Goal: Task Accomplishment & Management: Manage account settings

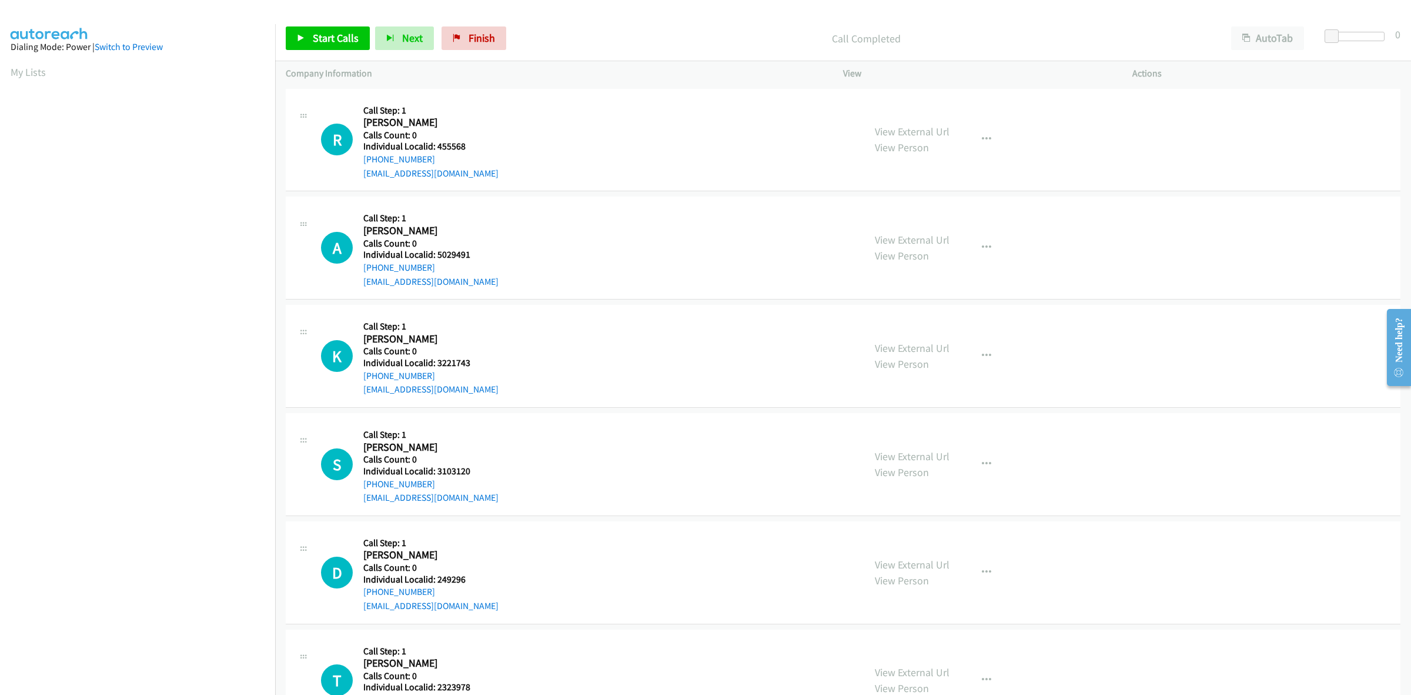
scroll to position [0, 2]
click at [21, 66] on link "My Lists" at bounding box center [28, 72] width 35 height 14
drag, startPoint x: 469, startPoint y: 146, endPoint x: 436, endPoint y: 145, distance: 32.9
click at [436, 145] on h5 "Individual Localid: 3386811" at bounding box center [430, 147] width 135 height 12
copy h5 "3386811"
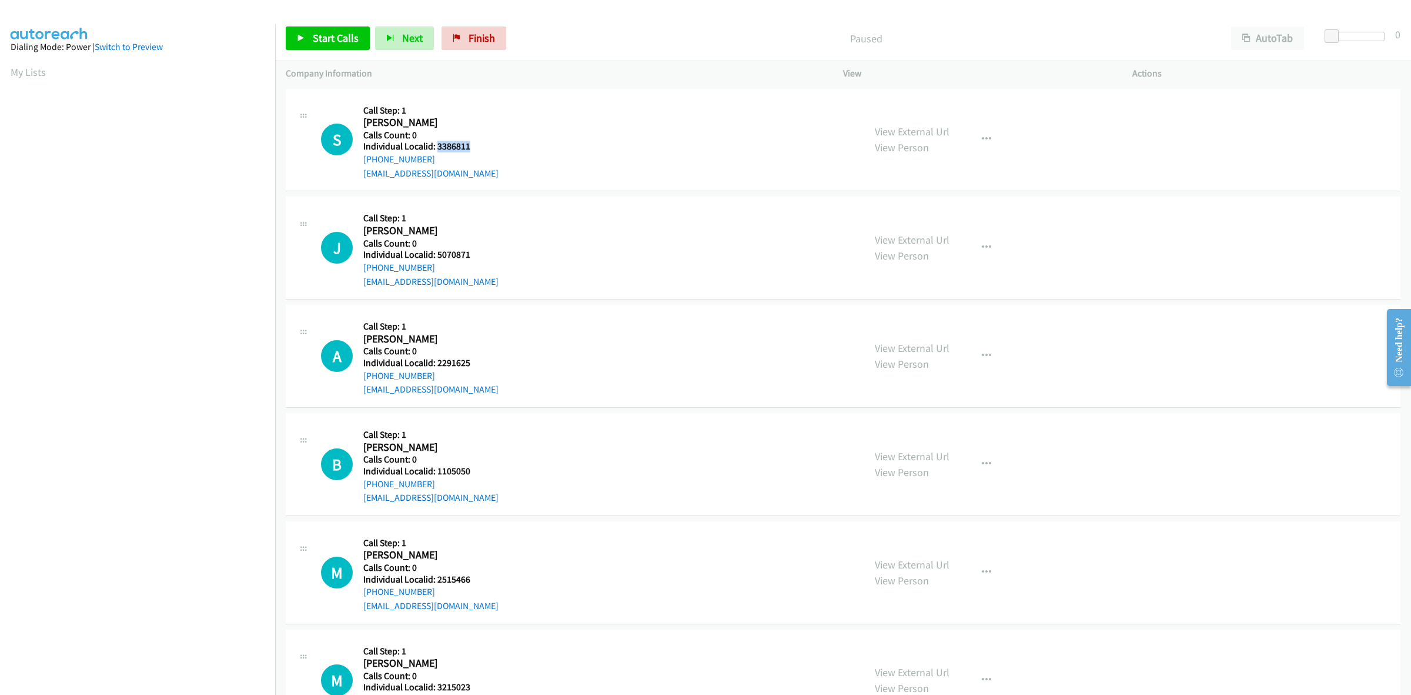
drag, startPoint x: 393, startPoint y: 156, endPoint x: 360, endPoint y: 163, distance: 33.1
click at [360, 163] on div "S Callback Scheduled Call Step: 1 Stephanie Thomas America/New_York Calls Count…" at bounding box center [587, 139] width 533 height 81
copy link "+1 202-635-7178"
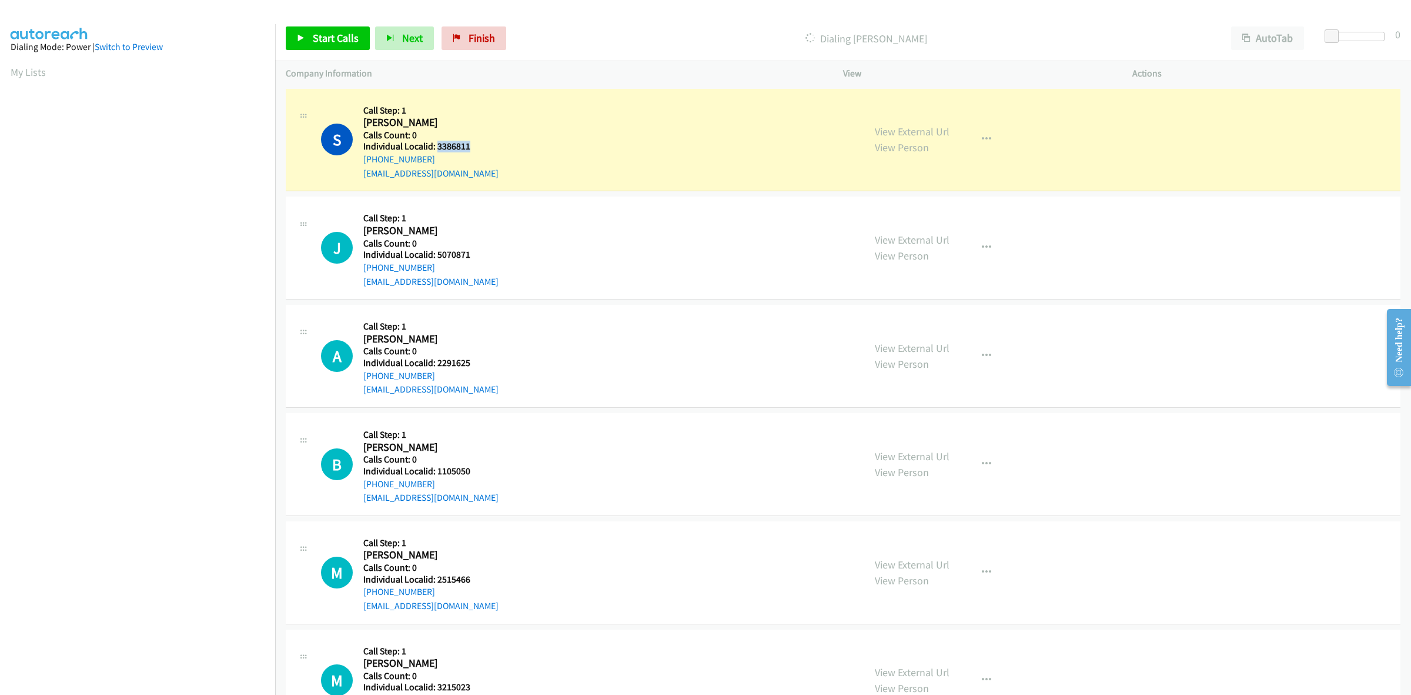
drag, startPoint x: 477, startPoint y: 148, endPoint x: 435, endPoint y: 149, distance: 41.8
click at [435, 149] on div "S Callback Scheduled Call Step: 1 Stephanie Thomas America/New_York Calls Count…" at bounding box center [587, 139] width 533 height 81
copy h5 "3386811"
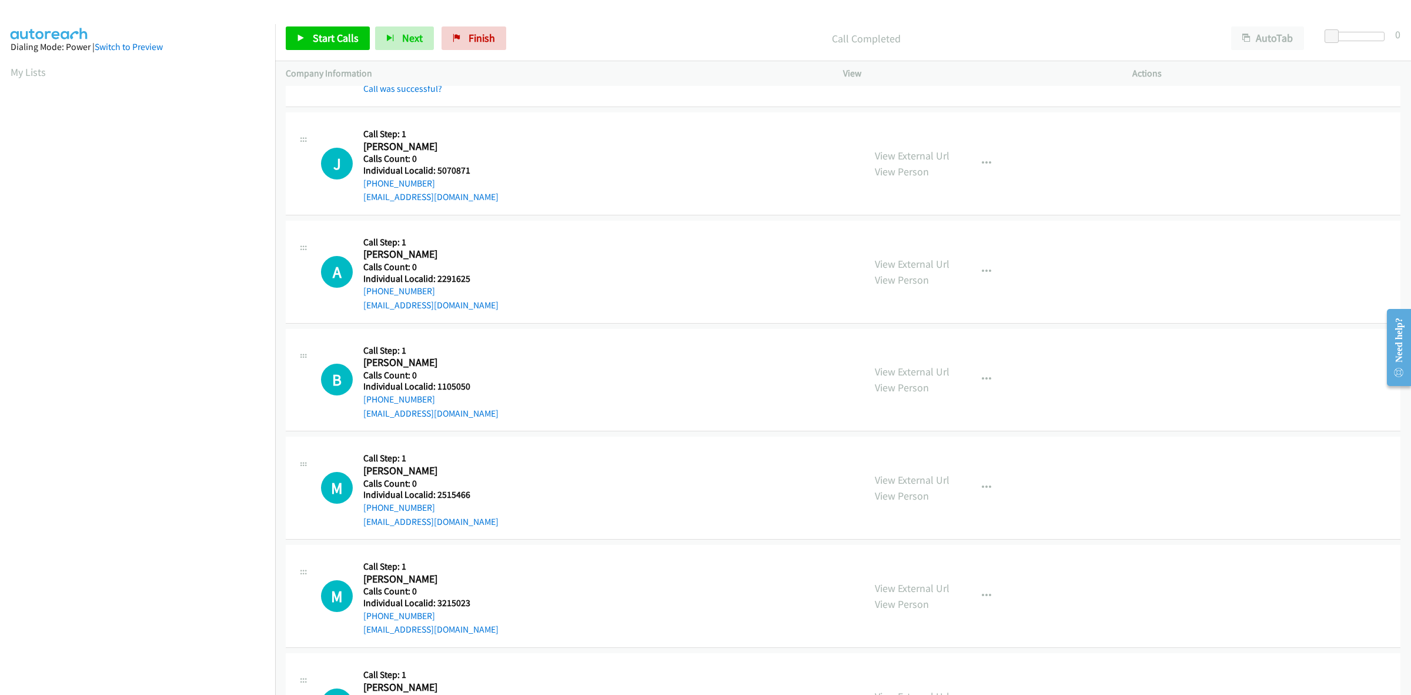
scroll to position [128, 0]
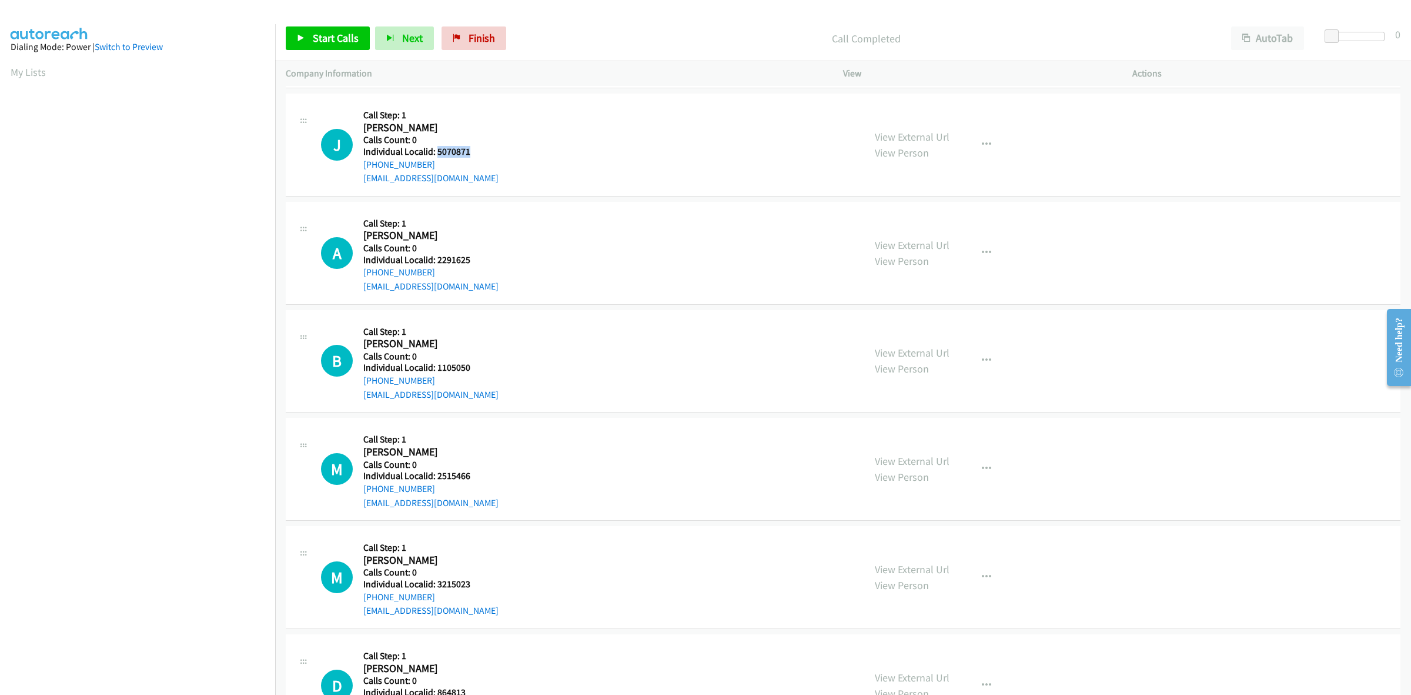
drag, startPoint x: 472, startPoint y: 153, endPoint x: 437, endPoint y: 150, distance: 34.8
click at [437, 150] on h5 "Individual Localid: 5070871" at bounding box center [430, 152] width 135 height 12
copy h5 "5070871"
click at [599, 124] on div "J Callback Scheduled Call Step: 1 Jeff Redman America/New_York Calls Count: 0 I…" at bounding box center [587, 144] width 533 height 81
drag, startPoint x: 436, startPoint y: 163, endPoint x: 360, endPoint y: 166, distance: 75.9
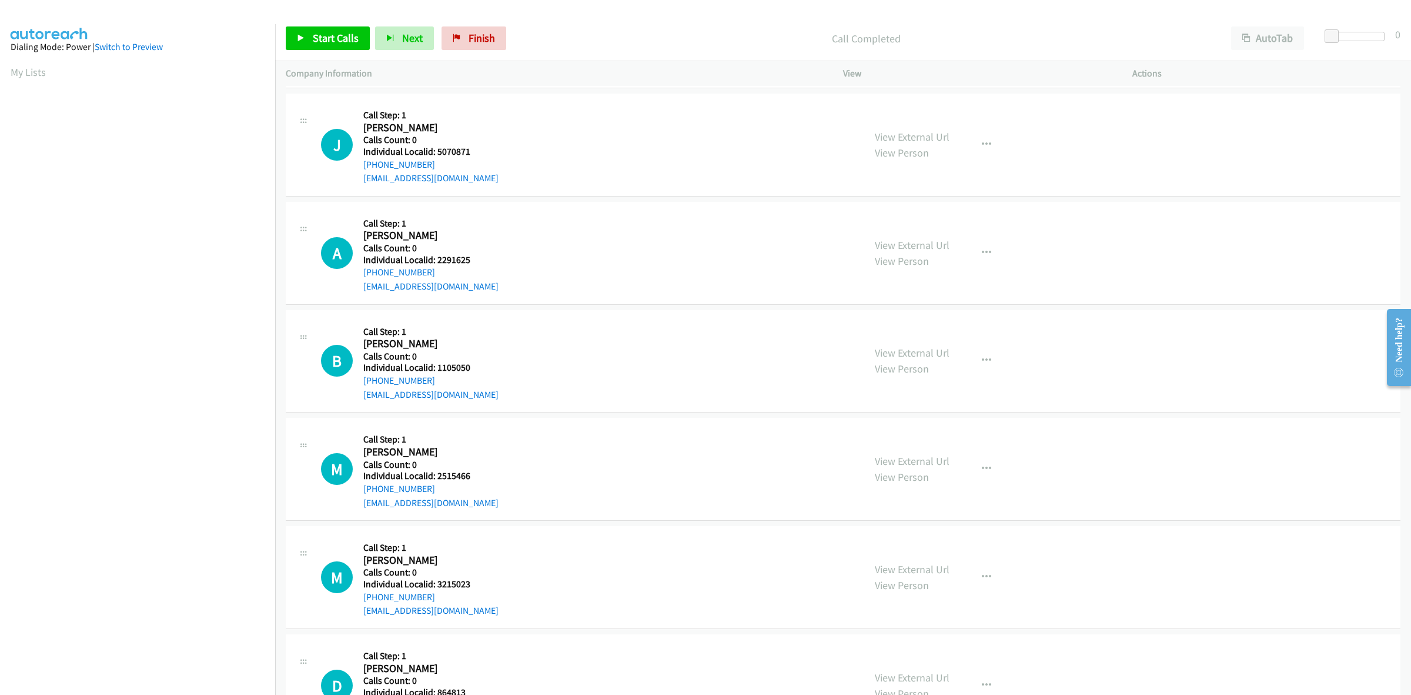
click at [360, 166] on div "J Callback Scheduled Call Step: 1 Jeff Redman America/New_York Calls Count: 0 I…" at bounding box center [587, 144] width 533 height 81
copy link "+1 765-438-7701"
drag, startPoint x: 479, startPoint y: 151, endPoint x: 437, endPoint y: 153, distance: 42.4
click at [437, 153] on div "J Callback Scheduled Call Step: 1 Jeff Redman America/New_York Calls Count: 0 I…" at bounding box center [587, 144] width 533 height 81
copy h5 "5070871"
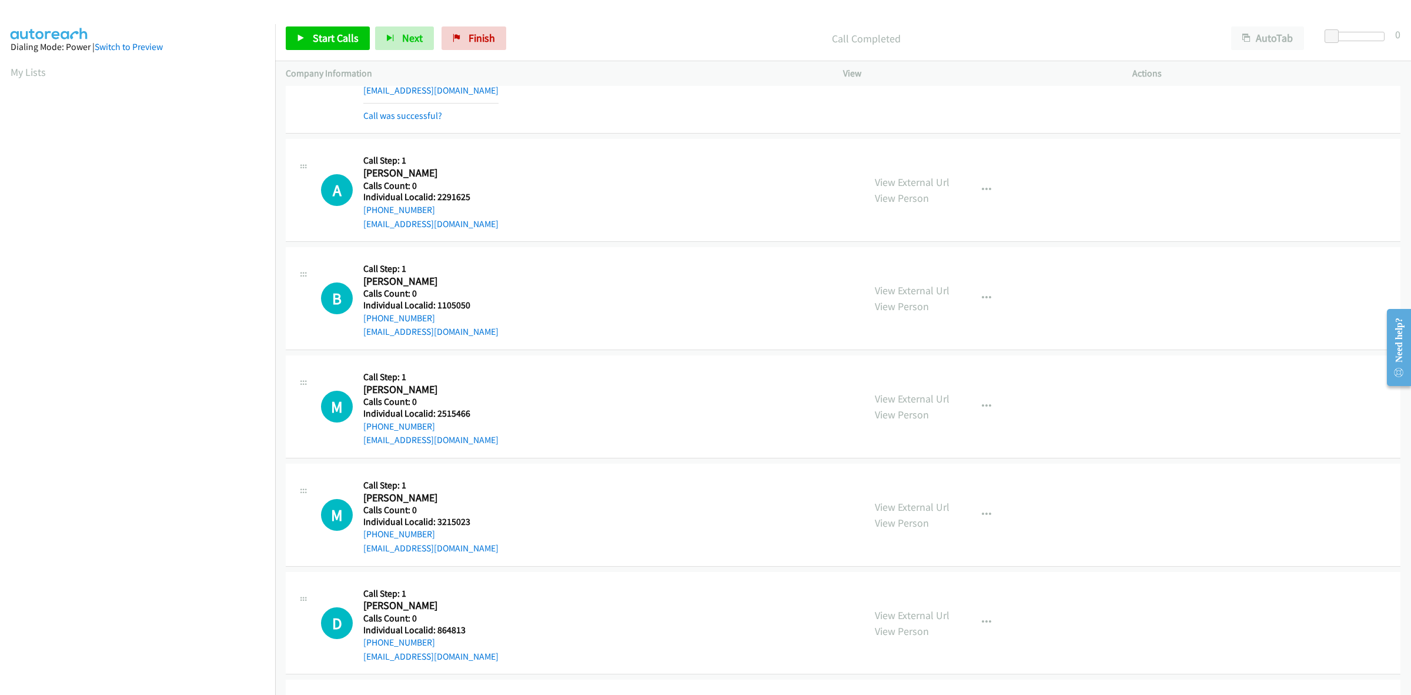
scroll to position [239, 0]
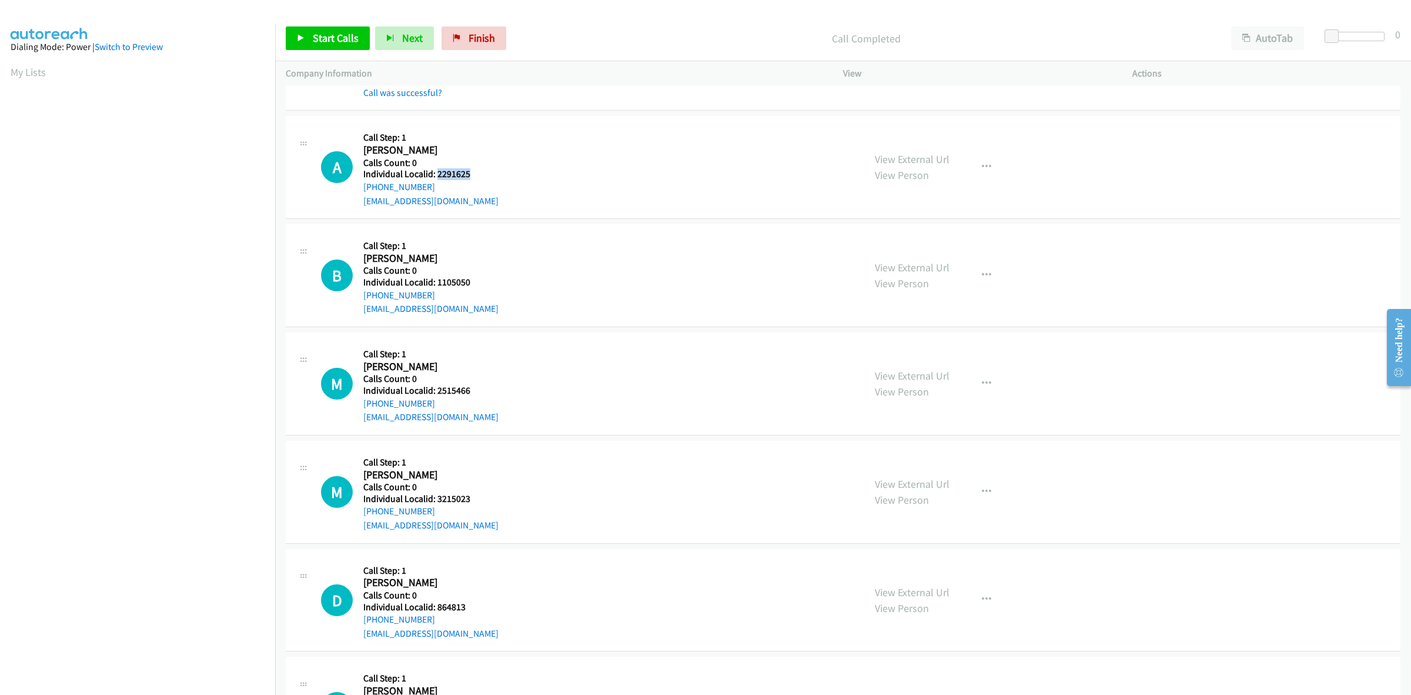
drag, startPoint x: 475, startPoint y: 171, endPoint x: 435, endPoint y: 171, distance: 39.4
click at [435, 171] on h5 "Individual Localid: 2291625" at bounding box center [430, 174] width 135 height 12
copy h5 "2291625"
drag, startPoint x: 437, startPoint y: 187, endPoint x: 354, endPoint y: 192, distance: 83.1
click at [354, 192] on div "A Callback Scheduled Call Step: 1 Aiden Schmidt America/New_York Calls Count: 0…" at bounding box center [587, 166] width 533 height 81
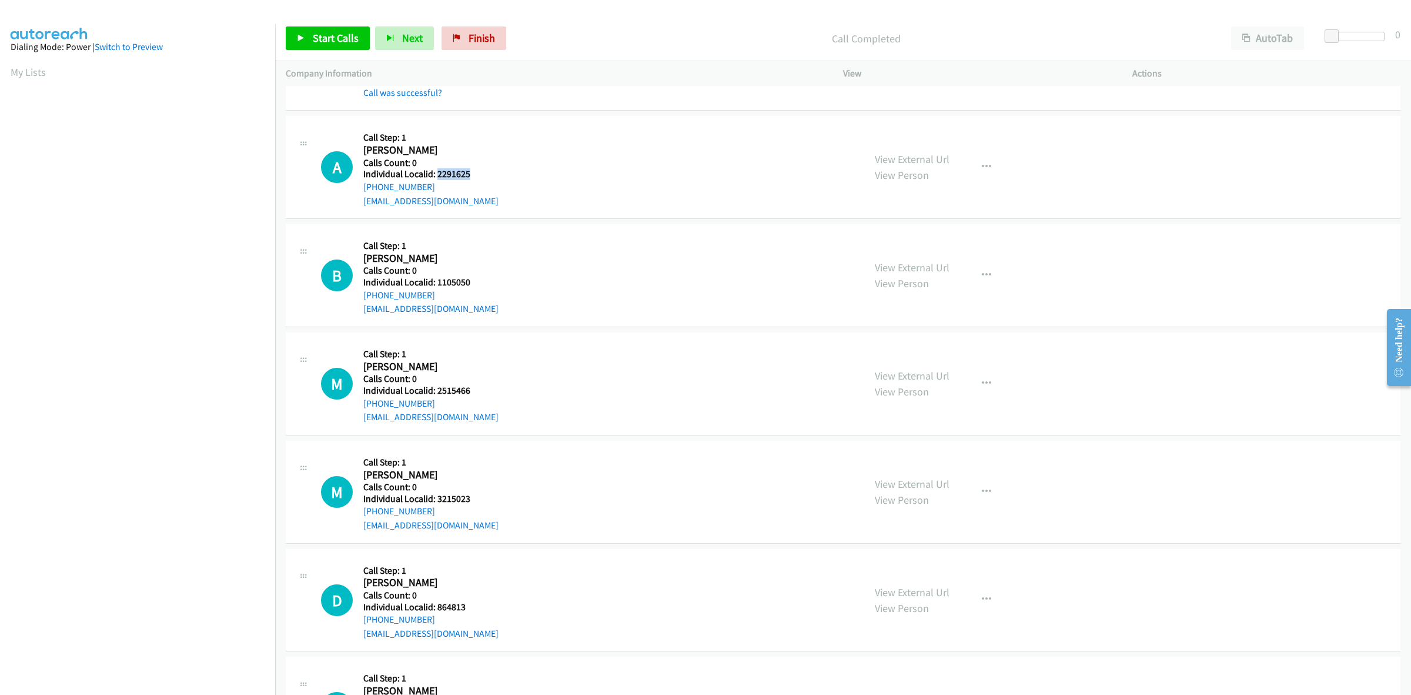
copy link "+1 215-601-0061"
drag, startPoint x: 460, startPoint y: 171, endPoint x: 435, endPoint y: 171, distance: 24.7
click at [435, 171] on div "A Callback Scheduled Call Step: 1 Aiden Schmidt America/New_York Calls Count: 0…" at bounding box center [587, 166] width 533 height 81
copy h5 "2291625"
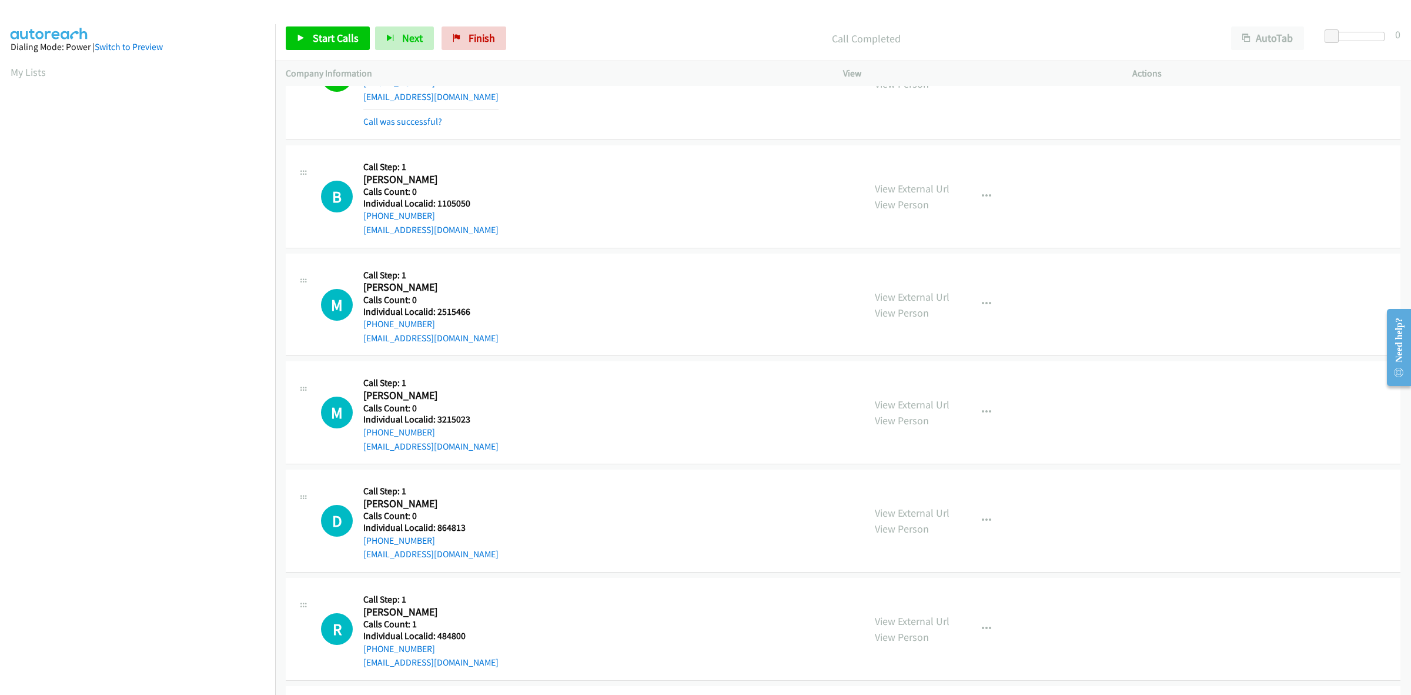
scroll to position [368, 0]
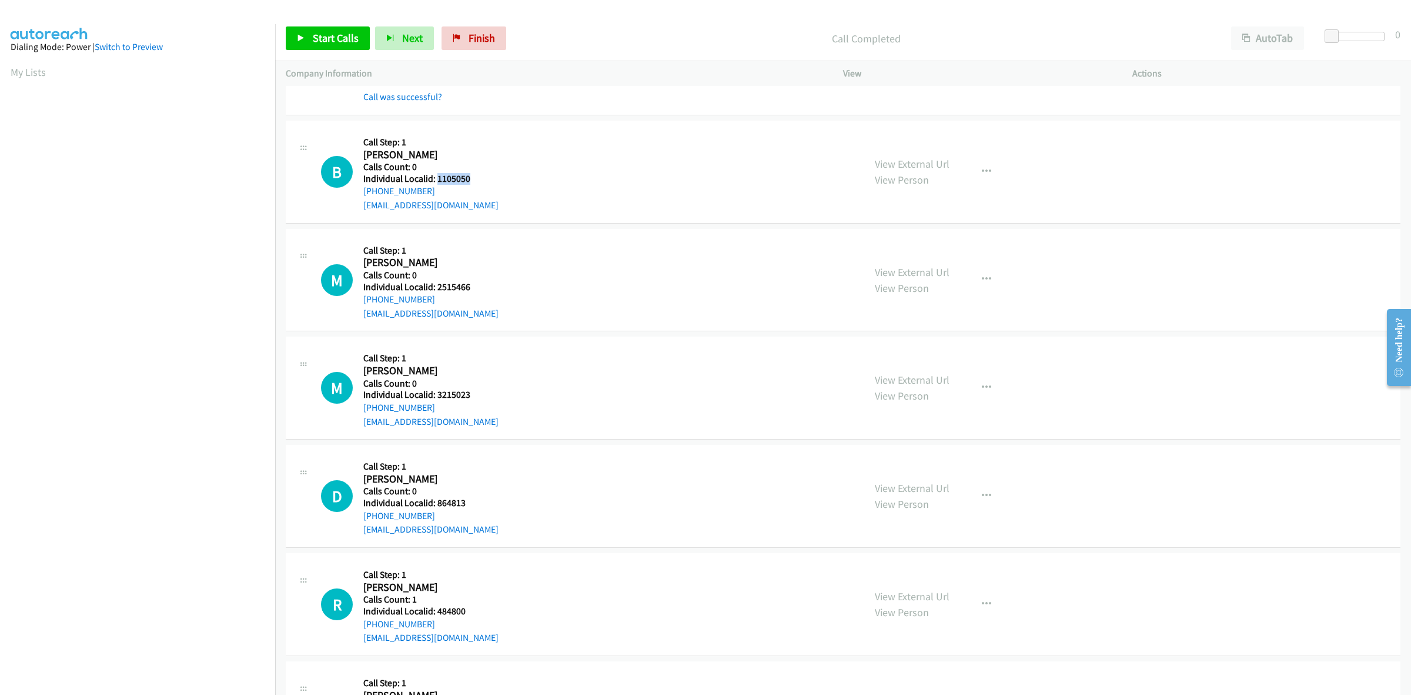
drag, startPoint x: 470, startPoint y: 179, endPoint x: 435, endPoint y: 177, distance: 35.4
click at [435, 177] on div "B Callback Scheduled Call Step: 1 Baxter Sheakley America/New_York Calls Count:…" at bounding box center [587, 171] width 533 height 81
copy h5 "1105050"
click at [25, 74] on link "My Lists" at bounding box center [28, 72] width 35 height 14
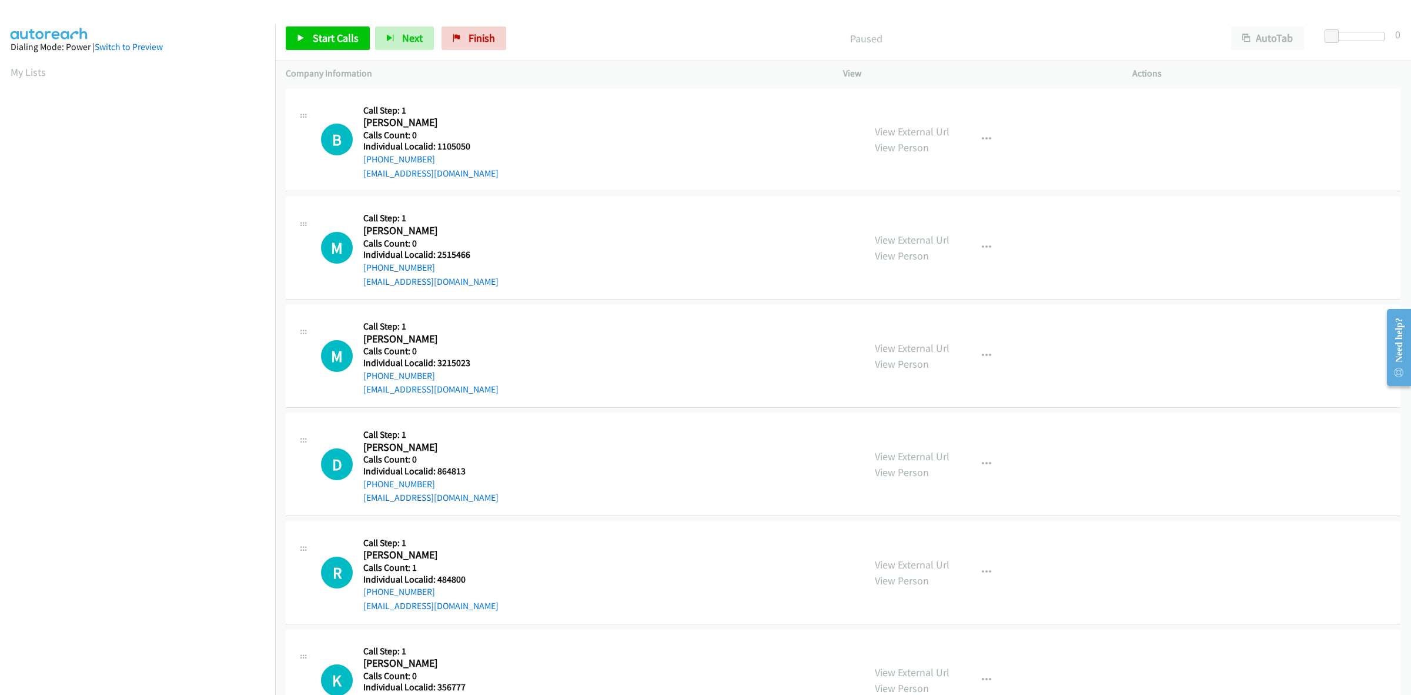
drag, startPoint x: 435, startPoint y: 159, endPoint x: 359, endPoint y: 162, distance: 75.9
click at [359, 162] on div "B Callback Scheduled Call Step: 1 Baxter Sheakley America/New_York Calls Count:…" at bounding box center [587, 139] width 533 height 81
copy link "+1 724-283-2902"
drag, startPoint x: 459, startPoint y: 147, endPoint x: 437, endPoint y: 148, distance: 22.4
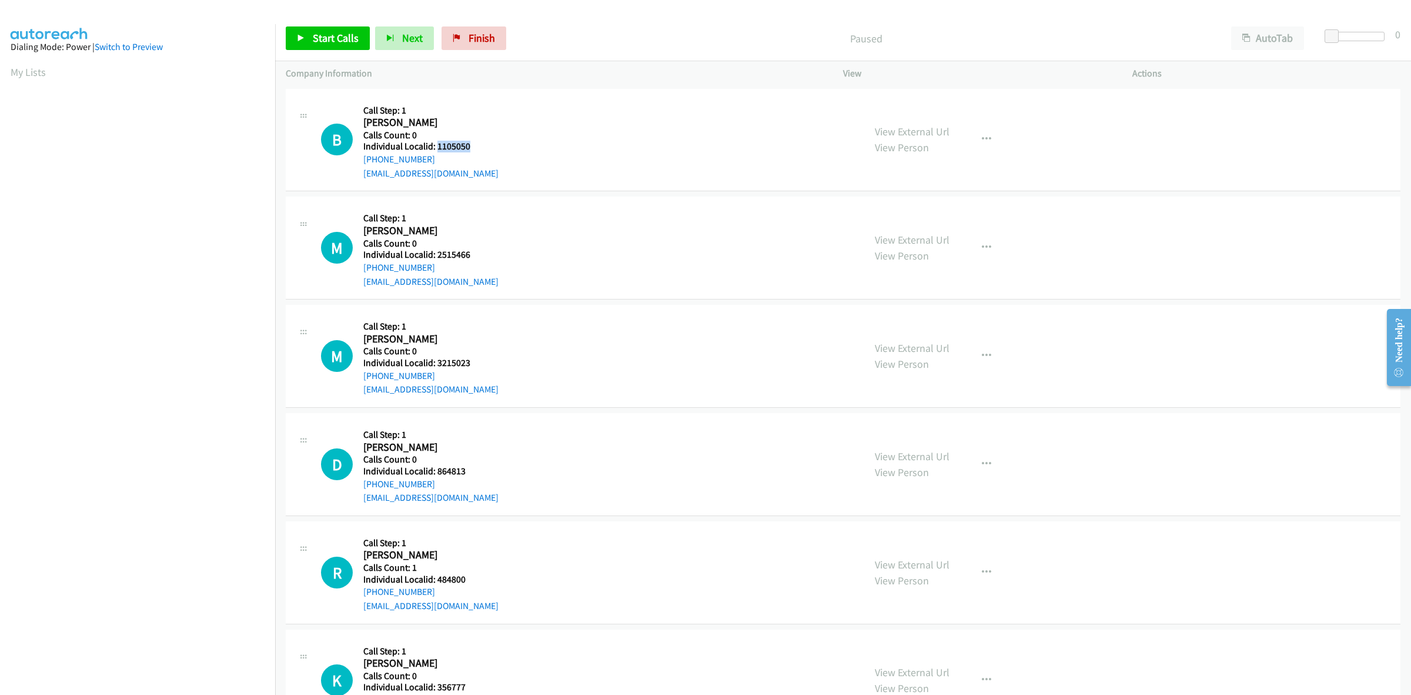
click at [437, 148] on div "B Callback Scheduled Call Step: 1 Baxter Sheakley America/New_York Calls Count:…" at bounding box center [587, 139] width 533 height 81
copy h5 "1105050"
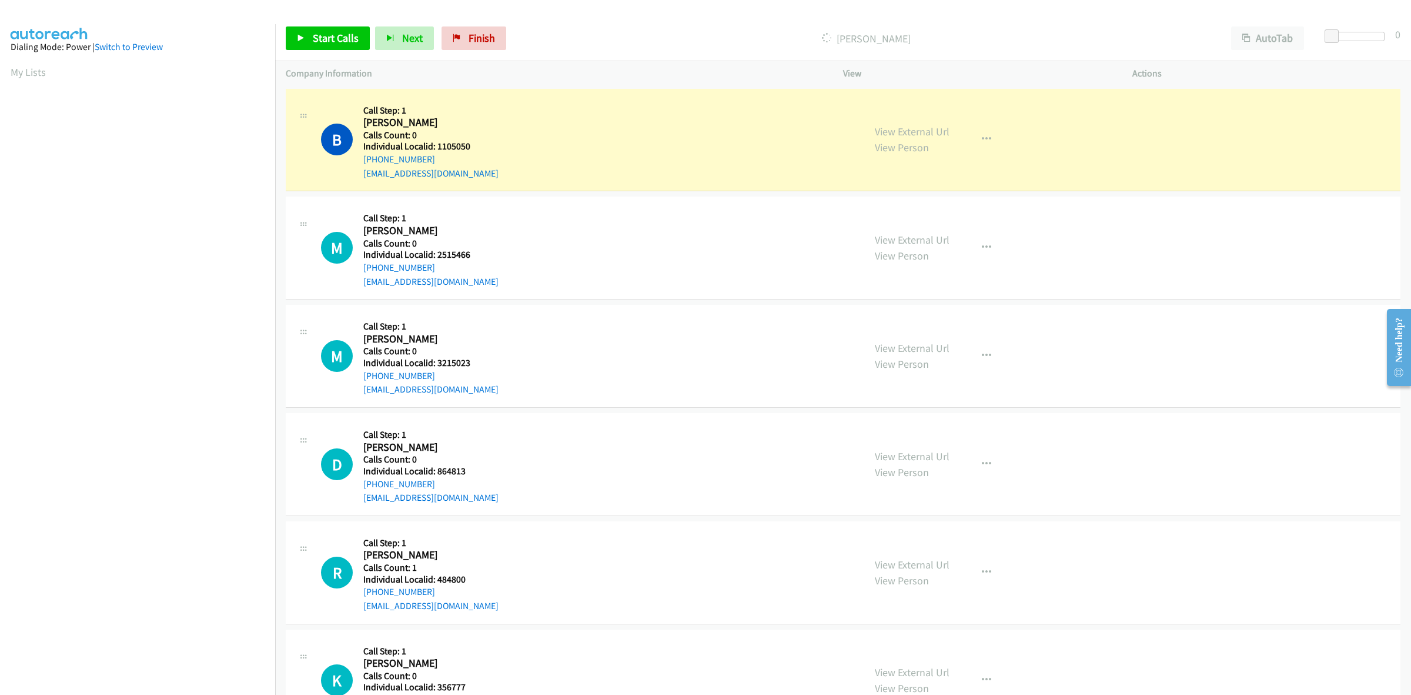
click at [454, 153] on div "+1 724-283-2902" at bounding box center [430, 159] width 135 height 14
drag, startPoint x: 436, startPoint y: 155, endPoint x: 360, endPoint y: 158, distance: 75.3
click at [360, 158] on div "B Callback Scheduled Call Step: 1 Baxter Sheakley America/New_York Calls Count:…" at bounding box center [587, 139] width 533 height 81
copy link "+1 724-283-2902"
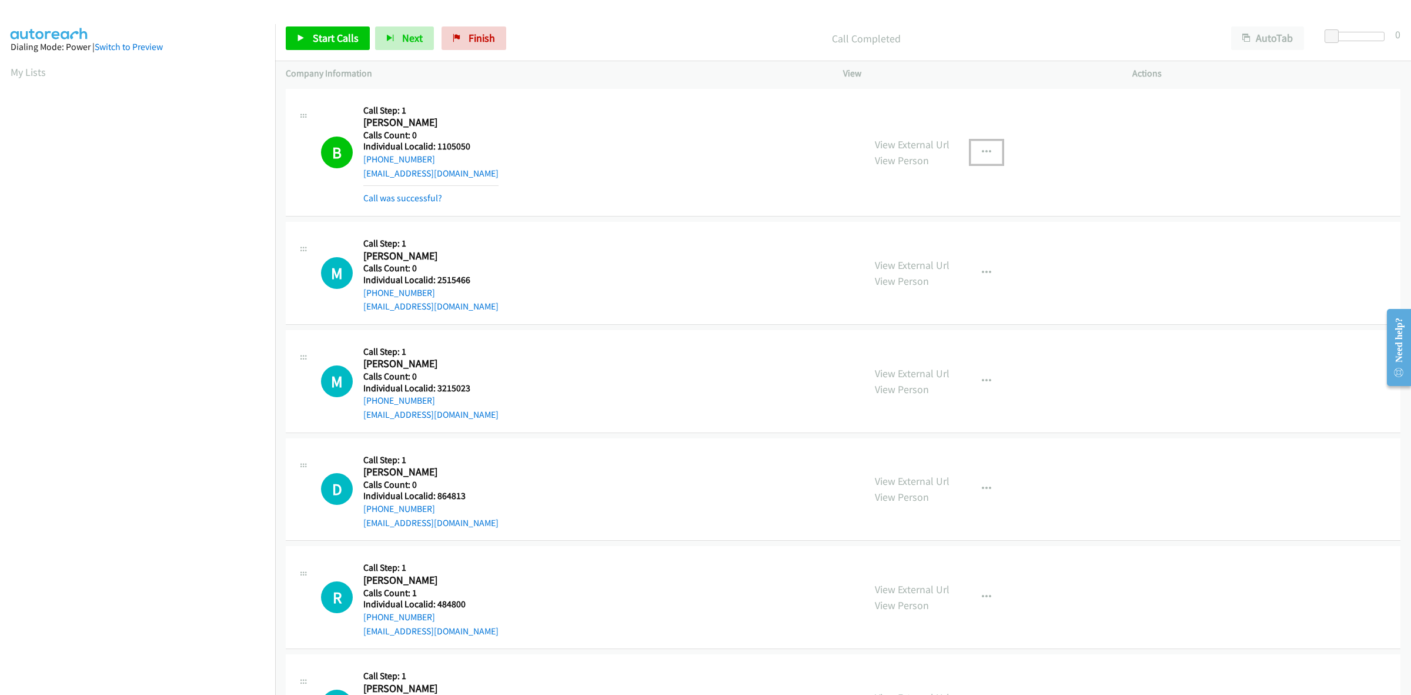
click at [990, 150] on button "button" at bounding box center [987, 153] width 32 height 24
click at [924, 254] on link "Add to do not call list" at bounding box center [924, 253] width 156 height 24
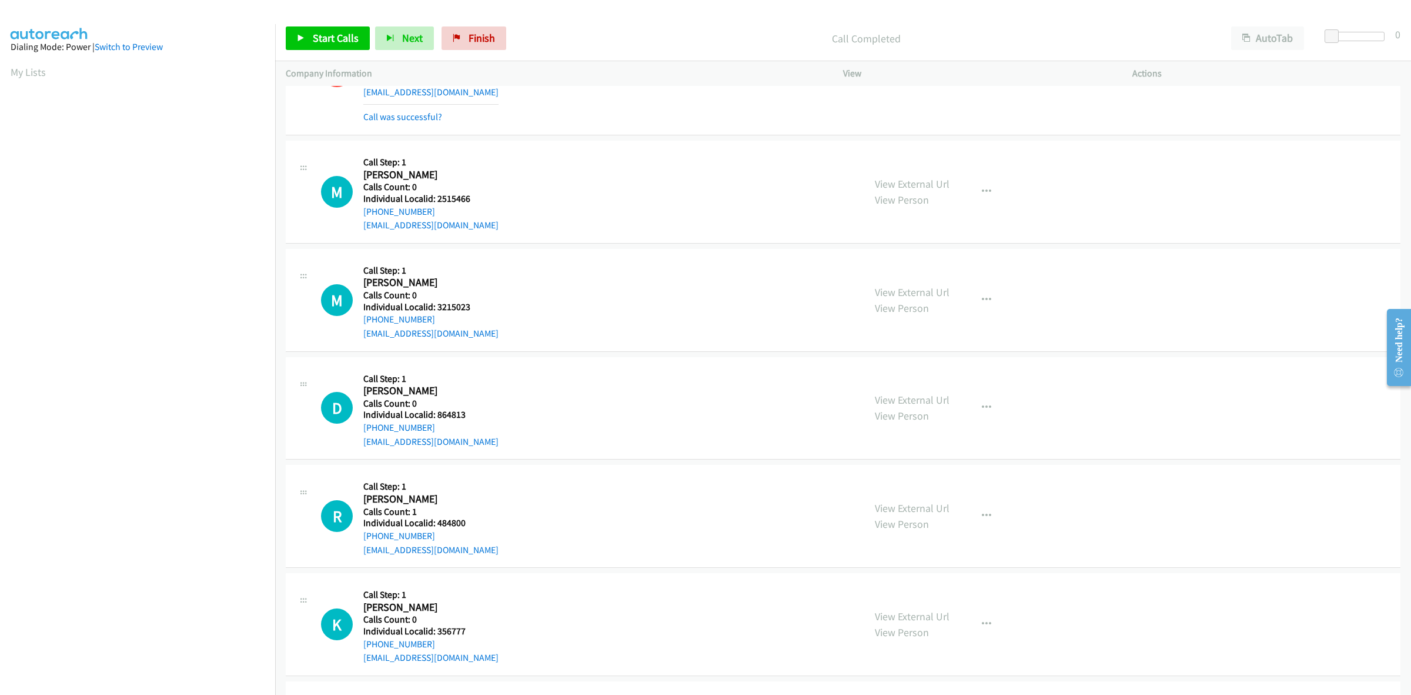
scroll to position [110, 0]
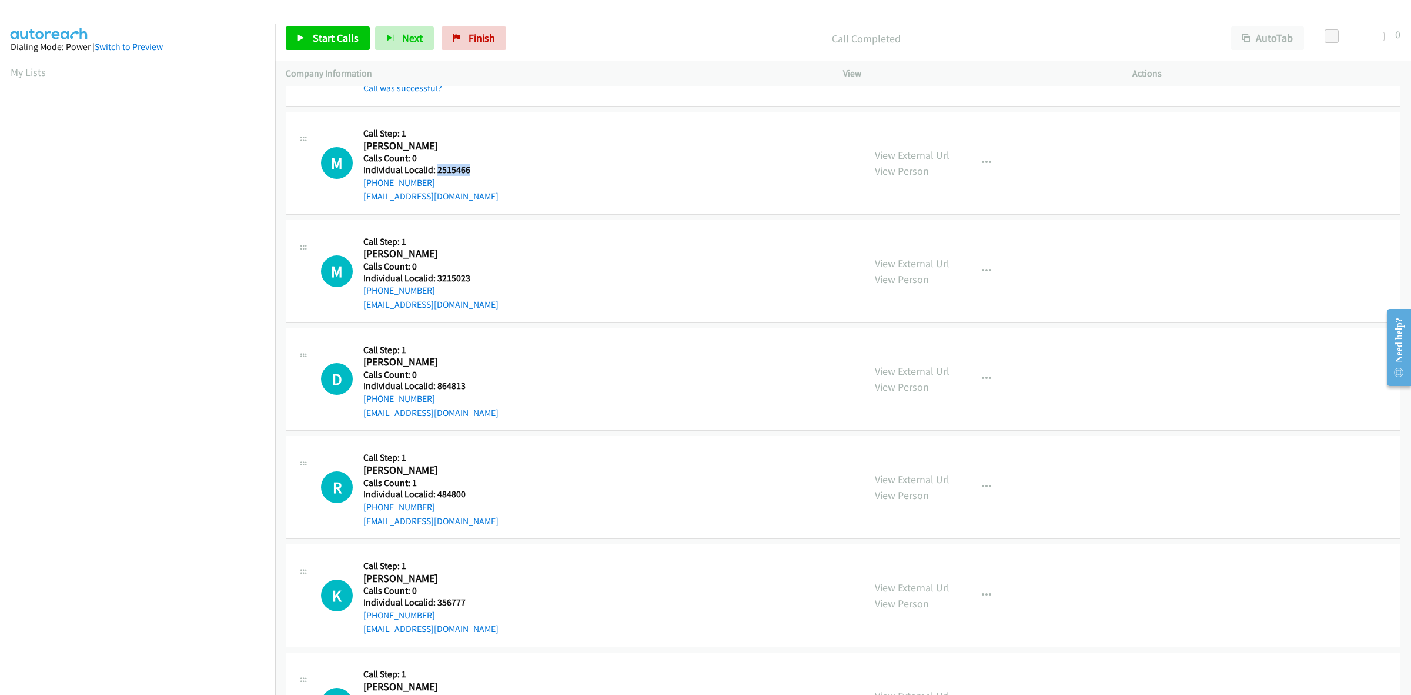
drag, startPoint x: 473, startPoint y: 169, endPoint x: 437, endPoint y: 166, distance: 36.6
click at [437, 166] on h5 "Individual Localid: 2515466" at bounding box center [430, 170] width 135 height 12
copy h5 "2515466"
drag, startPoint x: 407, startPoint y: 178, endPoint x: 362, endPoint y: 183, distance: 45.0
click at [362, 183] on div "M Callback Scheduled Call Step: 1 Matt Williams America/New_York Calls Count: 0…" at bounding box center [587, 162] width 533 height 81
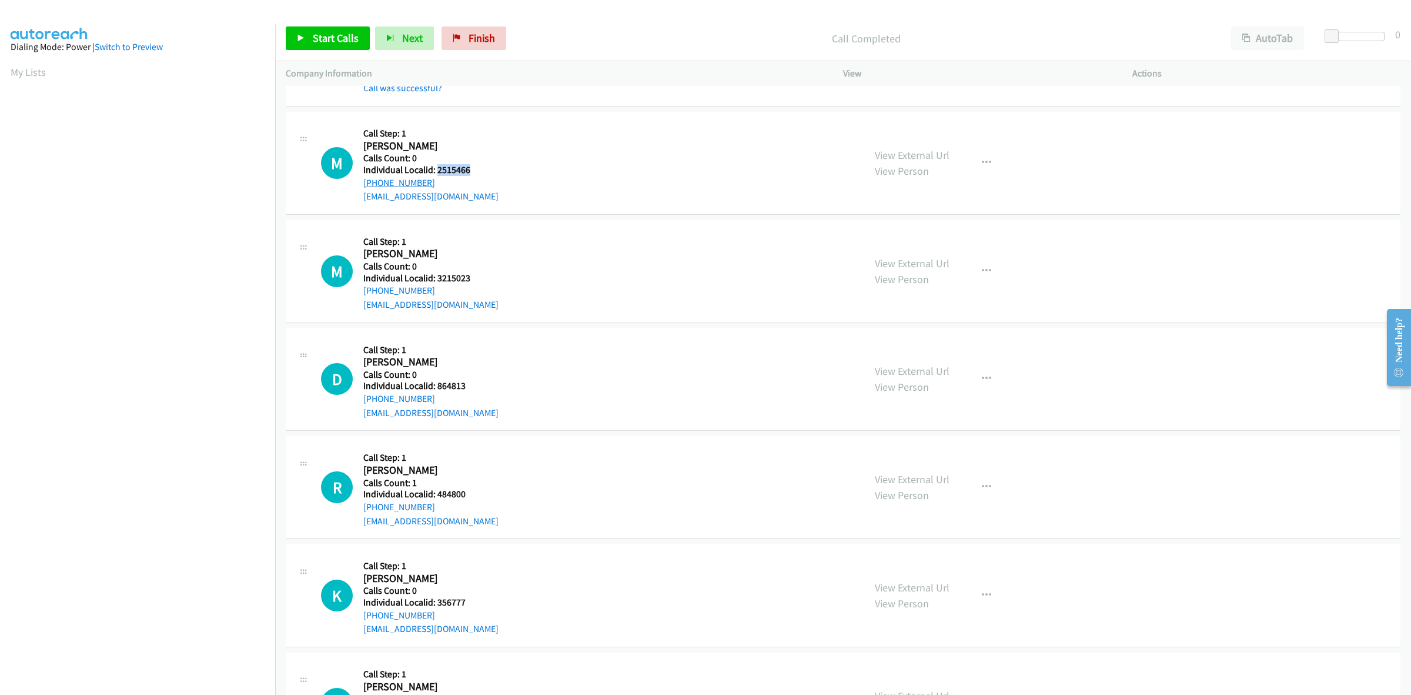
copy link "+1 812-637-3950"
drag, startPoint x: 473, startPoint y: 168, endPoint x: 435, endPoint y: 169, distance: 38.2
click at [435, 169] on h5 "Individual Localid: 2515466" at bounding box center [430, 170] width 135 height 12
copy h5 "2515466"
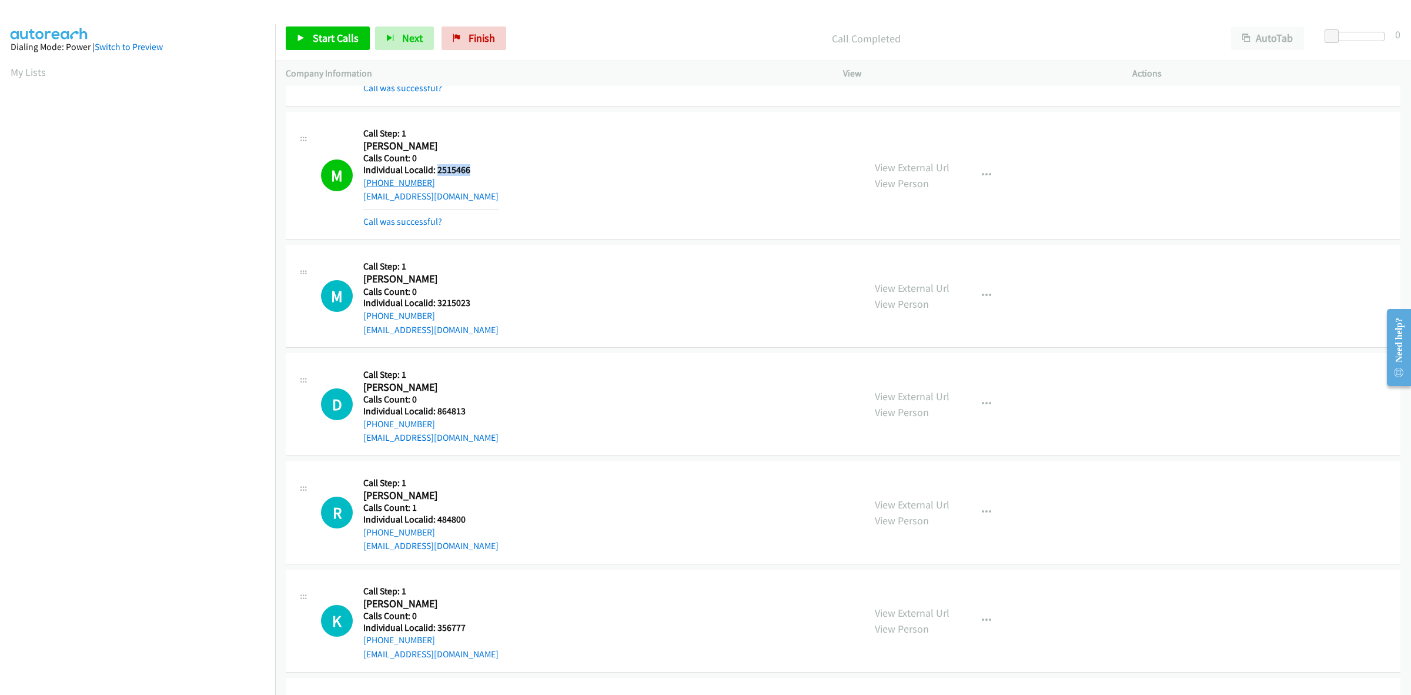
drag, startPoint x: 433, startPoint y: 185, endPoint x: 363, endPoint y: 186, distance: 70.0
click at [363, 186] on div "+1 812-637-3950" at bounding box center [430, 183] width 135 height 14
copy link "+1 812-637-3950"
click at [984, 172] on icon "button" at bounding box center [986, 175] width 9 height 9
click at [934, 279] on link "Add to do not call list" at bounding box center [924, 276] width 156 height 24
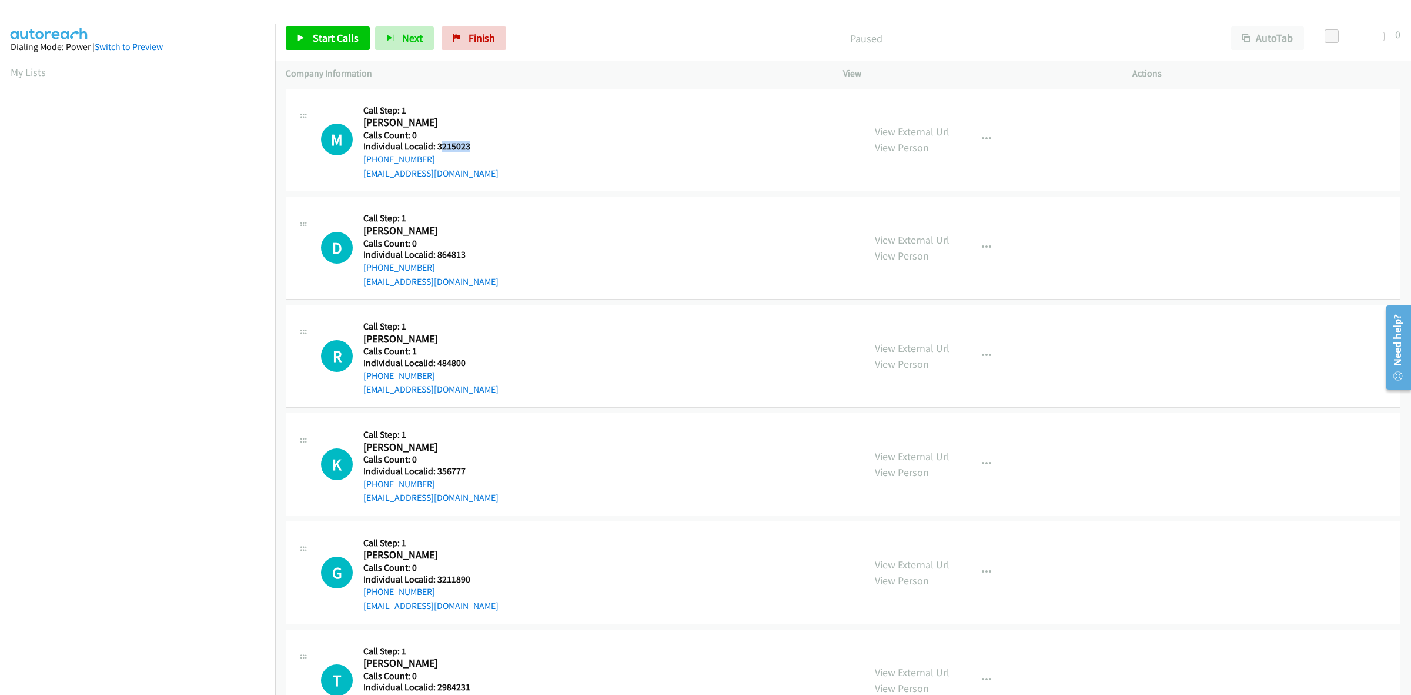
drag, startPoint x: 476, startPoint y: 146, endPoint x: 439, endPoint y: 147, distance: 37.7
click at [439, 147] on div "M Callback Scheduled Call Step: 1 Michael Oppenheim America/New_York Calls Coun…" at bounding box center [587, 139] width 533 height 81
click at [483, 148] on div "M Callback Scheduled Call Step: 1 Michael Oppenheim America/New_York Calls Coun…" at bounding box center [587, 139] width 533 height 81
drag, startPoint x: 471, startPoint y: 145, endPoint x: 436, endPoint y: 145, distance: 34.7
click at [436, 145] on h5 "Individual Localid: 3215023" at bounding box center [430, 147] width 135 height 12
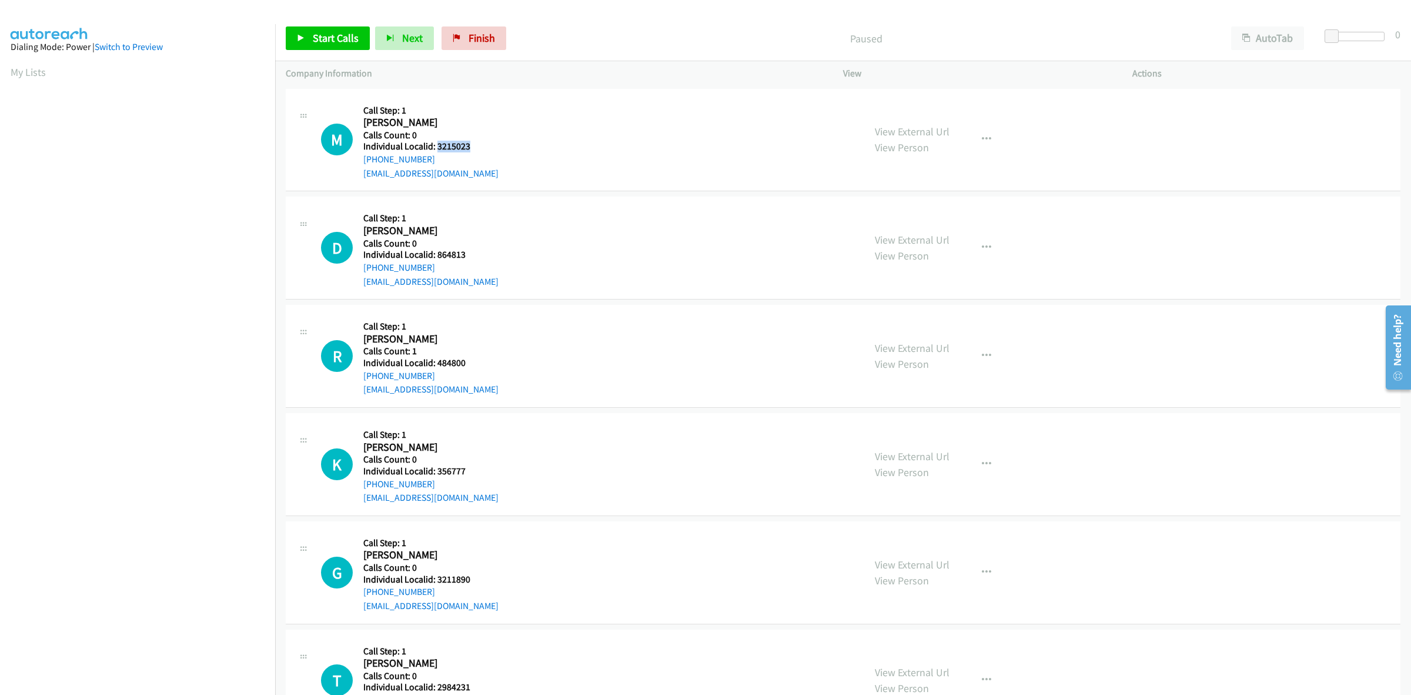
copy h5 "3215023"
drag, startPoint x: 442, startPoint y: 158, endPoint x: 363, endPoint y: 165, distance: 79.1
click at [363, 165] on div "+1 203-612-4756" at bounding box center [430, 159] width 135 height 14
copy link "+1 203-612-4756"
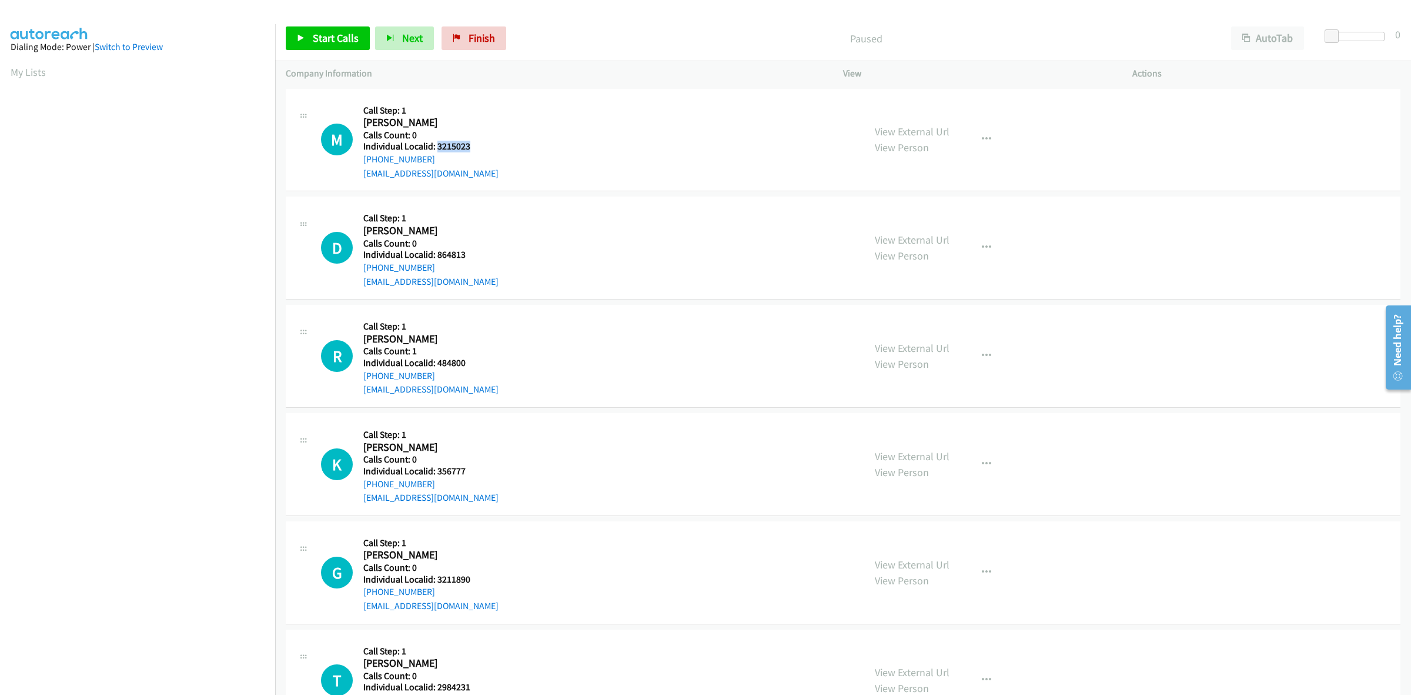
drag, startPoint x: 476, startPoint y: 148, endPoint x: 436, endPoint y: 143, distance: 40.3
click at [436, 143] on h5 "Individual Localid: 3215023" at bounding box center [430, 147] width 135 height 12
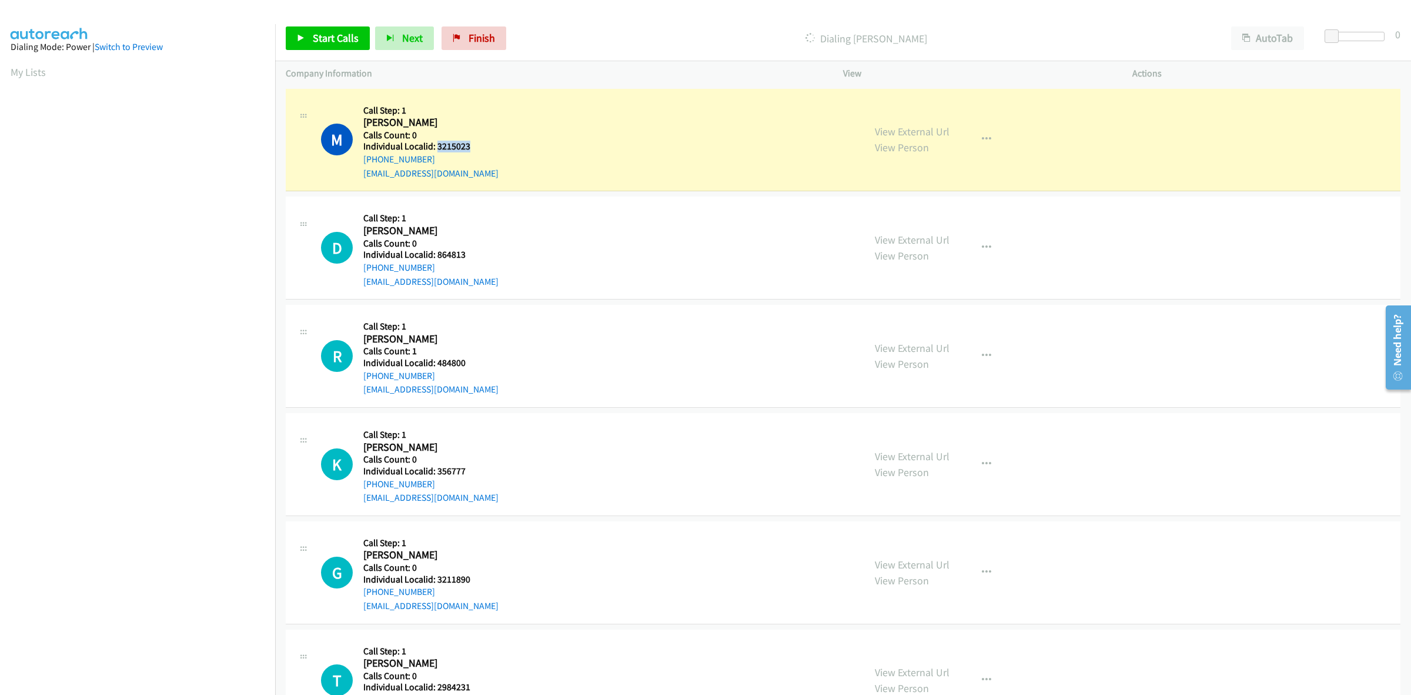
copy h5 "3215023"
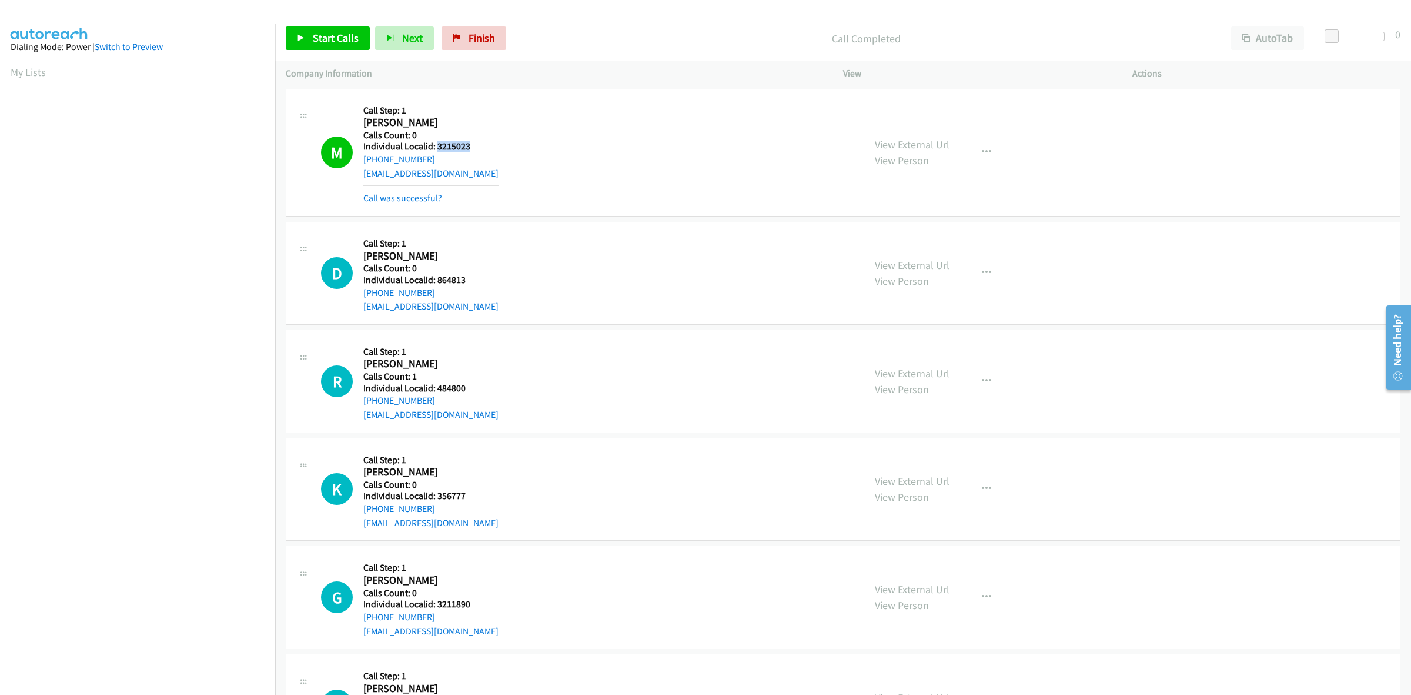
click at [492, 109] on div "M Callback Scheduled Call Step: 1 Michael Oppenheim America/New_York Calls Coun…" at bounding box center [587, 152] width 533 height 106
click at [972, 146] on button "button" at bounding box center [987, 153] width 32 height 24
click at [925, 249] on link "Add to do not call list" at bounding box center [924, 253] width 156 height 24
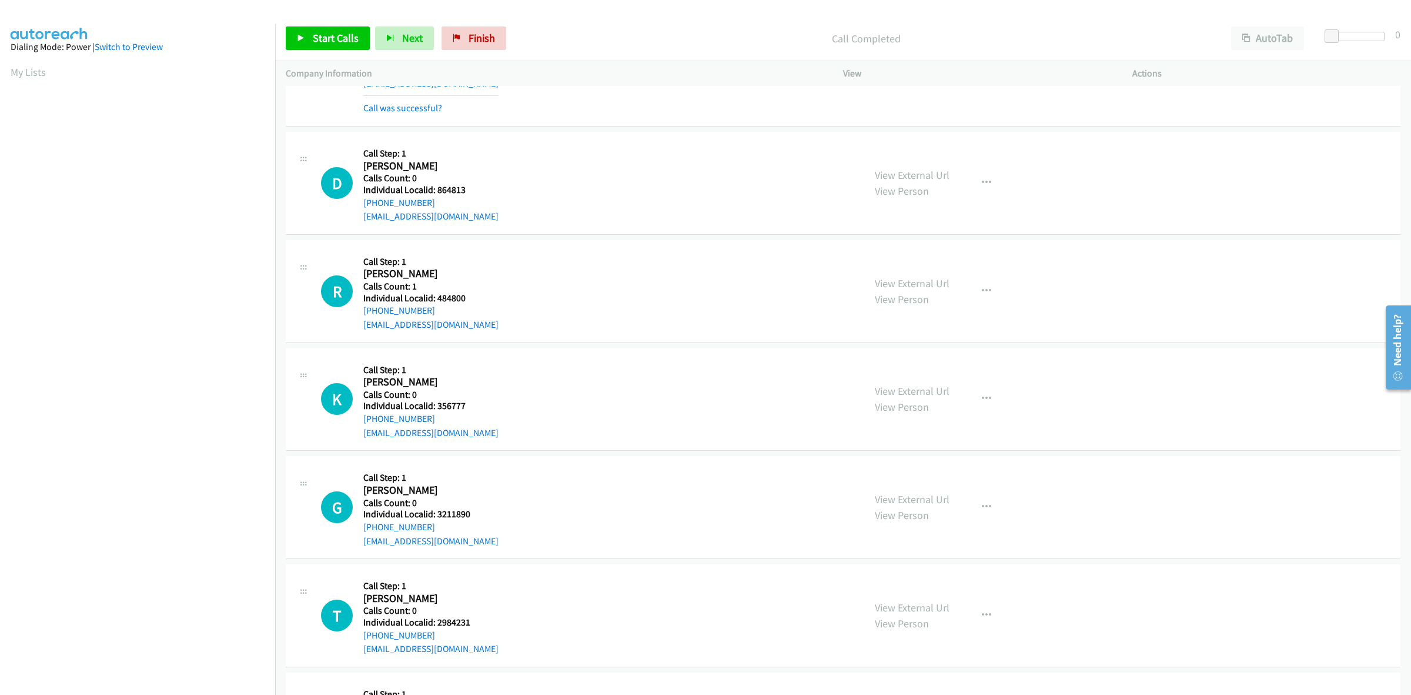
scroll to position [110, 0]
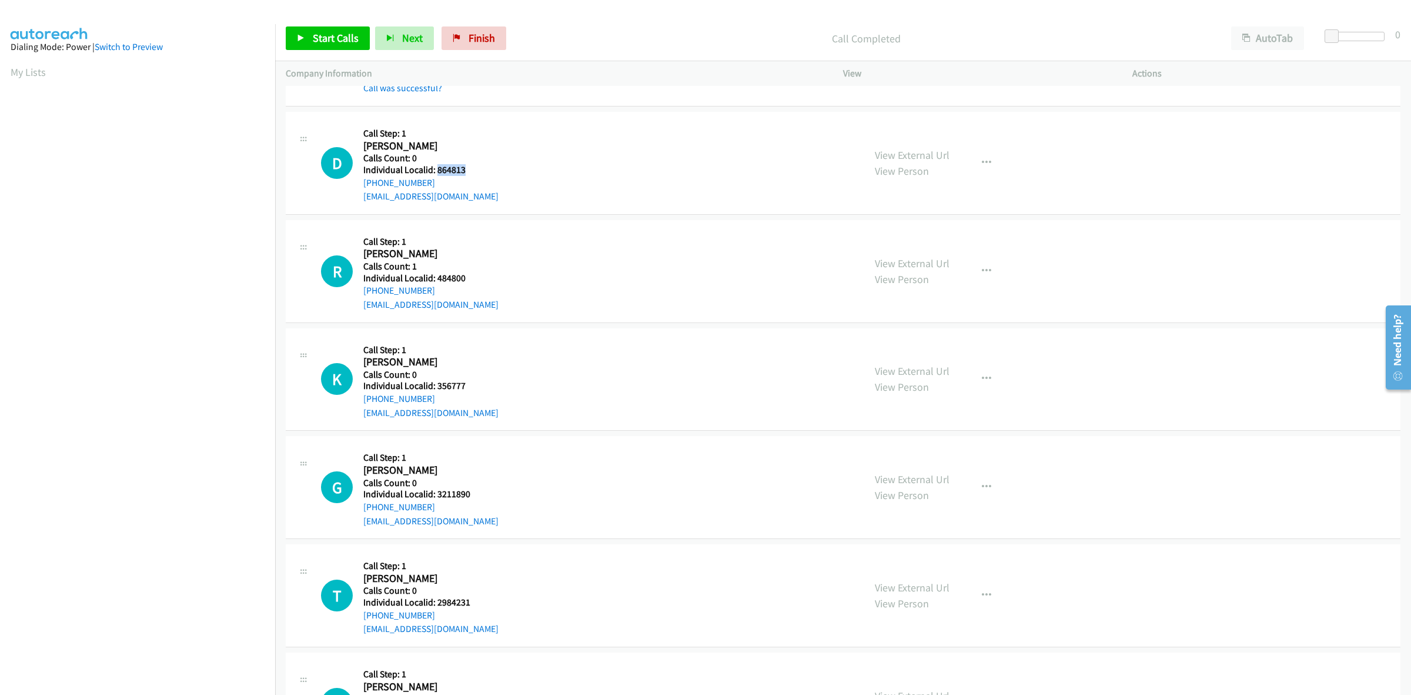
drag, startPoint x: 469, startPoint y: 171, endPoint x: 437, endPoint y: 169, distance: 31.8
click at [437, 169] on h5 "Individual Localid: 864813" at bounding box center [430, 170] width 135 height 12
copy h5 "864813"
click at [513, 152] on div "D Callback Scheduled Call Step: 1 Dj Leppek America/New_York Calls Count: 0 Ind…" at bounding box center [587, 162] width 533 height 81
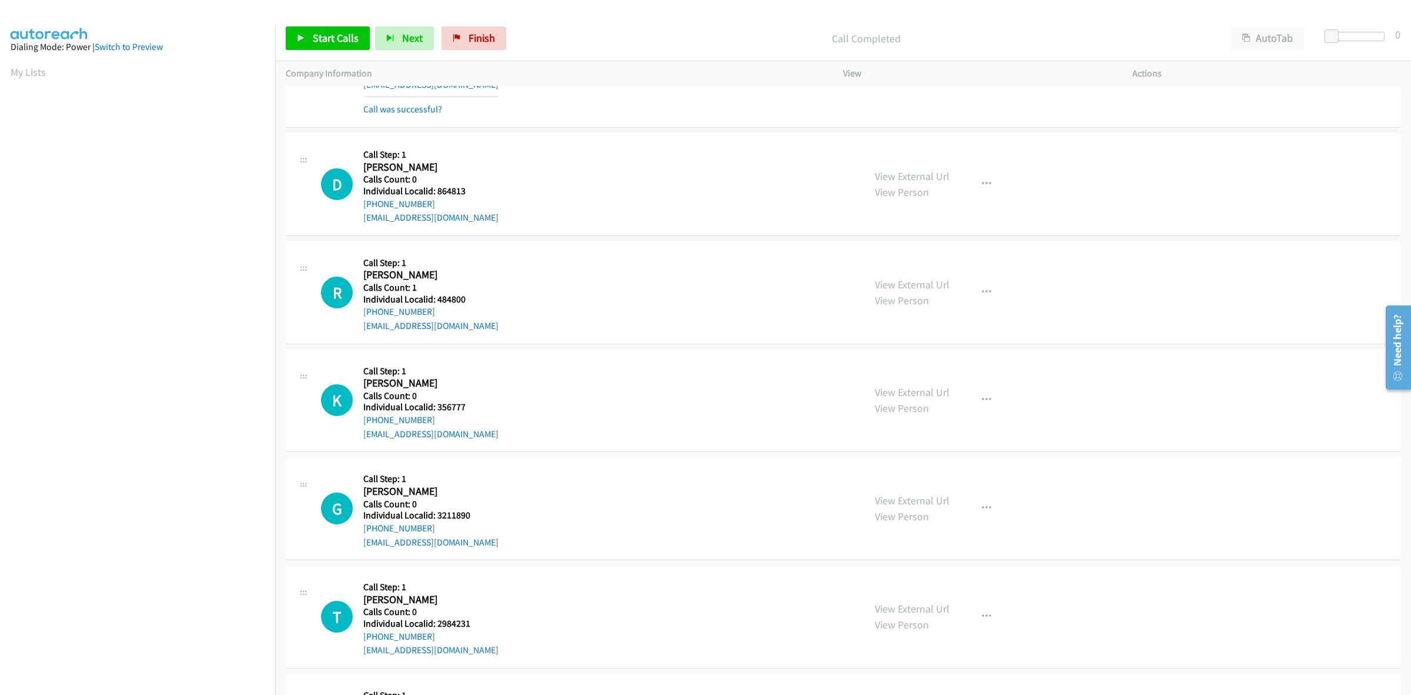
scroll to position [92, 0]
drag, startPoint x: 427, startPoint y: 200, endPoint x: 359, endPoint y: 202, distance: 67.7
click at [359, 202] on div "D Callback Scheduled Call Step: 1 Dj Leppek America/New_York Calls Count: 0 Ind…" at bounding box center [587, 181] width 533 height 81
copy link "+1 586-405-0597"
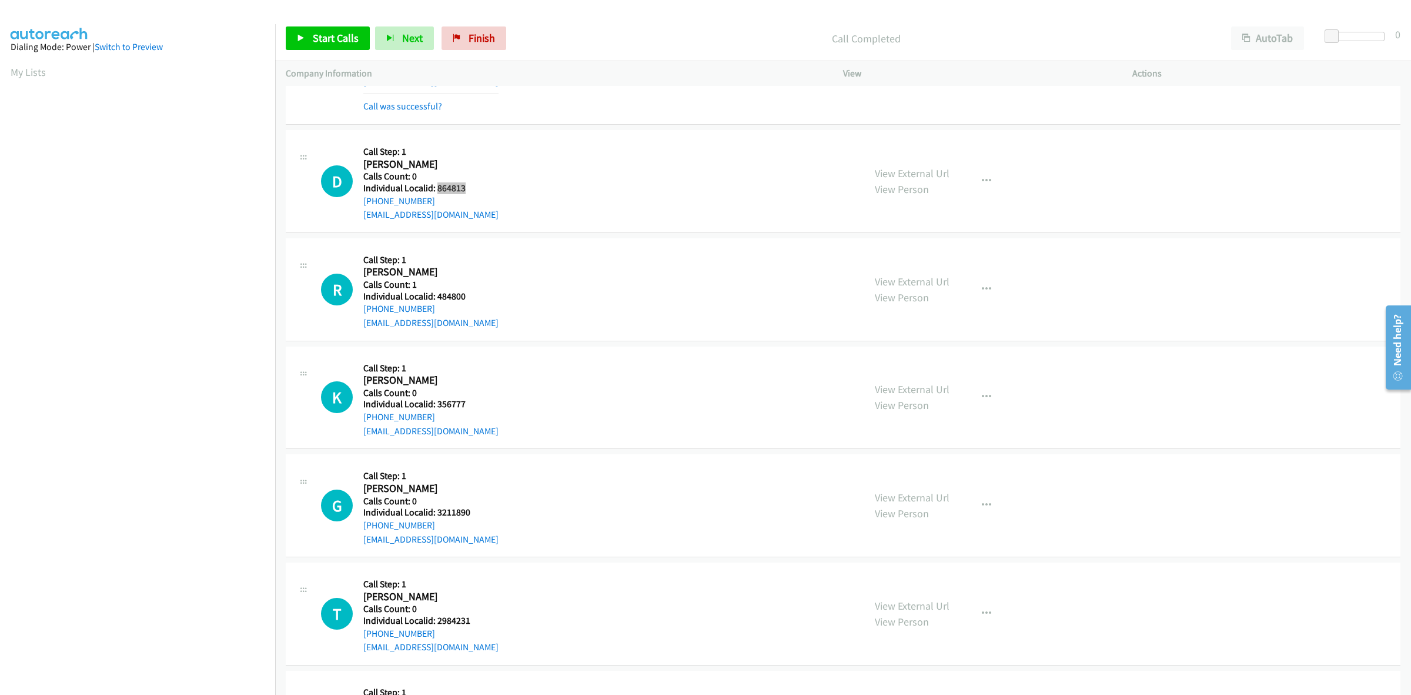
drag, startPoint x: 472, startPoint y: 189, endPoint x: 435, endPoint y: 189, distance: 36.5
click at [435, 189] on h5 "Individual Localid: 864813" at bounding box center [430, 188] width 135 height 12
copy h5 "864813"
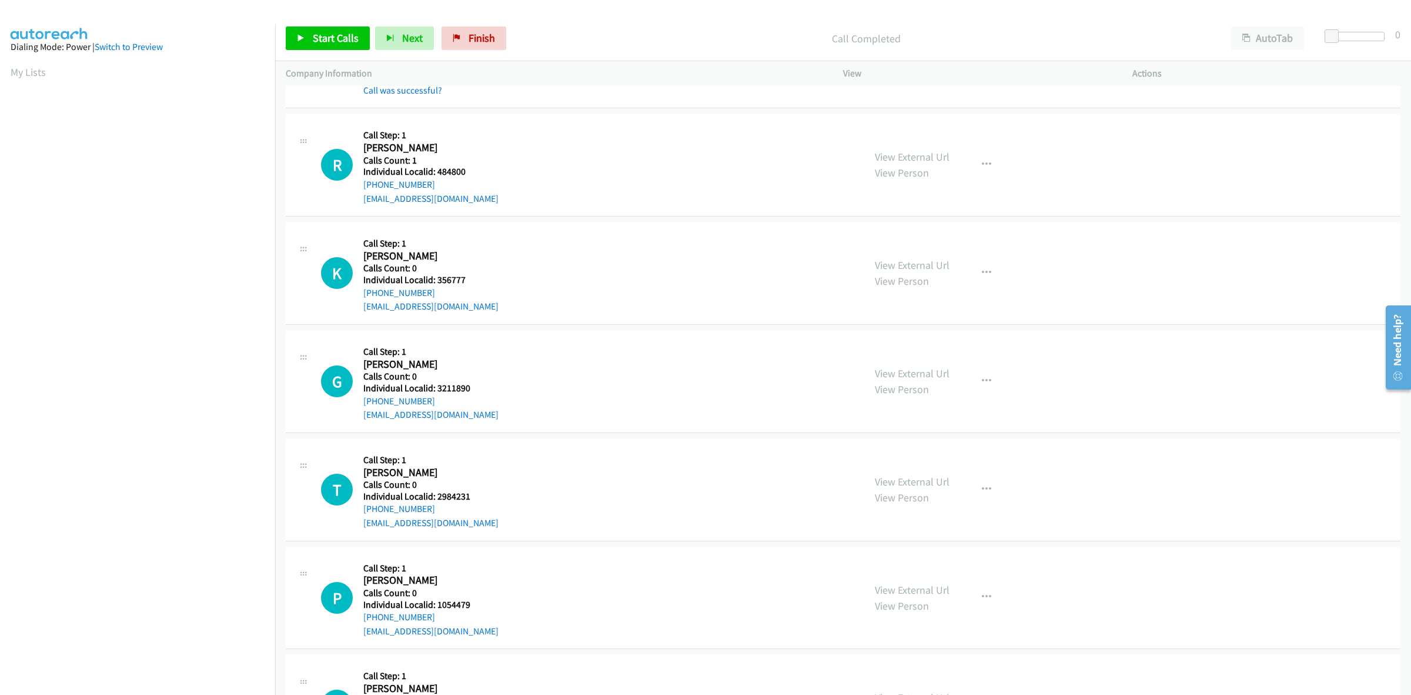
scroll to position [257, 0]
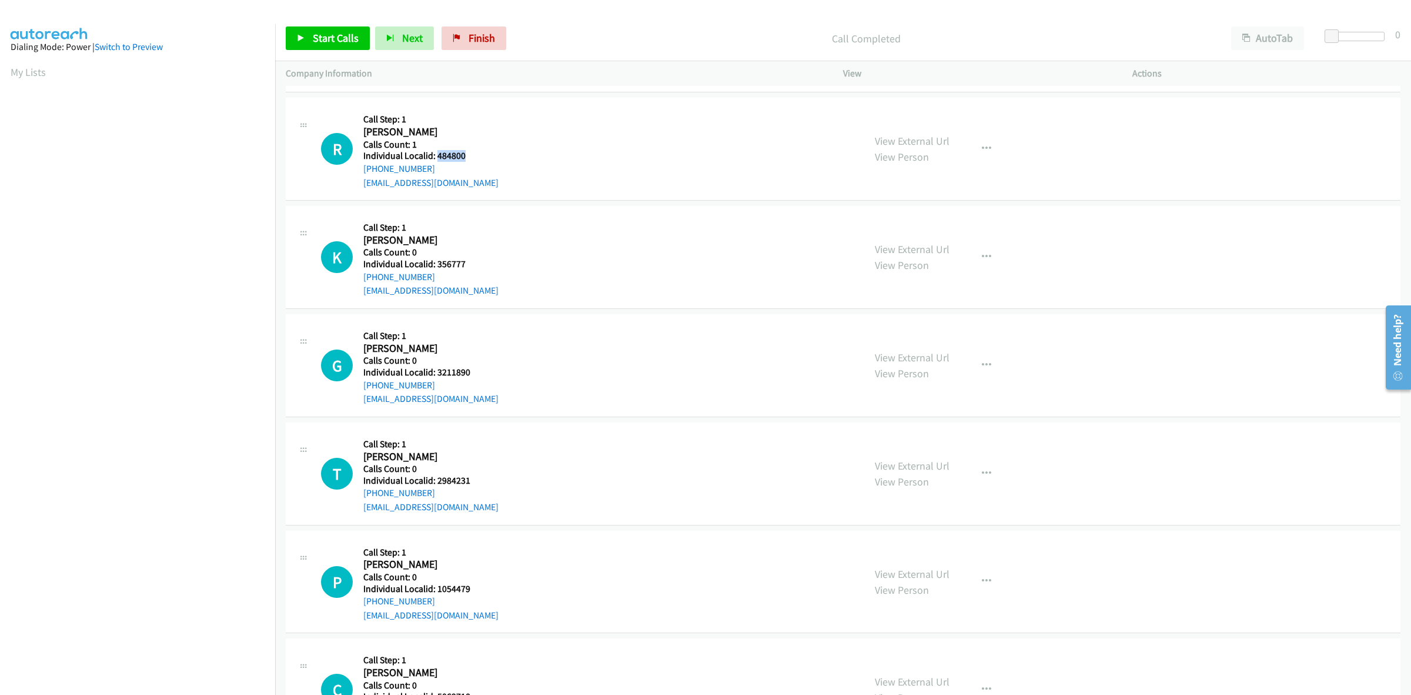
drag, startPoint x: 466, startPoint y: 155, endPoint x: 436, endPoint y: 158, distance: 29.6
click at [436, 158] on h5 "Individual Localid: 484800" at bounding box center [430, 156] width 135 height 12
copy h5 "484800"
drag, startPoint x: 436, startPoint y: 171, endPoint x: 359, endPoint y: 172, distance: 77.0
click at [359, 172] on div "R Callback Scheduled Call Step: 1 Ricky Krishart America/New_York Calls Count: …" at bounding box center [587, 148] width 533 height 81
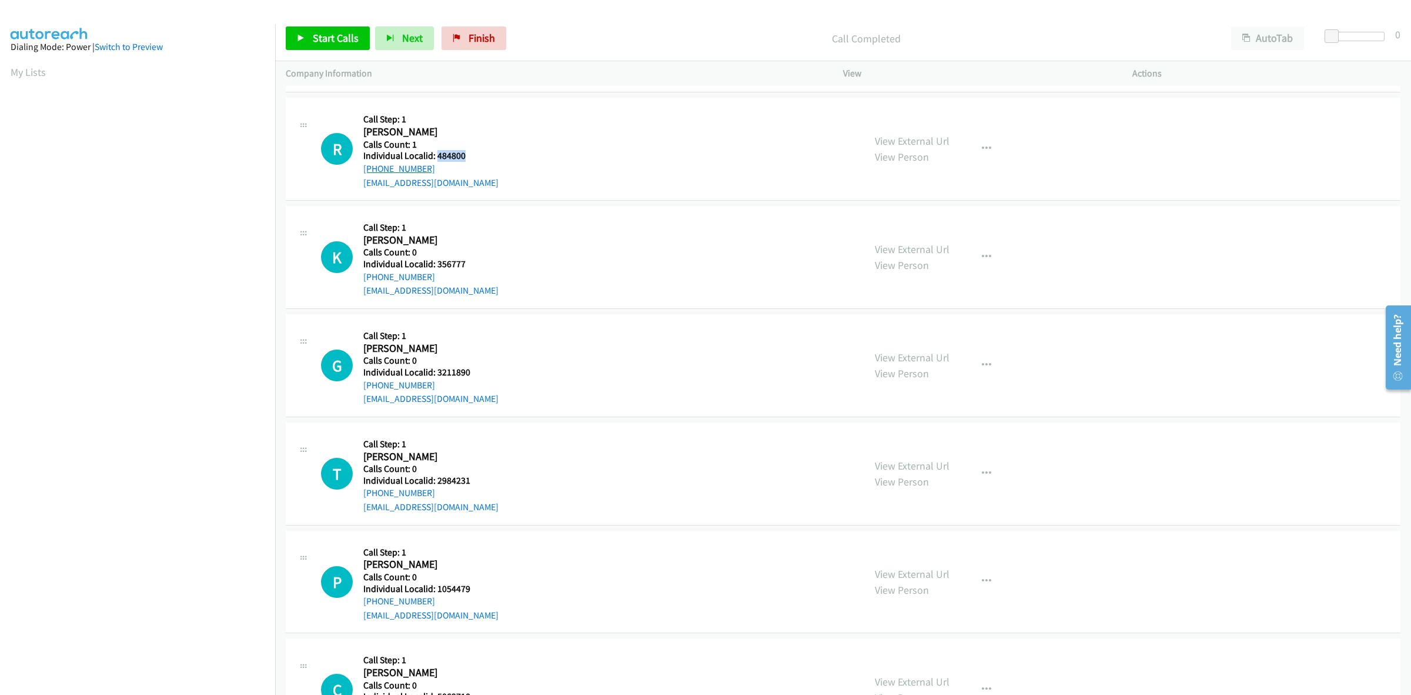
copy link "+1 814-885-6103"
drag, startPoint x: 469, startPoint y: 155, endPoint x: 434, endPoint y: 156, distance: 34.7
click at [434, 156] on h5 "Individual Localid: 484800" at bounding box center [430, 156] width 135 height 12
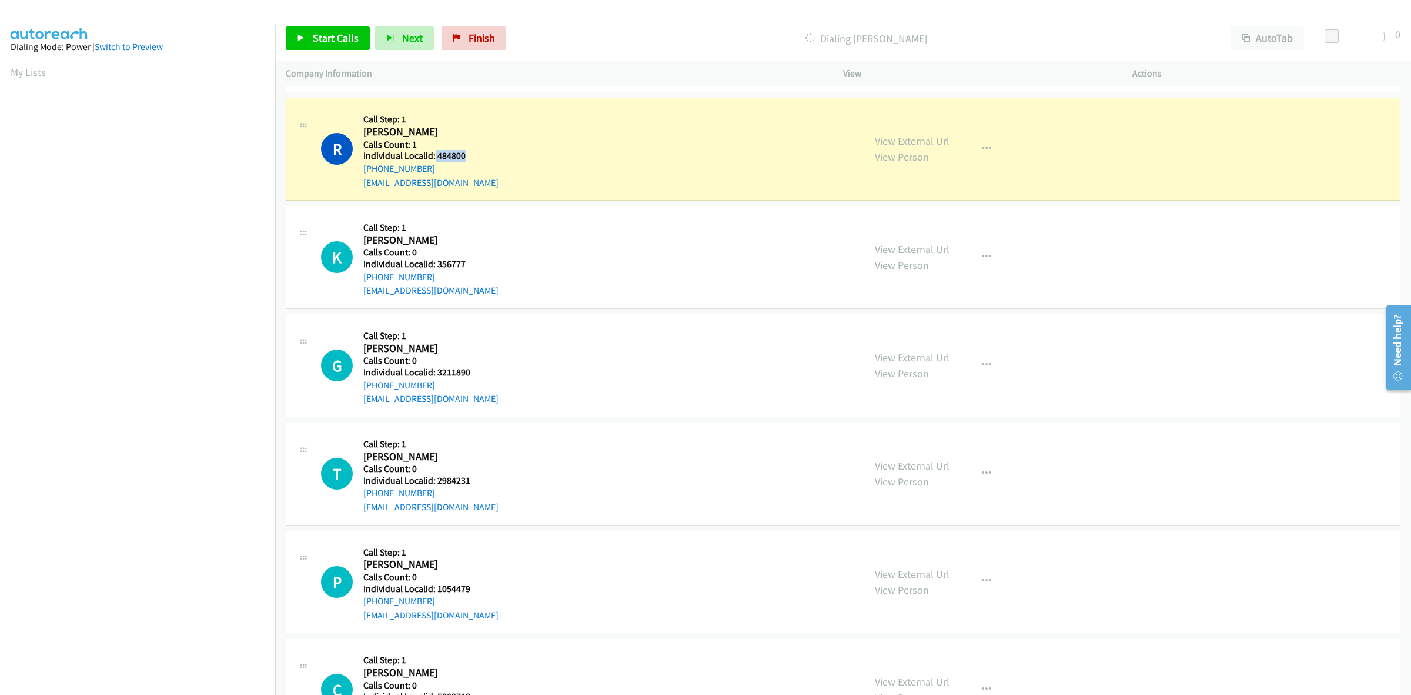
copy h5 "484800"
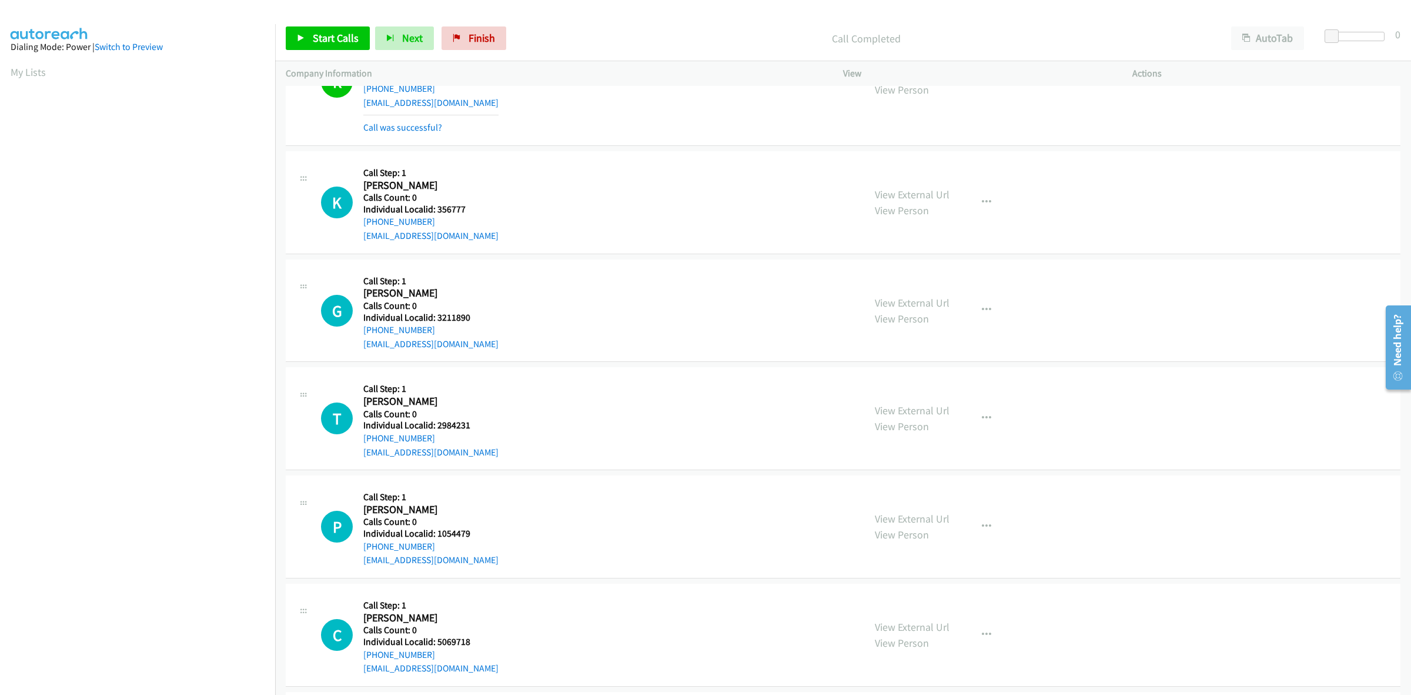
scroll to position [349, 0]
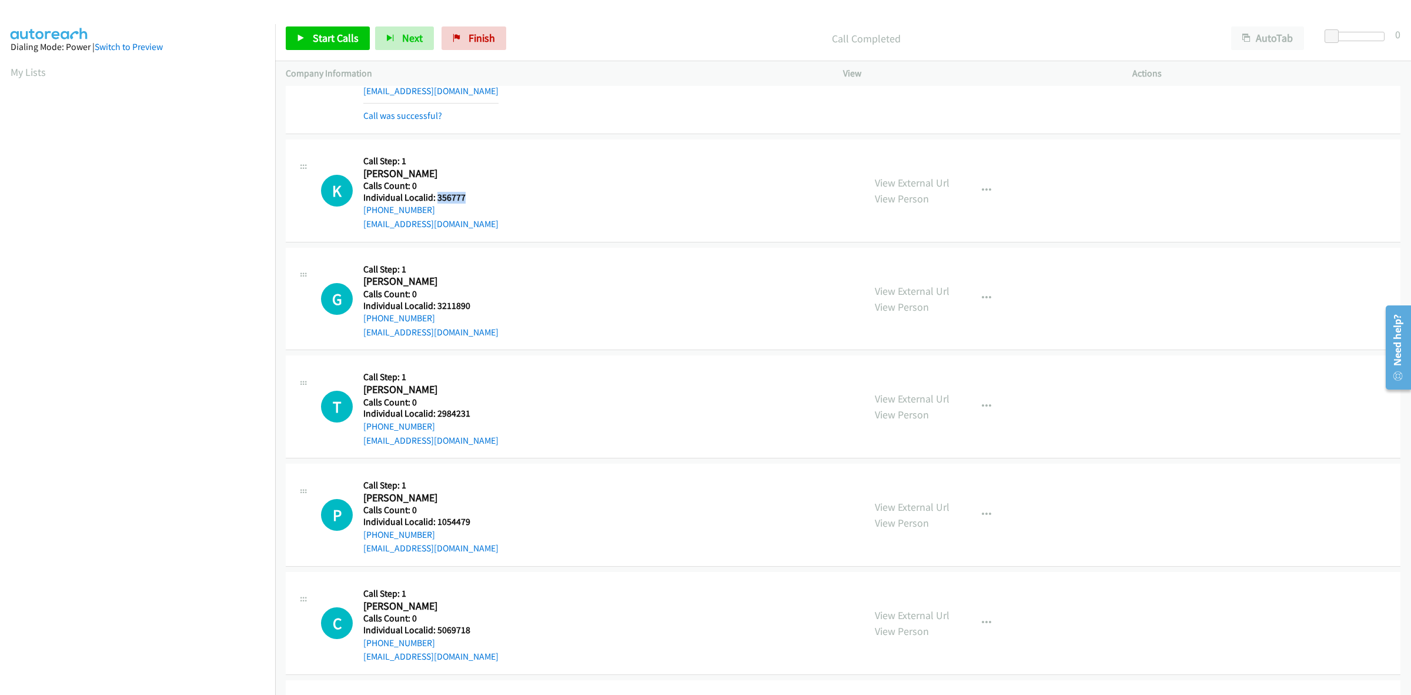
drag, startPoint x: 468, startPoint y: 196, endPoint x: 436, endPoint y: 196, distance: 32.3
click at [436, 196] on h5 "Individual Localid: 356777" at bounding box center [430, 198] width 135 height 12
copy h5 "356777"
drag, startPoint x: 392, startPoint y: 211, endPoint x: 363, endPoint y: 211, distance: 28.8
click at [363, 211] on div "+1 716-537-2580" at bounding box center [430, 210] width 135 height 14
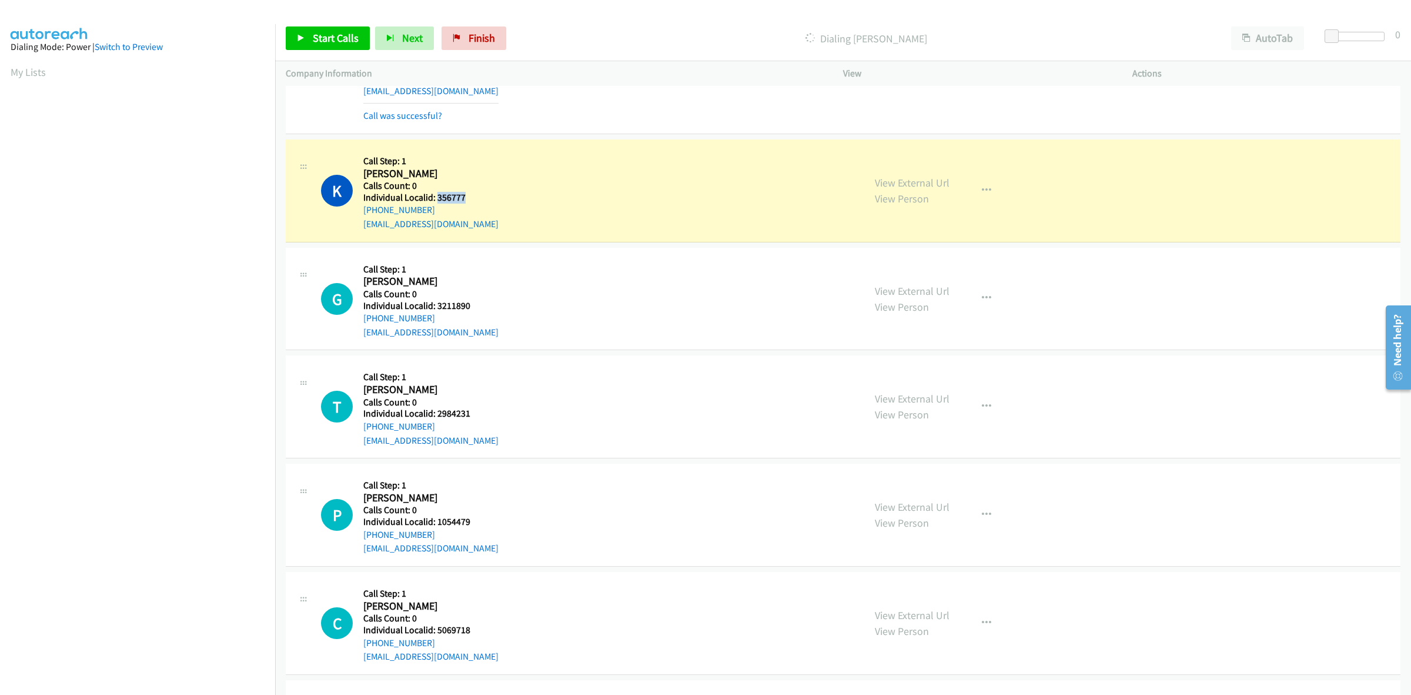
drag, startPoint x: 474, startPoint y: 197, endPoint x: 437, endPoint y: 198, distance: 37.1
click at [437, 198] on h5 "Individual Localid: 356777" at bounding box center [430, 198] width 135 height 12
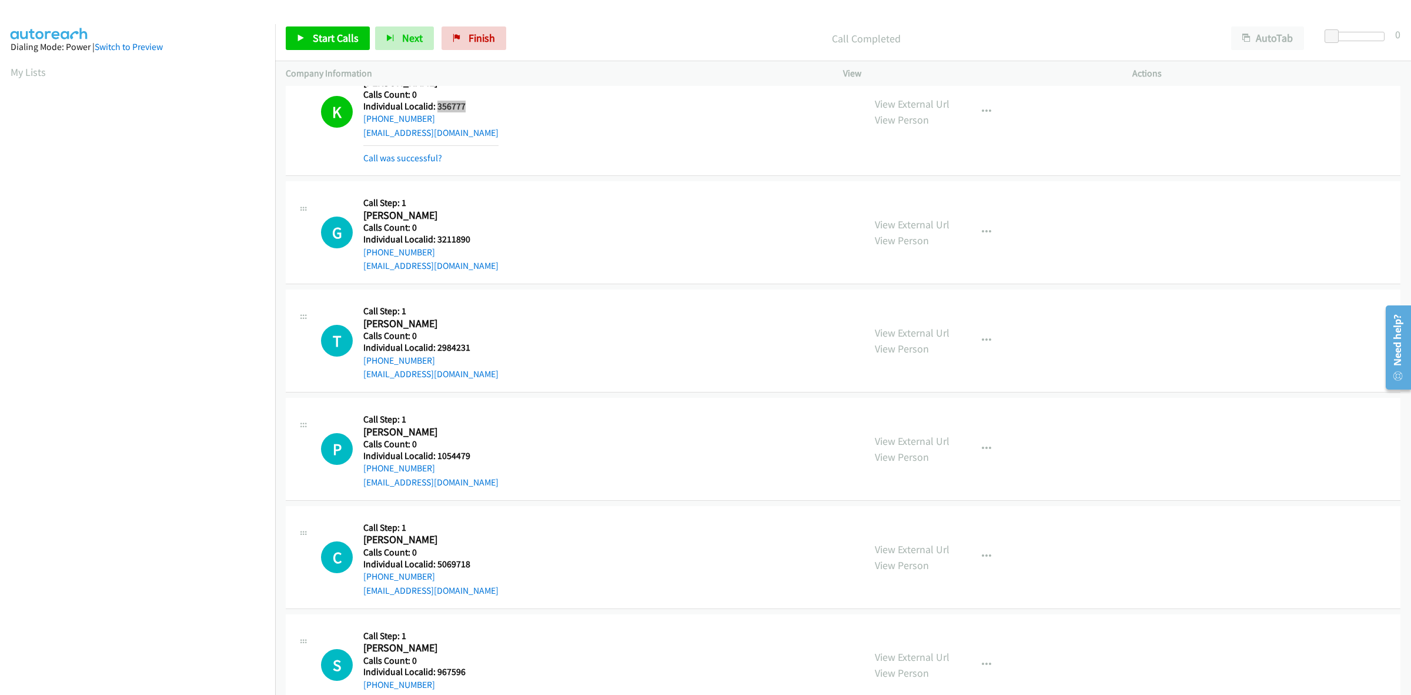
scroll to position [441, 0]
drag, startPoint x: 468, startPoint y: 235, endPoint x: 436, endPoint y: 239, distance: 32.0
click at [436, 241] on h5 "Individual Localid: 3211890" at bounding box center [430, 238] width 135 height 12
click at [513, 198] on div "G Callback Scheduled Call Step: 1 Greg Meeks America/New_York Calls Count: 0 In…" at bounding box center [587, 231] width 533 height 81
drag, startPoint x: 430, startPoint y: 251, endPoint x: 360, endPoint y: 257, distance: 70.3
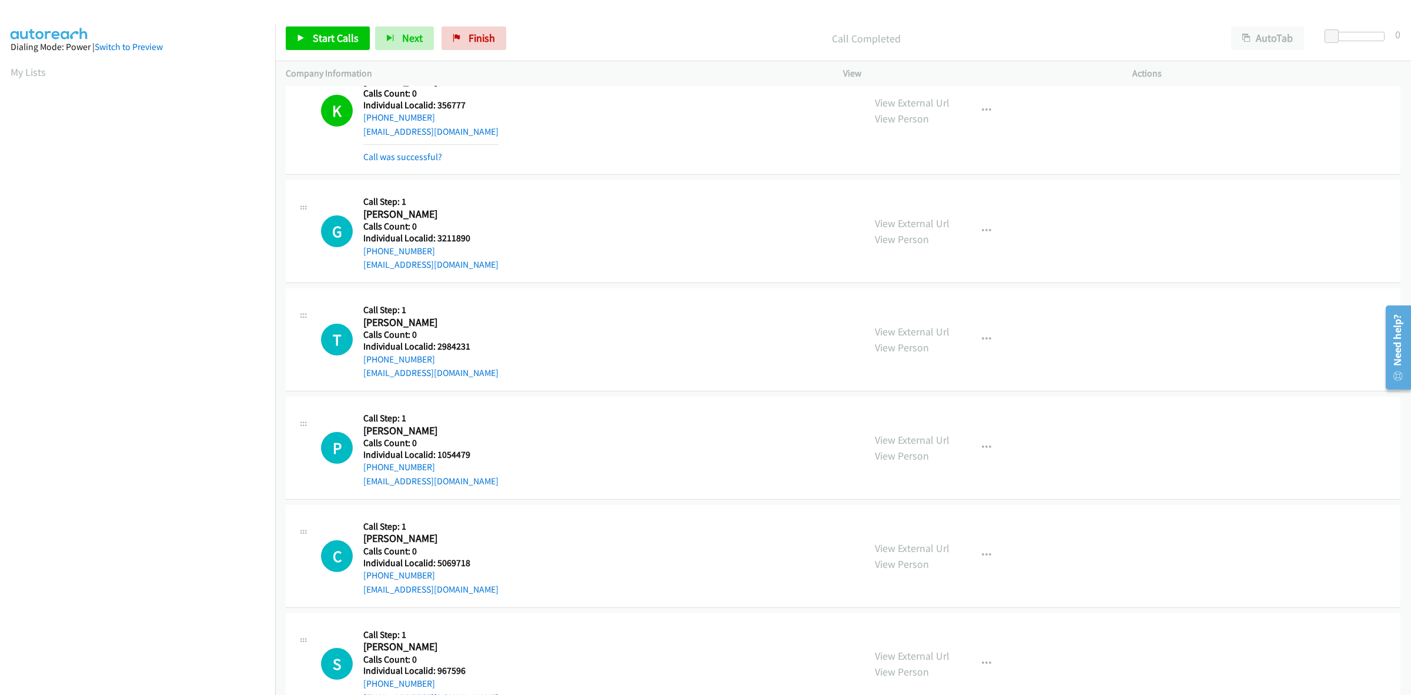
click at [360, 257] on div "G Callback Scheduled Call Step: 1 Greg Meeks America/New_York Calls Count: 0 In…" at bounding box center [587, 231] width 533 height 81
drag, startPoint x: 469, startPoint y: 240, endPoint x: 438, endPoint y: 239, distance: 30.6
click at [438, 239] on h5 "Individual Localid: 3211890" at bounding box center [430, 238] width 135 height 12
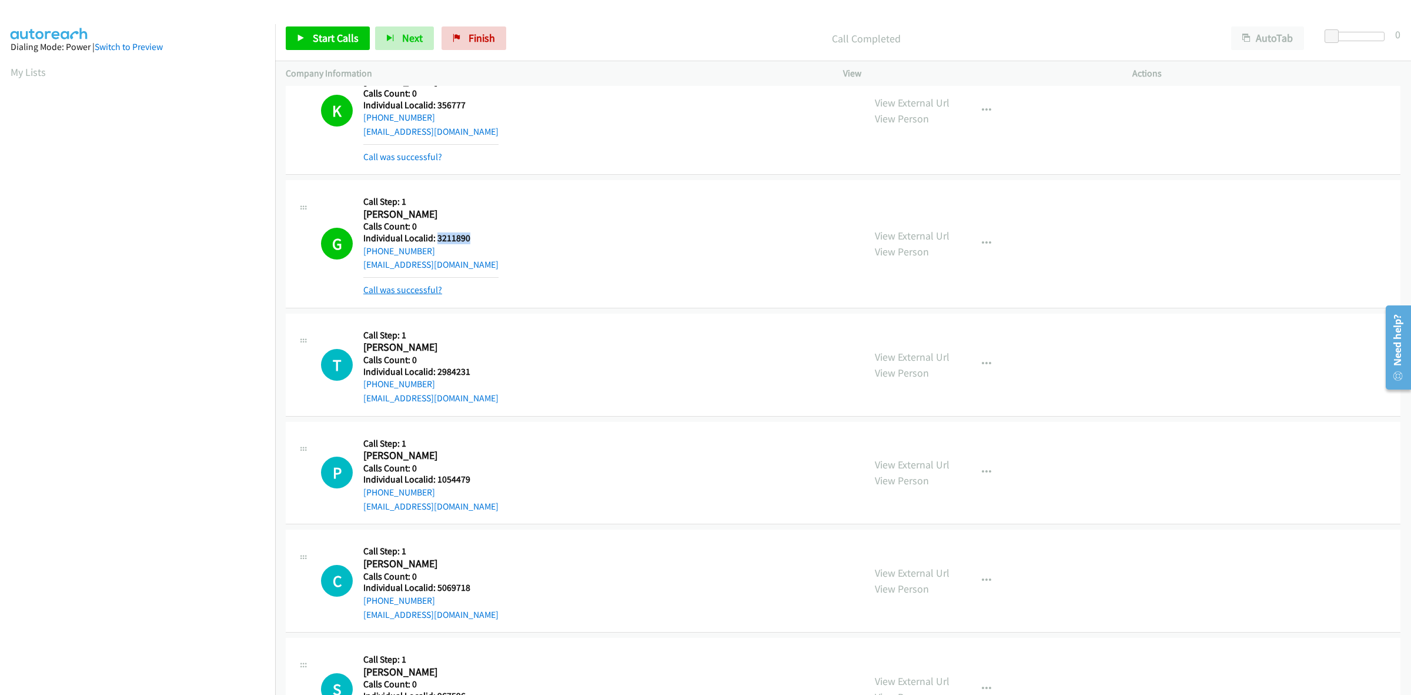
click at [405, 288] on link "Call was successful?" at bounding box center [402, 289] width 79 height 11
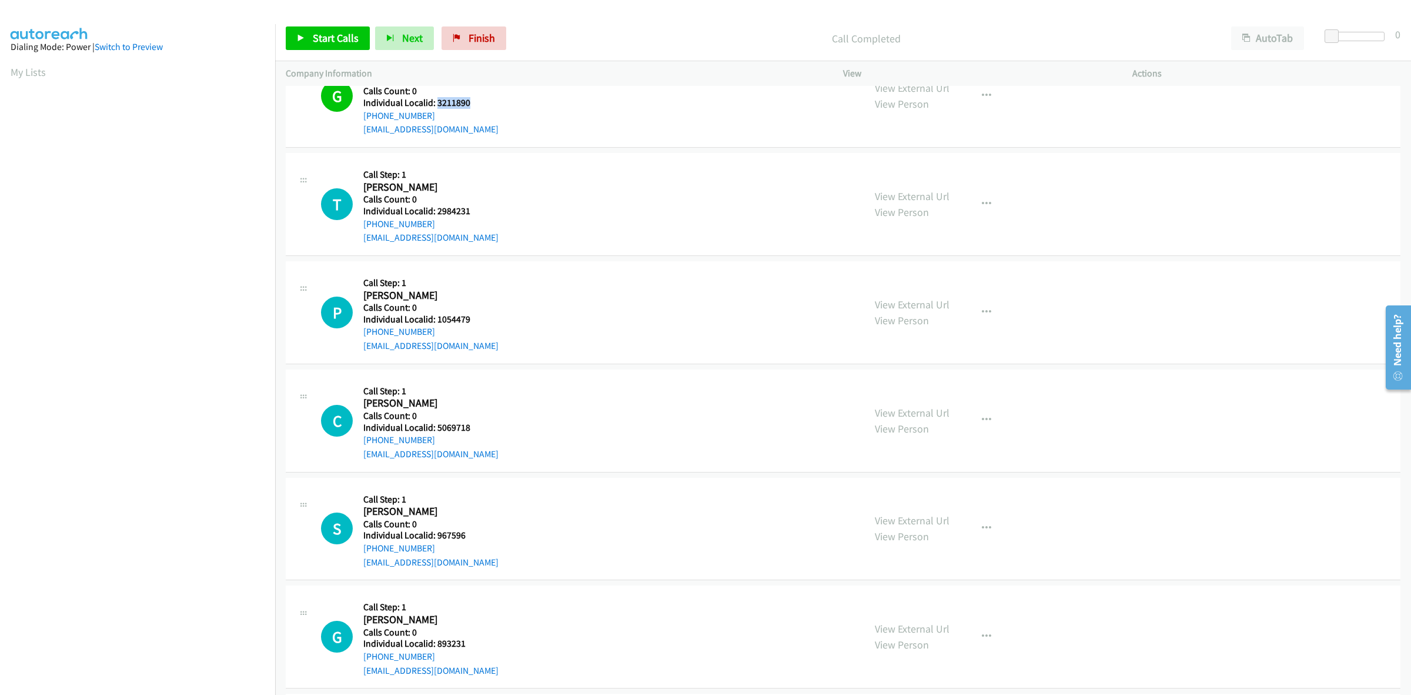
scroll to position [588, 0]
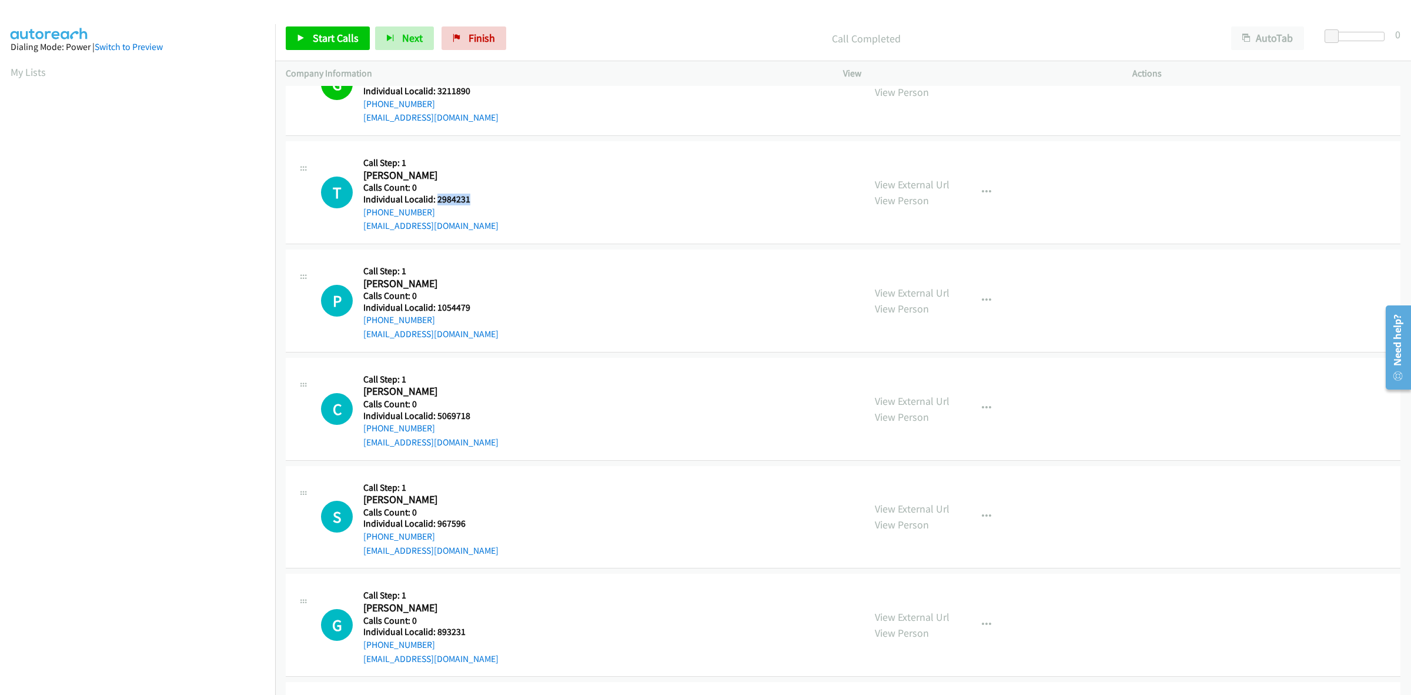
drag, startPoint x: 472, startPoint y: 201, endPoint x: 438, endPoint y: 199, distance: 34.2
click at [438, 199] on h5 "Individual Localid: 2984231" at bounding box center [430, 199] width 135 height 12
drag, startPoint x: 429, startPoint y: 215, endPoint x: 362, endPoint y: 215, distance: 67.6
click at [362, 215] on div "T Callback Scheduled Call Step: 1 Thomas Cranston America/New_York Calls Count:…" at bounding box center [587, 192] width 533 height 81
drag, startPoint x: 469, startPoint y: 200, endPoint x: 436, endPoint y: 199, distance: 33.0
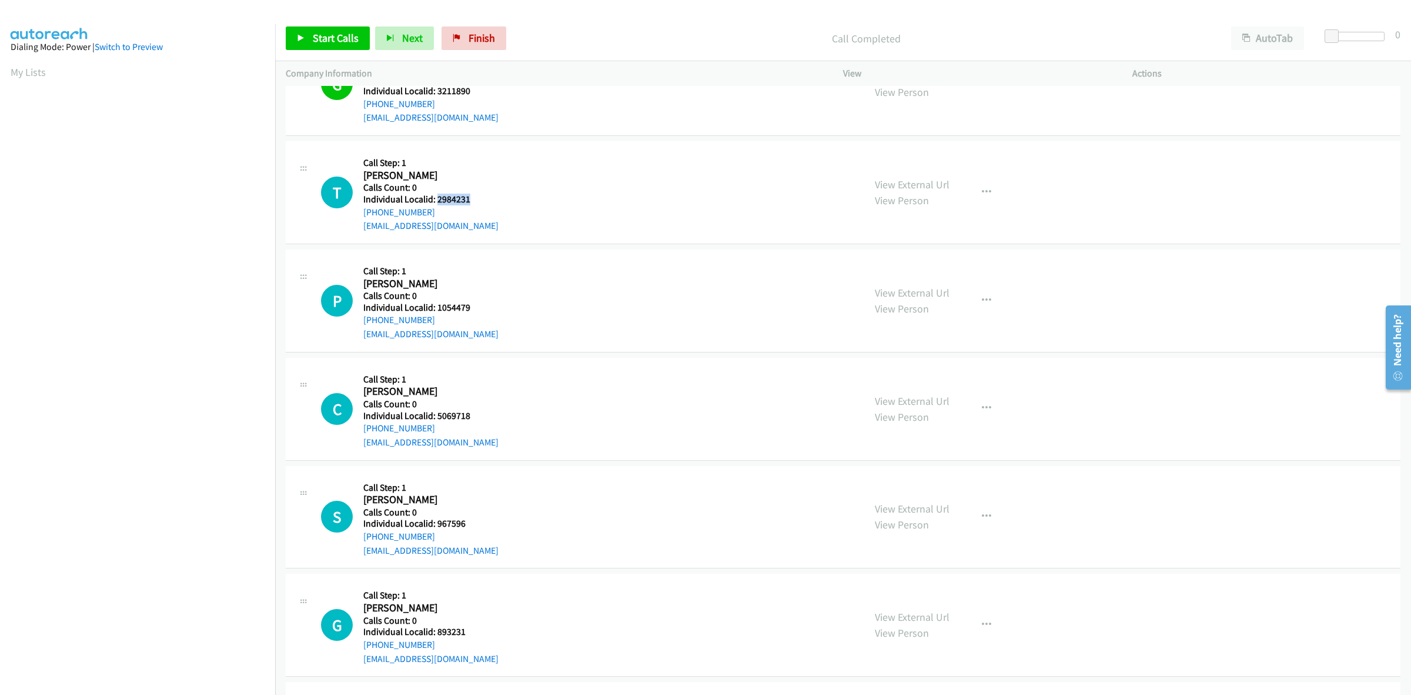
click at [436, 199] on h5 "Individual Localid: 2984231" at bounding box center [430, 199] width 135 height 12
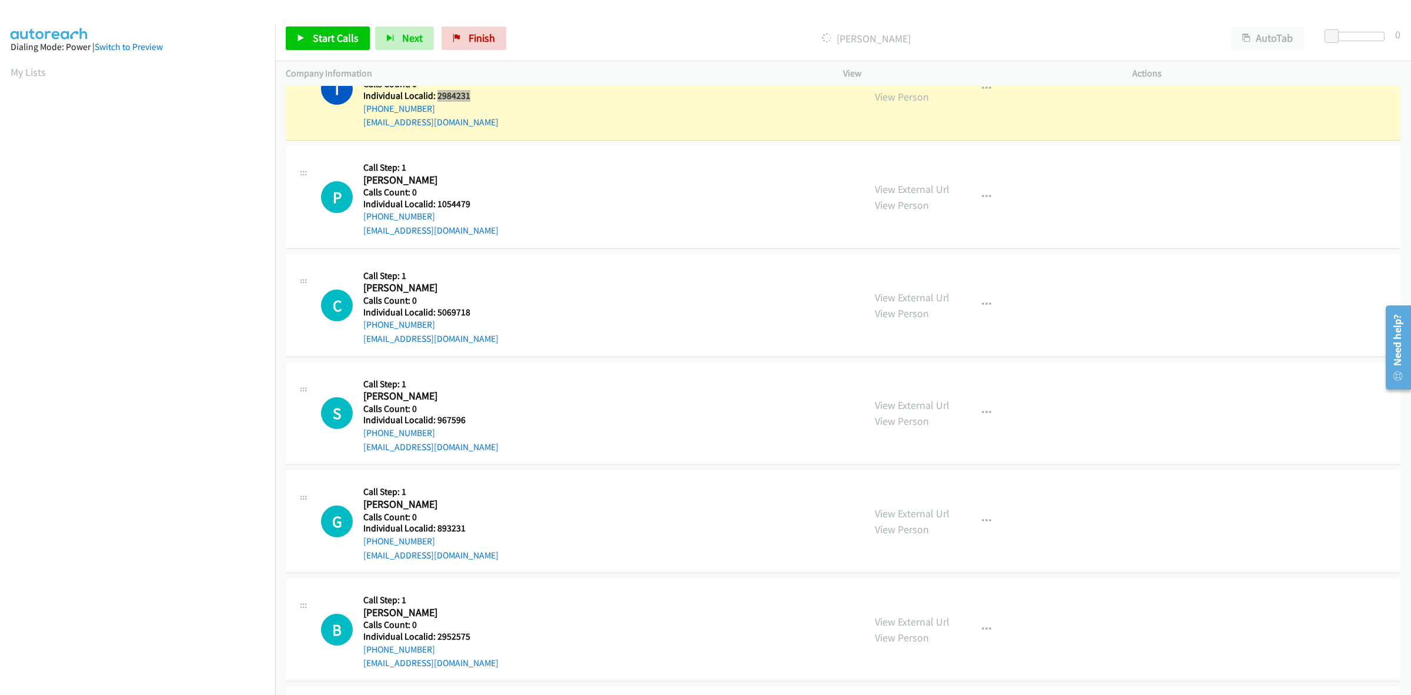
scroll to position [698, 0]
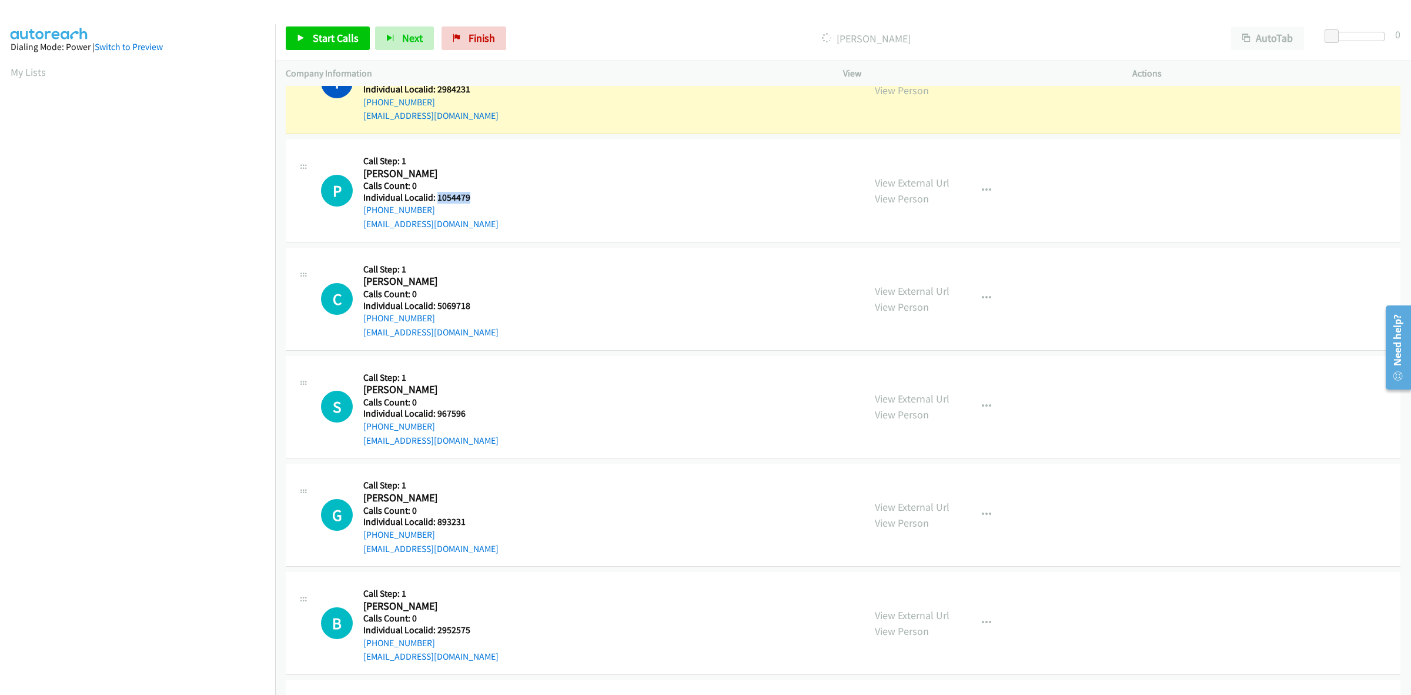
drag, startPoint x: 456, startPoint y: 195, endPoint x: 438, endPoint y: 198, distance: 17.8
click at [438, 198] on h5 "Individual Localid: 1054479" at bounding box center [430, 198] width 135 height 12
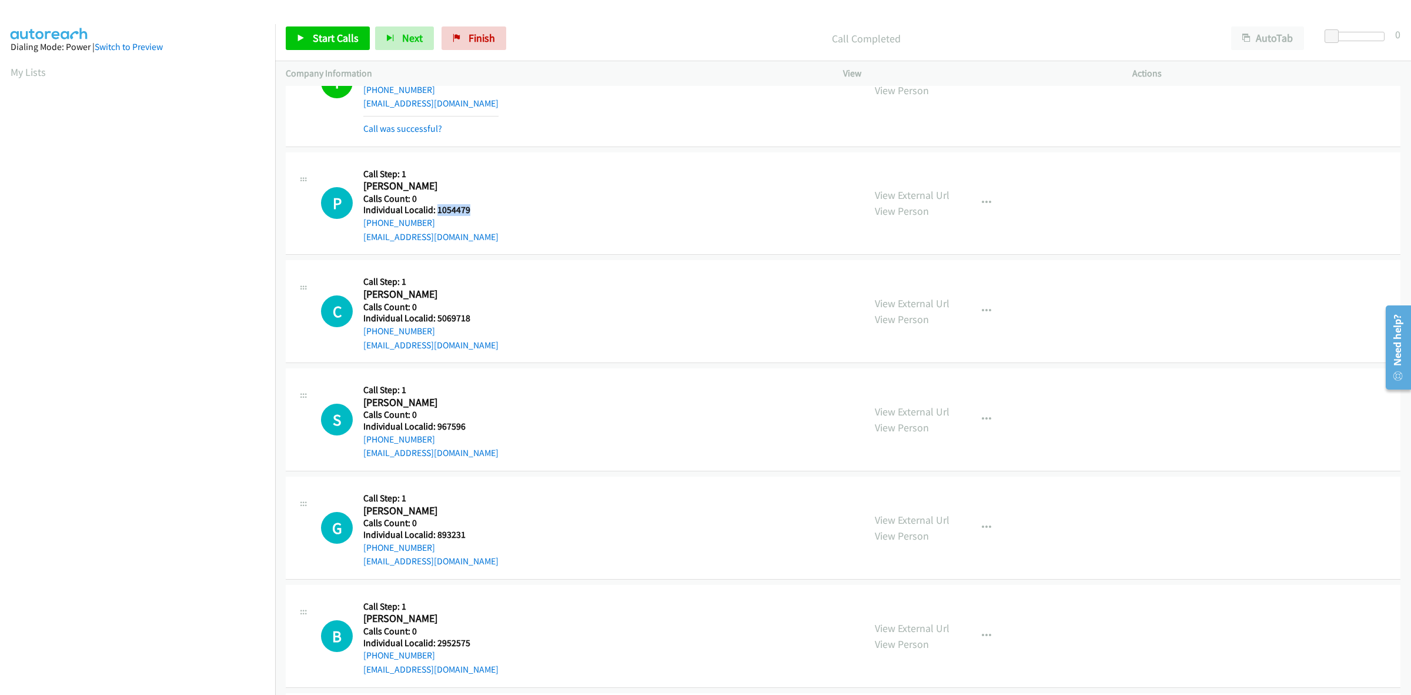
drag, startPoint x: 438, startPoint y: 198, endPoint x: 513, endPoint y: 194, distance: 74.8
click at [559, 165] on div "P Callback Scheduled Call Step: 1 Peter Winther America/New_York Calls Count: 0…" at bounding box center [587, 203] width 533 height 81
drag, startPoint x: 475, startPoint y: 210, endPoint x: 436, endPoint y: 212, distance: 38.9
click at [436, 212] on h5 "Individual Localid: 1054479" at bounding box center [430, 210] width 135 height 12
drag, startPoint x: 430, startPoint y: 222, endPoint x: 360, endPoint y: 228, distance: 70.8
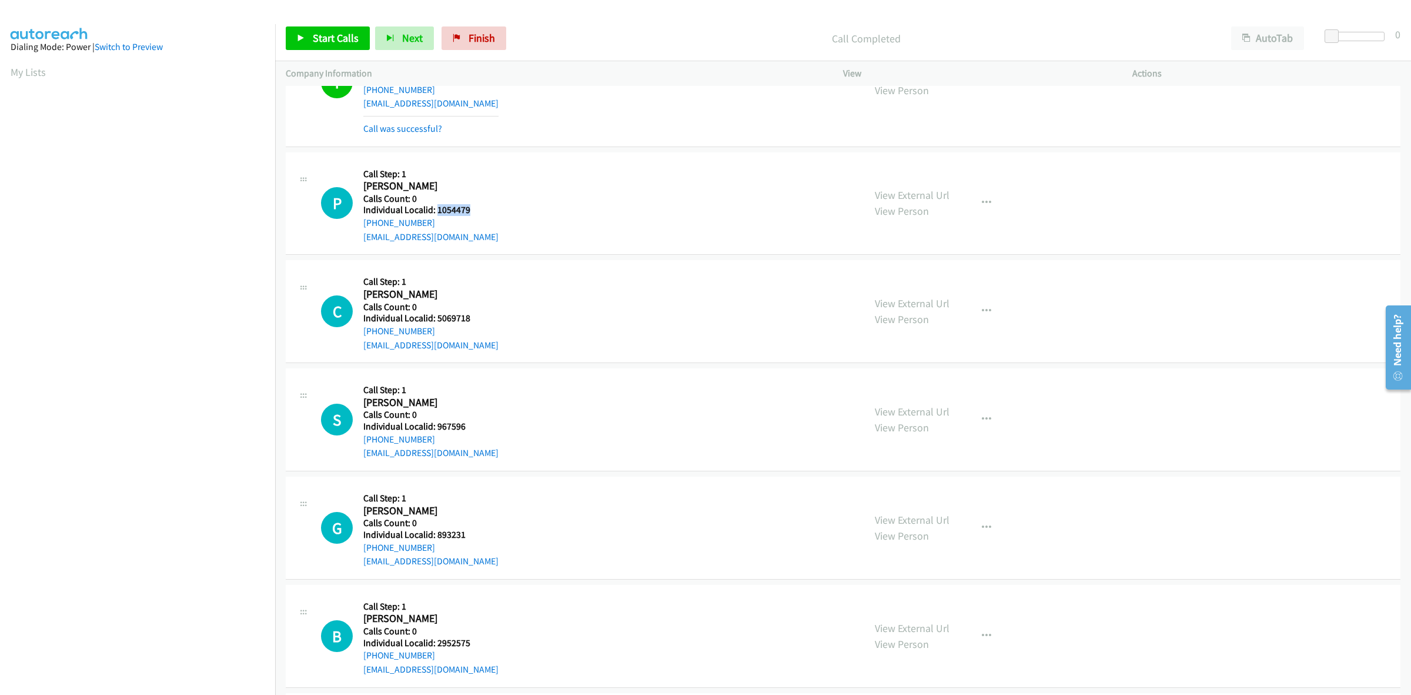
click at [360, 228] on div "P Callback Scheduled Call Step: 1 Peter Winther America/New_York Calls Count: 0…" at bounding box center [587, 203] width 533 height 81
drag, startPoint x: 473, startPoint y: 209, endPoint x: 436, endPoint y: 212, distance: 37.2
click at [436, 212] on h5 "Individual Localid: 1054479" at bounding box center [430, 210] width 135 height 12
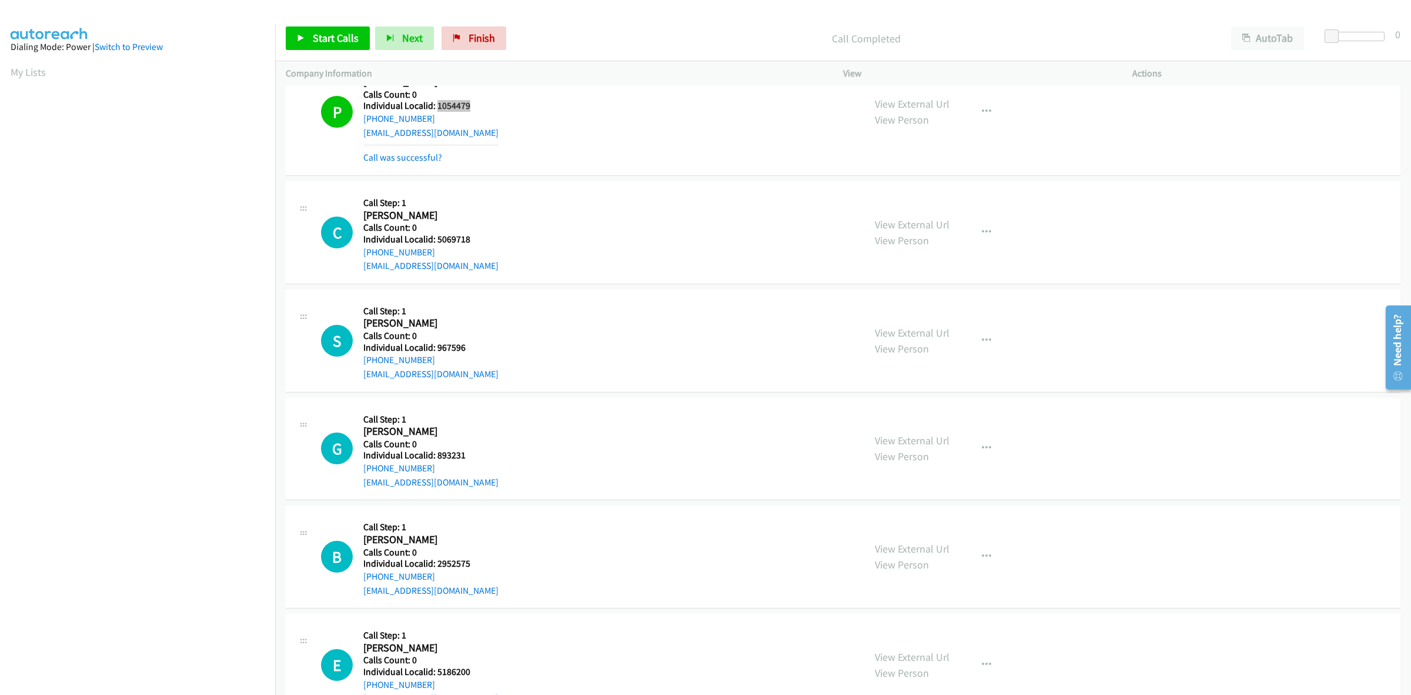
scroll to position [857, 0]
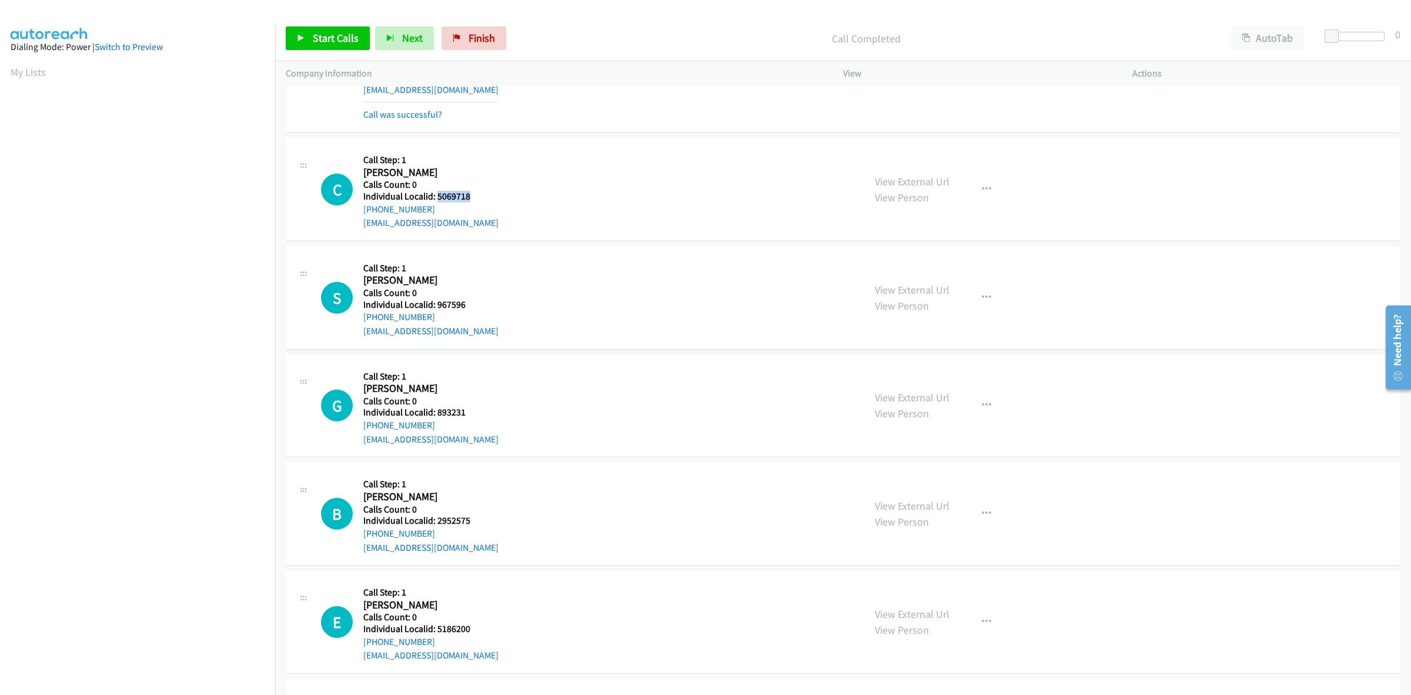
drag, startPoint x: 477, startPoint y: 199, endPoint x: 436, endPoint y: 198, distance: 41.2
click at [436, 198] on div "C Callback Scheduled Call Step: 1 Chris Corbin America/New_York Calls Count: 0 …" at bounding box center [587, 189] width 533 height 81
click at [463, 152] on div "Callback Scheduled Call Step: 1 Chris Corbin America/New_York Calls Count: 0 In…" at bounding box center [430, 189] width 135 height 81
drag, startPoint x: 419, startPoint y: 215, endPoint x: 362, endPoint y: 209, distance: 56.7
click at [362, 209] on div "C Callback Scheduled Call Step: 1 Chris Corbin America/New_York Calls Count: 0 …" at bounding box center [587, 189] width 533 height 81
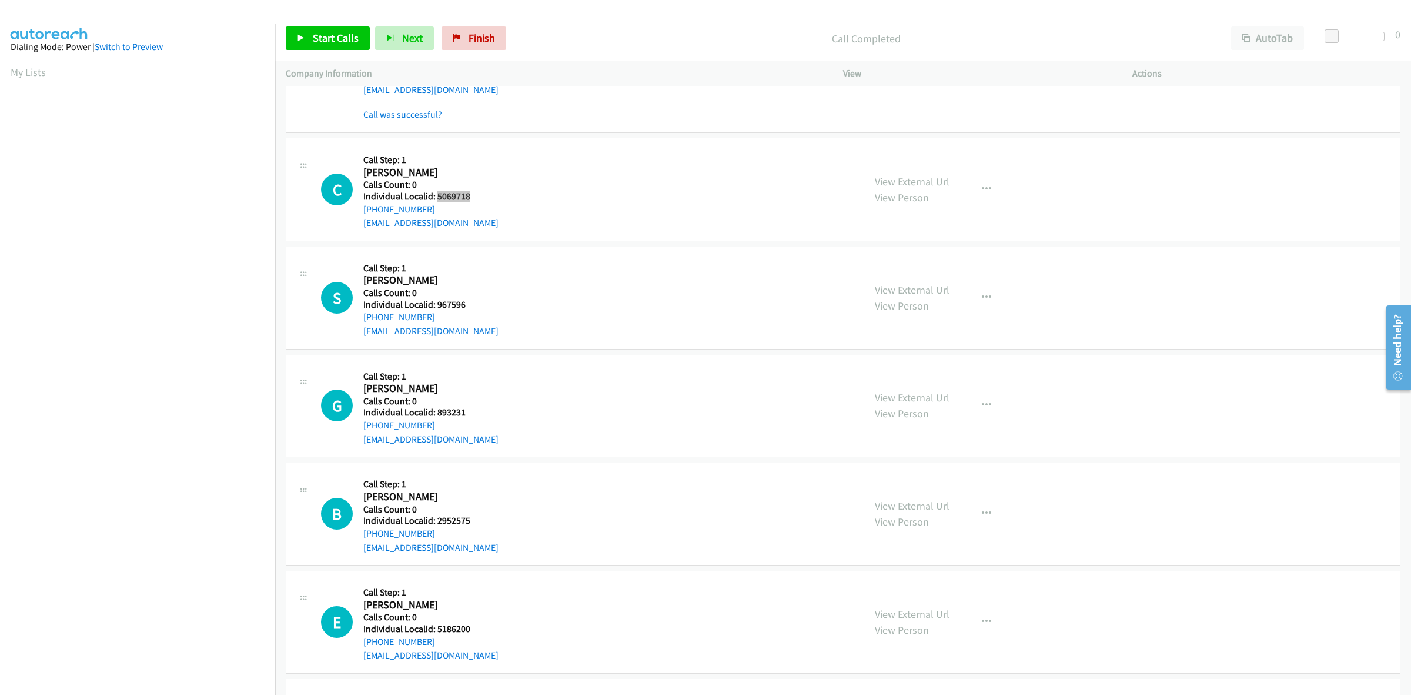
drag, startPoint x: 477, startPoint y: 192, endPoint x: 438, endPoint y: 195, distance: 38.9
click at [438, 195] on div "C Callback Scheduled Call Step: 1 Chris Corbin America/New_York Calls Count: 0 …" at bounding box center [587, 189] width 533 height 81
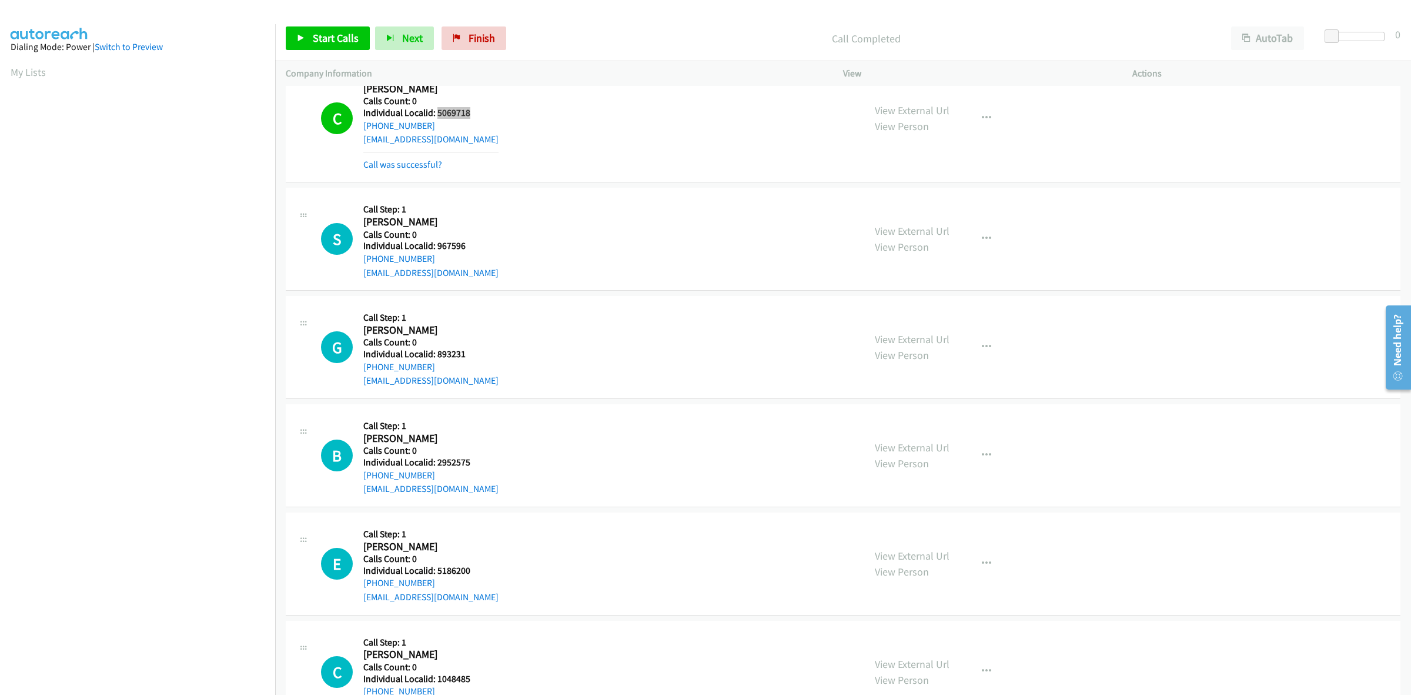
scroll to position [968, 0]
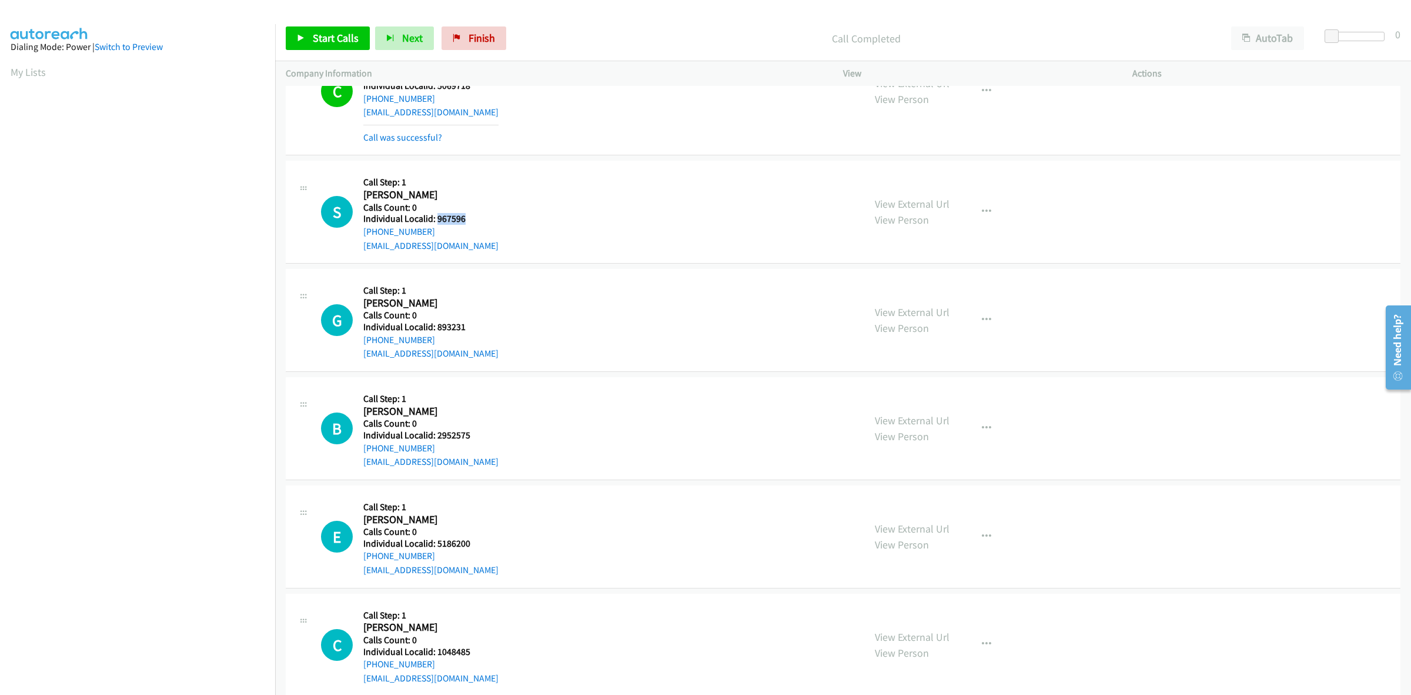
drag, startPoint x: 446, startPoint y: 221, endPoint x: 435, endPoint y: 221, distance: 10.6
click at [435, 221] on h5 "Individual Localid: 967596" at bounding box center [430, 219] width 135 height 12
drag, startPoint x: 431, startPoint y: 233, endPoint x: 357, endPoint y: 234, distance: 74.1
click at [357, 234] on div "S Callback Scheduled Call Step: 1 Stephen Tucker America/New_York Calls Count: …" at bounding box center [587, 211] width 533 height 81
click at [1338, 34] on span at bounding box center [1332, 36] width 14 height 14
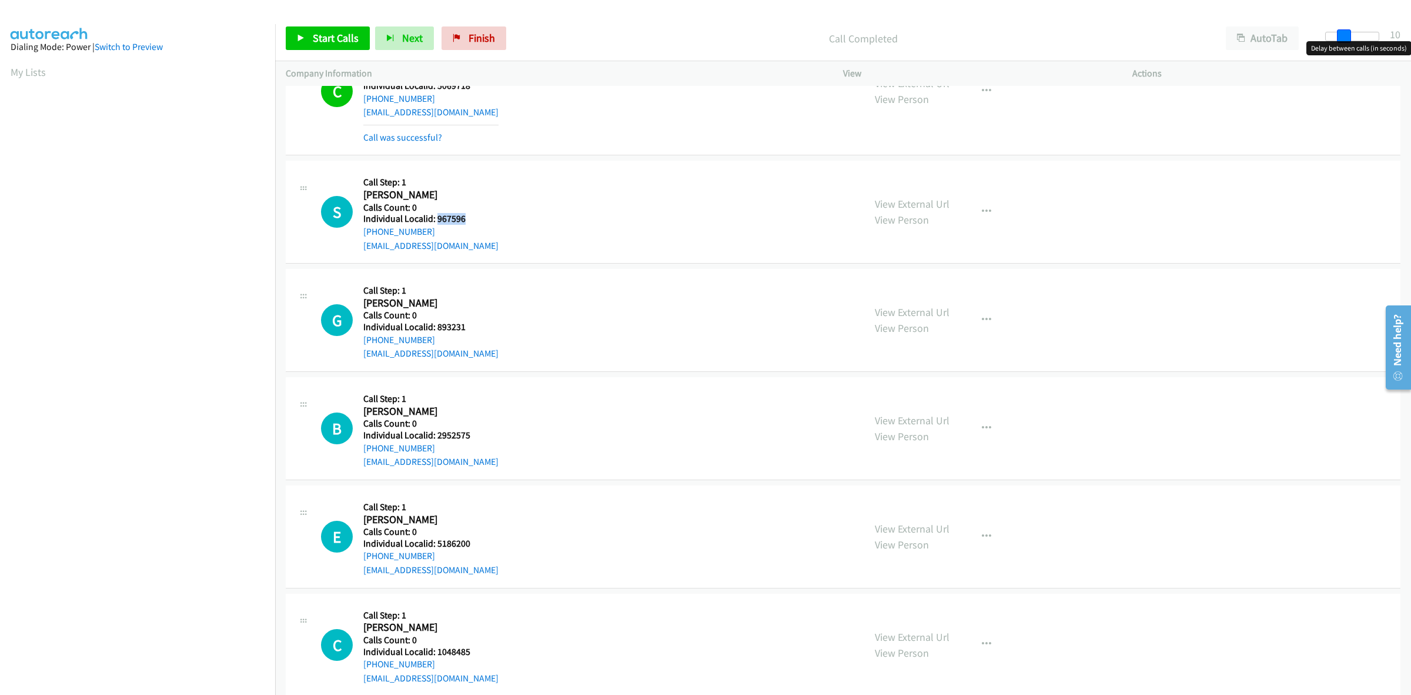
drag, startPoint x: 1338, startPoint y: 34, endPoint x: 1356, endPoint y: 31, distance: 18.5
click at [1356, 31] on div "Start Calls Pause Next Finish Call Completed AutoTab AutoTab 10" at bounding box center [843, 38] width 1136 height 45
click at [565, 45] on p "Call Completed" at bounding box center [863, 39] width 683 height 16
click at [331, 35] on span "Start Calls" at bounding box center [336, 38] width 46 height 14
drag, startPoint x: 468, startPoint y: 219, endPoint x: 436, endPoint y: 218, distance: 31.8
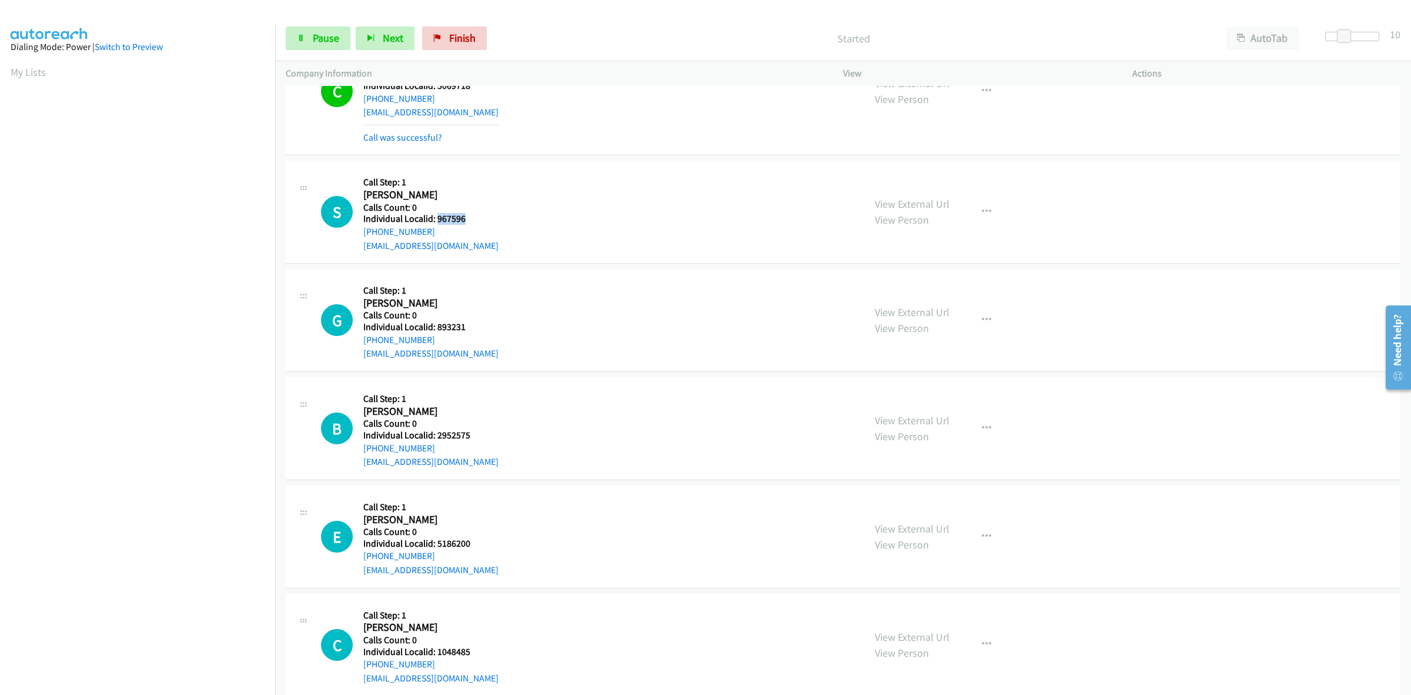
click at [436, 218] on h5 "Individual Localid: 967596" at bounding box center [430, 219] width 135 height 12
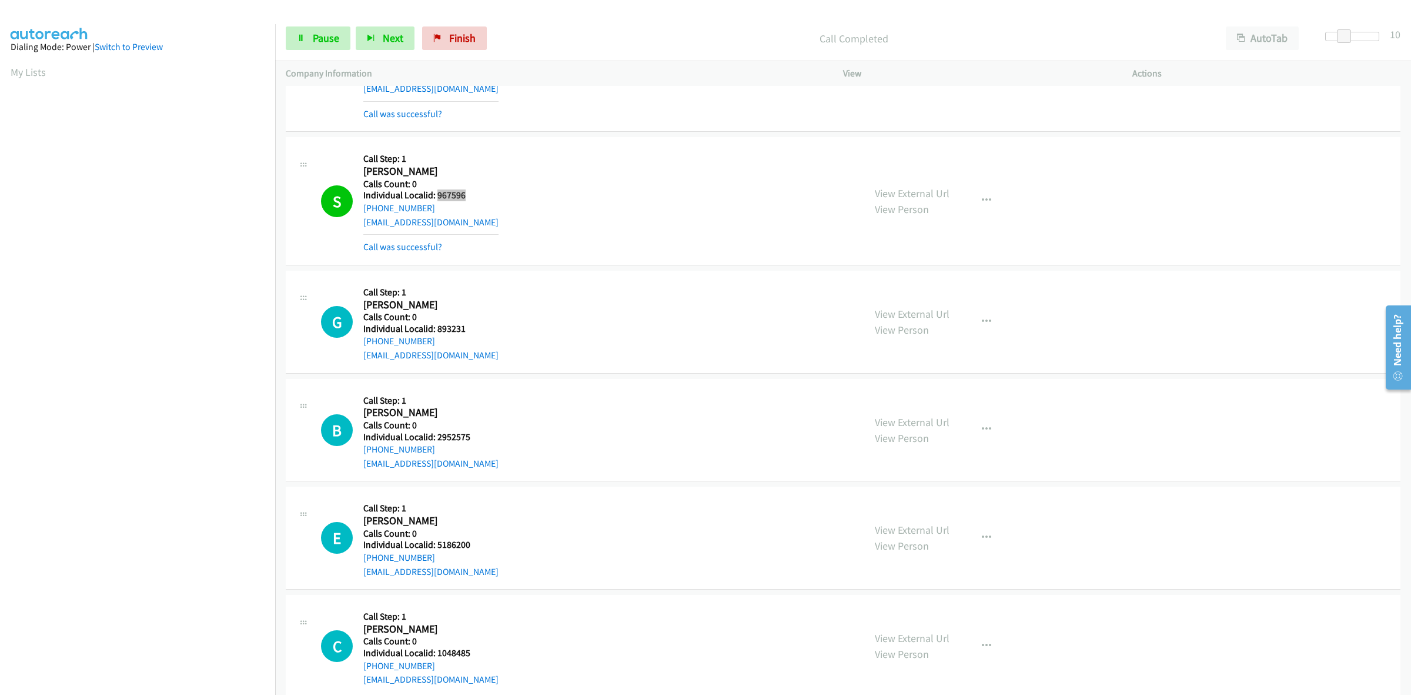
scroll to position [1078, 0]
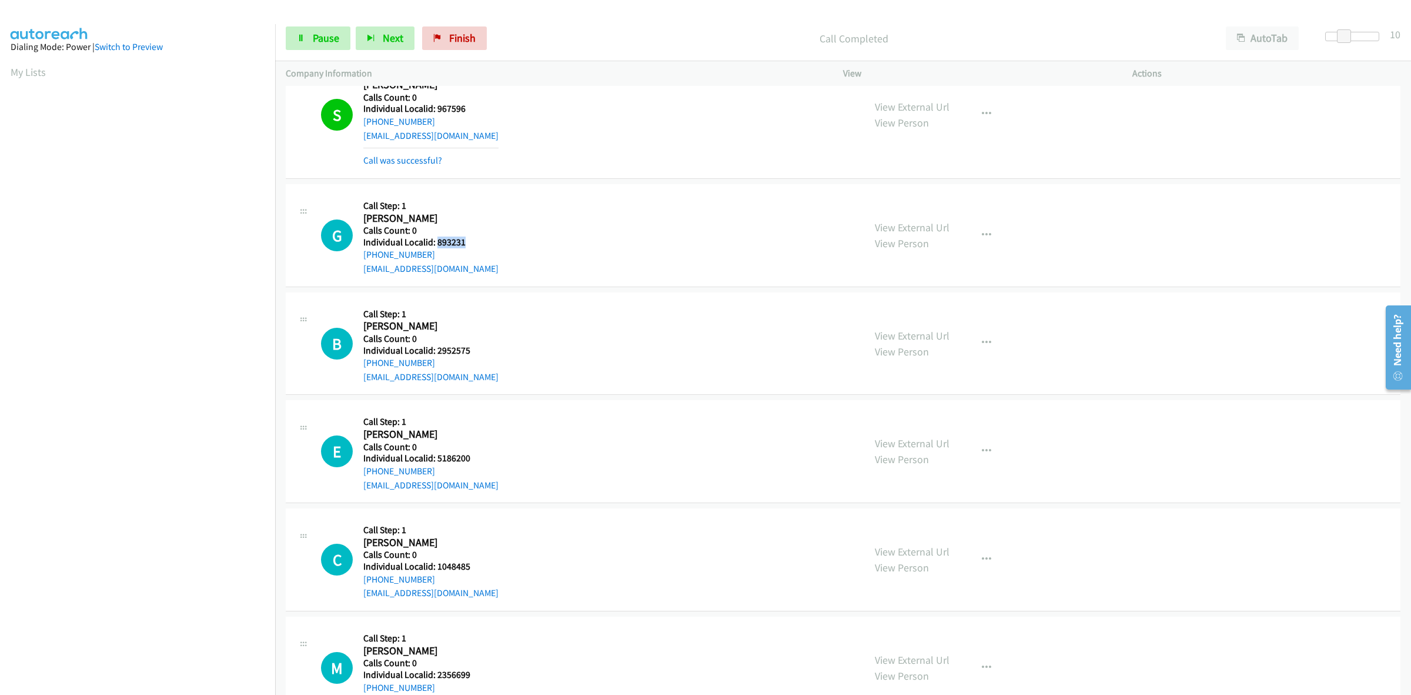
drag, startPoint x: 466, startPoint y: 243, endPoint x: 435, endPoint y: 242, distance: 31.2
click at [435, 242] on h5 "Individual Localid: 893231" at bounding box center [430, 242] width 135 height 12
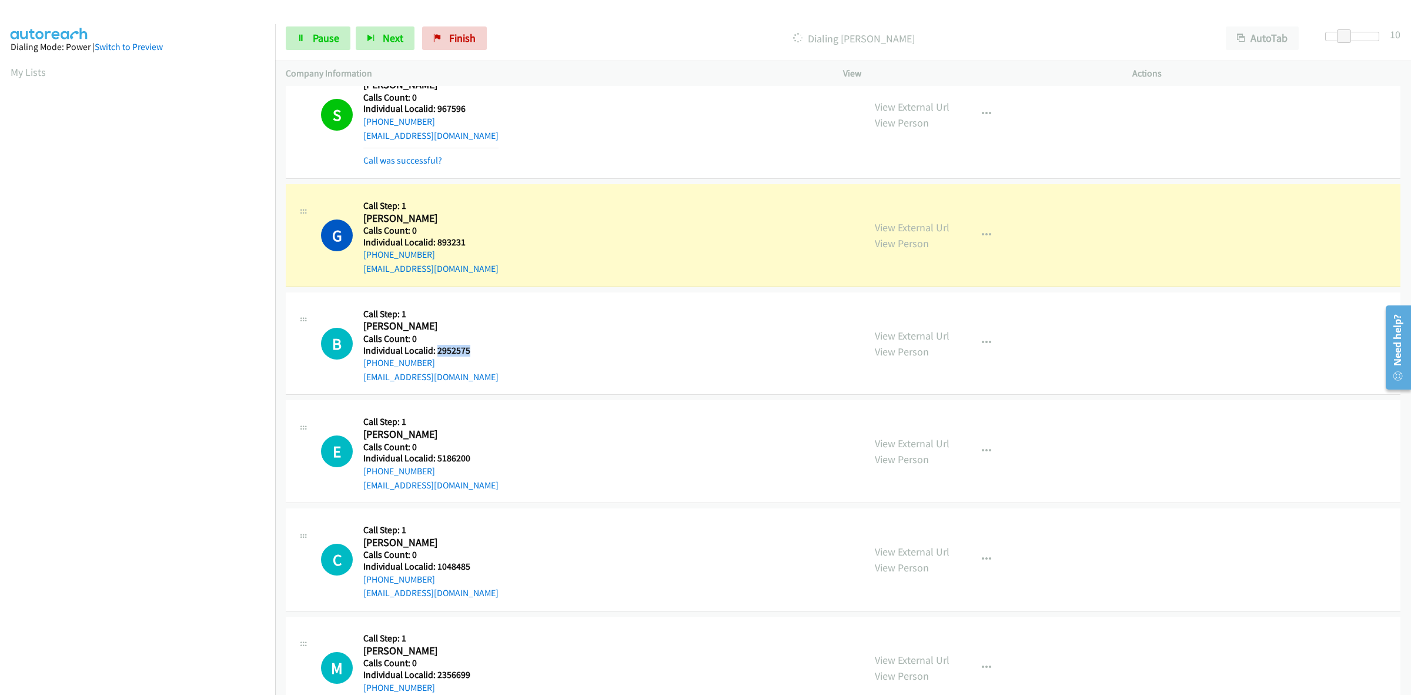
drag, startPoint x: 469, startPoint y: 349, endPoint x: 436, endPoint y: 349, distance: 32.3
click at [436, 349] on h5 "Individual Localid: 2952575" at bounding box center [430, 351] width 135 height 12
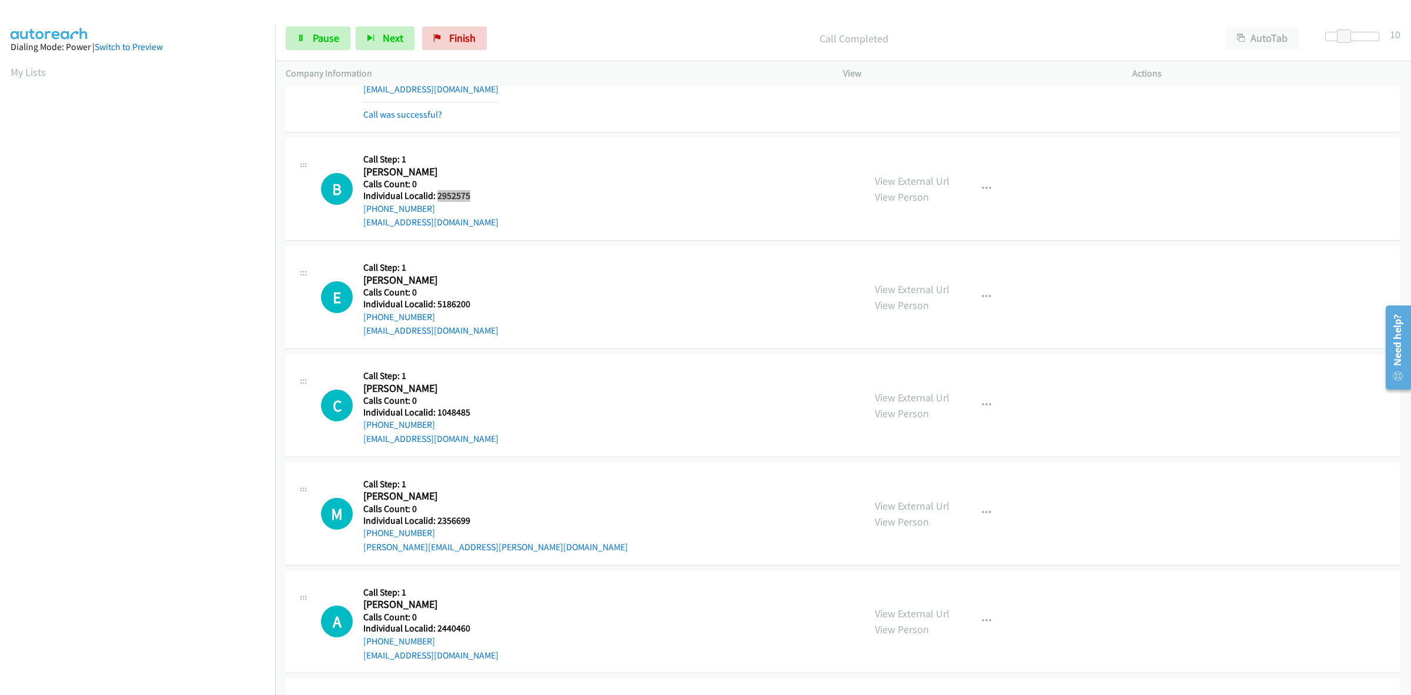
scroll to position [1262, 0]
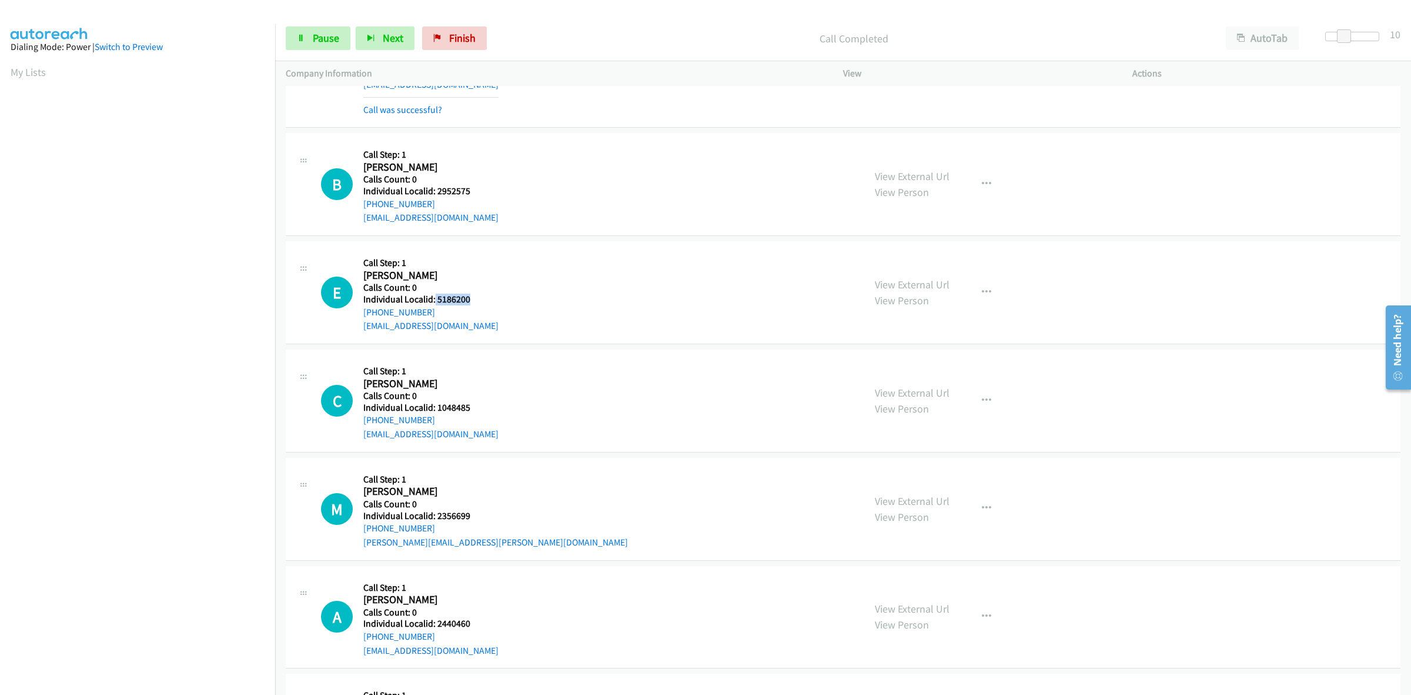
drag, startPoint x: 468, startPoint y: 301, endPoint x: 434, endPoint y: 302, distance: 34.1
click at [434, 302] on h5 "Individual Localid: 5186200" at bounding box center [430, 299] width 135 height 12
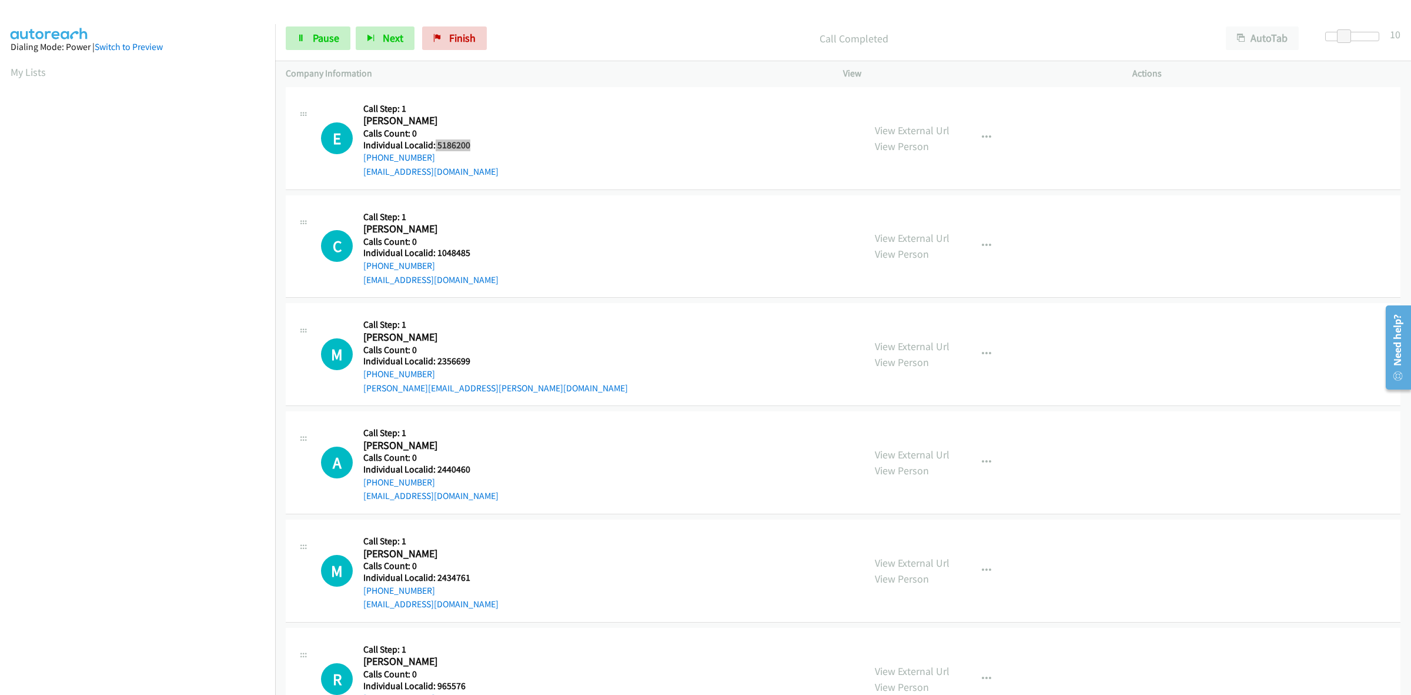
scroll to position [1446, 0]
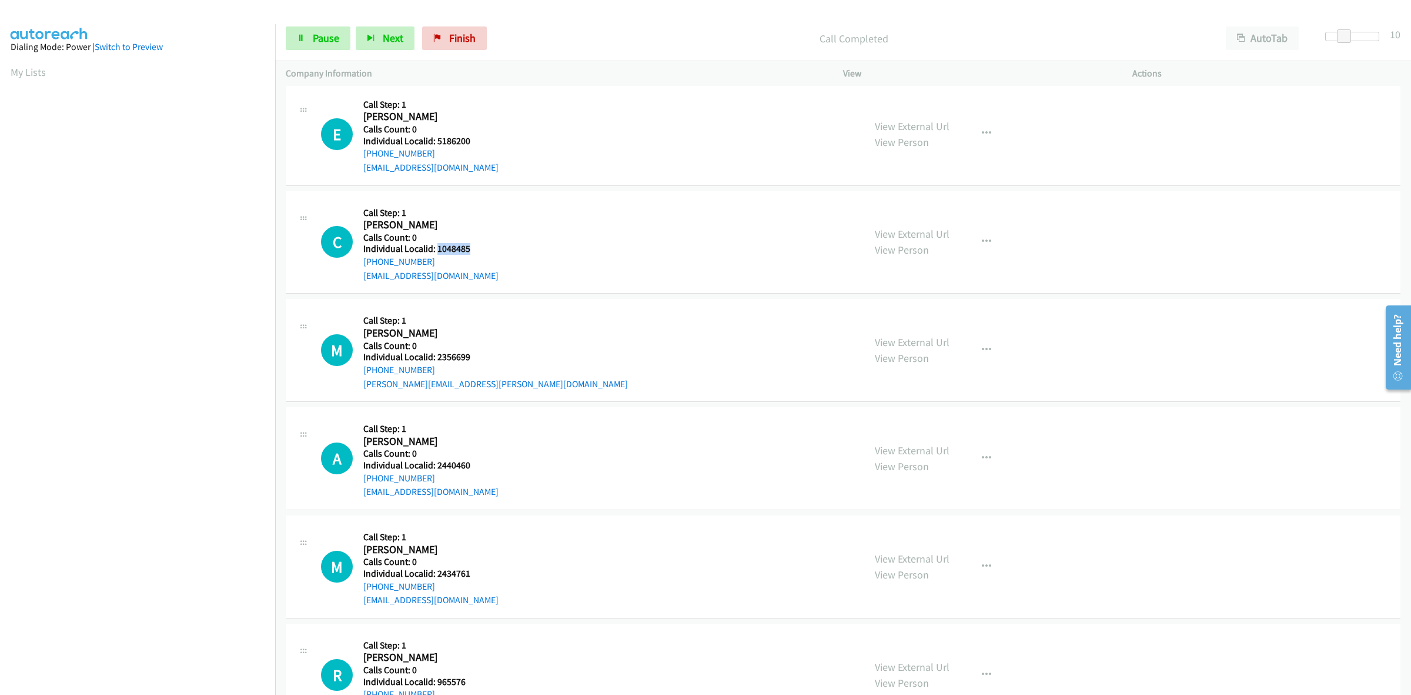
drag, startPoint x: 463, startPoint y: 250, endPoint x: 436, endPoint y: 249, distance: 27.1
click at [436, 249] on h5 "Individual Localid: 1048485" at bounding box center [430, 249] width 135 height 12
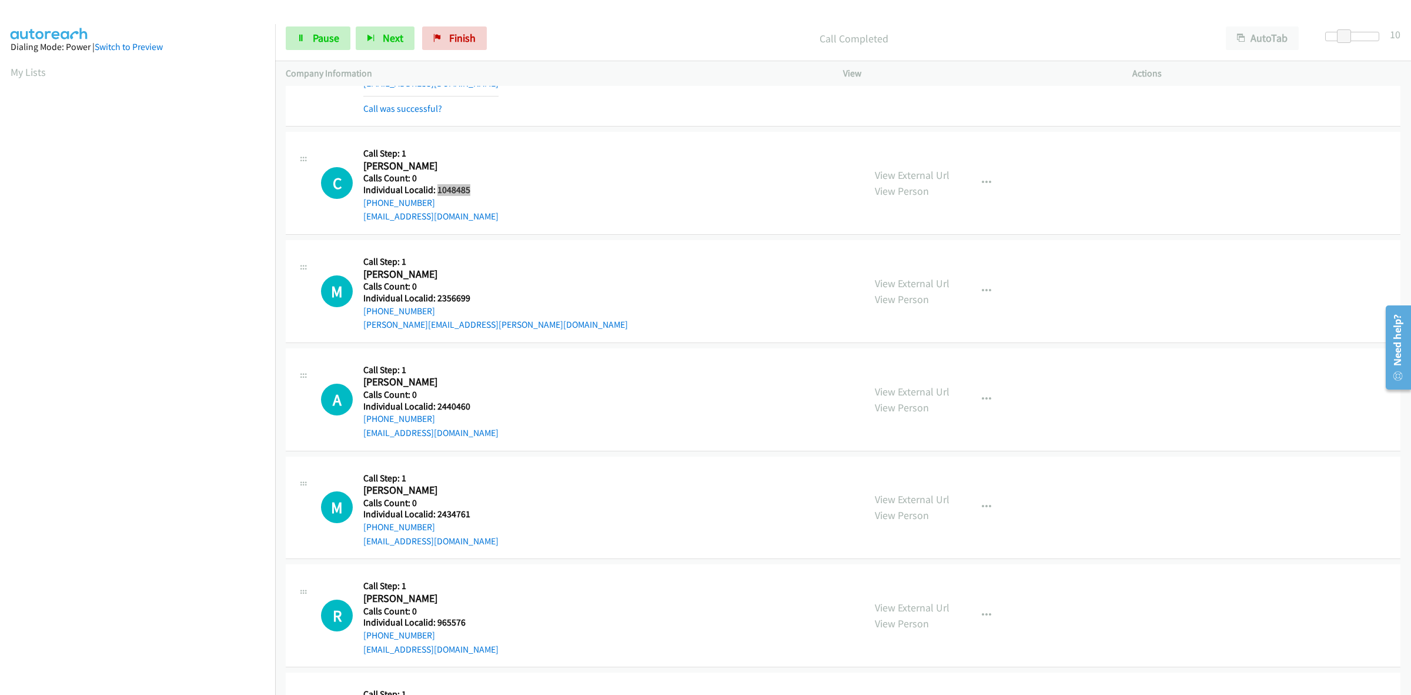
scroll to position [1538, 0]
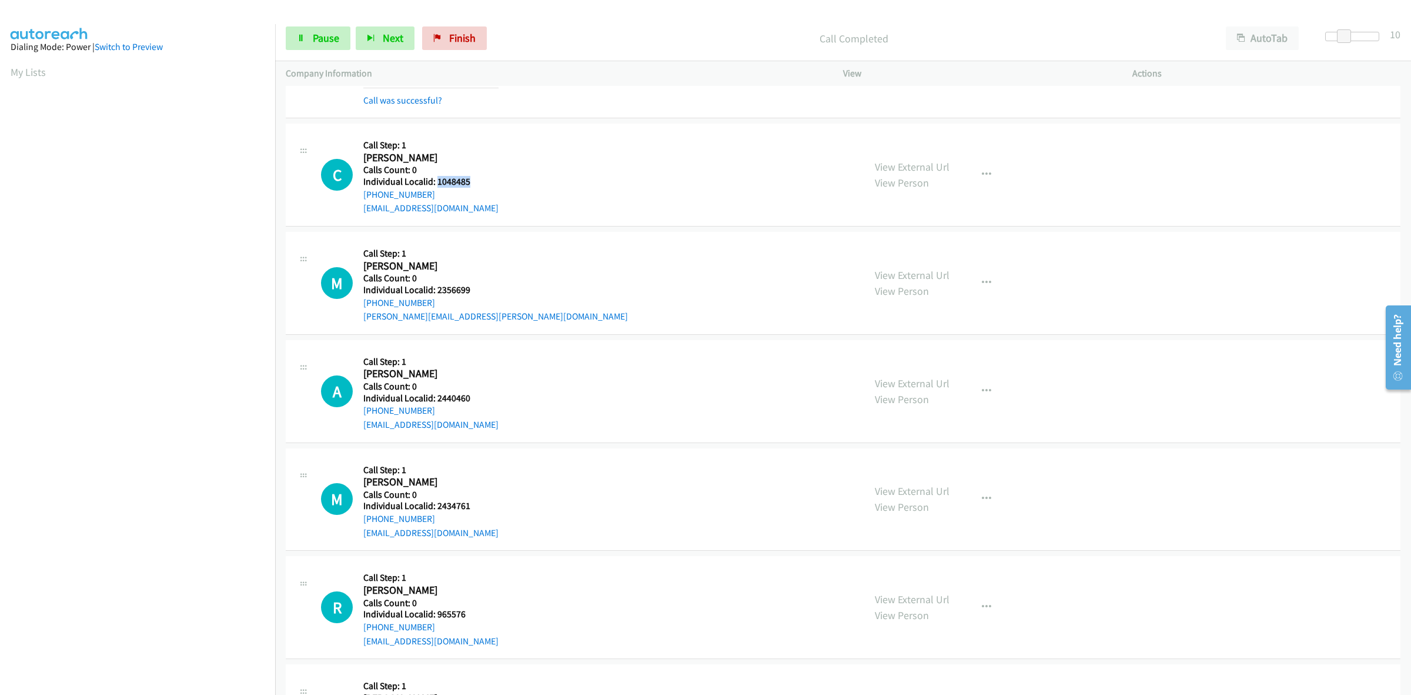
drag, startPoint x: 476, startPoint y: 297, endPoint x: 436, endPoint y: 287, distance: 41.2
click at [436, 287] on div "Callback Scheduled Call Step: 1 Marshall Keeton America/New_York Calls Count: 0…" at bounding box center [495, 282] width 265 height 81
click at [519, 293] on div "M Callback Scheduled Call Step: 1 Marshall Keeton America/New_York Calls Count:…" at bounding box center [587, 282] width 533 height 81
drag, startPoint x: 470, startPoint y: 289, endPoint x: 436, endPoint y: 291, distance: 34.2
click at [436, 291] on h5 "Individual Localid: 2356699" at bounding box center [495, 290] width 265 height 12
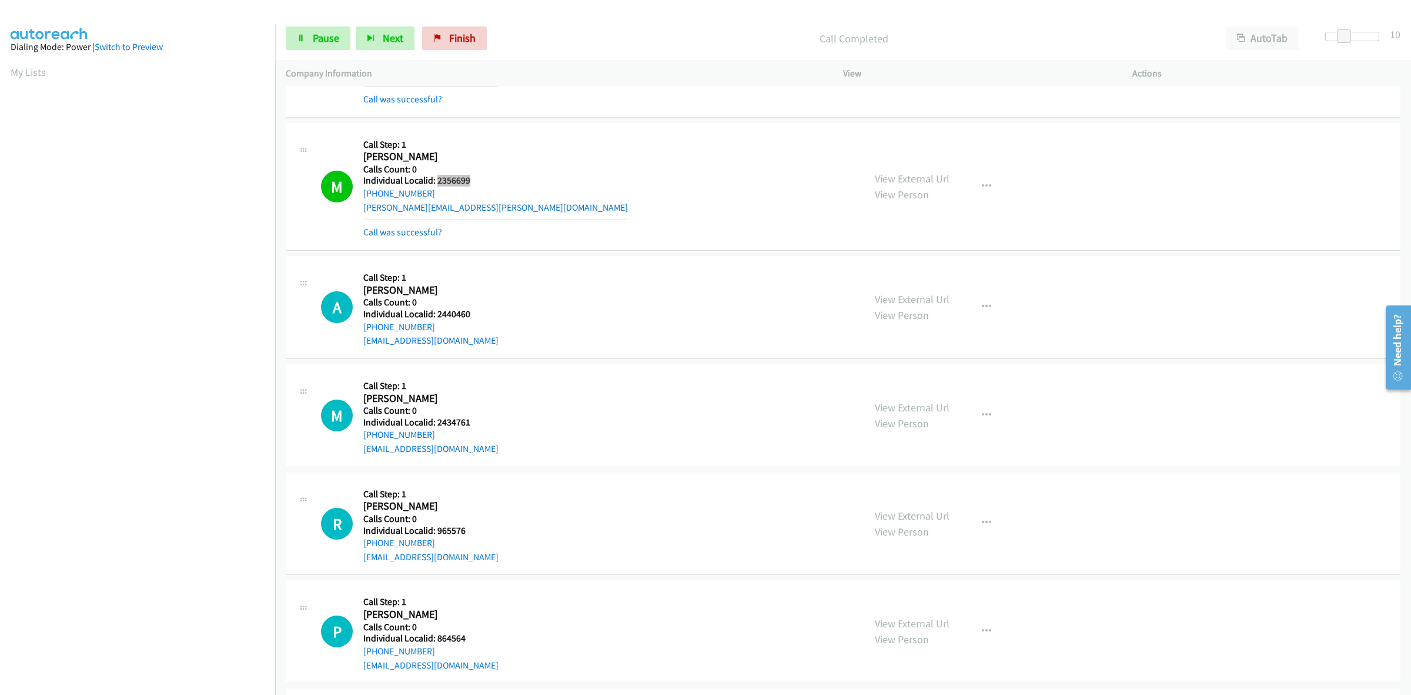
scroll to position [1721, 0]
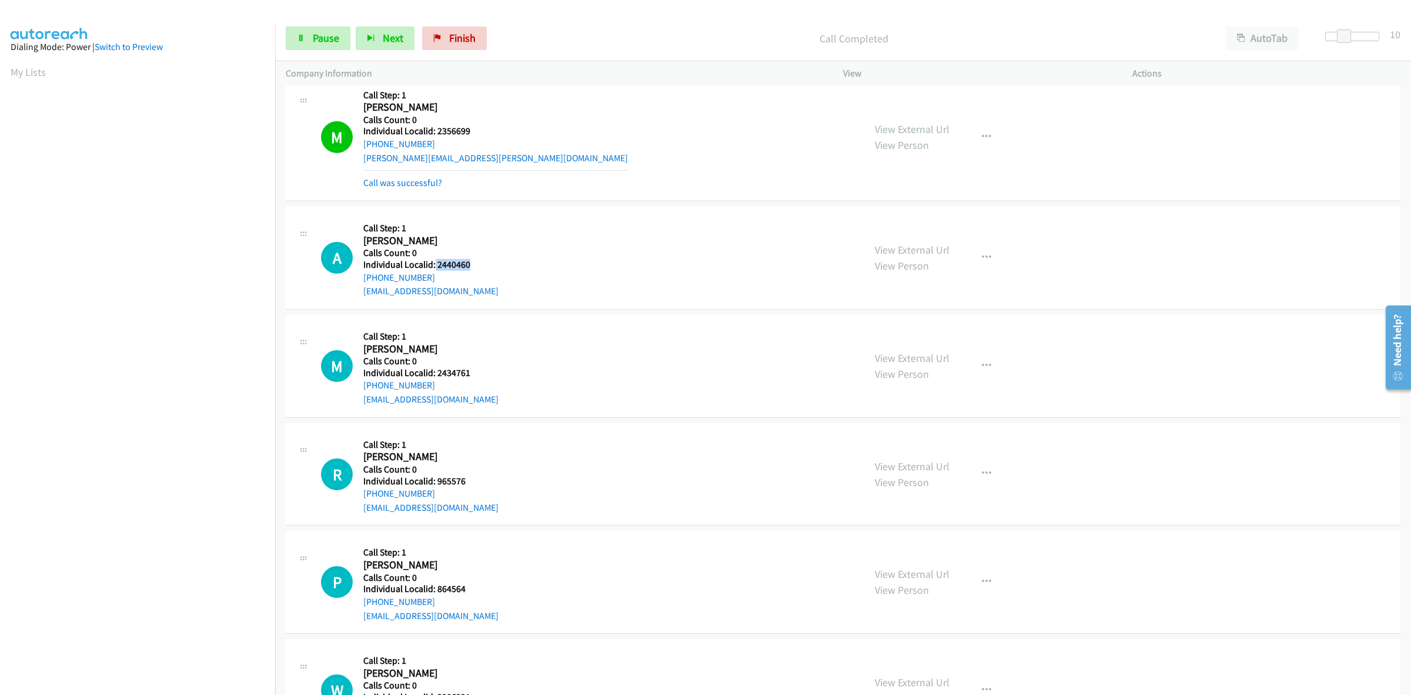
drag, startPoint x: 473, startPoint y: 263, endPoint x: 434, endPoint y: 266, distance: 39.5
click at [434, 266] on h5 "Individual Localid: 2440460" at bounding box center [430, 265] width 135 height 12
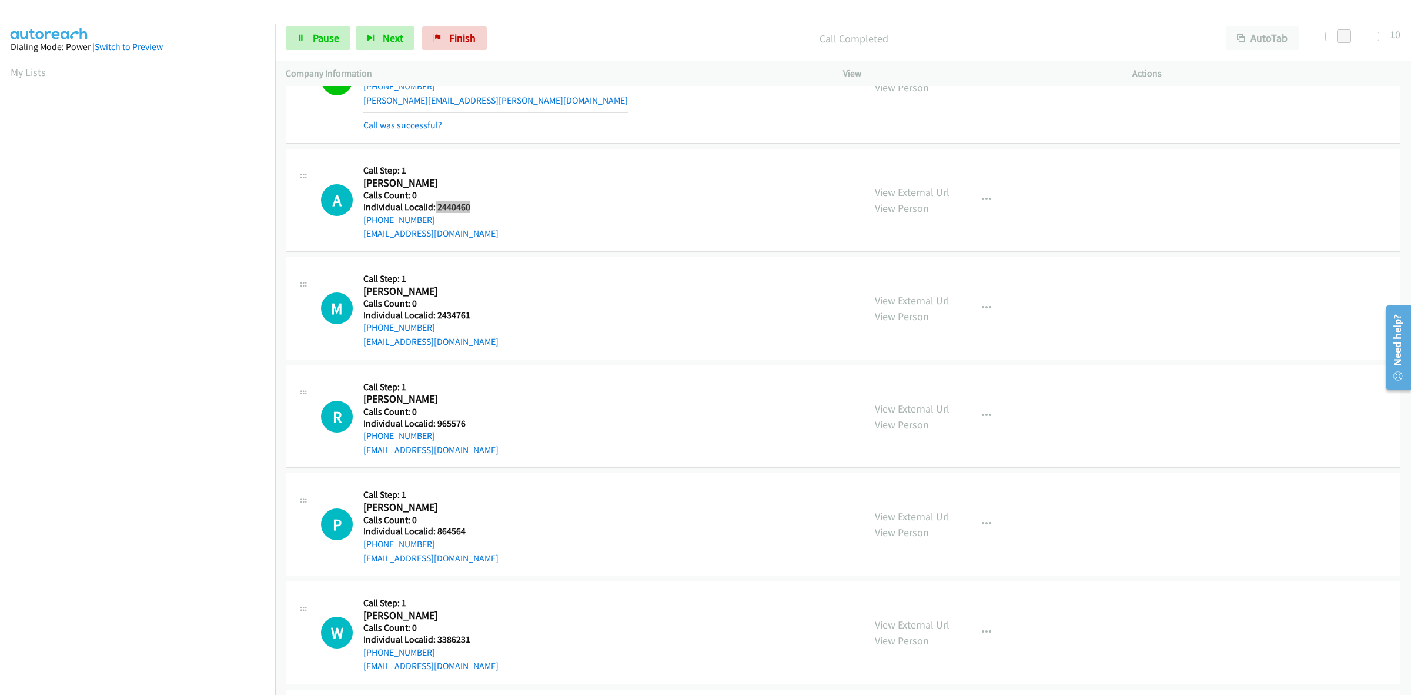
scroll to position [1795, 0]
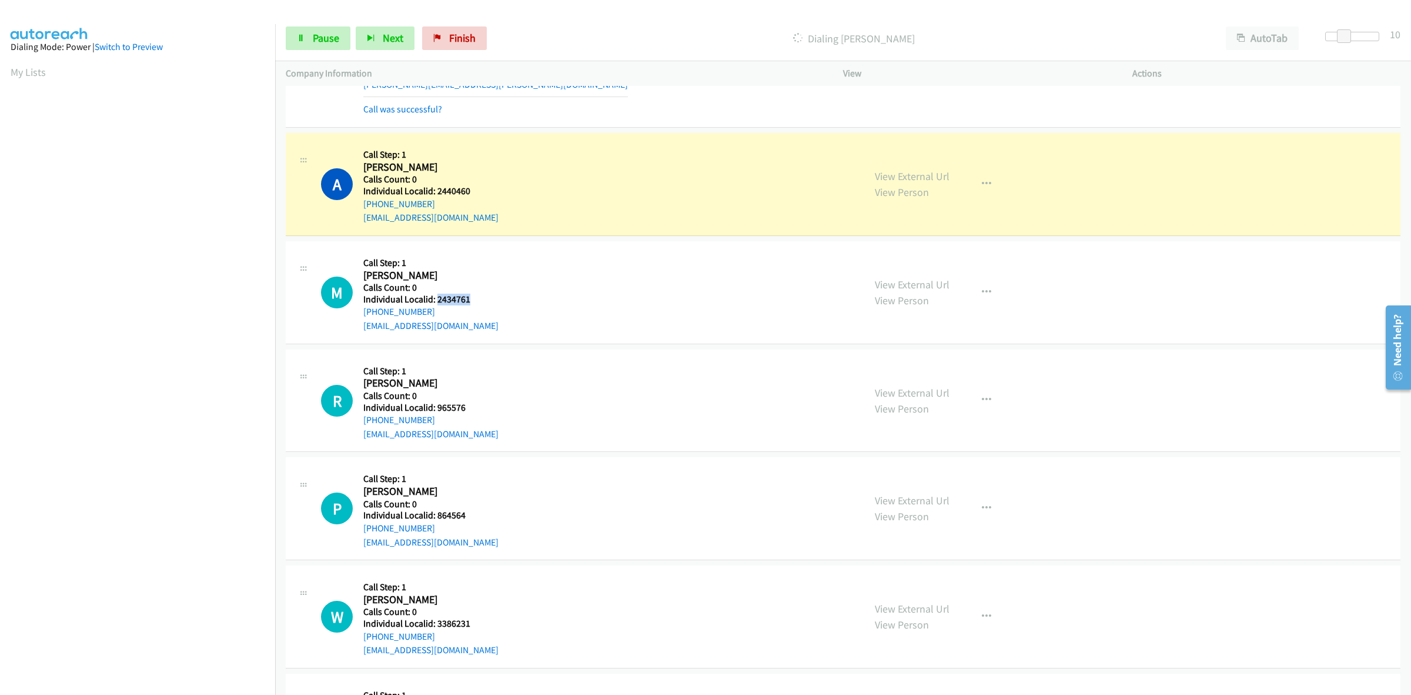
drag, startPoint x: 460, startPoint y: 299, endPoint x: 436, endPoint y: 298, distance: 23.5
click at [436, 298] on h5 "Individual Localid: 2434761" at bounding box center [430, 299] width 135 height 12
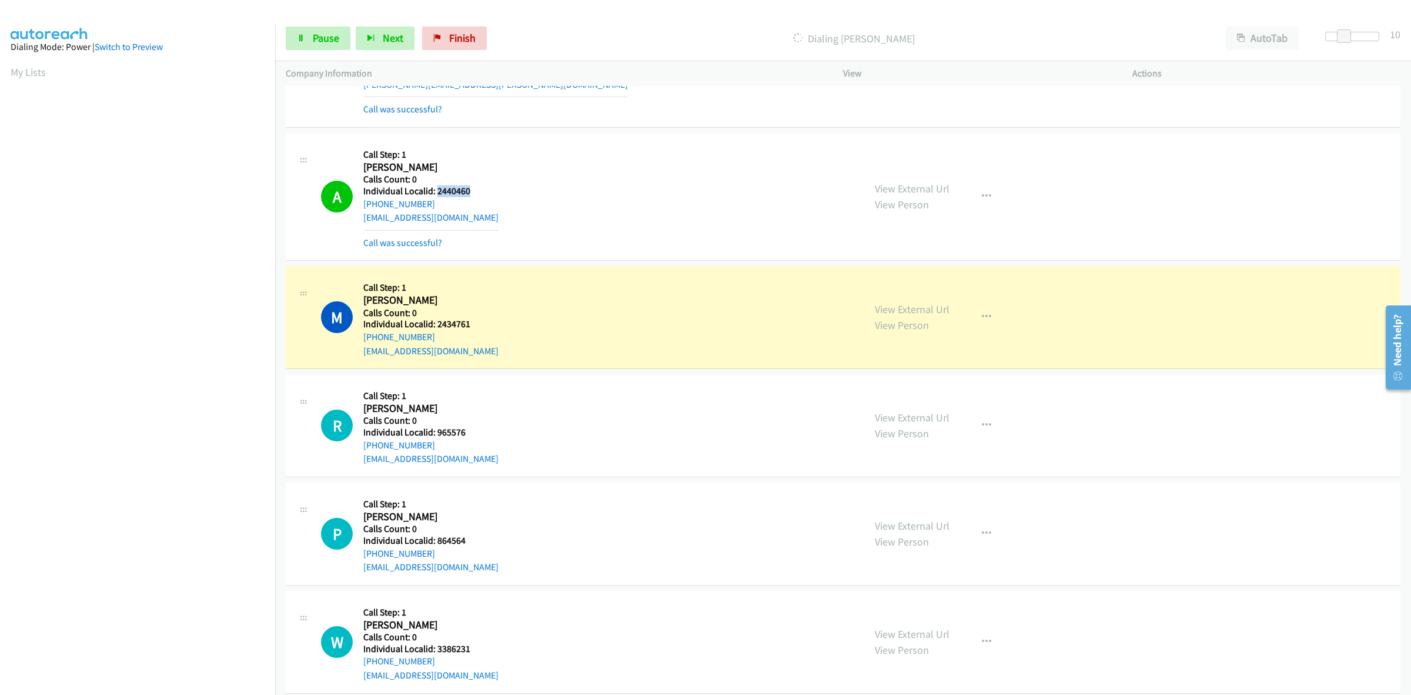
drag, startPoint x: 468, startPoint y: 191, endPoint x: 435, endPoint y: 191, distance: 32.3
click at [435, 191] on div "A Callback Scheduled Call Step: 1 Austin Ladd America/New_York Calls Count: 0 I…" at bounding box center [587, 196] width 533 height 106
drag, startPoint x: 474, startPoint y: 327, endPoint x: 436, endPoint y: 326, distance: 38.2
click at [436, 326] on h5 "Individual Localid: 2434761" at bounding box center [430, 324] width 135 height 12
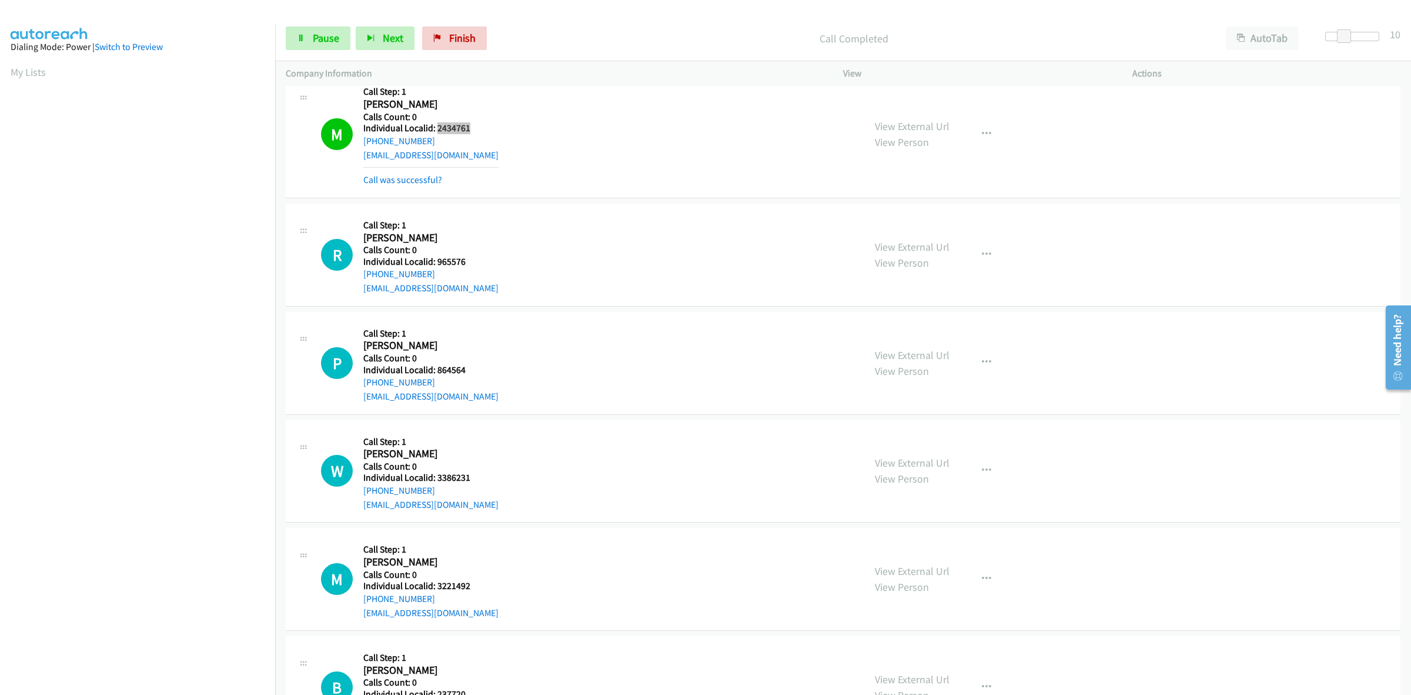
scroll to position [1997, 0]
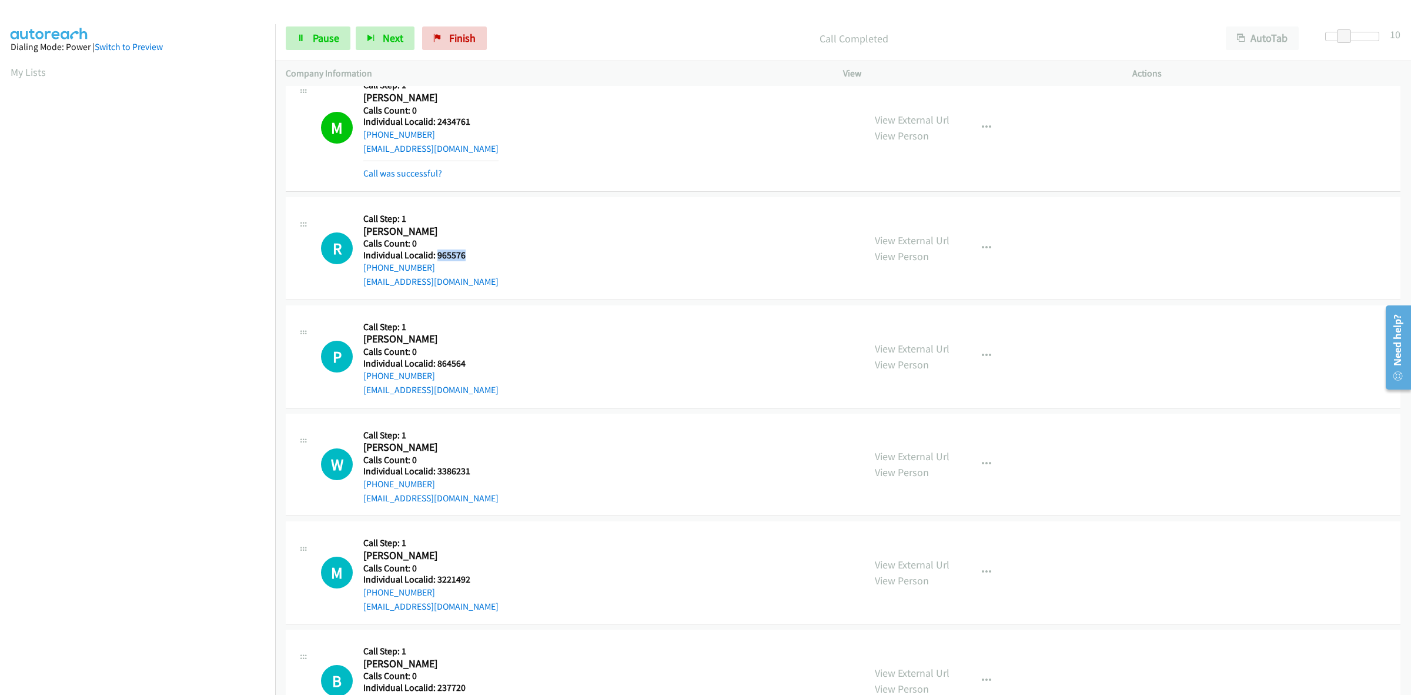
drag, startPoint x: 468, startPoint y: 258, endPoint x: 436, endPoint y: 256, distance: 31.8
click at [436, 256] on h5 "Individual Localid: 965576" at bounding box center [430, 255] width 135 height 12
click at [313, 39] on span "Pause" at bounding box center [326, 38] width 26 height 14
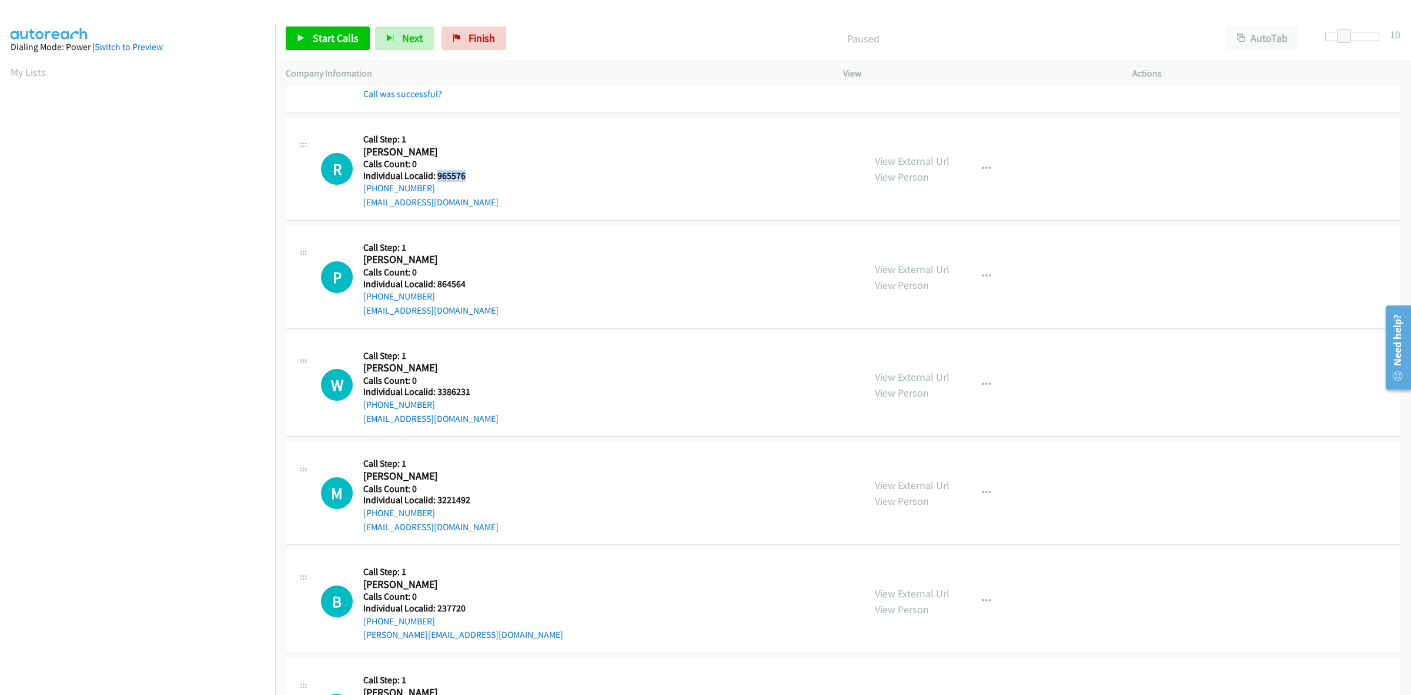
scroll to position [2089, 0]
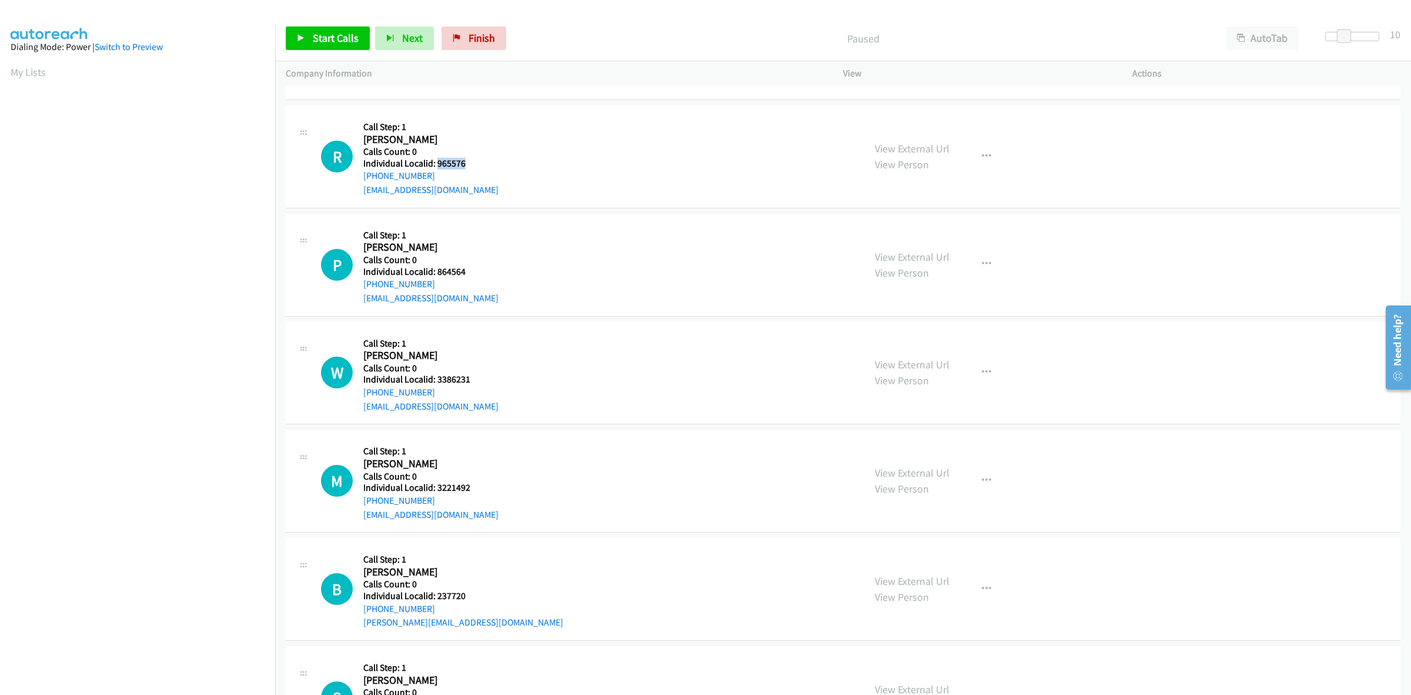
drag, startPoint x: 428, startPoint y: 176, endPoint x: 358, endPoint y: 182, distance: 70.8
click at [358, 182] on div "R Callback Scheduled Call Step: 1 Rick Drewes America/New_York Calls Count: 0 I…" at bounding box center [587, 156] width 533 height 81
drag, startPoint x: 454, startPoint y: 165, endPoint x: 436, endPoint y: 166, distance: 17.7
click at [436, 166] on h5 "Individual Localid: 965576" at bounding box center [430, 164] width 135 height 12
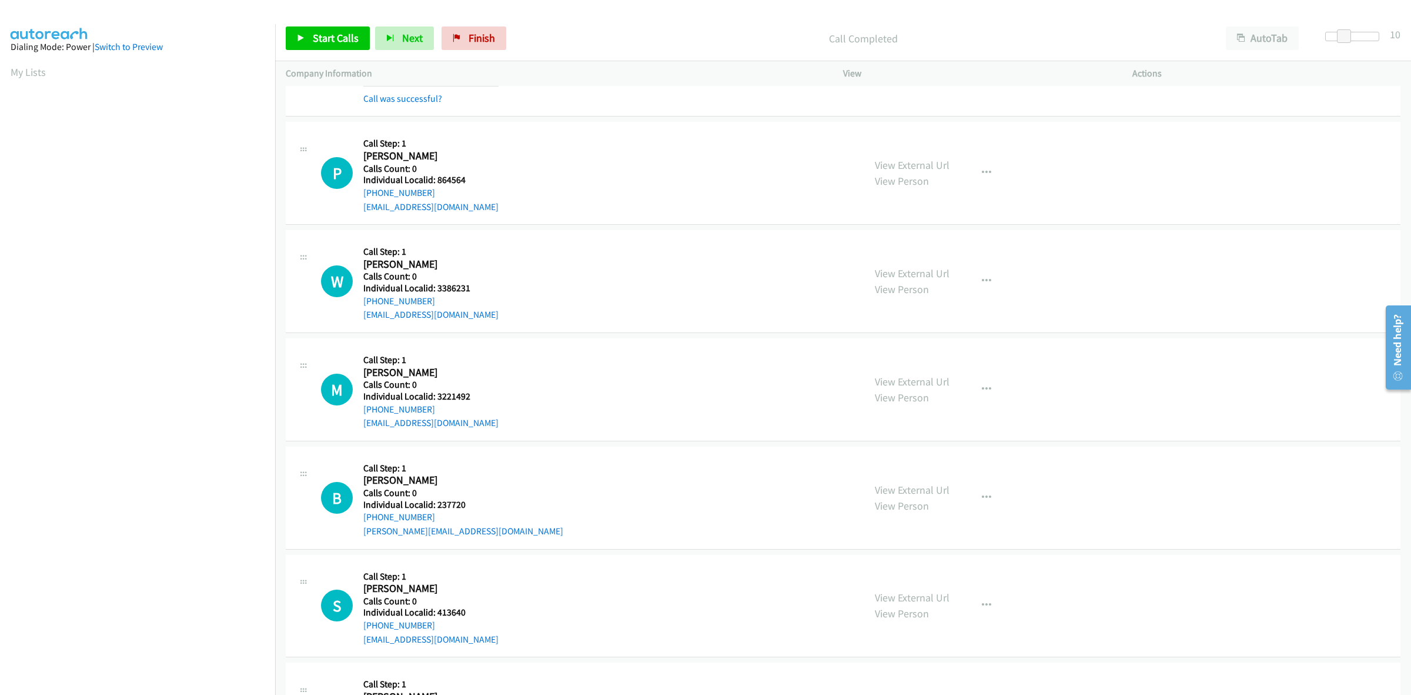
scroll to position [2218, 0]
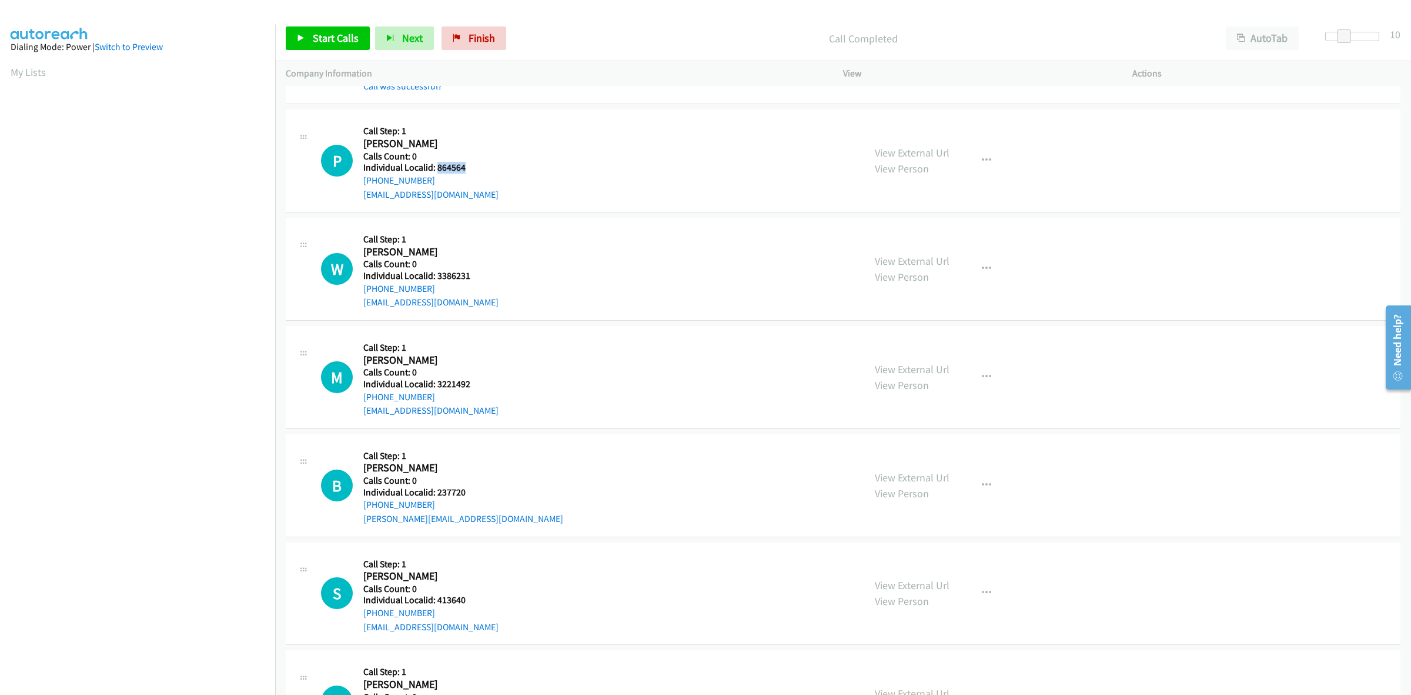
drag, startPoint x: 458, startPoint y: 166, endPoint x: 437, endPoint y: 166, distance: 20.6
click at [437, 166] on h5 "Individual Localid: 864564" at bounding box center [430, 168] width 135 height 12
drag, startPoint x: 431, startPoint y: 183, endPoint x: 362, endPoint y: 185, distance: 69.4
click at [362, 185] on div "P Callback Scheduled Call Step: 1 Pat Scullin America/New_York Calls Count: 0 I…" at bounding box center [587, 160] width 533 height 81
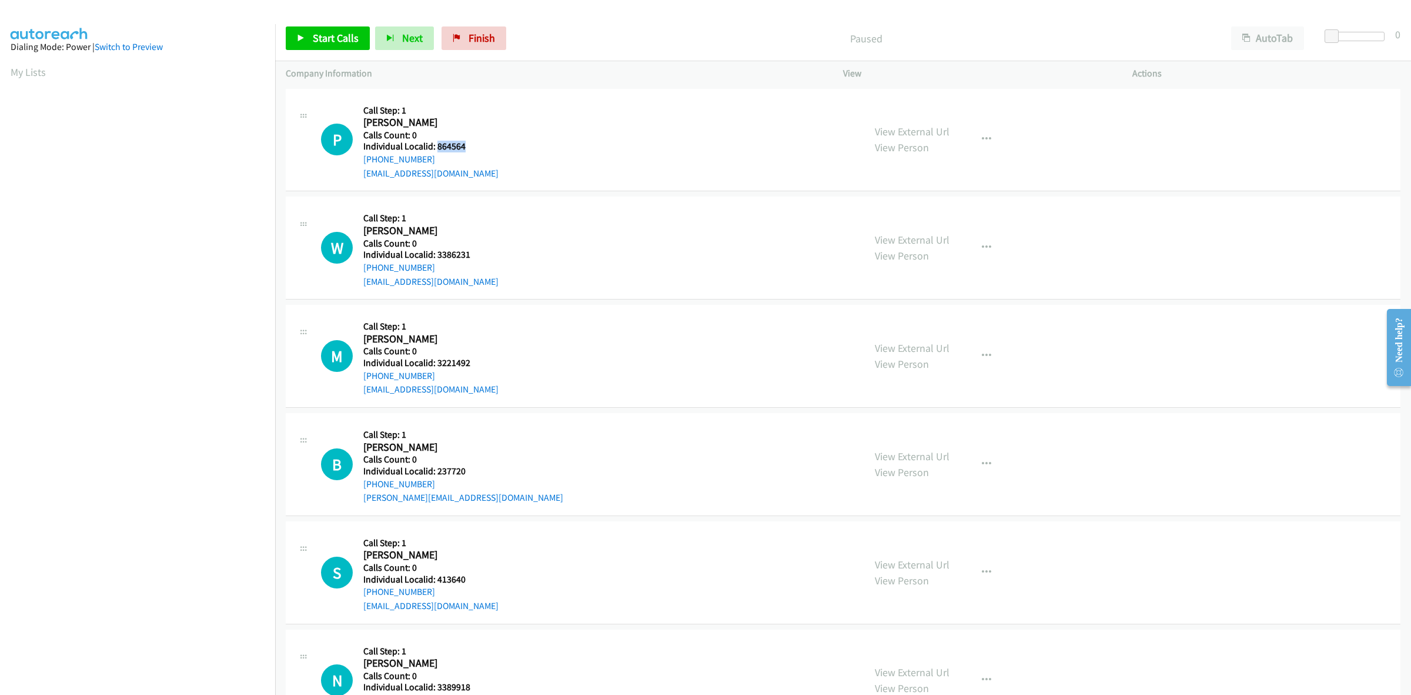
drag, startPoint x: 466, startPoint y: 146, endPoint x: 437, endPoint y: 146, distance: 28.8
click at [437, 146] on h5 "Individual Localid: 864564" at bounding box center [430, 147] width 135 height 12
copy h5 "864564"
drag, startPoint x: 436, startPoint y: 158, endPoint x: 359, endPoint y: 161, distance: 76.5
click at [359, 161] on div "P Callback Scheduled Call Step: 1 [PERSON_NAME] America/New_York Calls Count: 0…" at bounding box center [587, 139] width 533 height 81
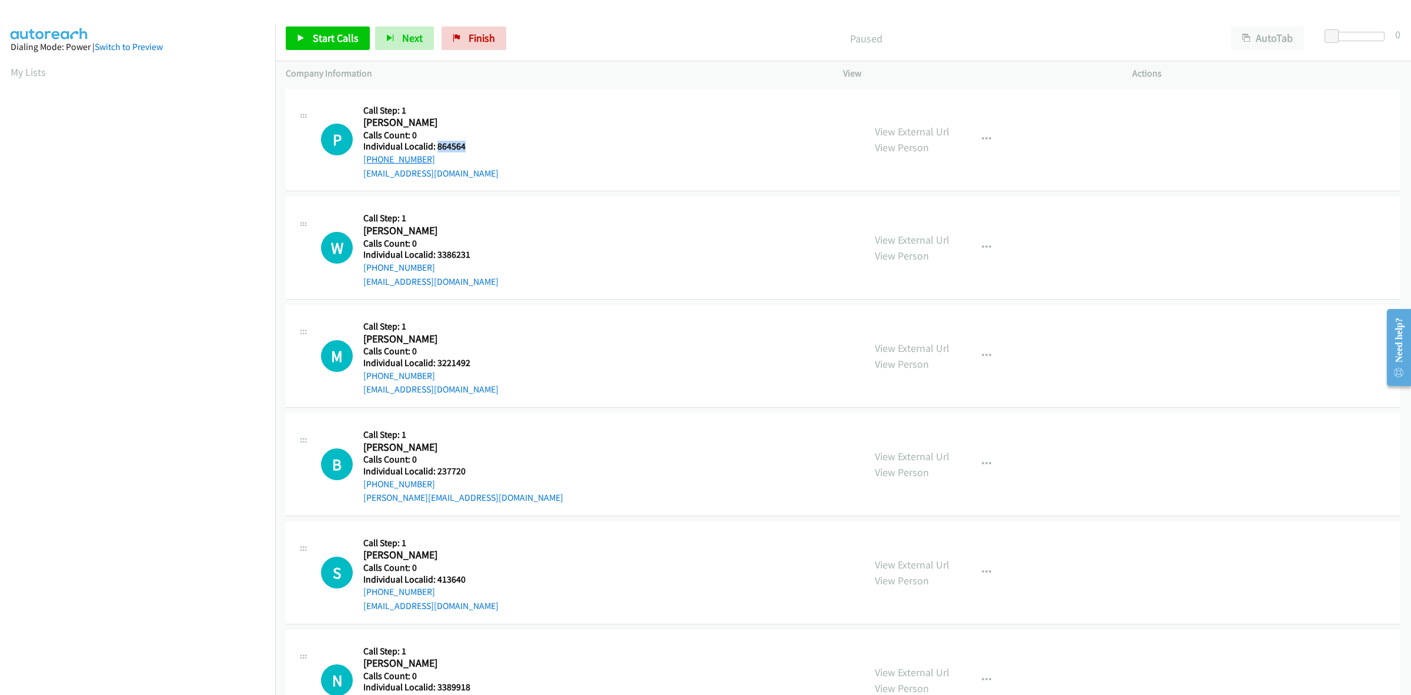
copy link "[PHONE_NUMBER]"
drag, startPoint x: 463, startPoint y: 145, endPoint x: 436, endPoint y: 145, distance: 27.1
click at [436, 145] on h5 "Individual Localid: 864564" at bounding box center [430, 147] width 135 height 12
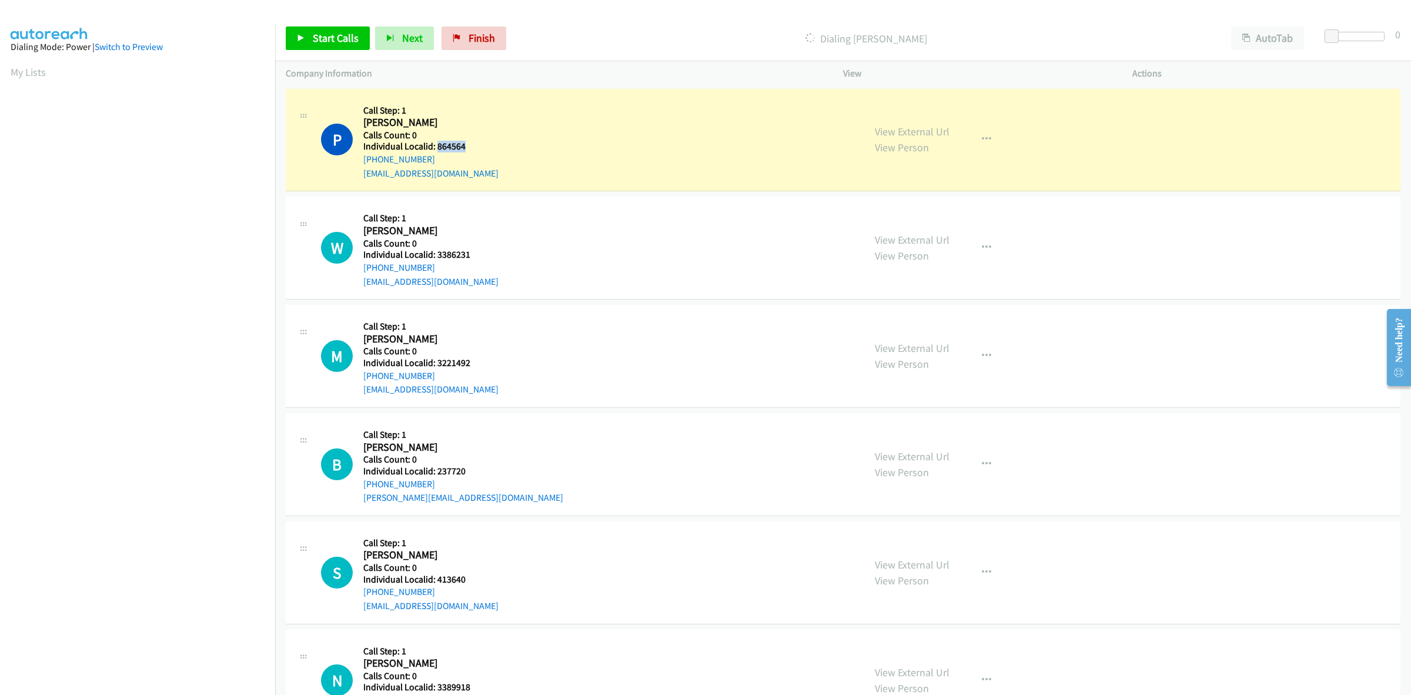
copy h5 "864564"
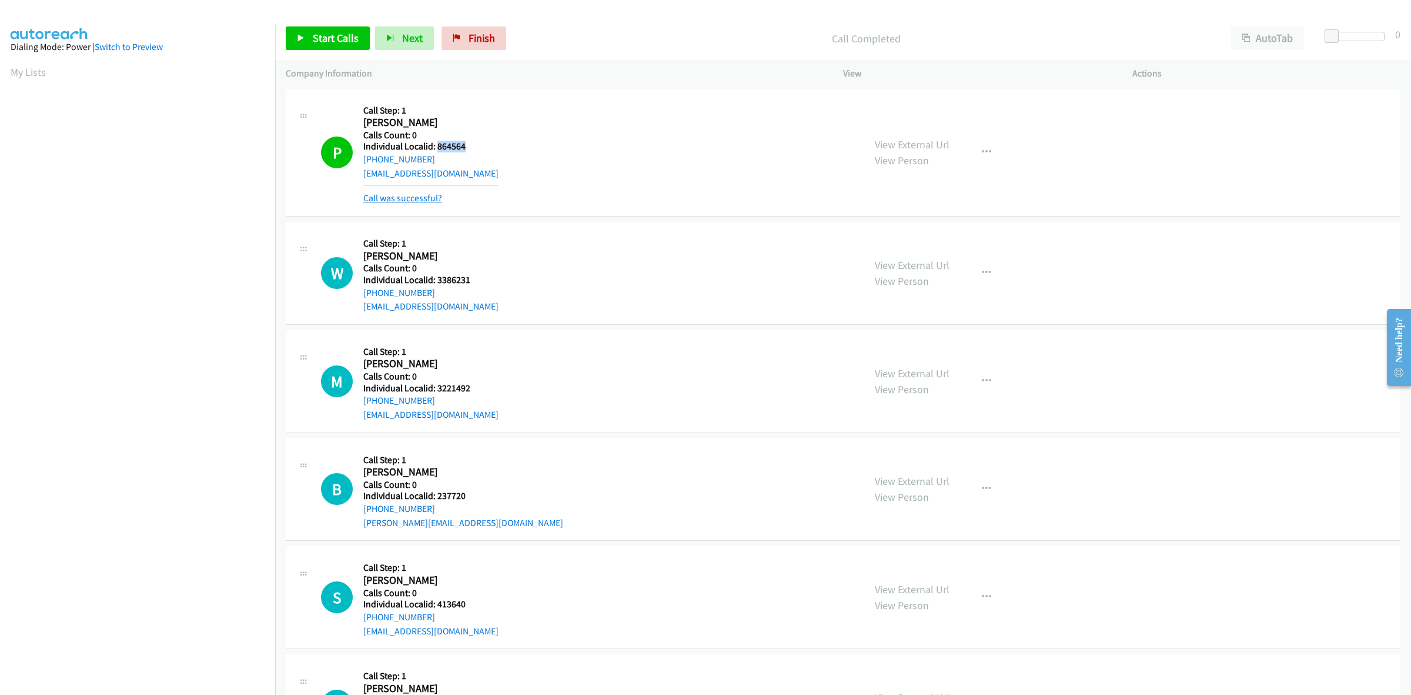
click at [382, 197] on link "Call was successful?" at bounding box center [402, 197] width 79 height 11
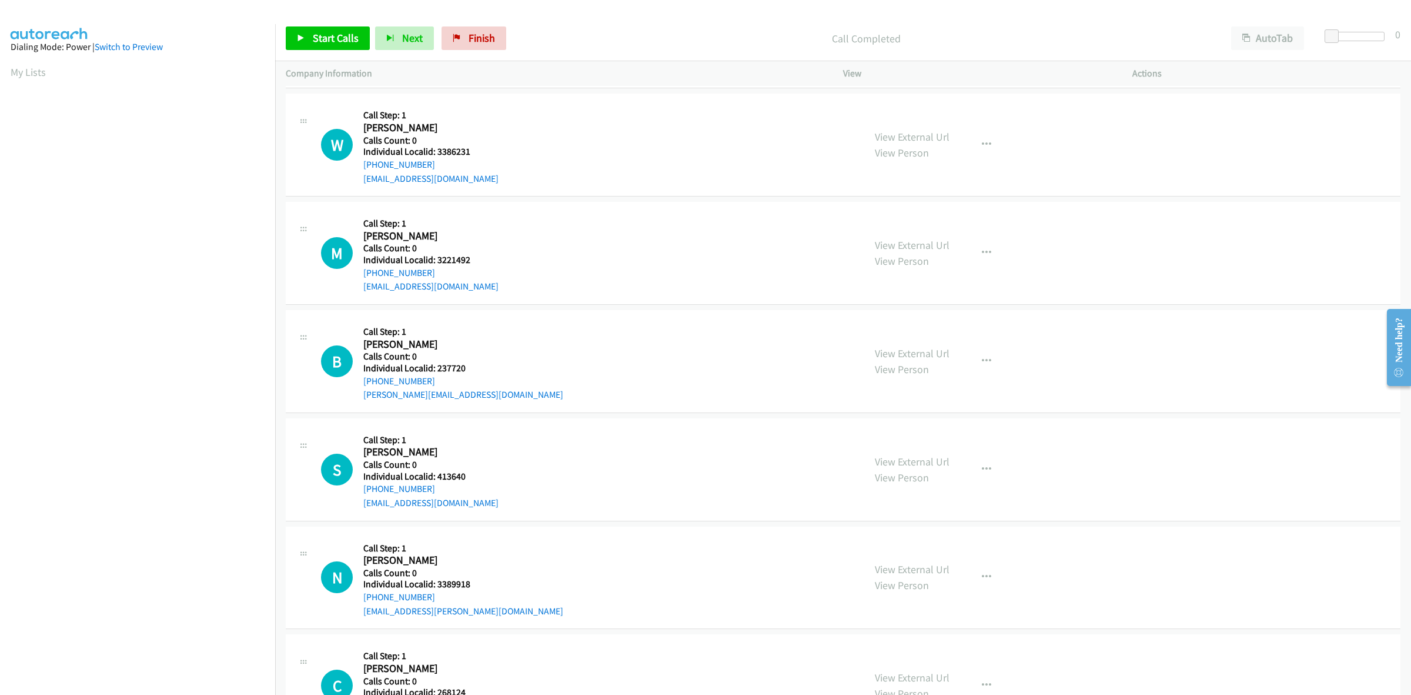
scroll to position [110, 0]
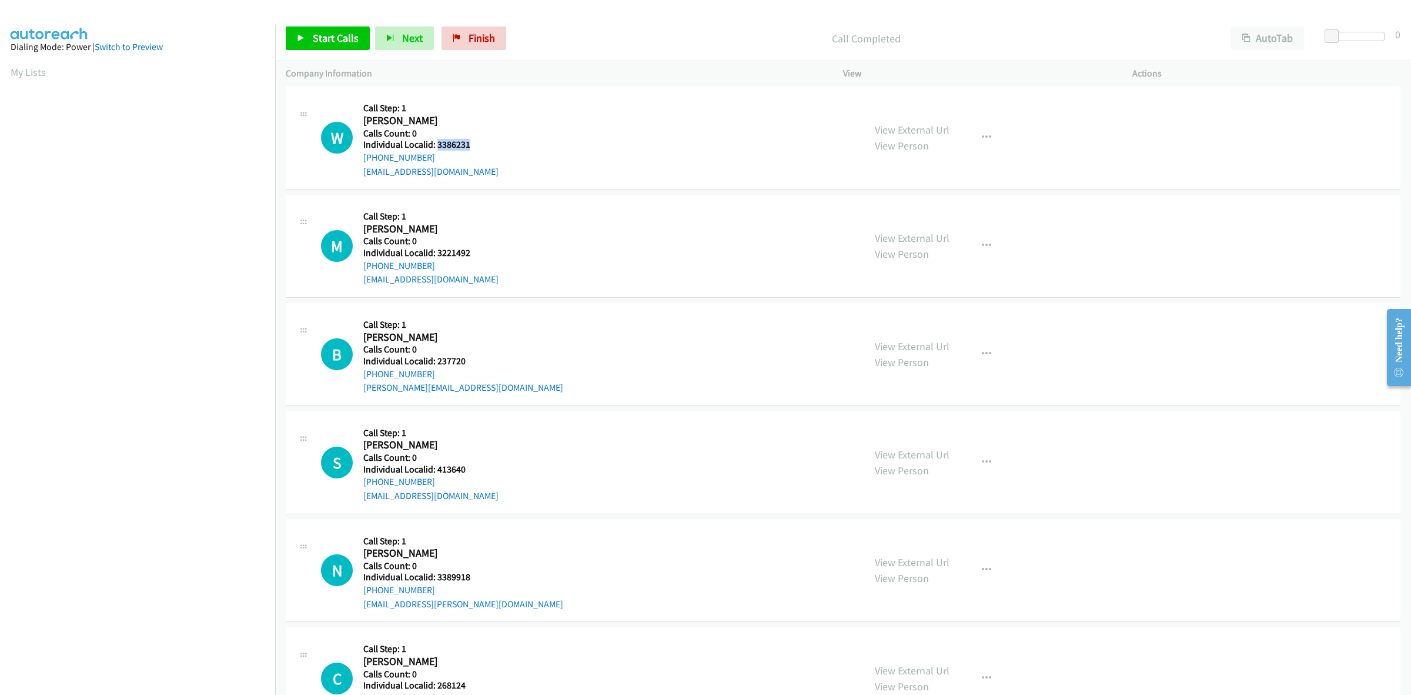
drag, startPoint x: 474, startPoint y: 146, endPoint x: 436, endPoint y: 147, distance: 37.7
click at [436, 147] on h5 "Individual Localid: 3386231" at bounding box center [430, 145] width 135 height 12
copy h5 "3386231"
drag, startPoint x: 431, startPoint y: 155, endPoint x: 360, endPoint y: 161, distance: 71.4
click at [360, 161] on div "W Callback Scheduled Call Step: 1 [PERSON_NAME] America/New_York Calls Count: 0…" at bounding box center [587, 137] width 533 height 81
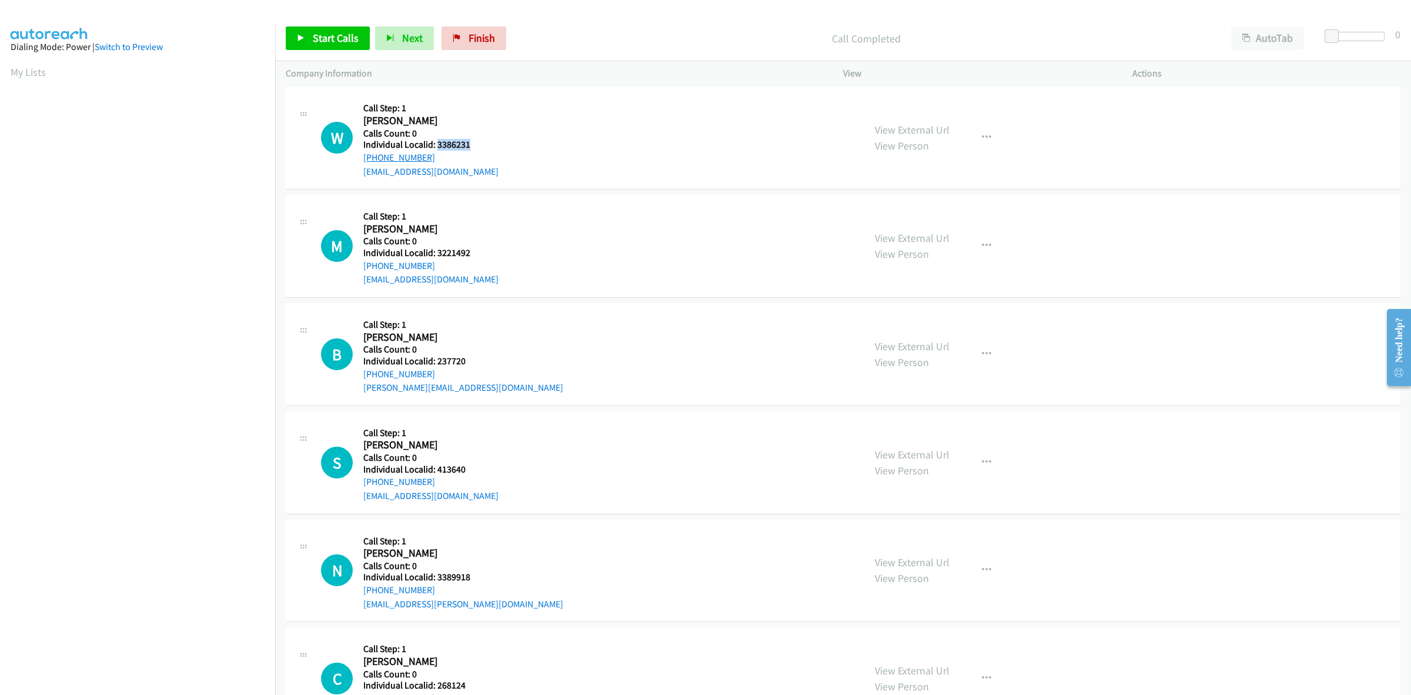
copy link "[PHONE_NUMBER]"
drag, startPoint x: 470, startPoint y: 142, endPoint x: 438, endPoint y: 145, distance: 32.5
click at [438, 145] on h5 "Individual Localid: 3386231" at bounding box center [430, 145] width 135 height 12
copy h5 "3386231"
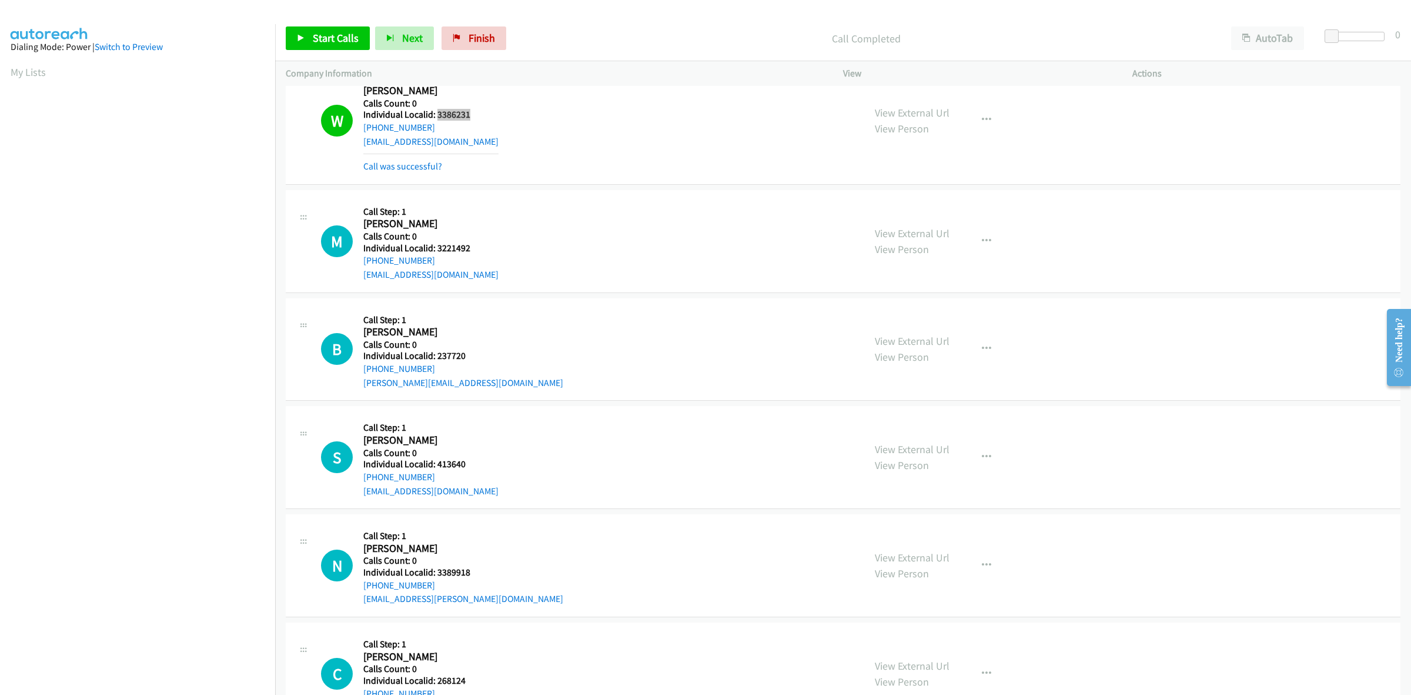
scroll to position [239, 0]
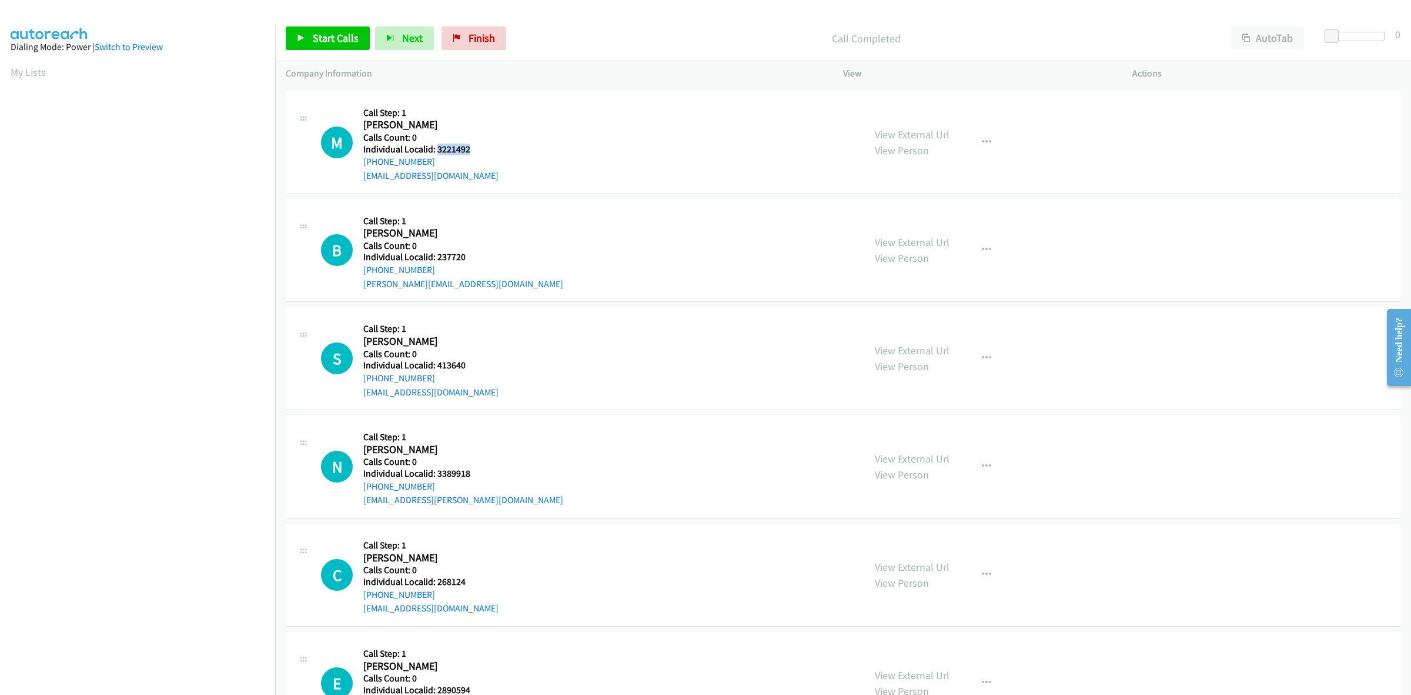
drag, startPoint x: 470, startPoint y: 148, endPoint x: 438, endPoint y: 146, distance: 32.4
click at [438, 146] on h5 "Individual Localid: 3221492" at bounding box center [430, 149] width 135 height 12
copy h5 "3221492"
drag, startPoint x: 427, startPoint y: 160, endPoint x: 360, endPoint y: 165, distance: 67.2
click at [360, 165] on div "M Callback Scheduled Call Step: 1 [PERSON_NAME] America/New_York Calls Count: 0…" at bounding box center [587, 142] width 533 height 81
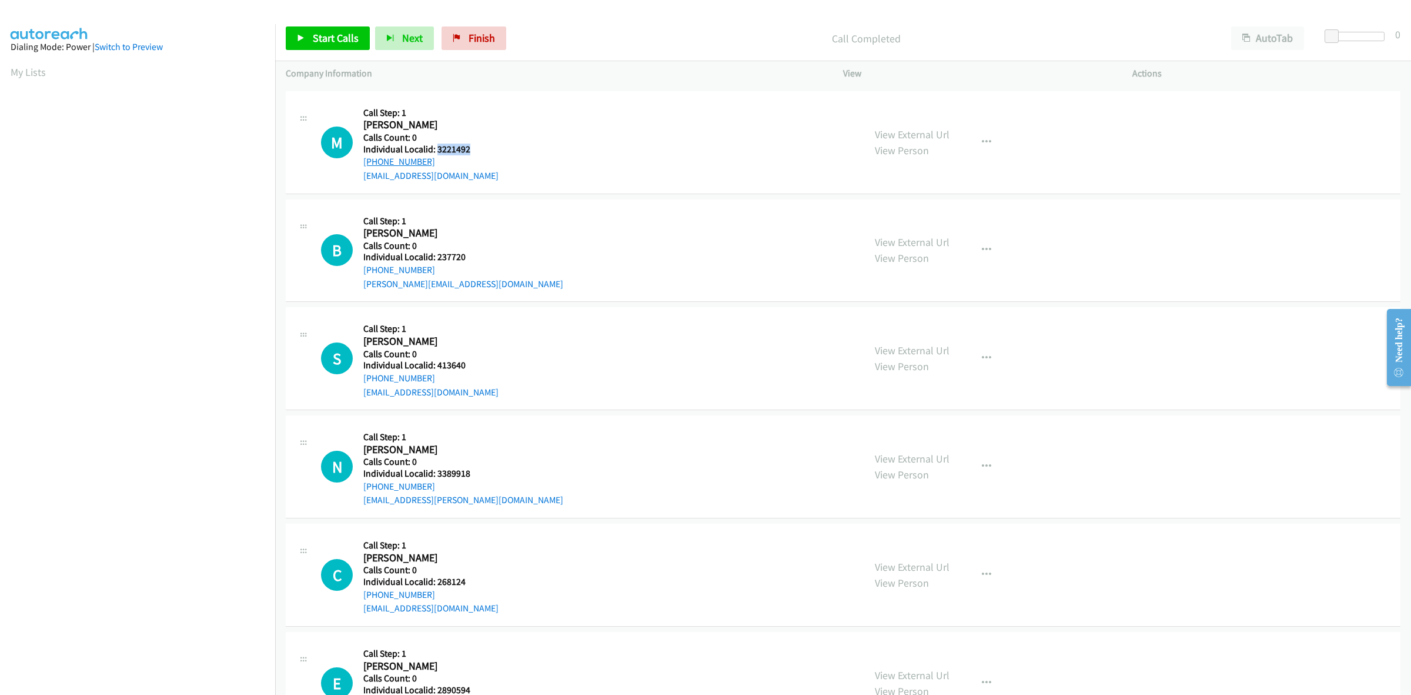
copy link "[PHONE_NUMBER]"
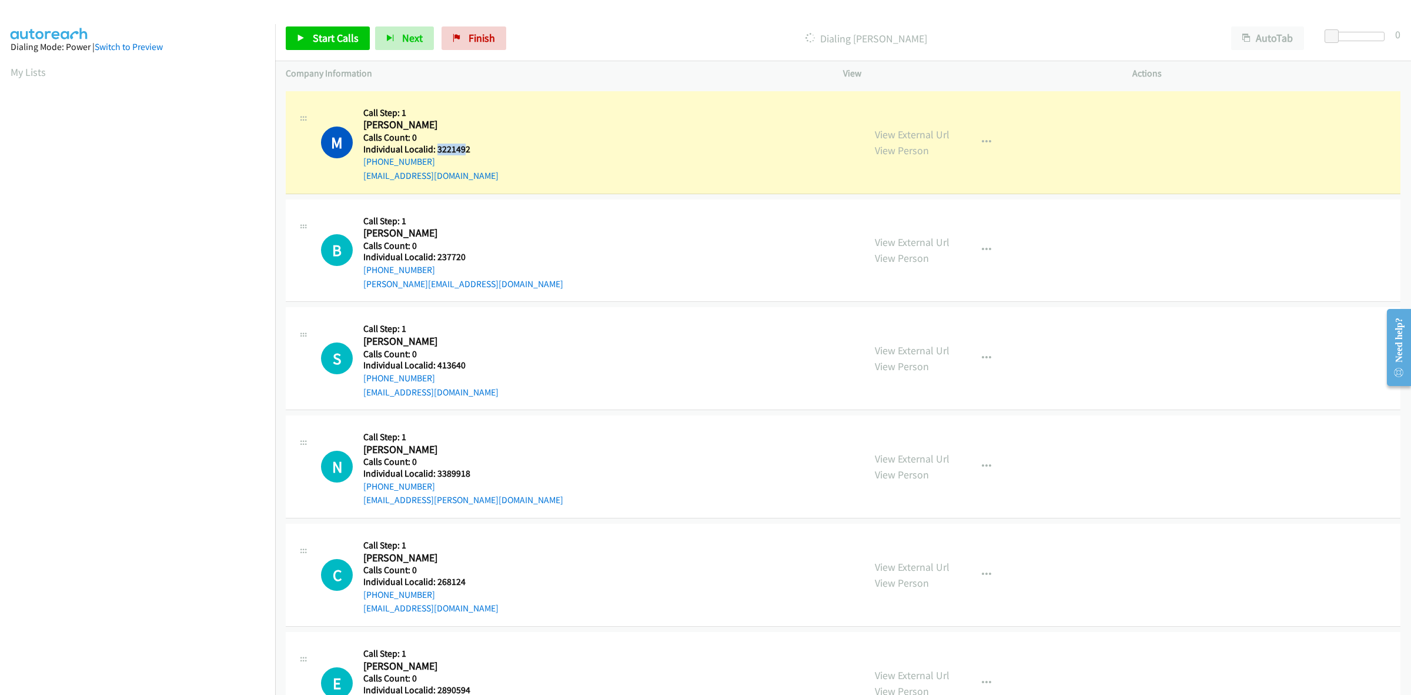
drag, startPoint x: 445, startPoint y: 147, endPoint x: 437, endPoint y: 147, distance: 8.2
click at [437, 147] on h5 "Individual Localid: 3221492" at bounding box center [430, 149] width 135 height 12
click at [468, 151] on h5 "Individual Localid: 3221492" at bounding box center [430, 149] width 135 height 12
drag, startPoint x: 470, startPoint y: 151, endPoint x: 434, endPoint y: 150, distance: 36.5
click at [434, 150] on h5 "Individual Localid: 3221492" at bounding box center [430, 149] width 135 height 12
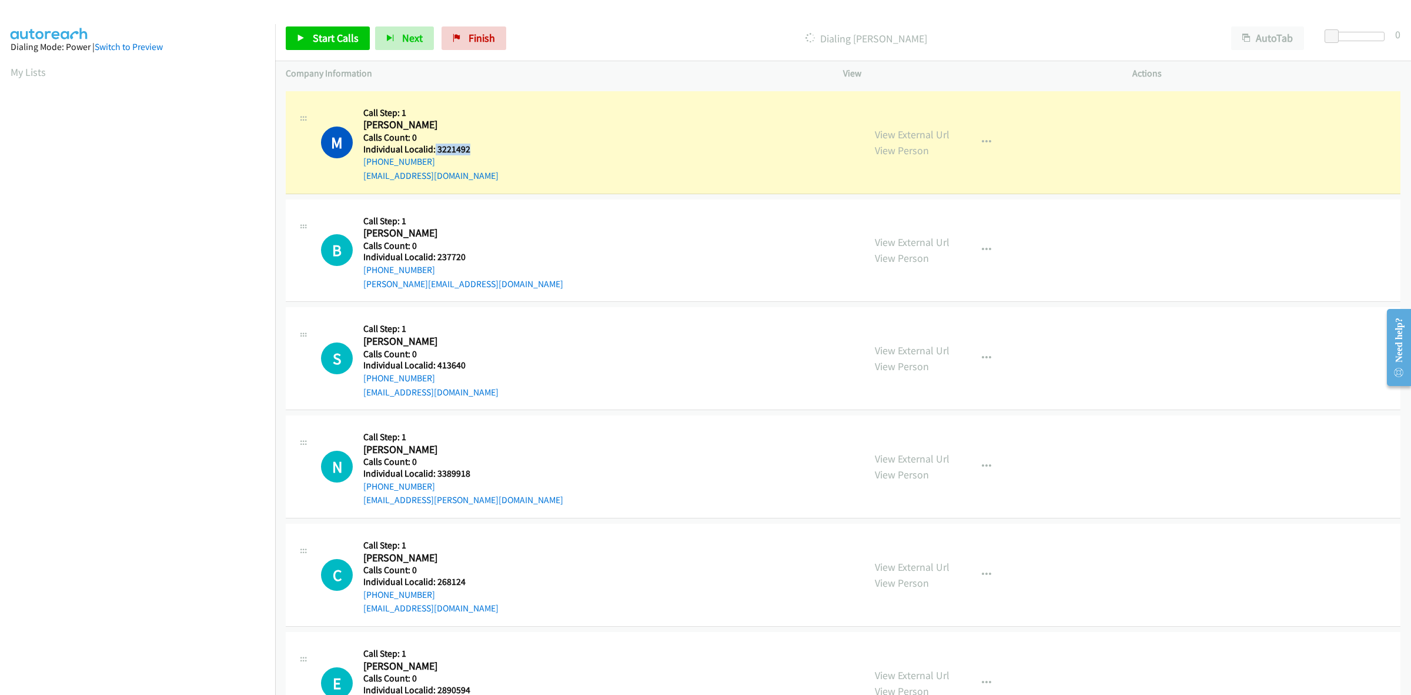
copy h5 "3221492"
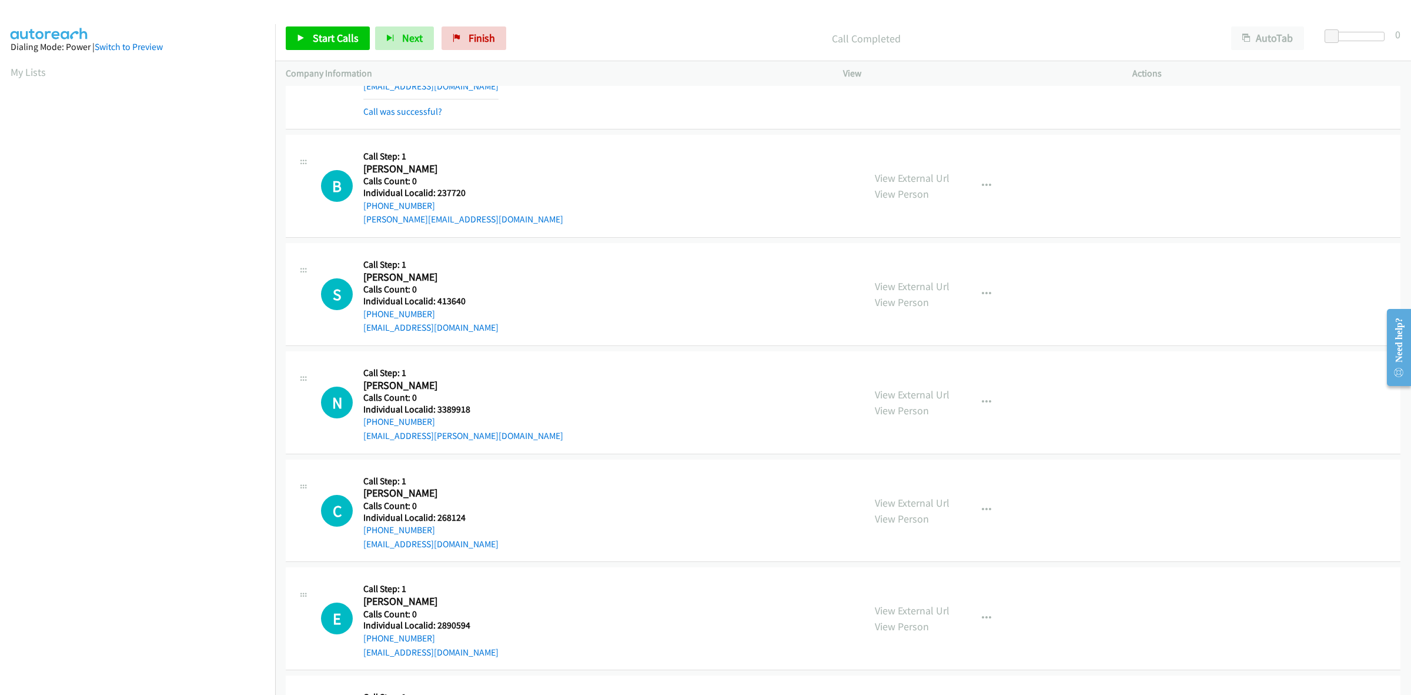
scroll to position [349, 0]
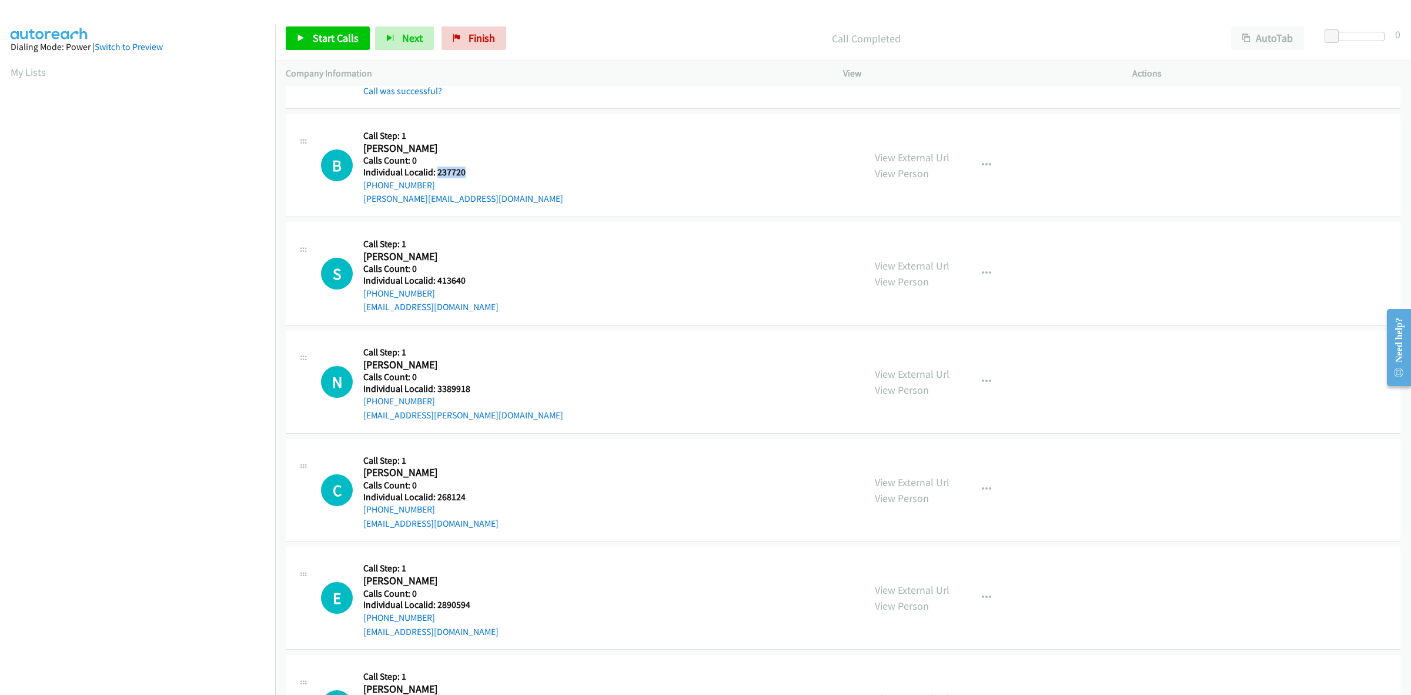
drag, startPoint x: 468, startPoint y: 171, endPoint x: 436, endPoint y: 171, distance: 31.8
click at [436, 171] on h5 "Individual Localid: 237720" at bounding box center [463, 172] width 200 height 12
copy h5 "237720"
drag, startPoint x: 428, startPoint y: 183, endPoint x: 360, endPoint y: 184, distance: 67.0
click at [360, 184] on div "B Callback Scheduled Call Step: 1 Brian Calvert America/New_York Calls Count: 0…" at bounding box center [587, 165] width 533 height 81
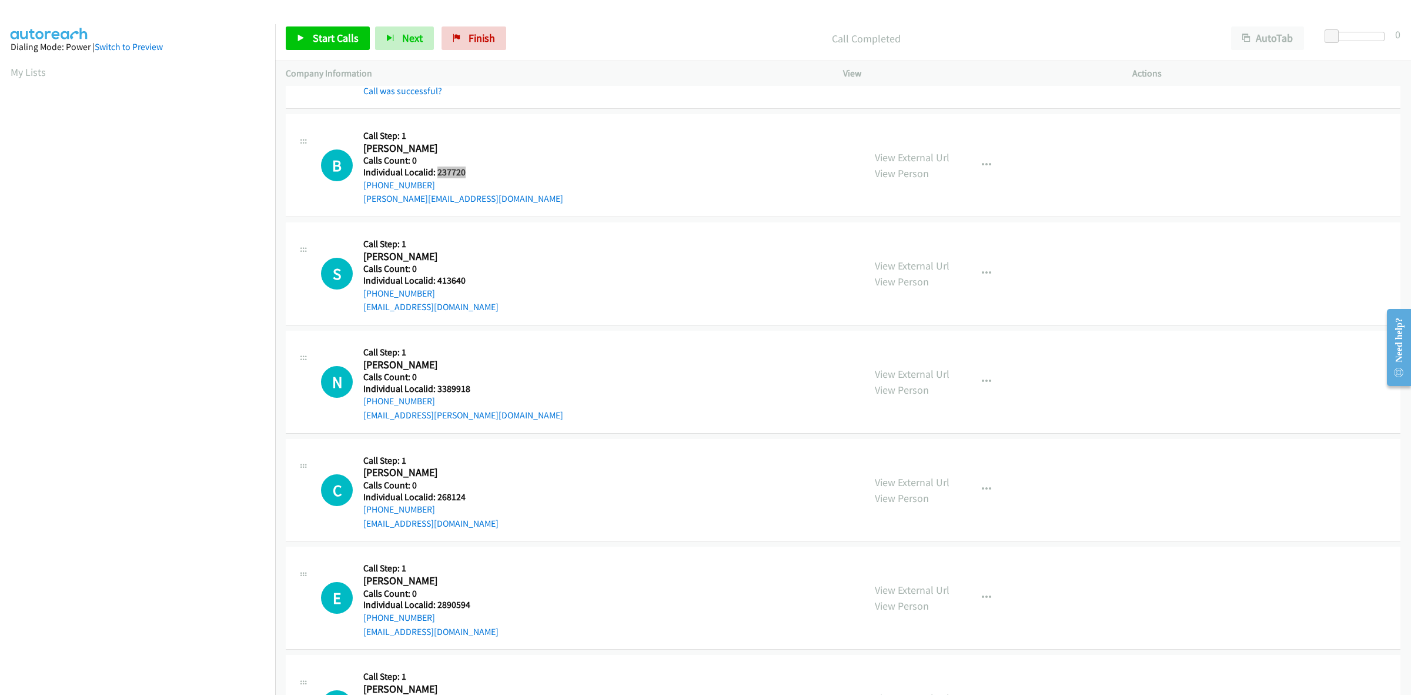
drag, startPoint x: 468, startPoint y: 169, endPoint x: 437, endPoint y: 173, distance: 30.9
click at [437, 173] on h5 "Individual Localid: 237720" at bounding box center [463, 172] width 200 height 12
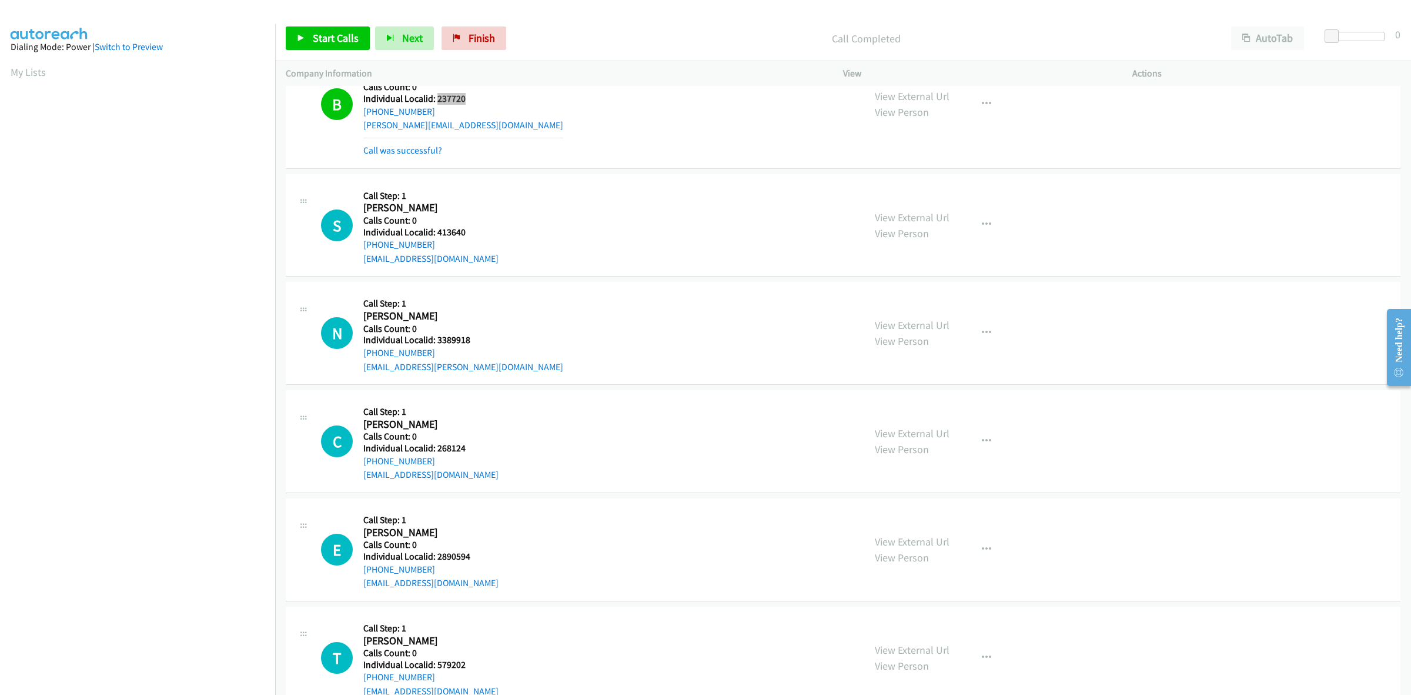
scroll to position [459, 0]
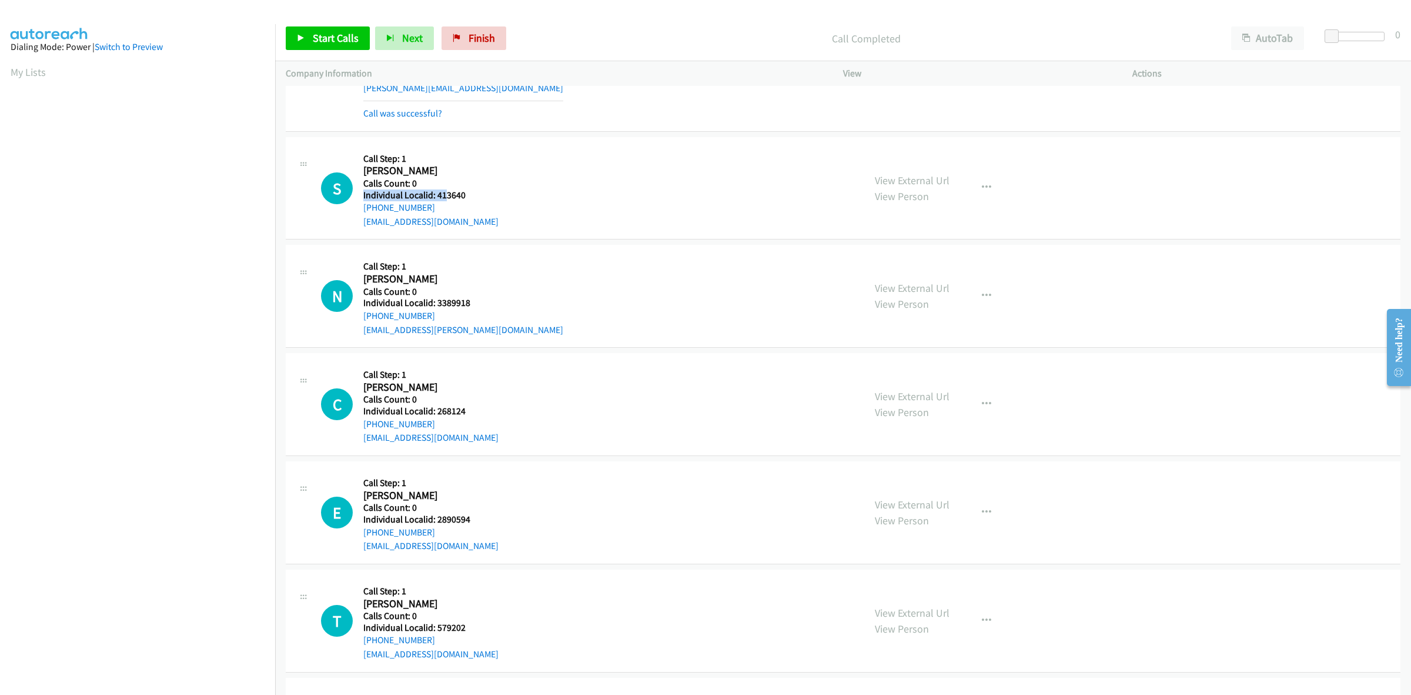
drag, startPoint x: 466, startPoint y: 188, endPoint x: 446, endPoint y: 192, distance: 20.4
click at [446, 192] on div "Callback Scheduled Call Step: 1 Scott Butler America/New_York Calls Count: 0 In…" at bounding box center [430, 188] width 135 height 81
click at [466, 191] on h5 "Individual Localid: 413640" at bounding box center [430, 195] width 135 height 12
drag, startPoint x: 462, startPoint y: 196, endPoint x: 436, endPoint y: 196, distance: 26.5
click at [436, 196] on h5 "Individual Localid: 413640" at bounding box center [430, 195] width 135 height 12
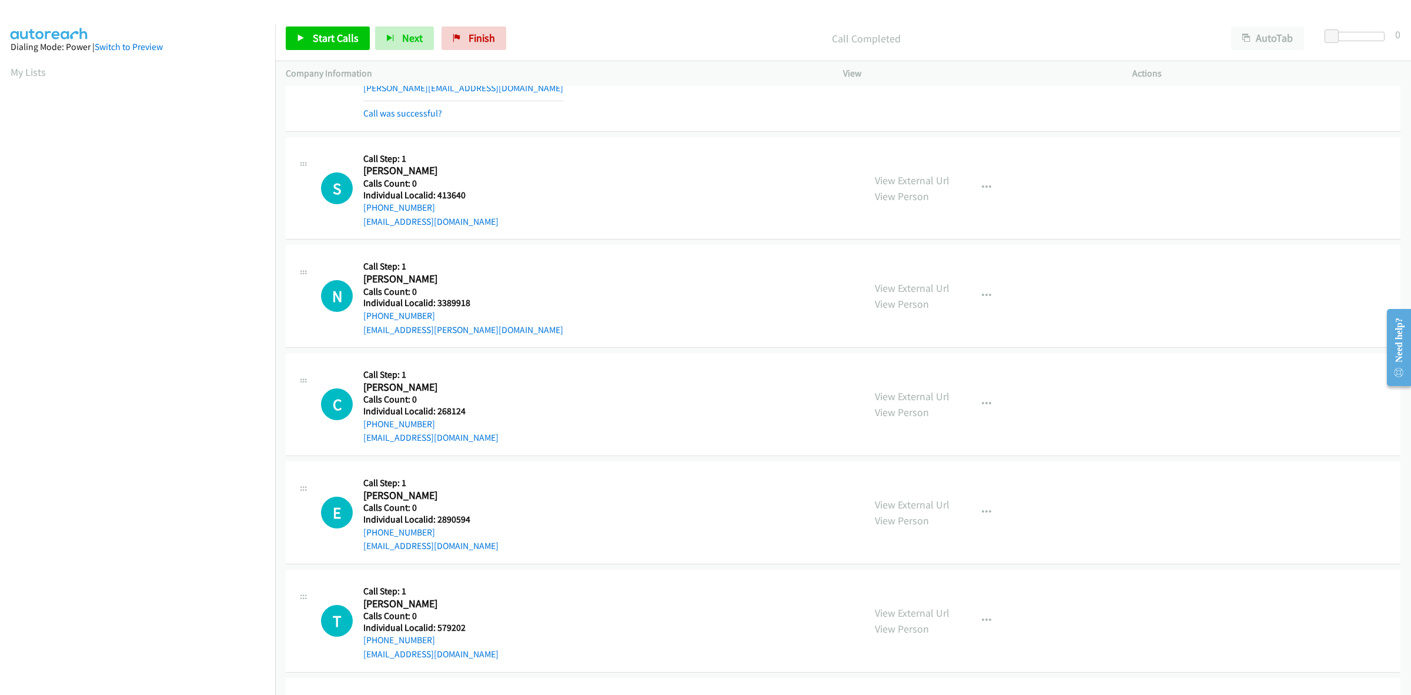
click at [491, 202] on div "S Callback Scheduled Call Step: 1 Scott Butler America/New_York Calls Count: 0 …" at bounding box center [587, 188] width 533 height 81
drag, startPoint x: 433, startPoint y: 210, endPoint x: 360, endPoint y: 213, distance: 73.0
click at [360, 213] on div "S Callback Scheduled Call Step: 1 Scott Butler America/New_York Calls Count: 0 …" at bounding box center [587, 188] width 533 height 81
drag, startPoint x: 471, startPoint y: 193, endPoint x: 434, endPoint y: 195, distance: 37.1
click at [434, 195] on h5 "Individual Localid: 413640" at bounding box center [430, 195] width 135 height 12
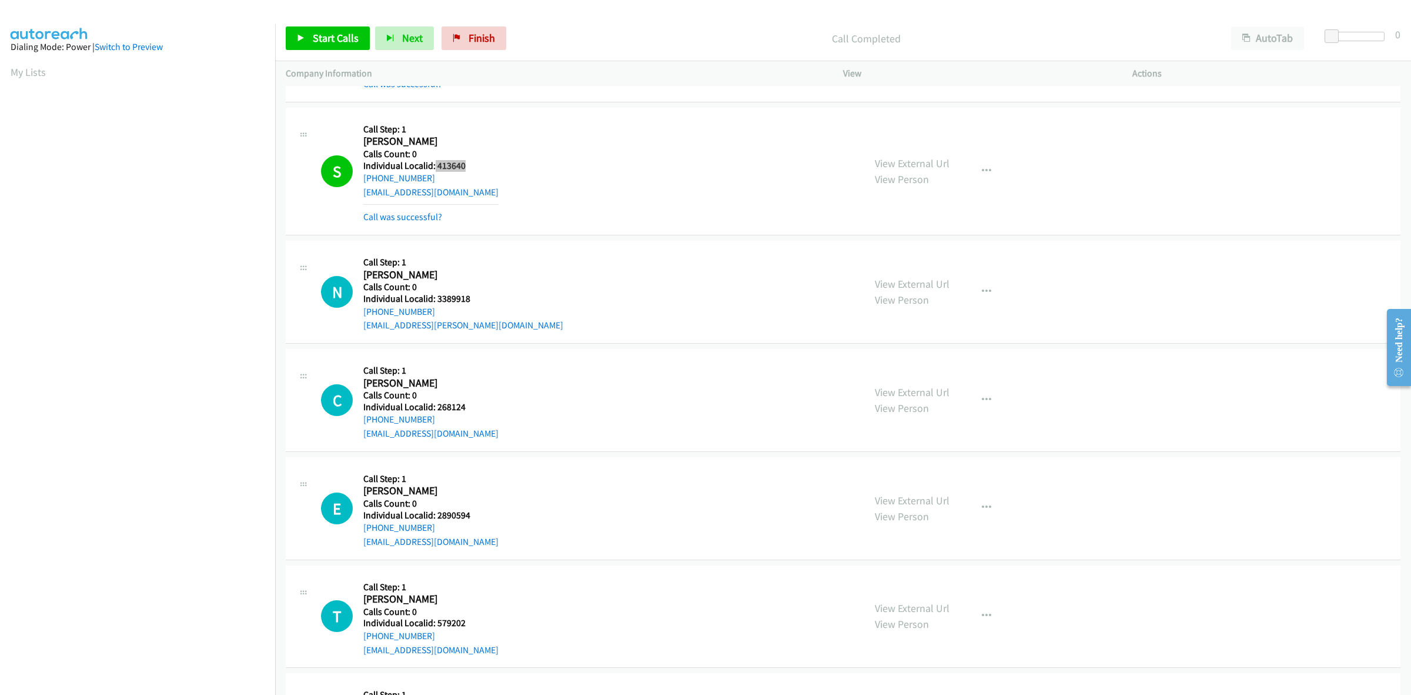
scroll to position [588, 0]
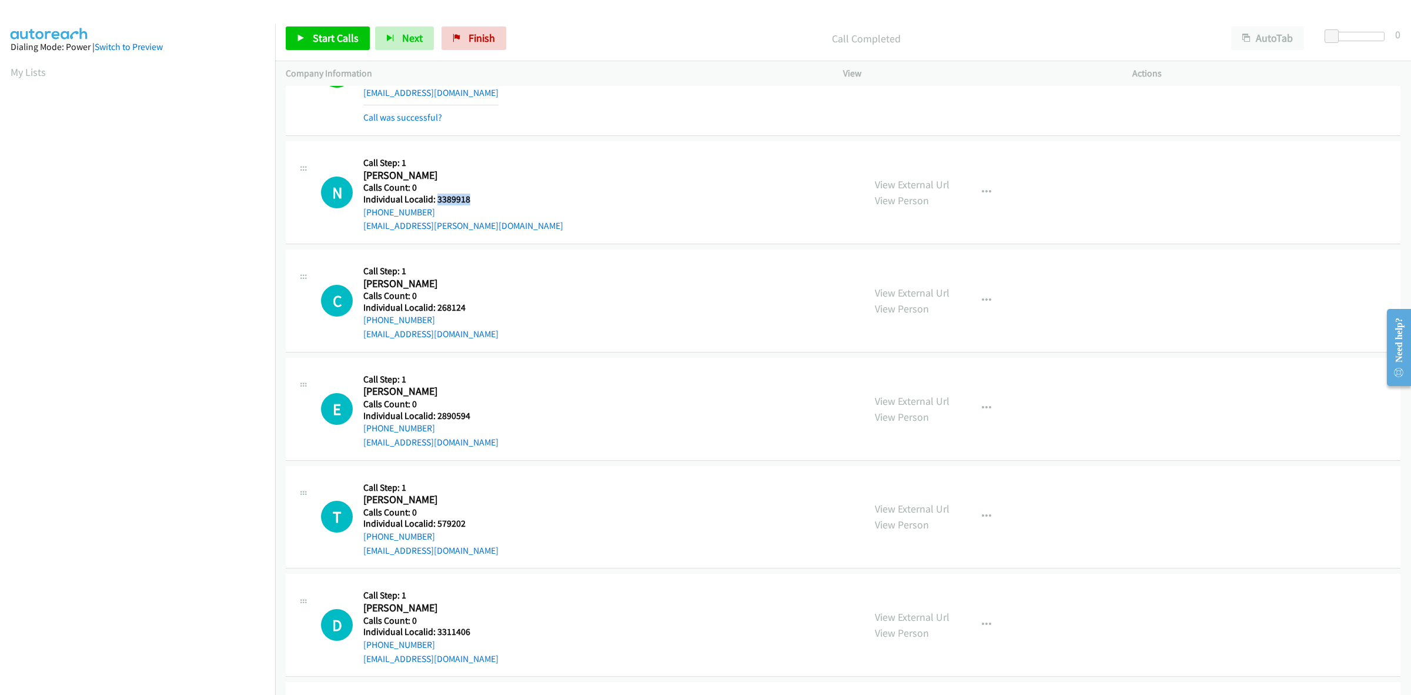
drag, startPoint x: 475, startPoint y: 200, endPoint x: 438, endPoint y: 201, distance: 36.5
click at [438, 201] on h5 "Individual Localid: 3389918" at bounding box center [463, 199] width 200 height 12
drag, startPoint x: 436, startPoint y: 213, endPoint x: 360, endPoint y: 216, distance: 75.3
click at [360, 216] on div "N Callback Scheduled Call Step: 1 Nikolai Nobadi America/New_York Calls Count: …" at bounding box center [587, 192] width 533 height 81
click at [554, 178] on div "N Callback Scheduled Call Step: 1 Nikolai Nobadi America/New_York Calls Count: …" at bounding box center [587, 192] width 533 height 81
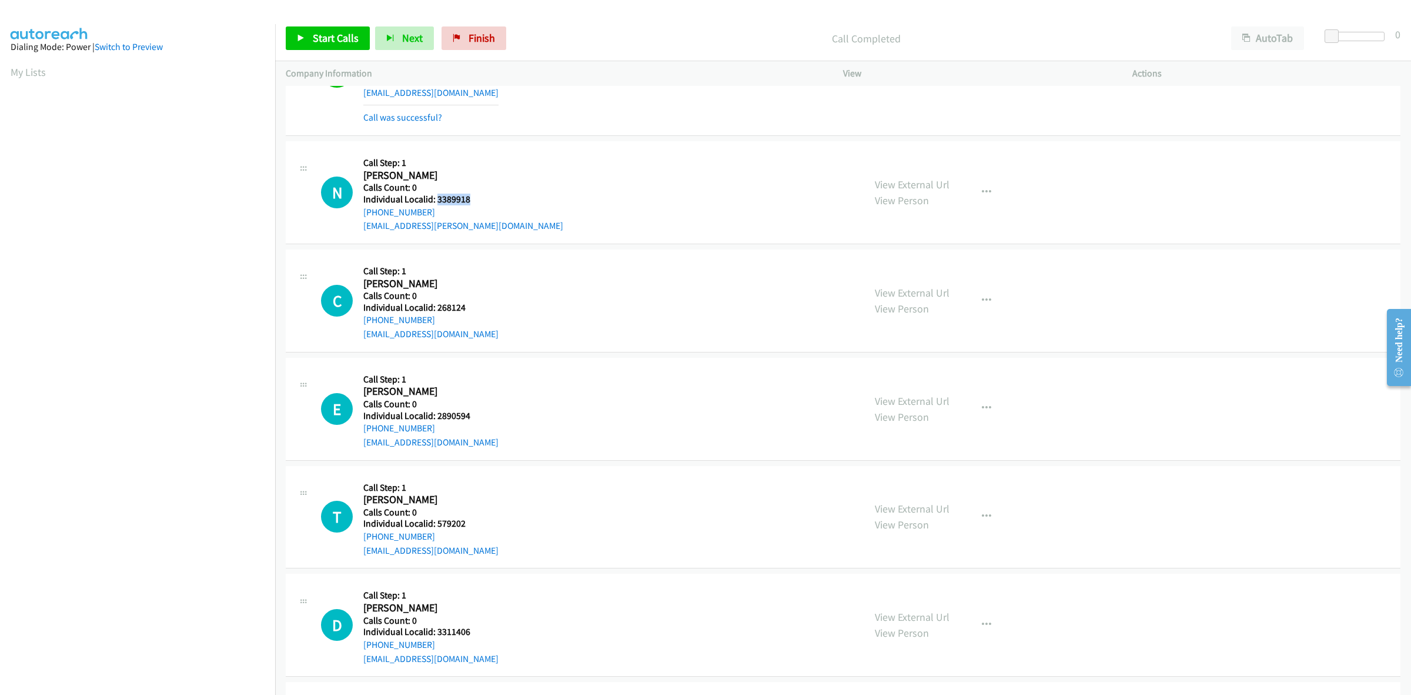
drag, startPoint x: 469, startPoint y: 195, endPoint x: 436, endPoint y: 198, distance: 33.1
click at [436, 198] on h5 "Individual Localid: 3389918" at bounding box center [463, 199] width 200 height 12
click at [556, 203] on div "N Callback Scheduled Call Step: 1 Nikolai Nobadi America/New_York Calls Count: …" at bounding box center [587, 192] width 533 height 81
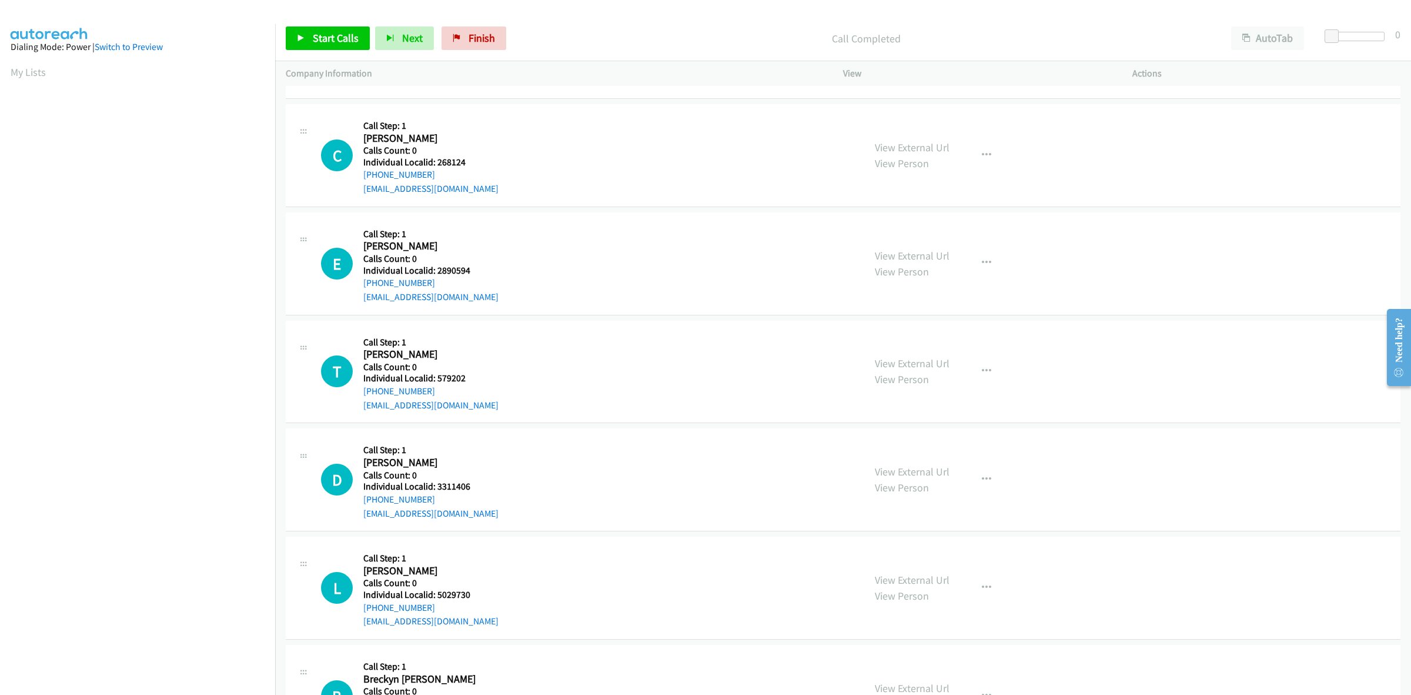
scroll to position [735, 0]
drag, startPoint x: 469, startPoint y: 162, endPoint x: 436, endPoint y: 162, distance: 33.5
click at [436, 162] on h5 "Individual Localid: 268124" at bounding box center [430, 161] width 135 height 12
drag, startPoint x: 428, startPoint y: 176, endPoint x: 357, endPoint y: 180, distance: 70.7
click at [357, 180] on div "C Callback Scheduled Call Step: 1 Christopher Keller America/Chicago Calls Coun…" at bounding box center [587, 153] width 533 height 81
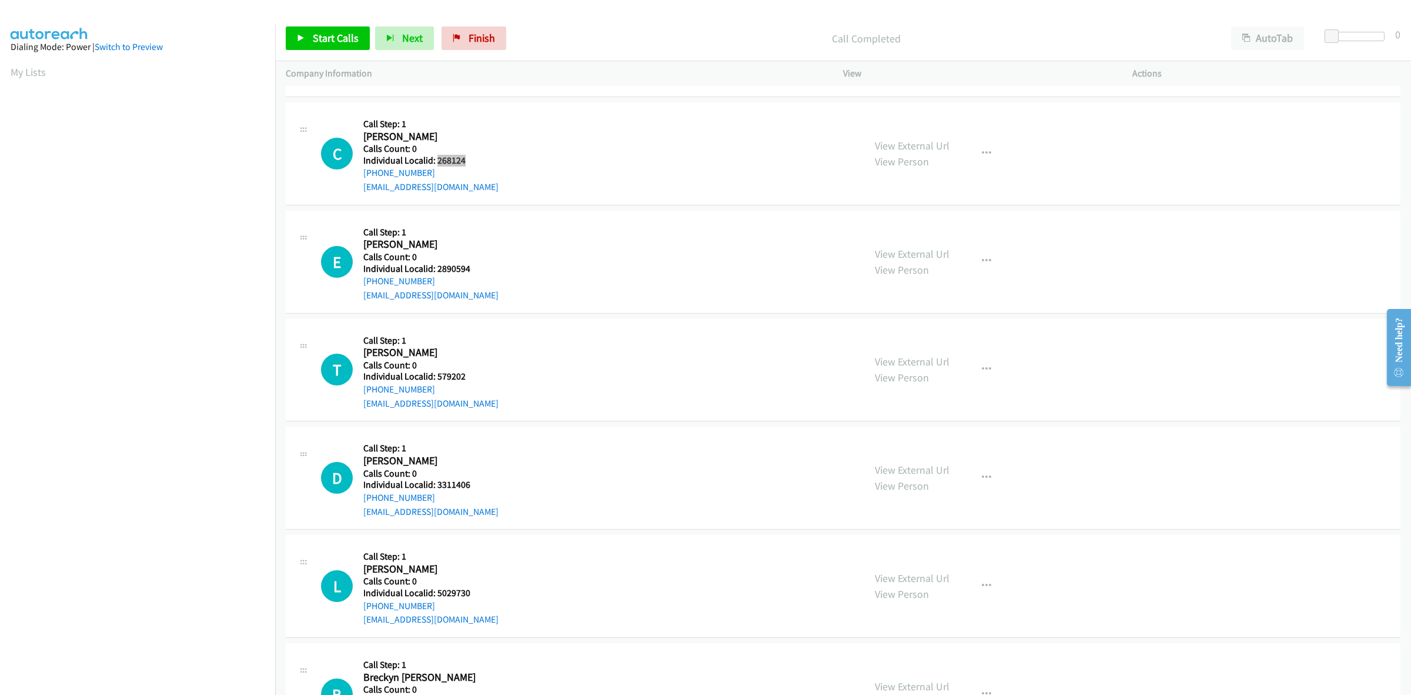
drag, startPoint x: 468, startPoint y: 156, endPoint x: 436, endPoint y: 161, distance: 32.7
click at [436, 161] on h5 "Individual Localid: 268124" at bounding box center [430, 161] width 135 height 12
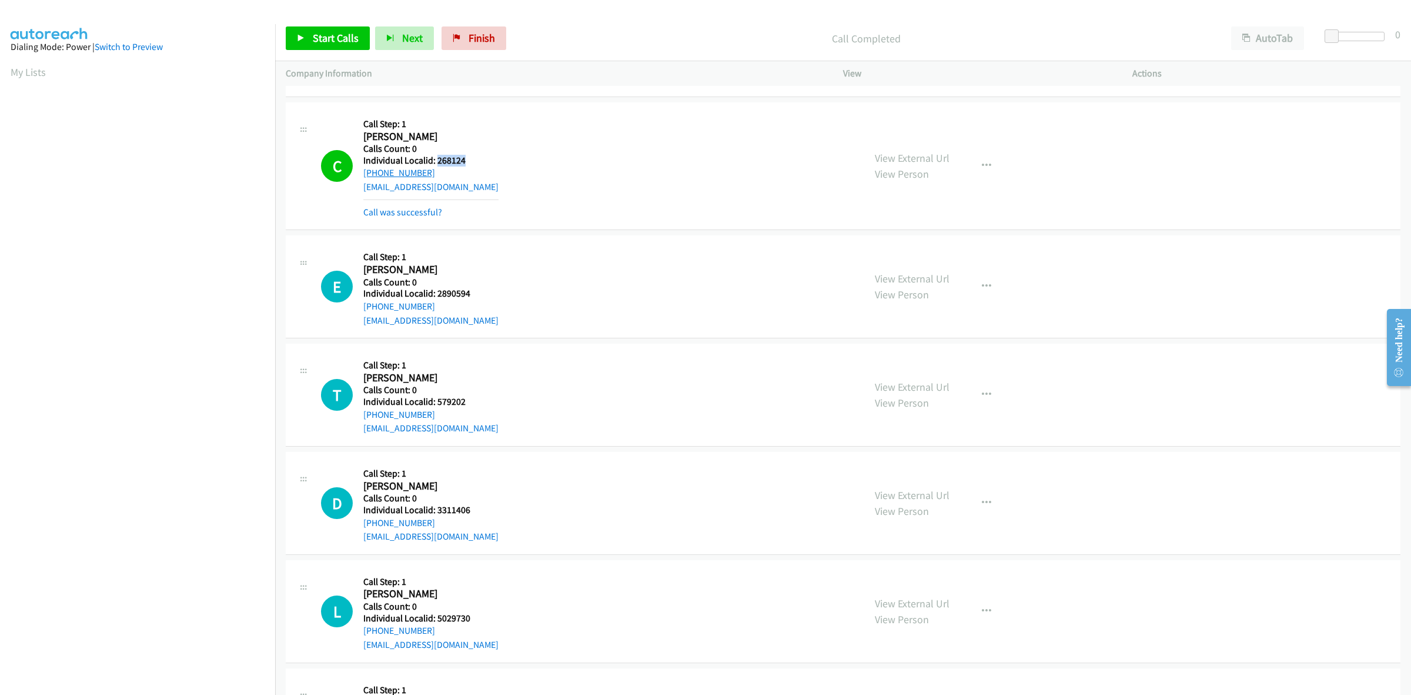
drag, startPoint x: 430, startPoint y: 174, endPoint x: 363, endPoint y: 174, distance: 67.6
click at [363, 174] on div "+1 913-651-6233" at bounding box center [430, 173] width 135 height 14
click at [982, 157] on button "button" at bounding box center [987, 166] width 32 height 24
click at [926, 268] on link "Add to do not call list" at bounding box center [924, 267] width 156 height 24
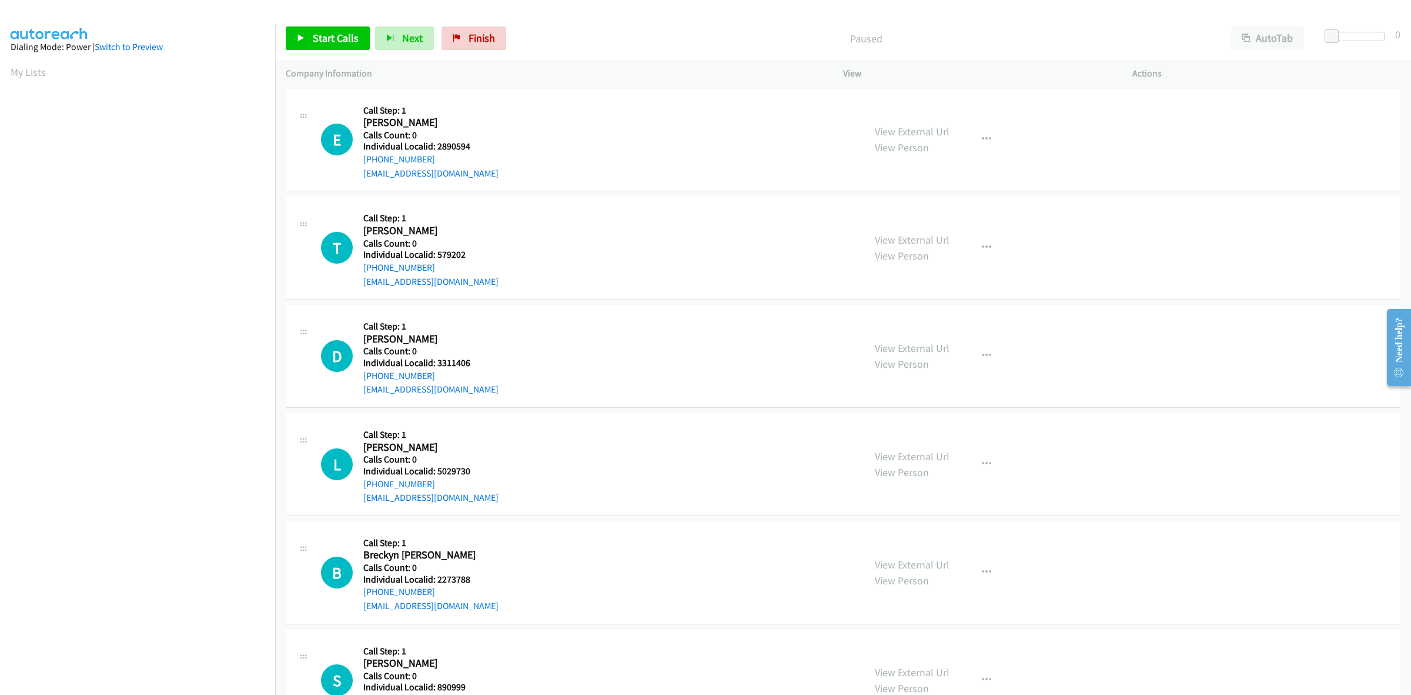
scroll to position [0, 2]
drag, startPoint x: 458, startPoint y: 144, endPoint x: 437, endPoint y: 145, distance: 20.6
click at [437, 145] on h5 "Individual Localid: 2890594" at bounding box center [430, 147] width 135 height 12
copy h5 "2890594"
click at [991, 142] on button "button" at bounding box center [987, 140] width 32 height 24
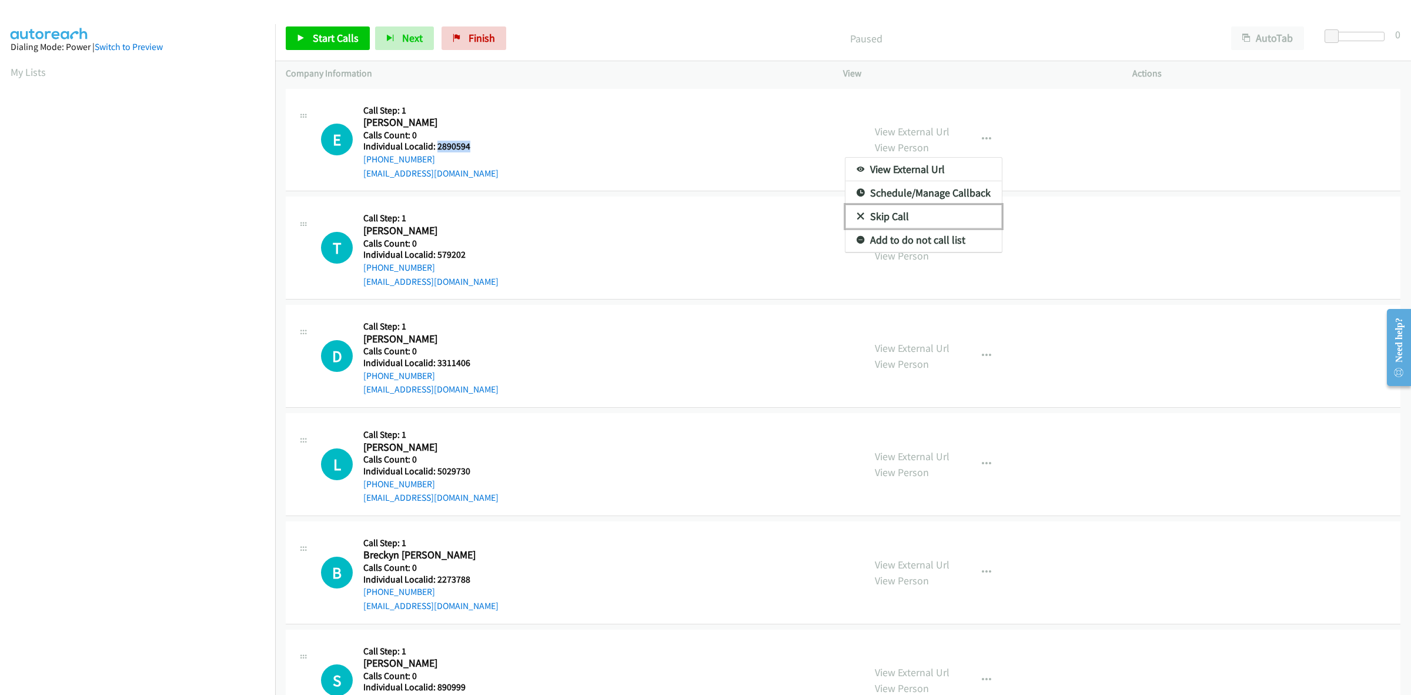
click at [880, 212] on link "Skip Call" at bounding box center [924, 217] width 156 height 24
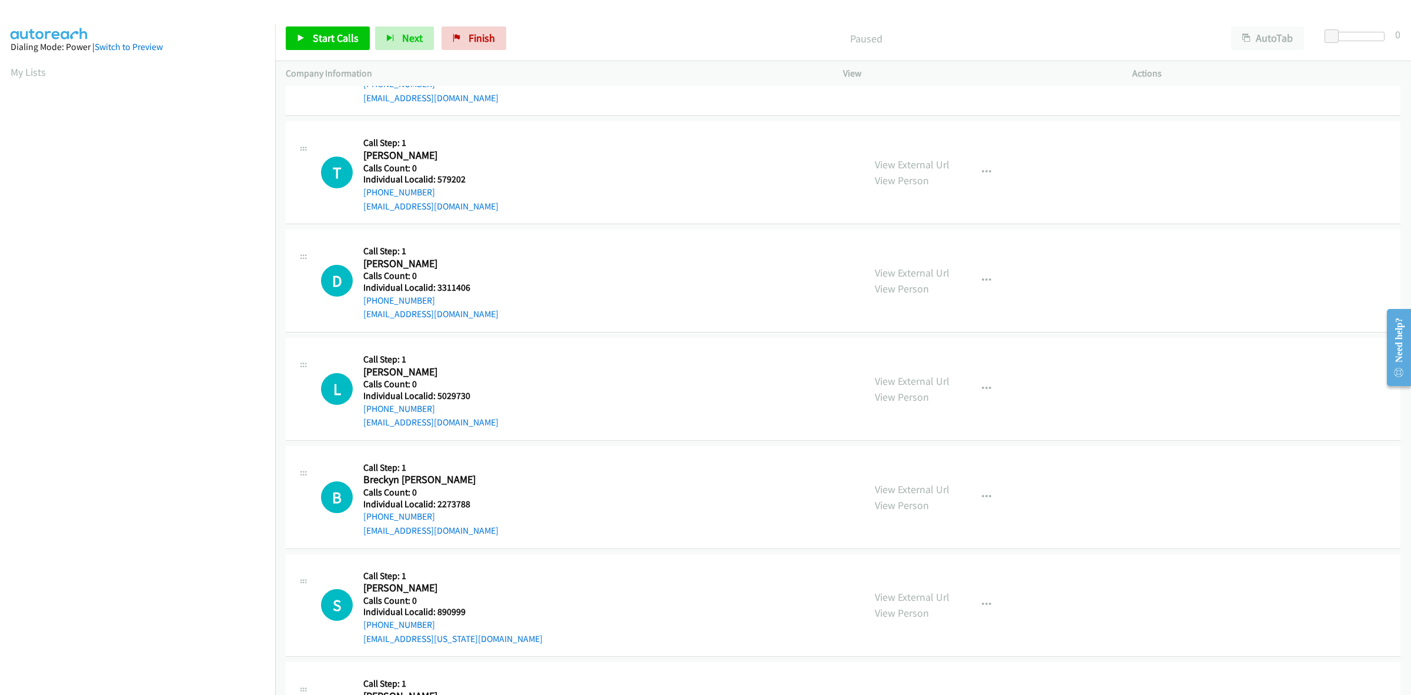
scroll to position [92, 0]
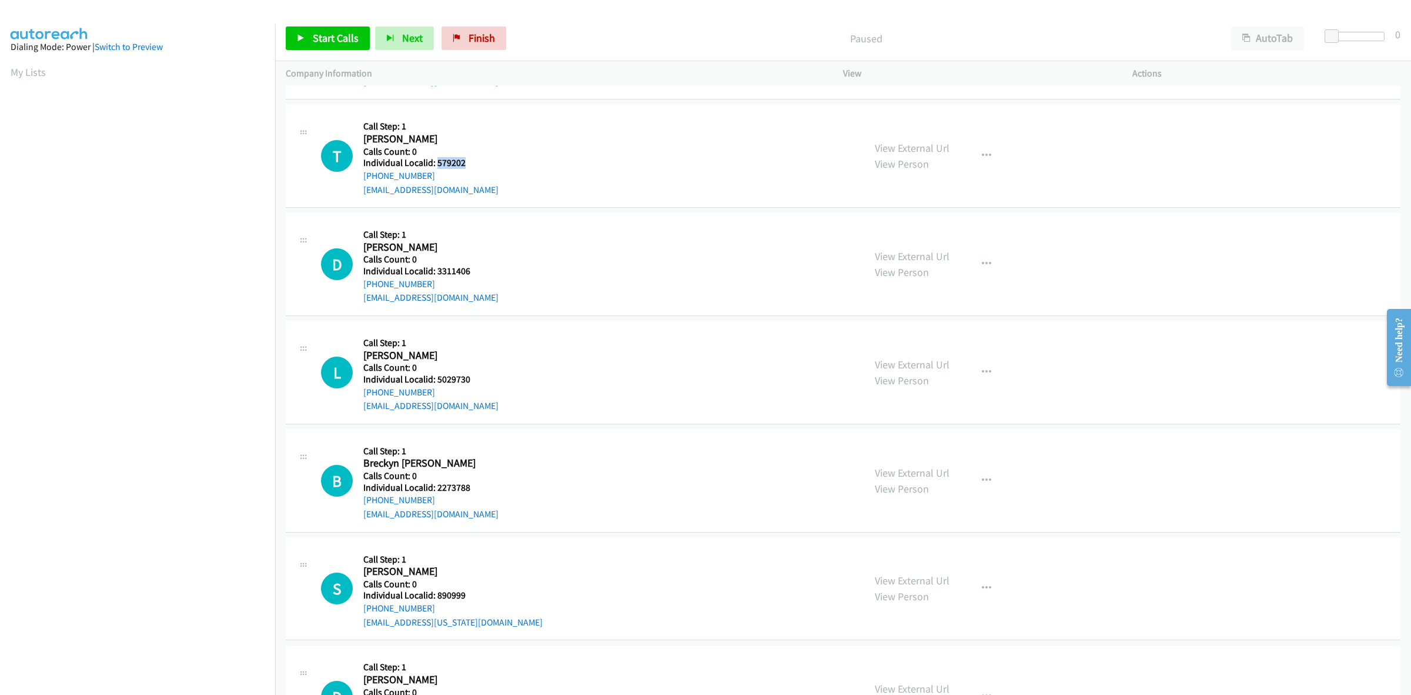
drag, startPoint x: 462, startPoint y: 163, endPoint x: 438, endPoint y: 166, distance: 23.7
click at [438, 166] on h5 "Individual Localid: 579202" at bounding box center [430, 163] width 135 height 12
copy h5 "579202"
click at [995, 156] on button "button" at bounding box center [987, 156] width 32 height 24
click at [902, 229] on link "Skip Call" at bounding box center [924, 233] width 156 height 24
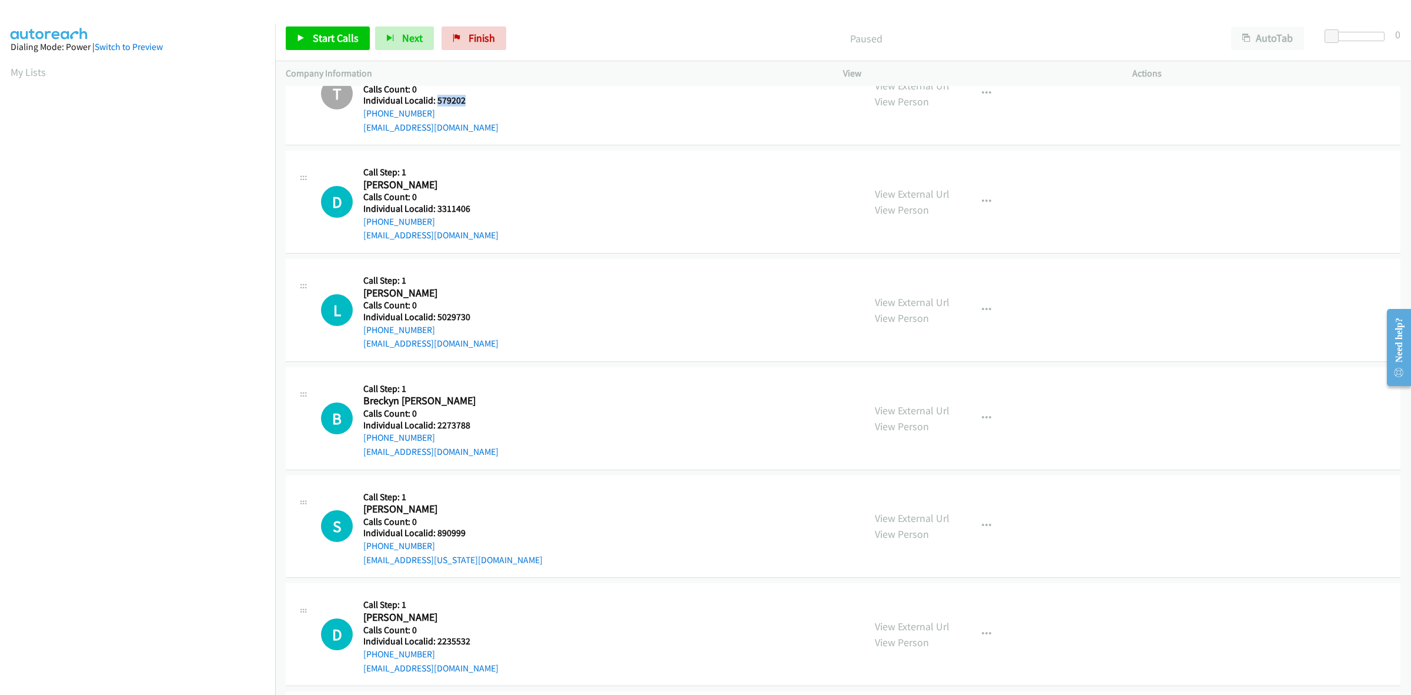
scroll to position [165, 0]
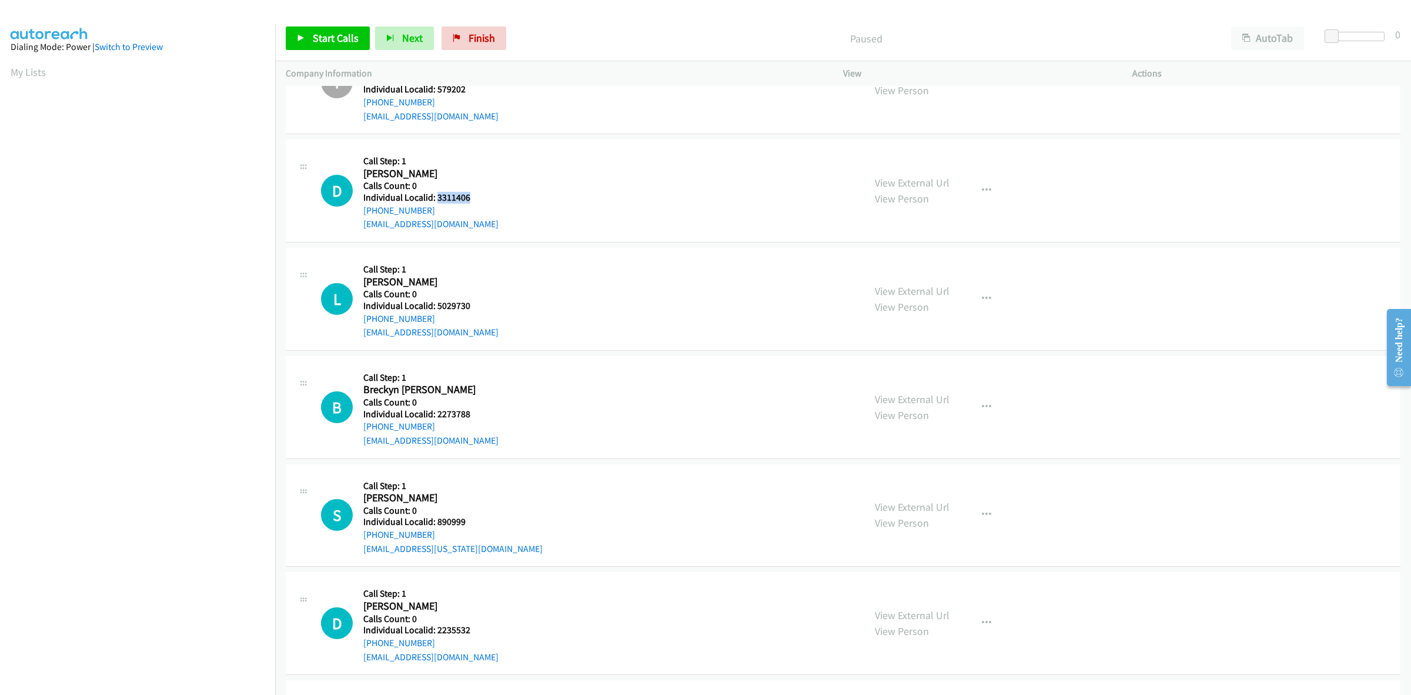
drag, startPoint x: 465, startPoint y: 197, endPoint x: 437, endPoint y: 198, distance: 27.7
click at [437, 198] on h5 "Individual Localid: 3311406" at bounding box center [430, 198] width 135 height 12
copy h5 "3311406"
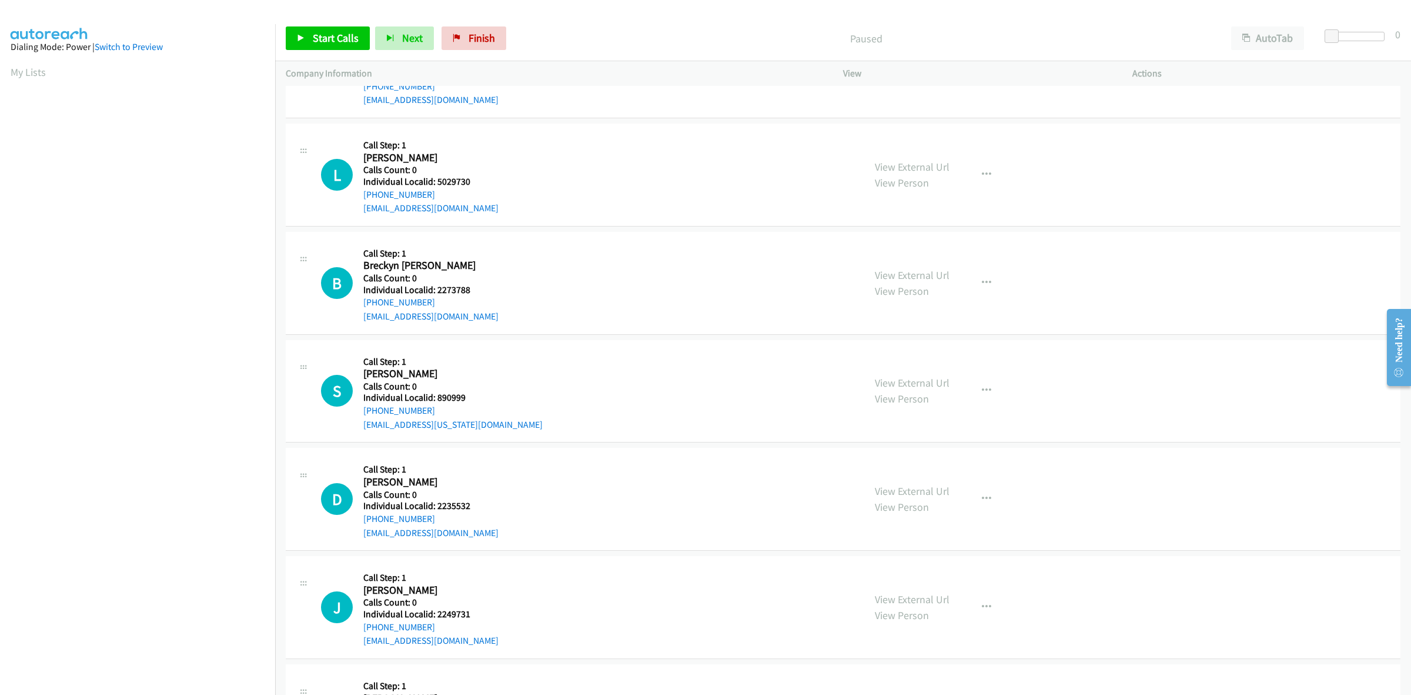
scroll to position [294, 0]
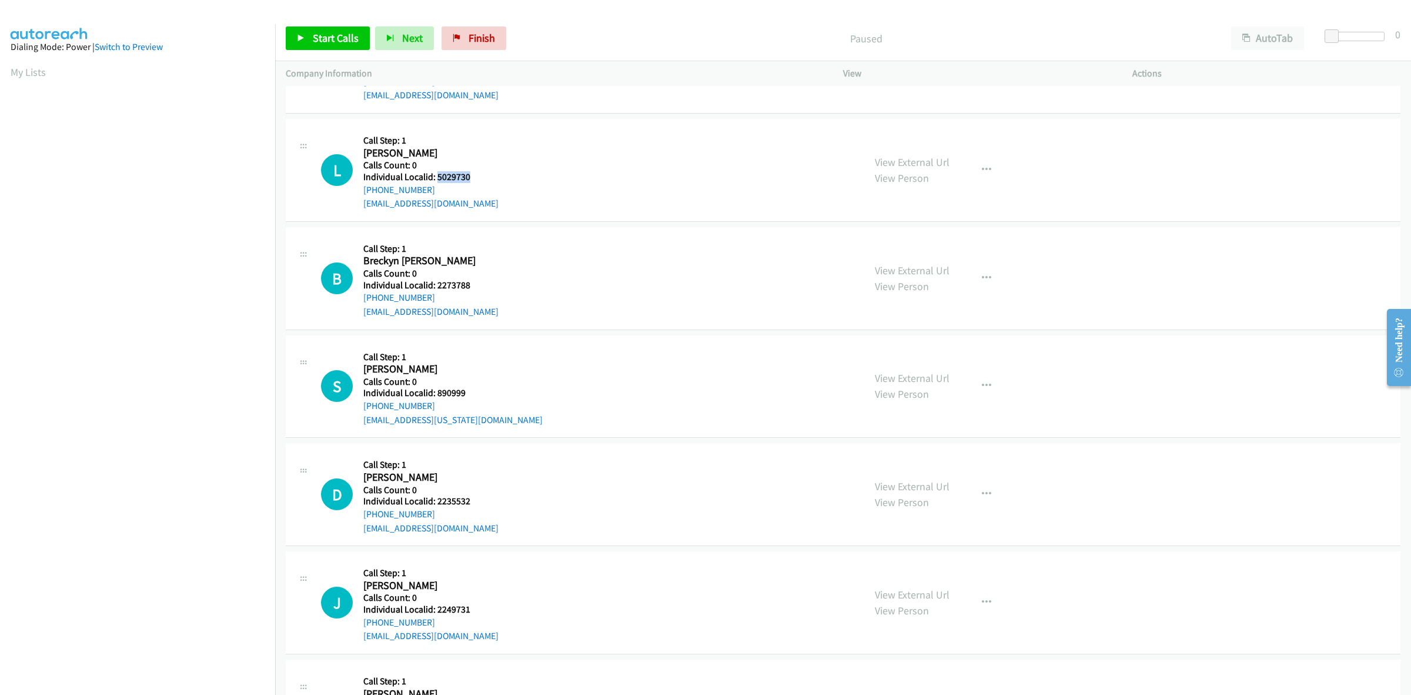
drag, startPoint x: 468, startPoint y: 178, endPoint x: 435, endPoint y: 179, distance: 33.0
click at [435, 179] on h5 "Individual Localid: 5029730" at bounding box center [430, 177] width 135 height 12
copy h5 "5029730"
click at [627, 171] on div "L Callback Scheduled Call Step: 1 Logan Pierce America/Chicago Calls Count: 0 I…" at bounding box center [587, 169] width 533 height 81
drag, startPoint x: 437, startPoint y: 191, endPoint x: 360, endPoint y: 196, distance: 77.2
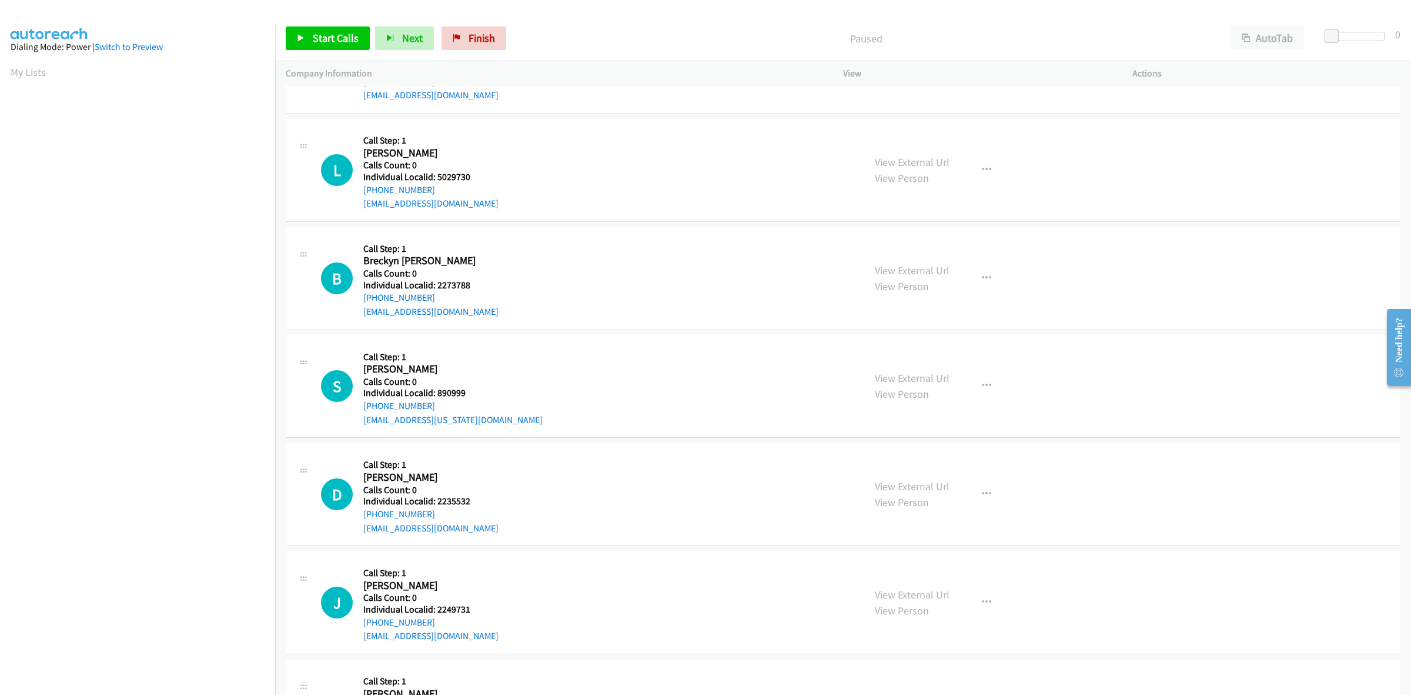
click at [360, 196] on div "L Callback Scheduled Call Step: 1 Logan Pierce America/Chicago Calls Count: 0 I…" at bounding box center [587, 169] width 533 height 81
copy link "+1 417-844-6253"
drag, startPoint x: 462, startPoint y: 173, endPoint x: 437, endPoint y: 175, distance: 25.3
click at [437, 175] on h5 "Individual Localid: 5029730" at bounding box center [430, 177] width 135 height 12
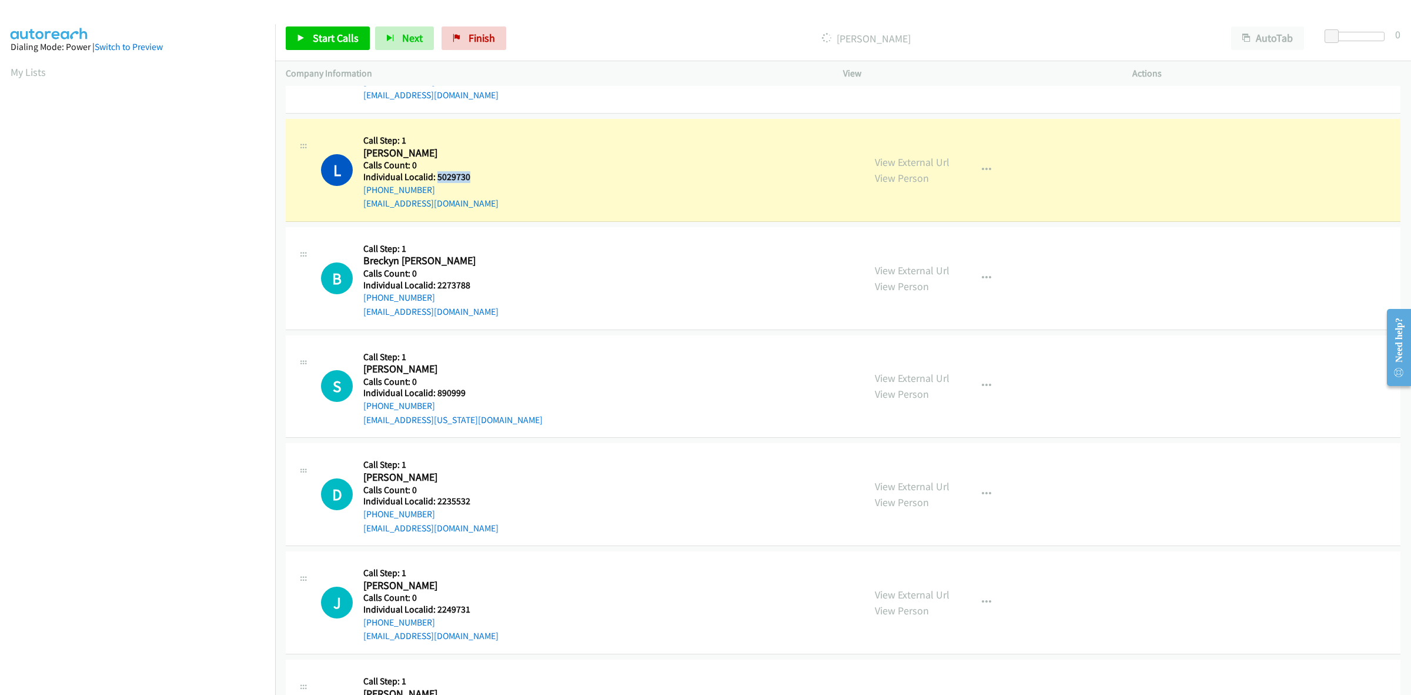
copy h5 "5029730"
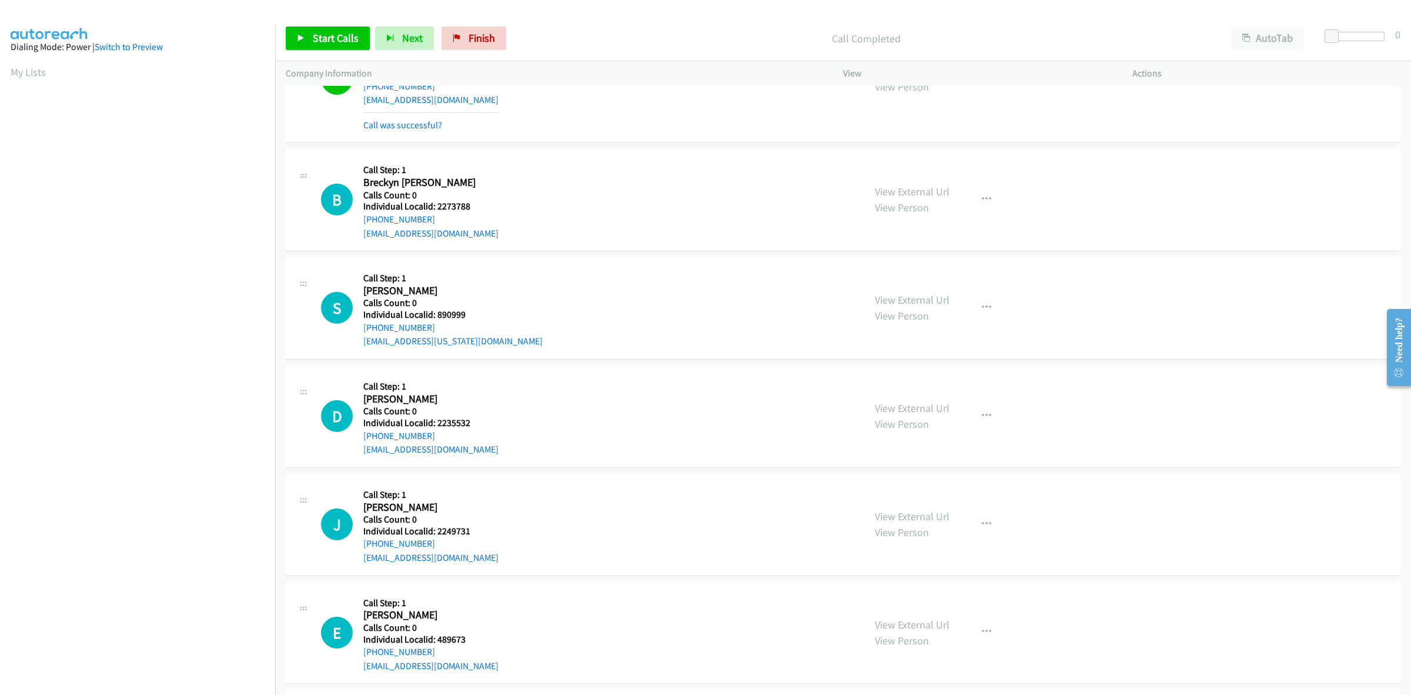
scroll to position [422, 0]
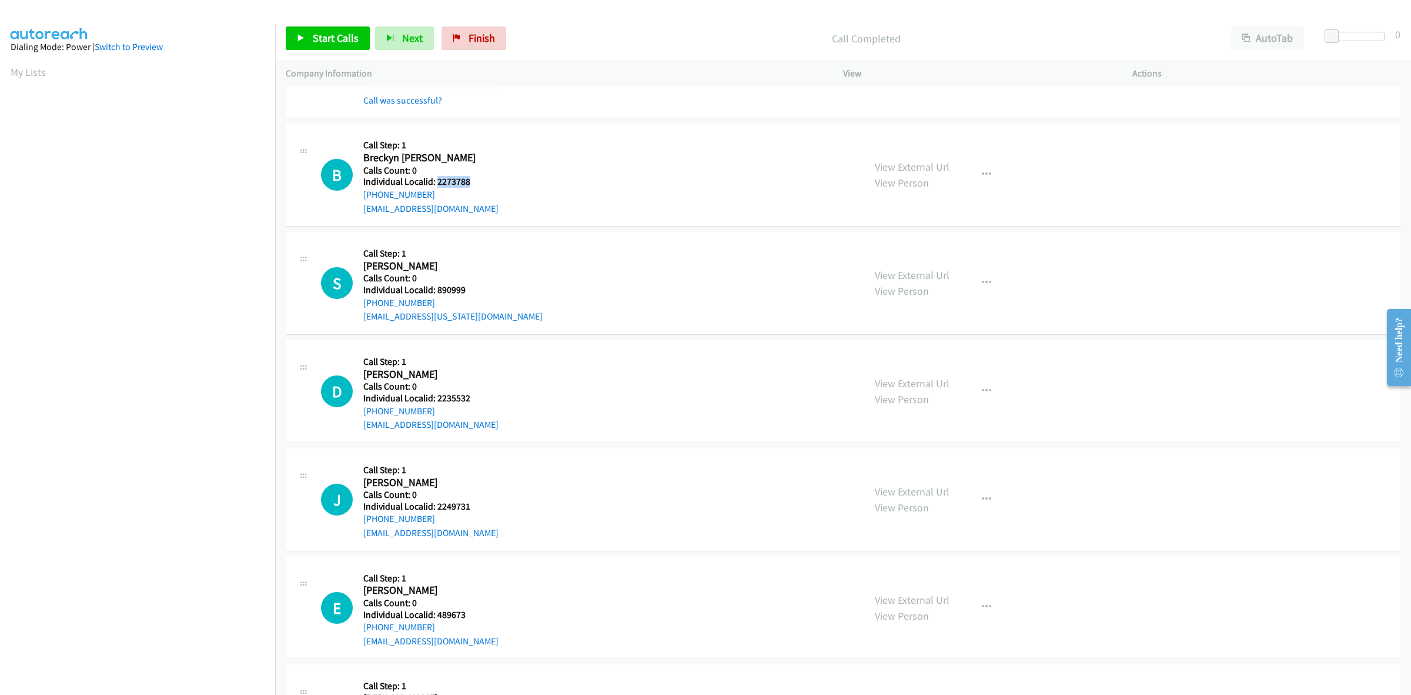
drag, startPoint x: 470, startPoint y: 181, endPoint x: 438, endPoint y: 181, distance: 32.4
click at [438, 181] on h5 "Individual Localid: 2273788" at bounding box center [430, 182] width 135 height 12
copy h5 "2273788"
drag, startPoint x: 432, startPoint y: 189, endPoint x: 362, endPoint y: 194, distance: 70.1
click at [362, 194] on div "B Callback Scheduled Call Step: 1 Breckyn Mosley America/Chicago Calls Count: 0…" at bounding box center [587, 174] width 533 height 81
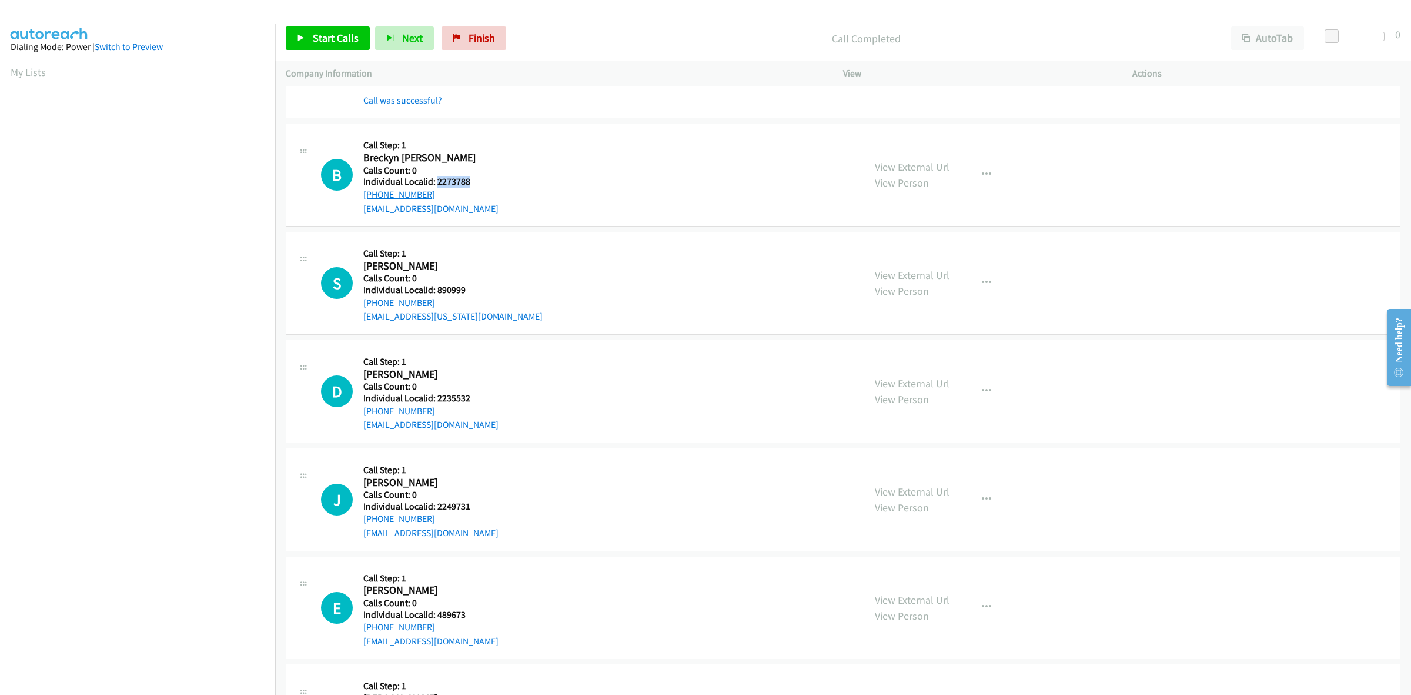
copy link "+1 903-752-4788"
drag, startPoint x: 472, startPoint y: 182, endPoint x: 435, endPoint y: 182, distance: 37.0
click at [435, 182] on h5 "Individual Localid: 2273788" at bounding box center [430, 182] width 135 height 12
copy h5 "2273788"
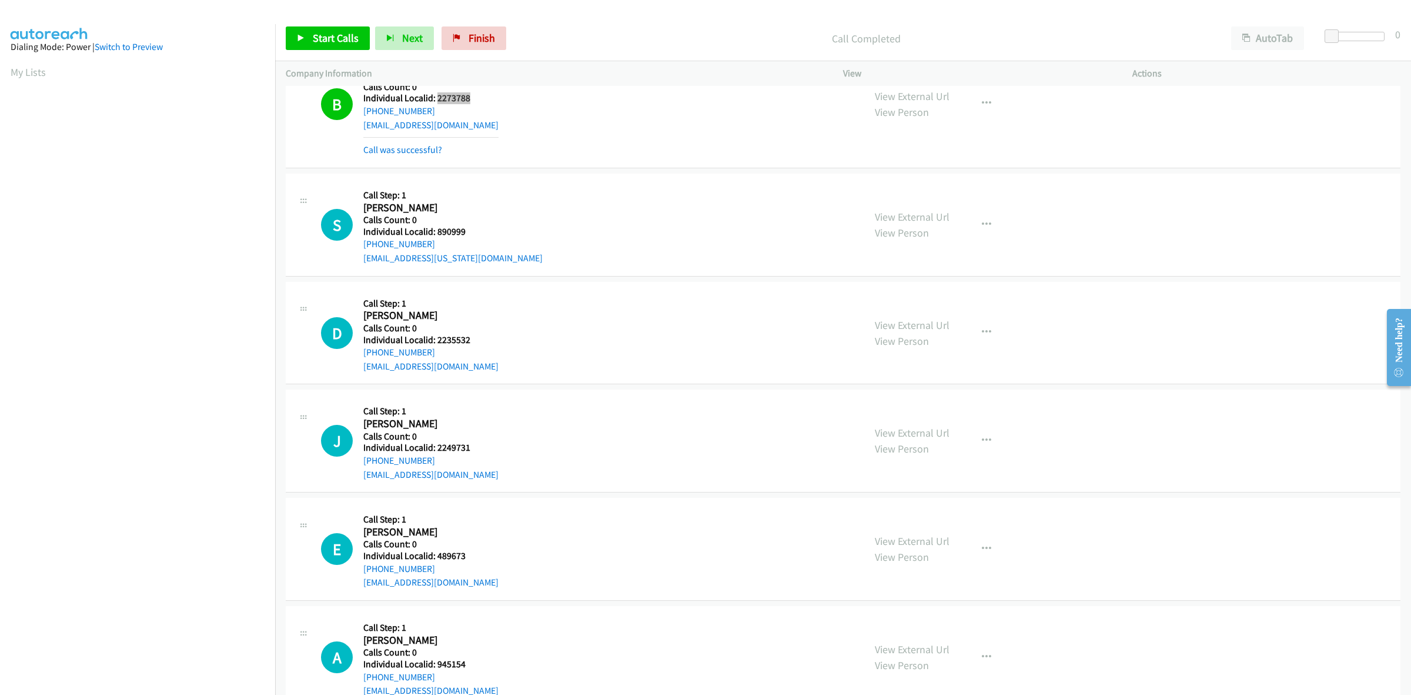
scroll to position [515, 0]
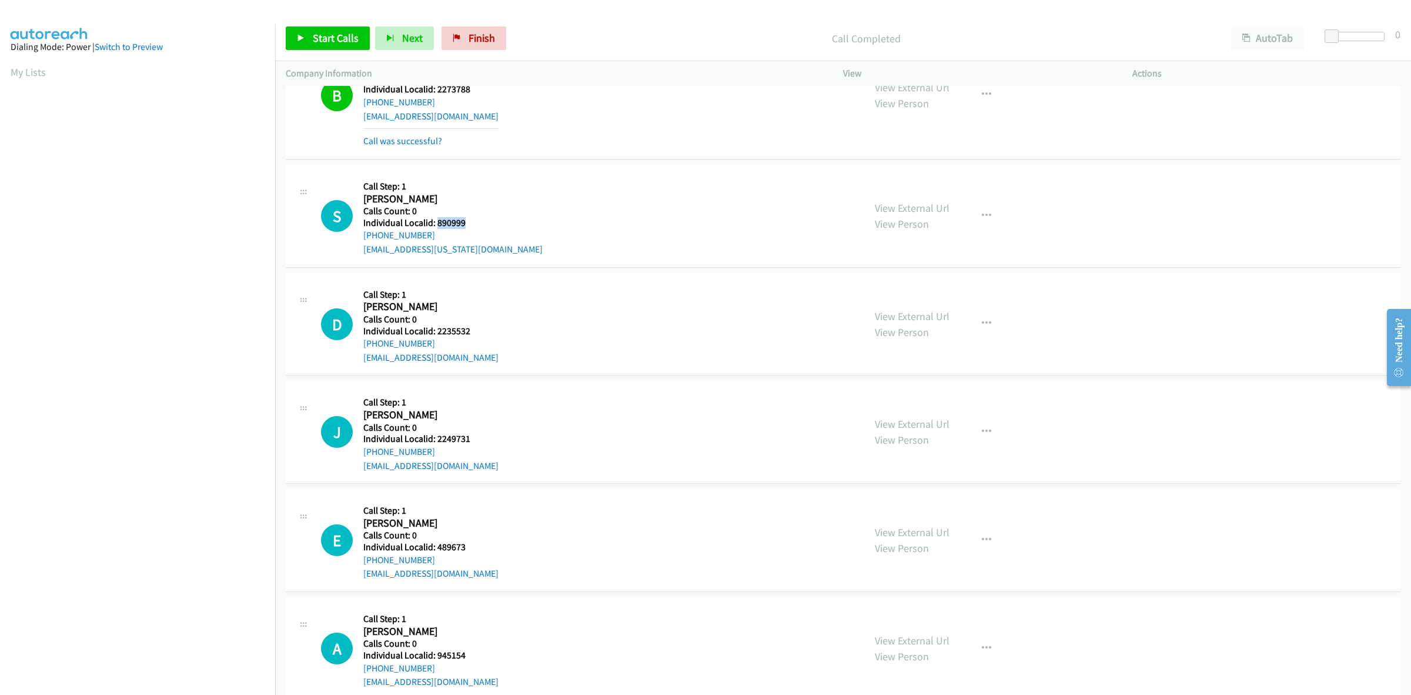
drag, startPoint x: 466, startPoint y: 222, endPoint x: 436, endPoint y: 222, distance: 29.4
click at [436, 222] on h5 "Individual Localid: 890999" at bounding box center [452, 223] width 179 height 12
copy h5 "890999"
drag, startPoint x: 434, startPoint y: 235, endPoint x: 360, endPoint y: 235, distance: 73.5
click at [360, 235] on div "S Callback Scheduled Call Step: 1 Shawn Russell America/New_York Calls Count: 0…" at bounding box center [587, 215] width 533 height 81
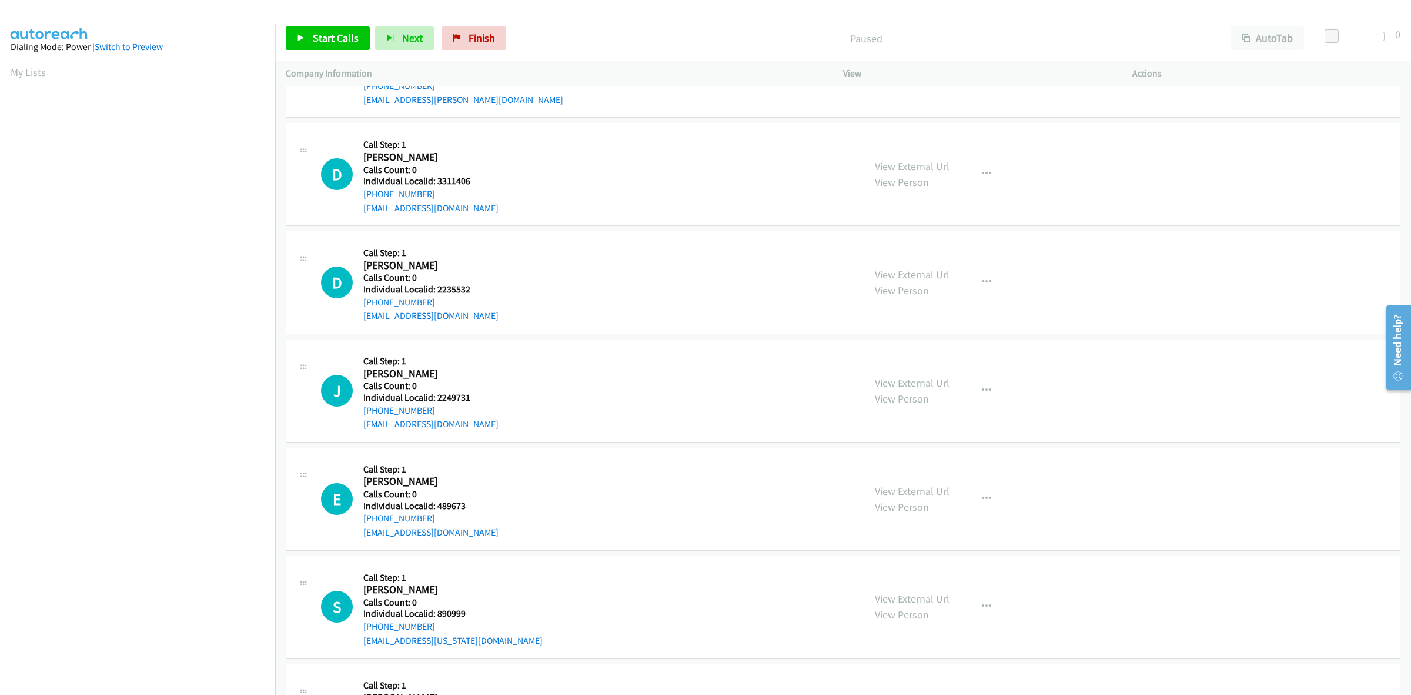
scroll to position [110, 0]
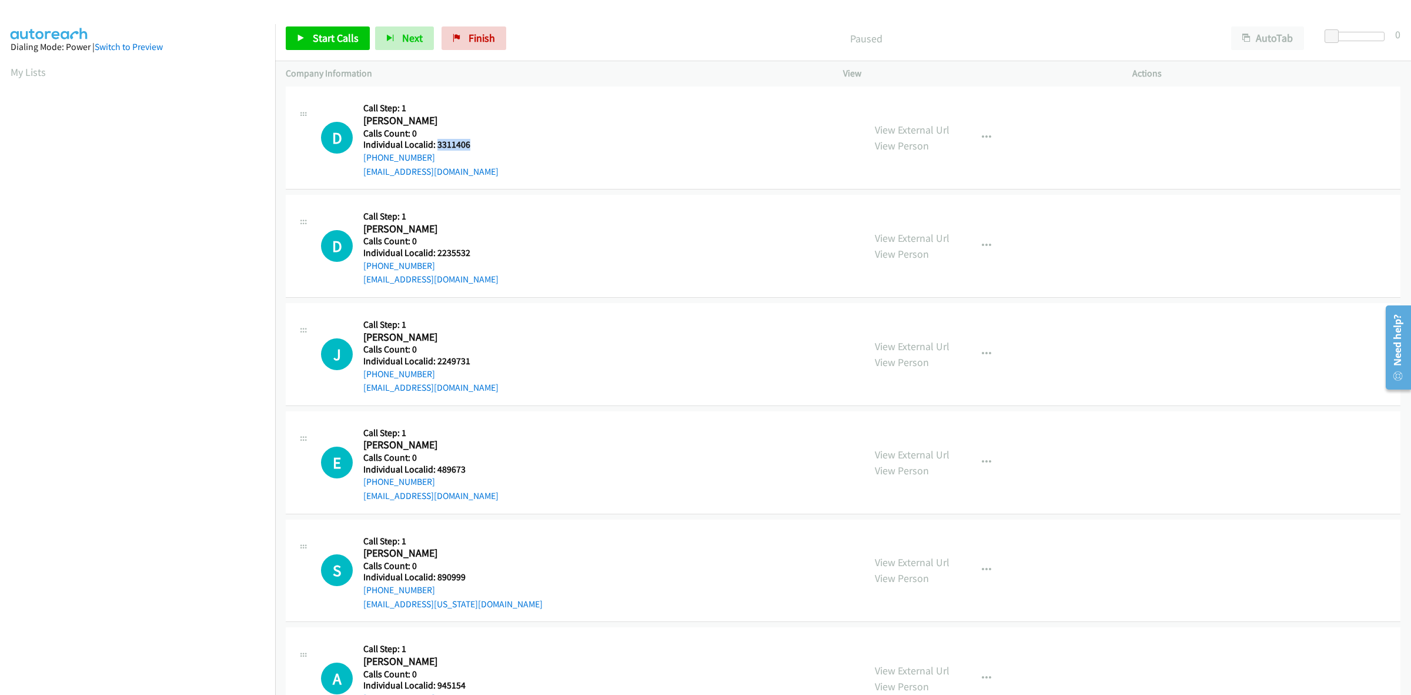
drag, startPoint x: 475, startPoint y: 143, endPoint x: 438, endPoint y: 142, distance: 36.5
click at [438, 142] on h5 "Individual Localid: 3311406" at bounding box center [430, 145] width 135 height 12
copy h5 "3311406"
drag, startPoint x: 469, startPoint y: 248, endPoint x: 436, endPoint y: 254, distance: 33.5
click at [436, 254] on h5 "Individual Localid: 2235532" at bounding box center [430, 253] width 135 height 12
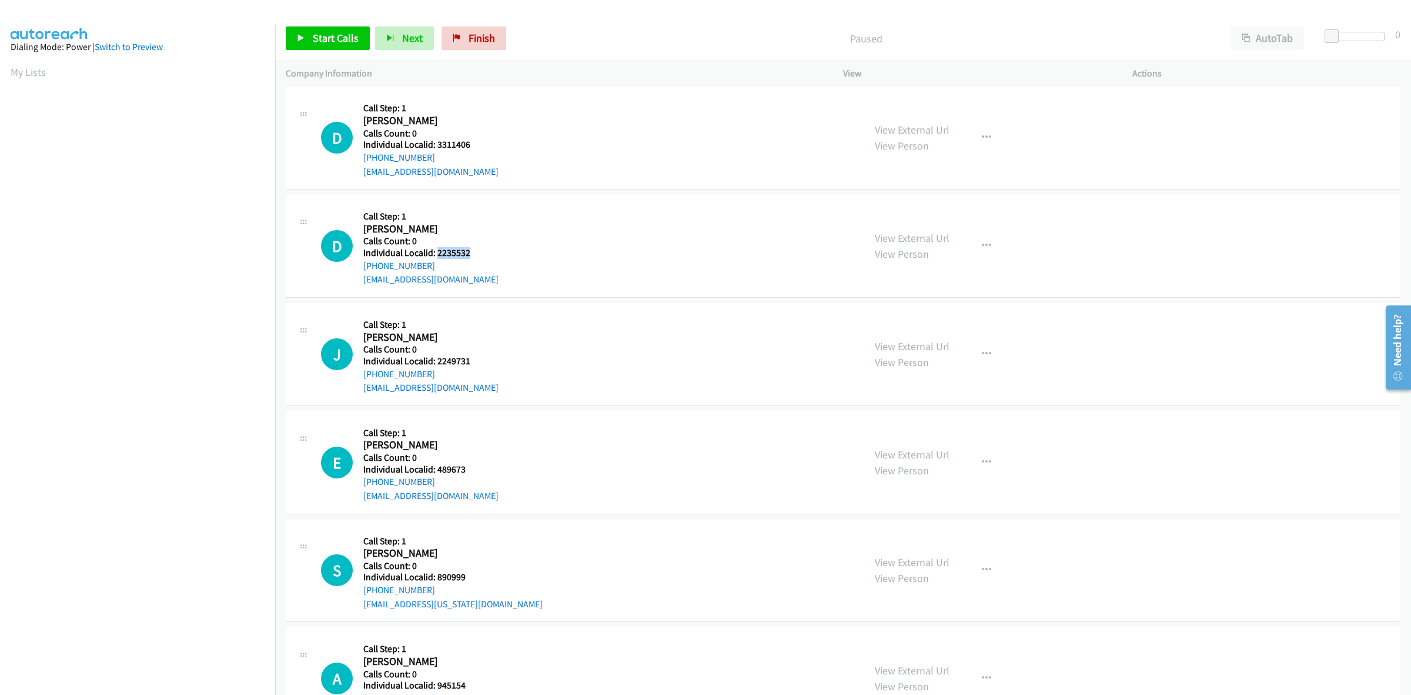
copy h5 "2235532"
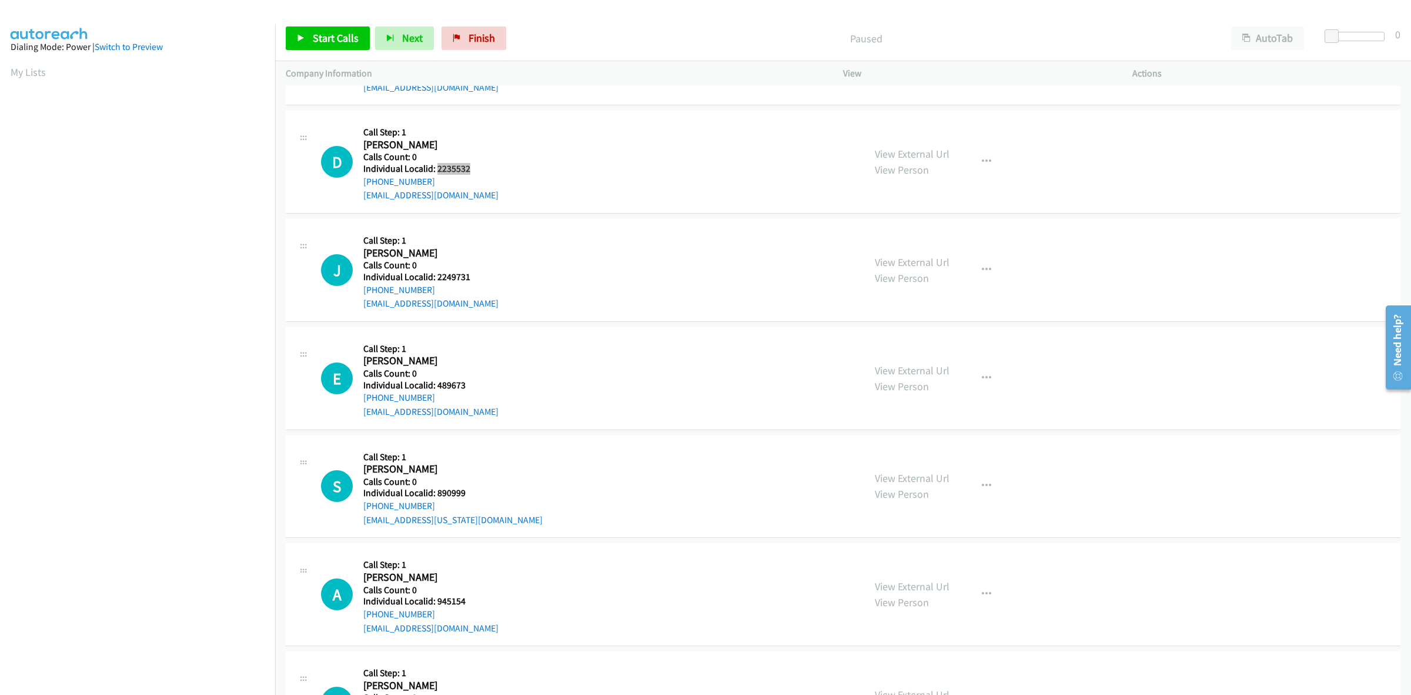
scroll to position [221, 0]
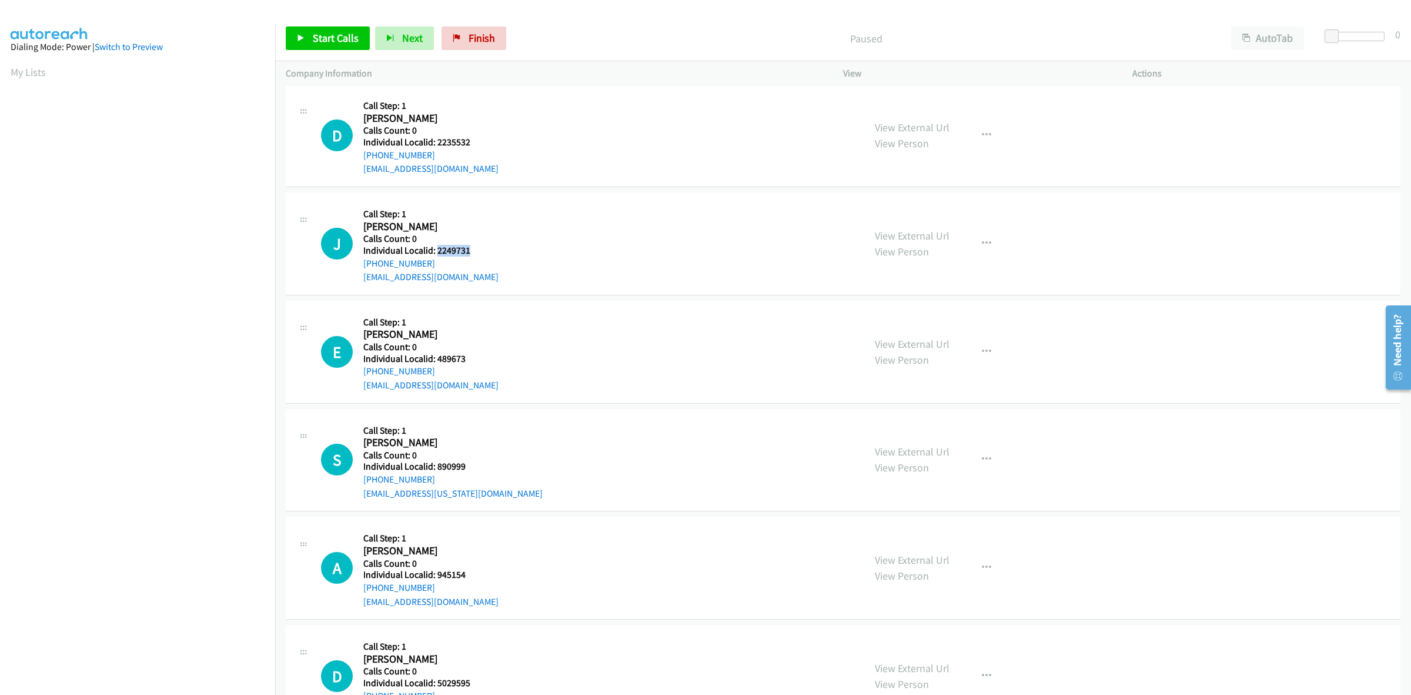
drag, startPoint x: 475, startPoint y: 251, endPoint x: 438, endPoint y: 251, distance: 36.5
click at [438, 251] on h5 "Individual Localid: 2249731" at bounding box center [430, 251] width 135 height 12
copy h5 "2249731"
drag, startPoint x: 428, startPoint y: 263, endPoint x: 360, endPoint y: 263, distance: 67.6
click at [360, 263] on div "J Callback Scheduled Call Step: 1 [PERSON_NAME] America/[GEOGRAPHIC_DATA] Calls…" at bounding box center [587, 243] width 533 height 81
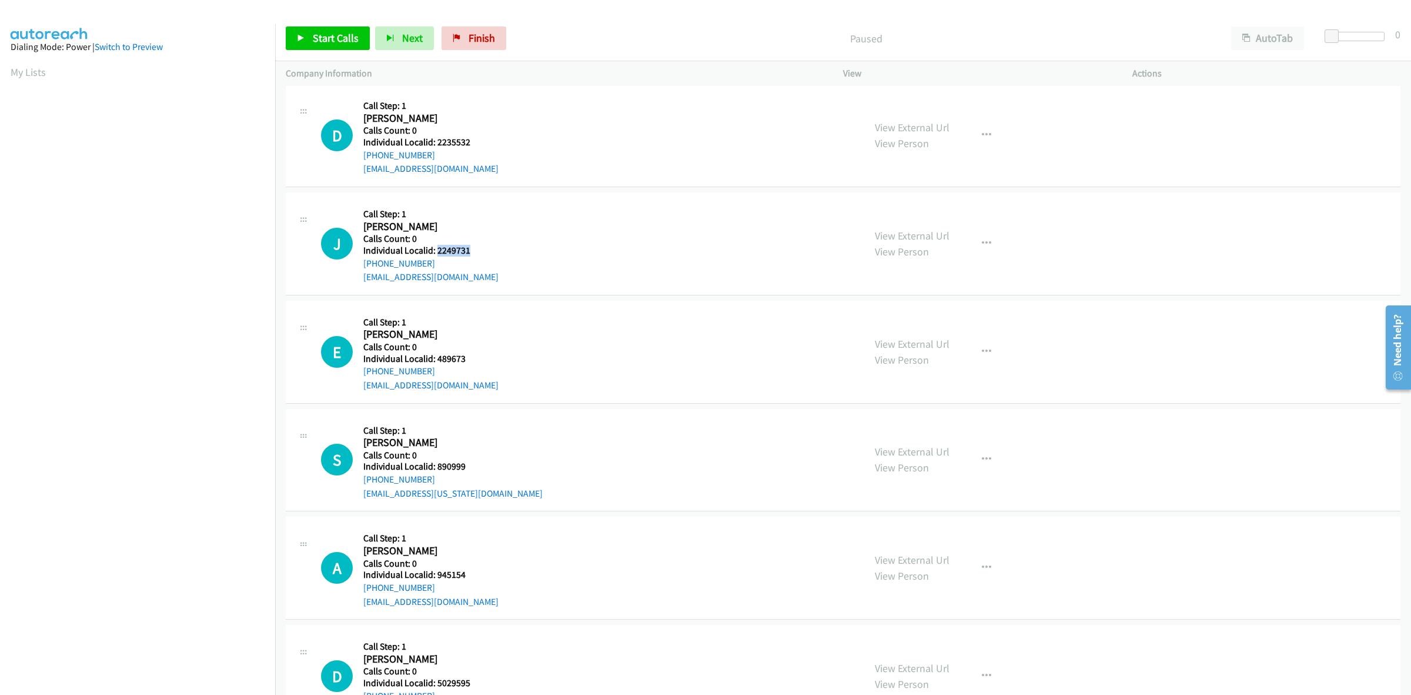
copy link "[PHONE_NUMBER]"
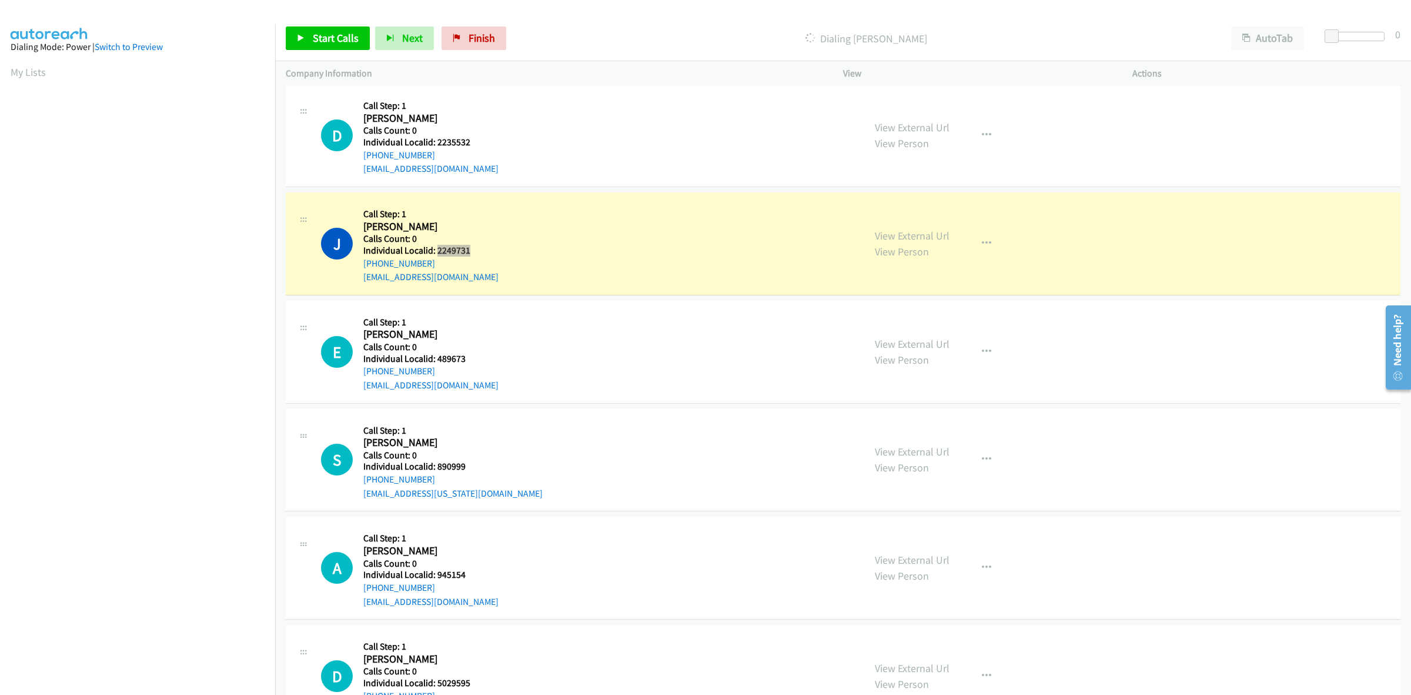
drag, startPoint x: 456, startPoint y: 248, endPoint x: 436, endPoint y: 248, distance: 20.0
click at [436, 248] on h5 "Individual Localid: 2249731" at bounding box center [430, 251] width 135 height 12
copy h5 "2249731"
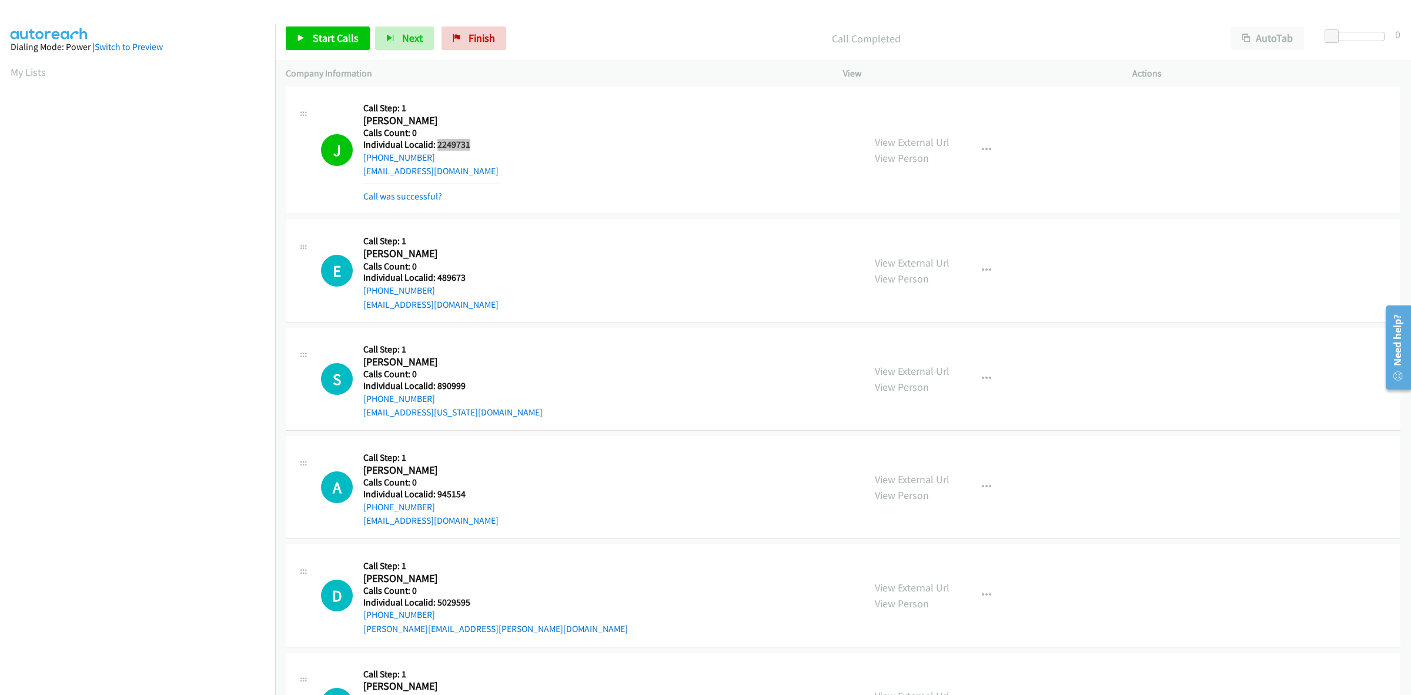
scroll to position [386, 0]
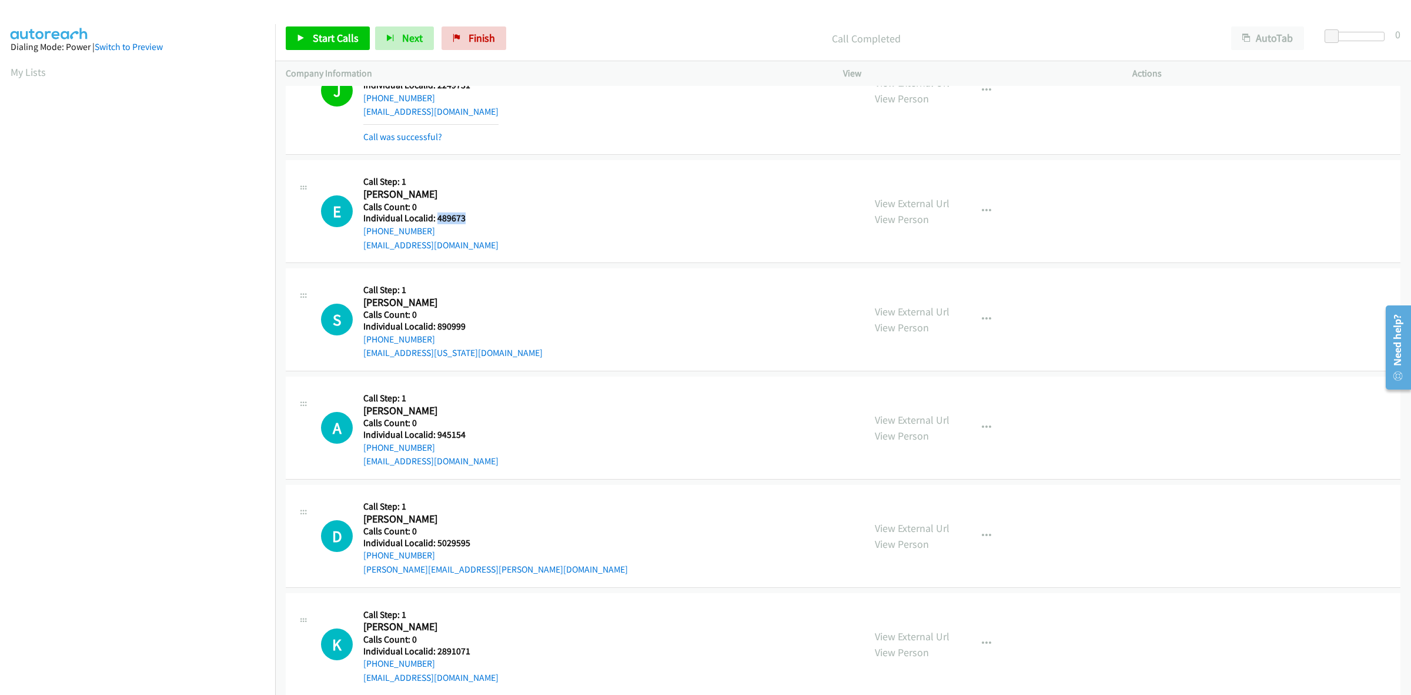
drag, startPoint x: 462, startPoint y: 218, endPoint x: 437, endPoint y: 218, distance: 25.3
click at [437, 218] on h5 "Individual Localid: 489673" at bounding box center [430, 218] width 135 height 12
copy h5 "489673"
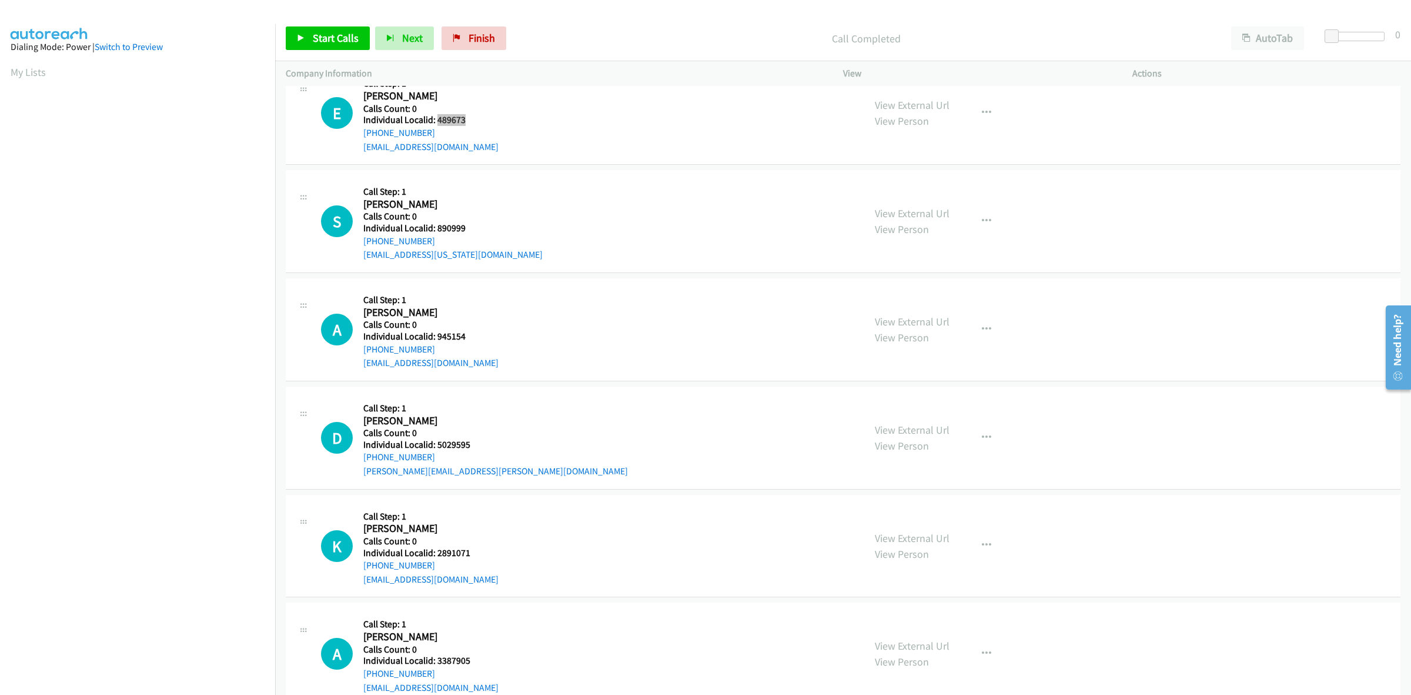
scroll to position [496, 0]
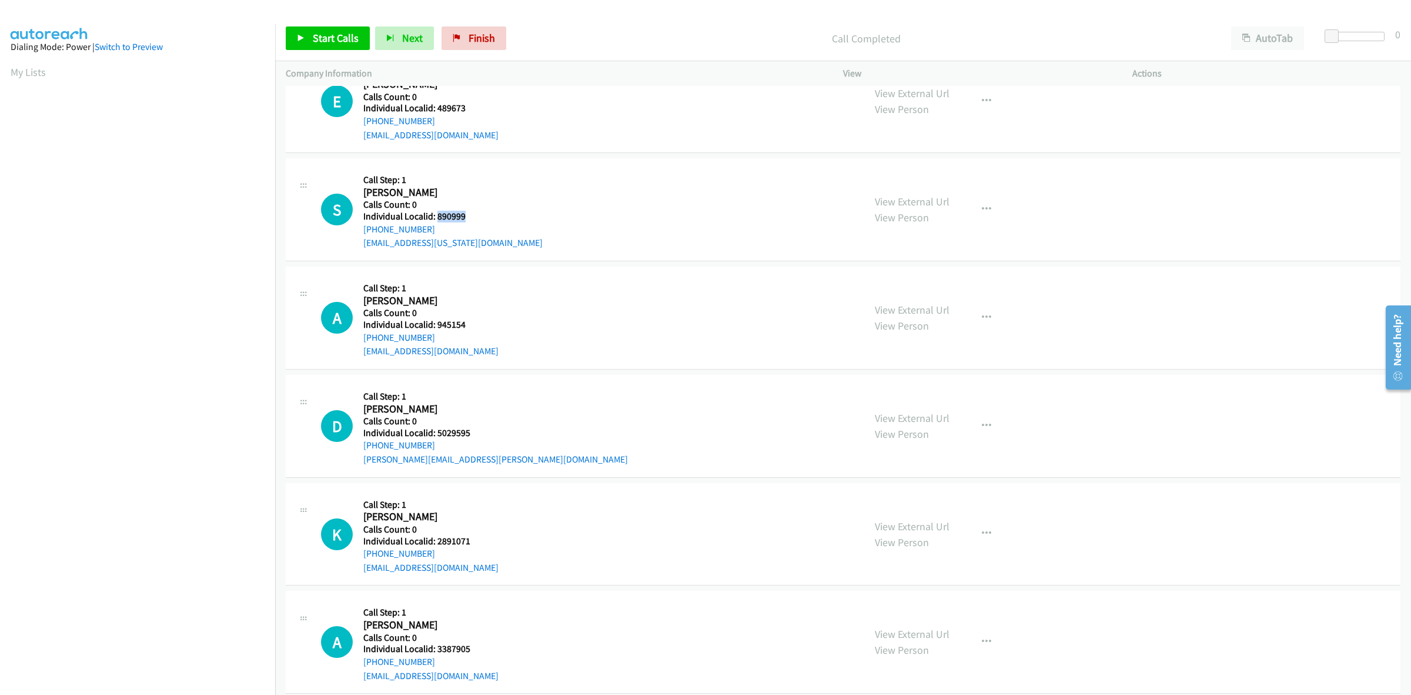
drag, startPoint x: 434, startPoint y: 212, endPoint x: 438, endPoint y: 218, distance: 7.2
click at [438, 218] on h5 "Individual Localid: 890999" at bounding box center [452, 217] width 179 height 12
copy h5 "890999"
click at [596, 195] on div "S Callback Scheduled Call Step: 1 [PERSON_NAME] America/New_York Calls Count: 0…" at bounding box center [587, 209] width 533 height 81
drag, startPoint x: 440, startPoint y: 230, endPoint x: 358, endPoint y: 232, distance: 82.4
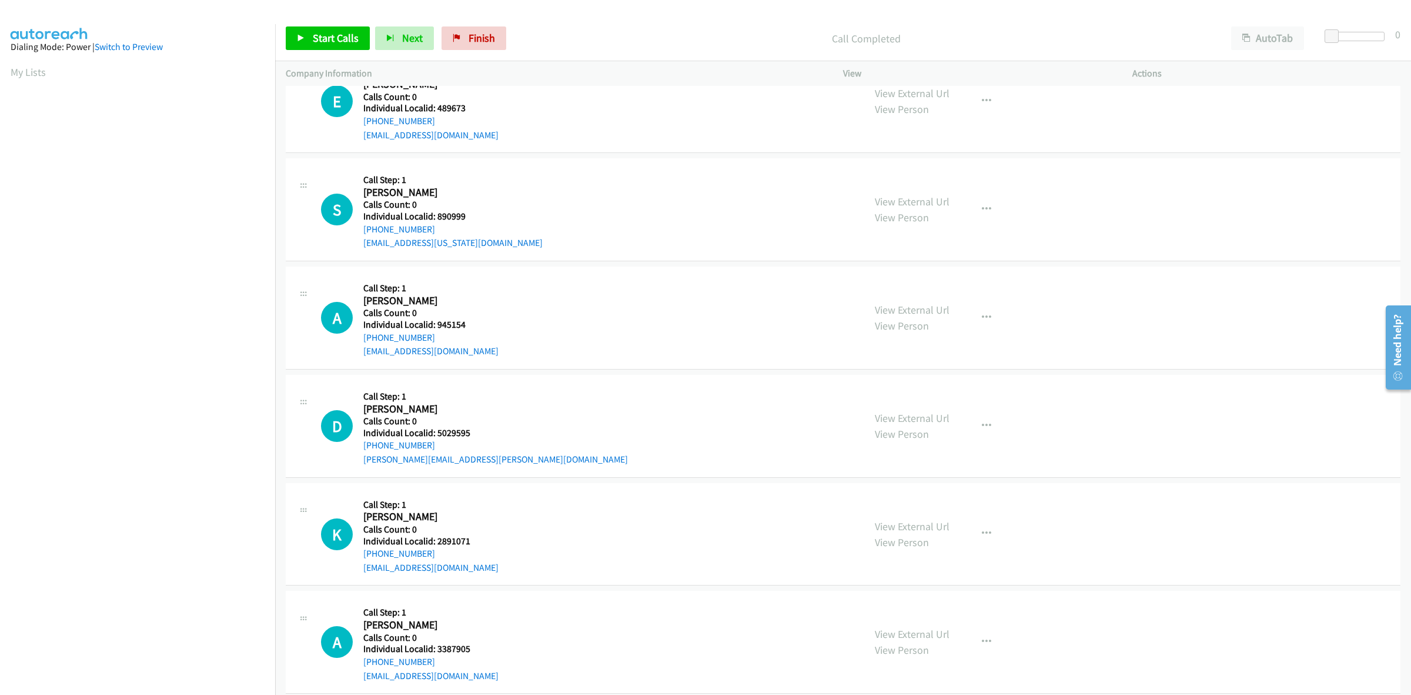
click at [358, 232] on div "S Callback Scheduled Call Step: 1 [PERSON_NAME] America/New_York Calls Count: 0…" at bounding box center [587, 209] width 533 height 81
copy link "[PHONE_NUMBER]"
drag, startPoint x: 453, startPoint y: 213, endPoint x: 436, endPoint y: 213, distance: 17.1
click at [436, 213] on h5 "Individual Localid: 890999" at bounding box center [452, 217] width 179 height 12
copy h5 "890999"
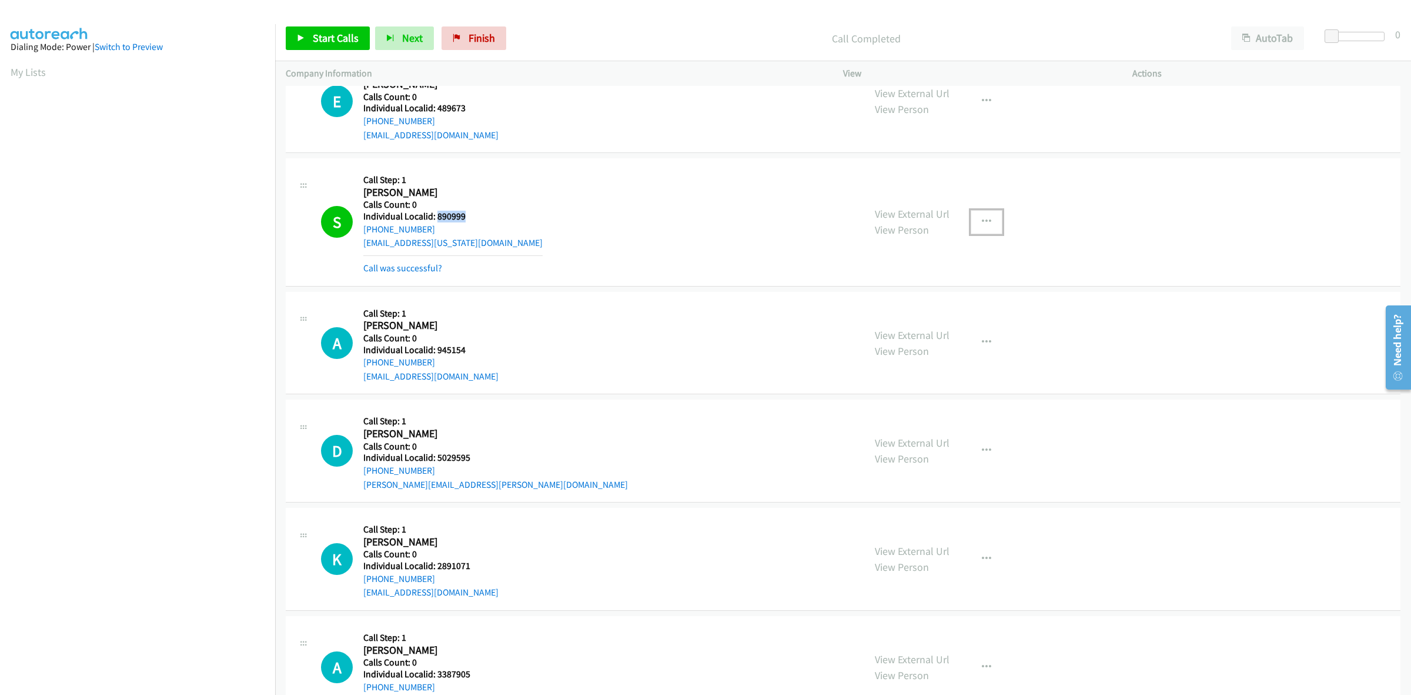
click at [988, 226] on button "button" at bounding box center [987, 222] width 32 height 24
click at [903, 329] on link "Add to do not call list" at bounding box center [924, 323] width 156 height 24
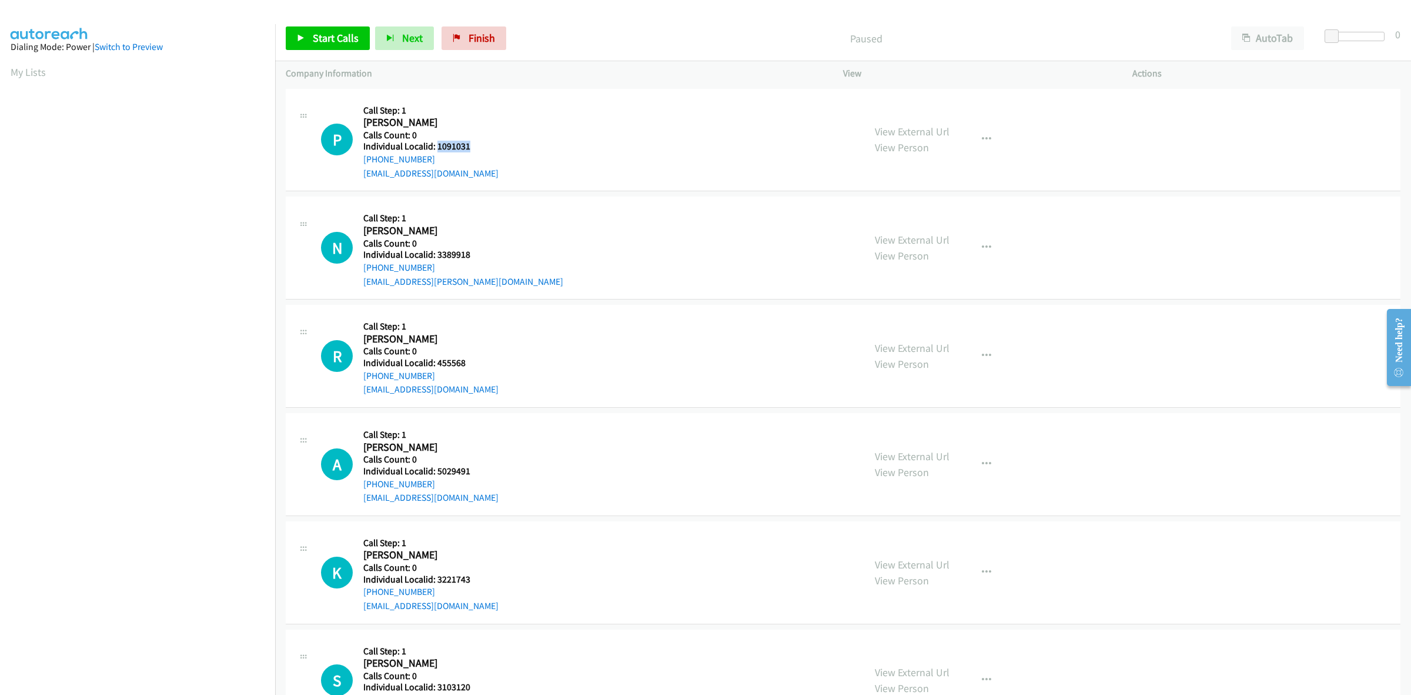
drag, startPoint x: 479, startPoint y: 145, endPoint x: 436, endPoint y: 147, distance: 43.0
click at [436, 147] on h5 "Individual Localid: 1091031" at bounding box center [430, 147] width 135 height 12
copy h5 "1091031"
drag, startPoint x: 428, startPoint y: 156, endPoint x: 360, endPoint y: 162, distance: 67.3
click at [360, 162] on div "P Callback Scheduled Call Step: 1 Philip Berg America/Los_Angeles Calls Count: …" at bounding box center [587, 139] width 533 height 81
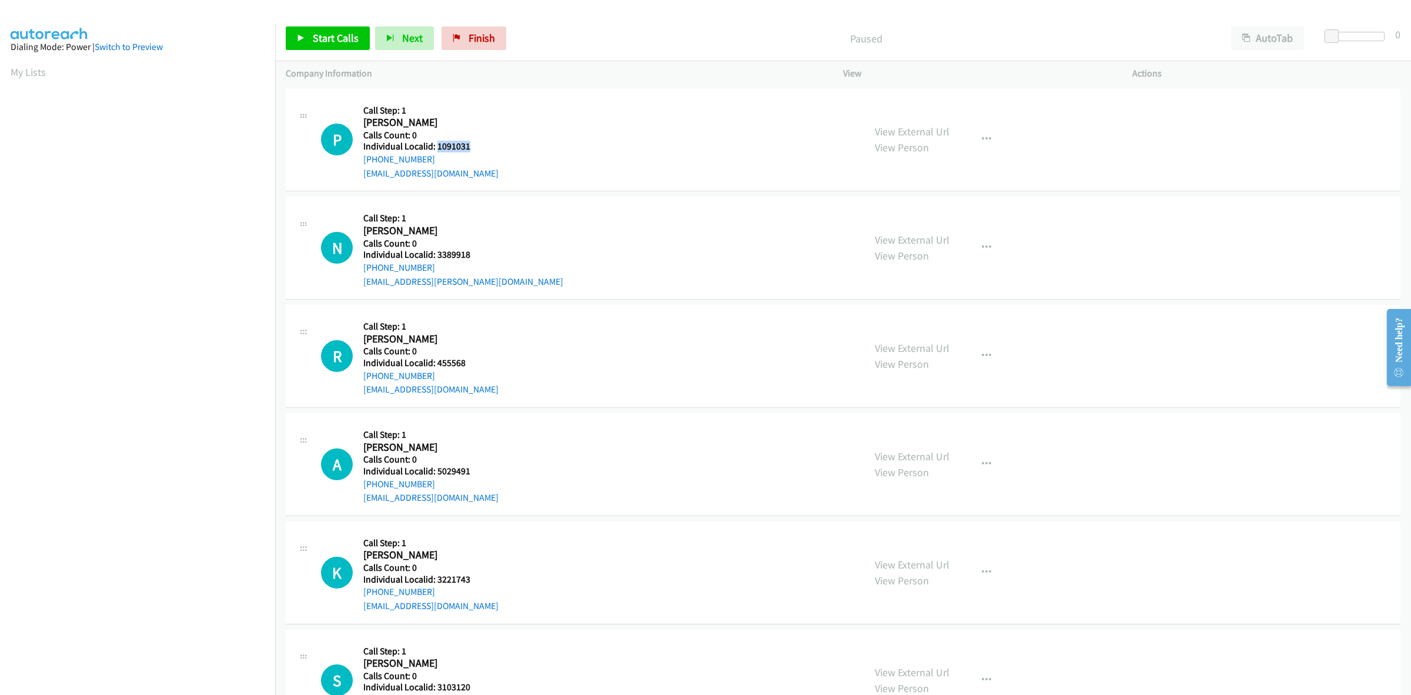
copy link "+1 805-501-4131"
drag, startPoint x: 478, startPoint y: 147, endPoint x: 438, endPoint y: 149, distance: 40.0
click at [438, 149] on h5 "Individual Localid: 1091031" at bounding box center [430, 147] width 135 height 12
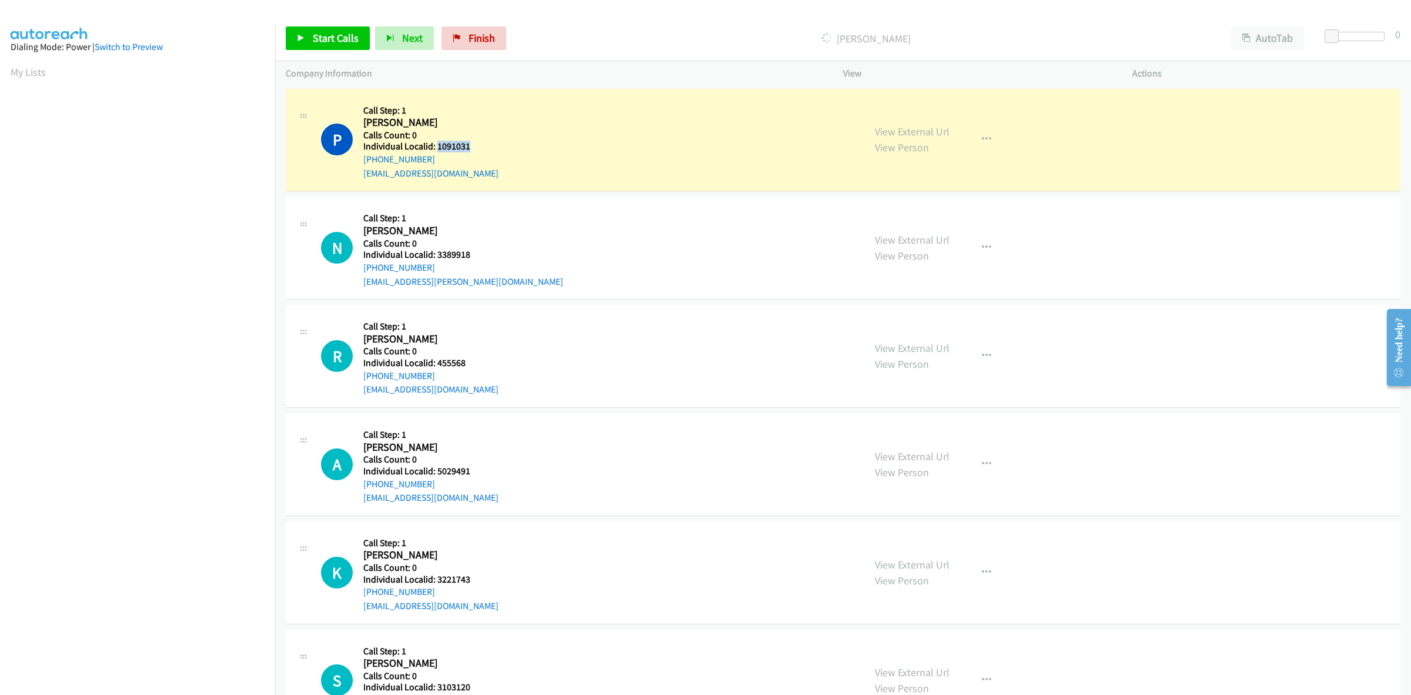
copy h5 "1091031"
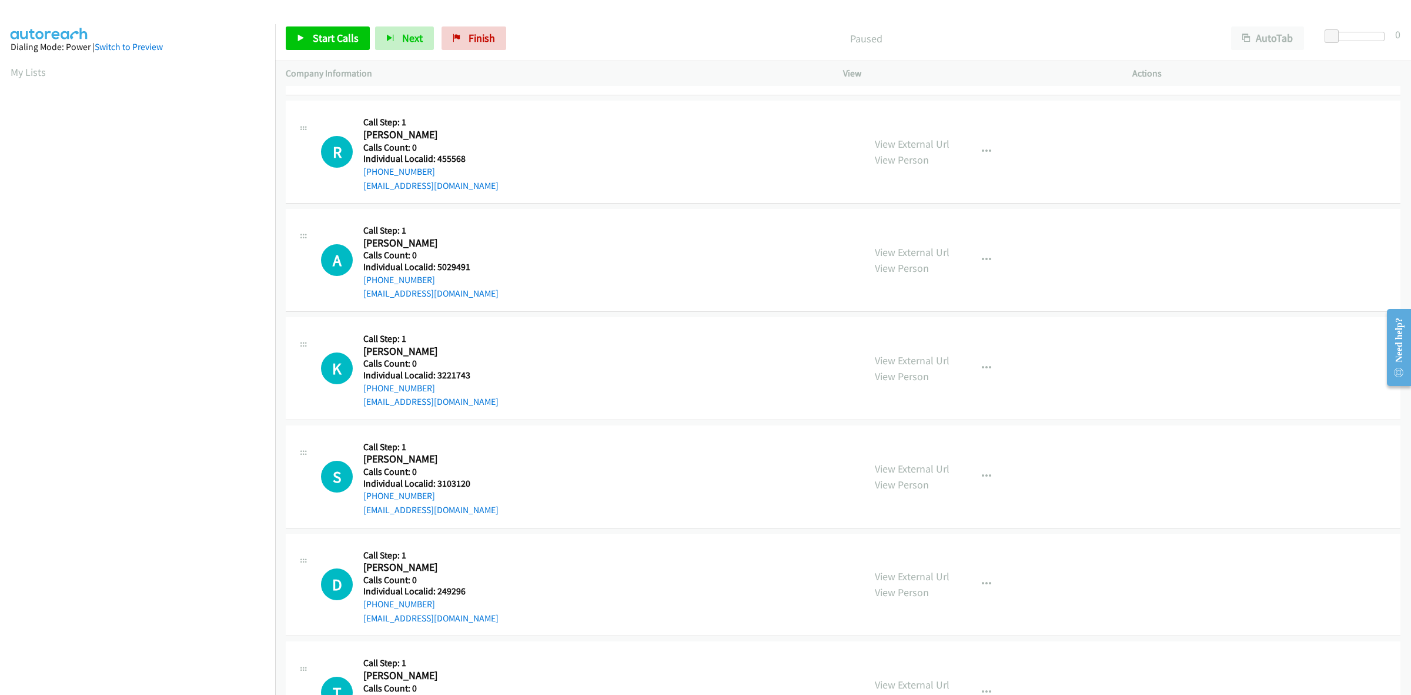
scroll to position [110, 0]
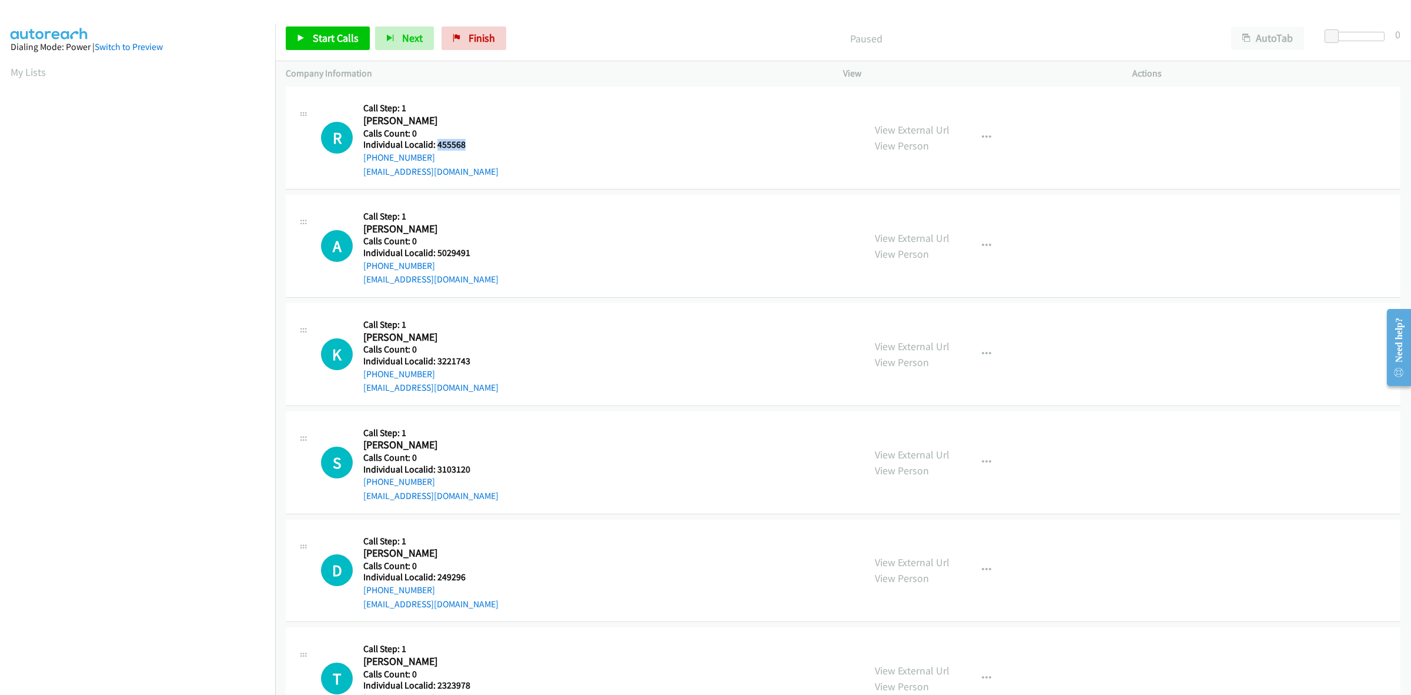
drag, startPoint x: 466, startPoint y: 140, endPoint x: 437, endPoint y: 142, distance: 28.9
click at [437, 142] on h5 "Individual Localid: 455568" at bounding box center [430, 145] width 135 height 12
copy h5 "455568"
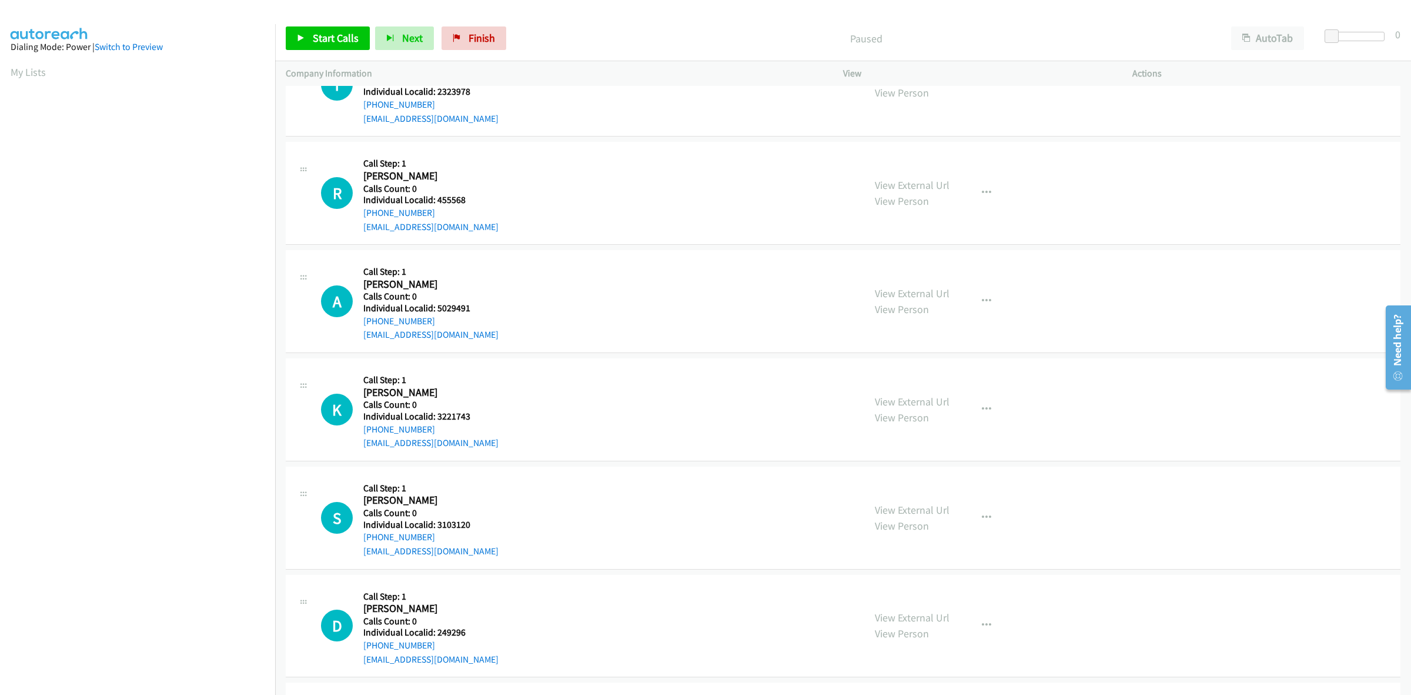
scroll to position [74, 0]
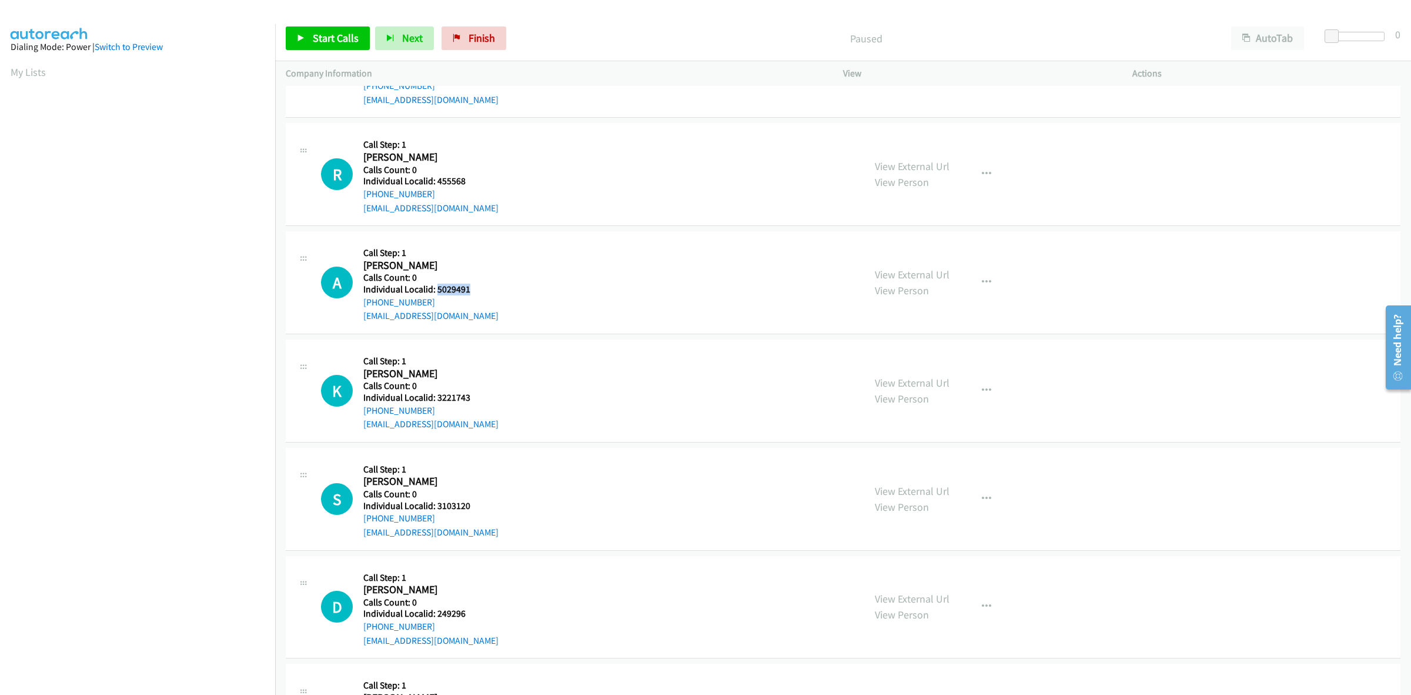
drag, startPoint x: 468, startPoint y: 289, endPoint x: 435, endPoint y: 291, distance: 32.4
click at [435, 291] on h5 "Individual Localid: 5029491" at bounding box center [430, 289] width 135 height 12
copy h5 "5029491"
drag, startPoint x: 443, startPoint y: 298, endPoint x: 365, endPoint y: 298, distance: 78.2
click at [365, 298] on div "+1 206-799-1372" at bounding box center [430, 302] width 135 height 14
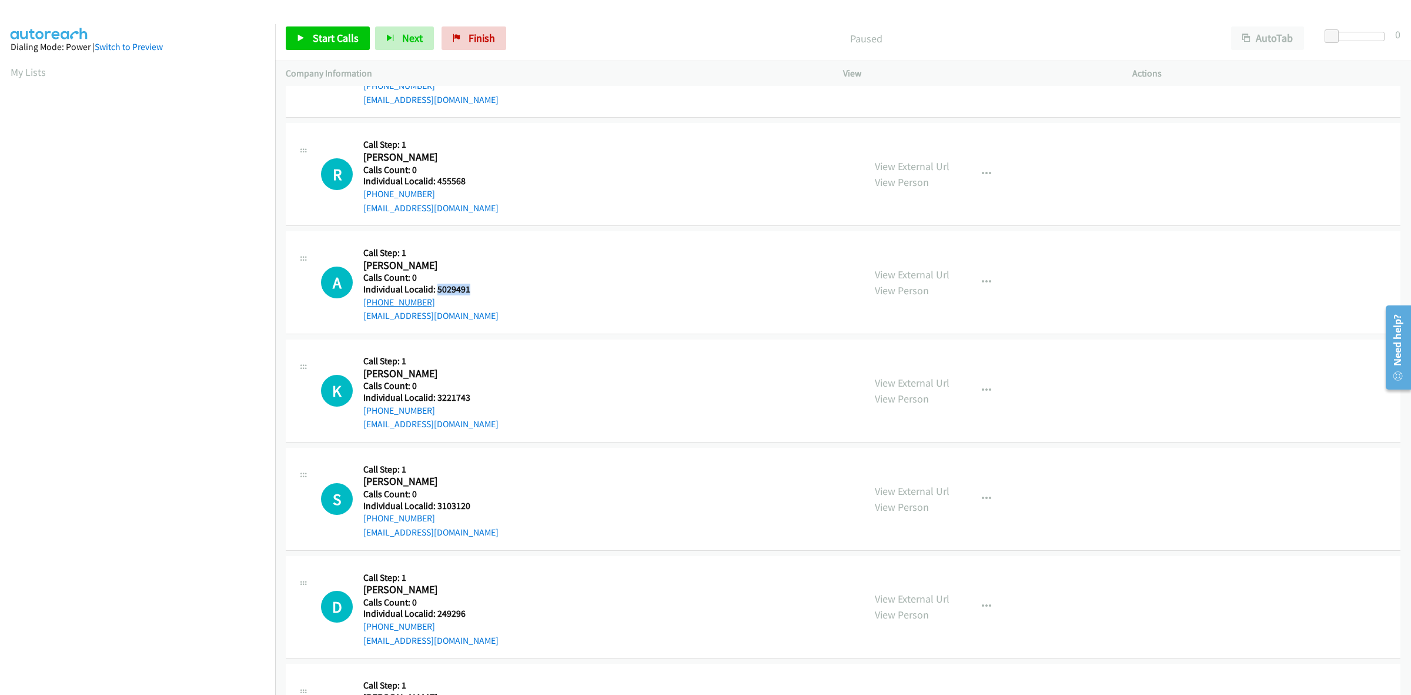
copy link "+1 206-799-1372"
drag, startPoint x: 469, startPoint y: 289, endPoint x: 436, endPoint y: 292, distance: 33.1
click at [436, 292] on h5 "Individual Localid: 5029491" at bounding box center [430, 289] width 135 height 12
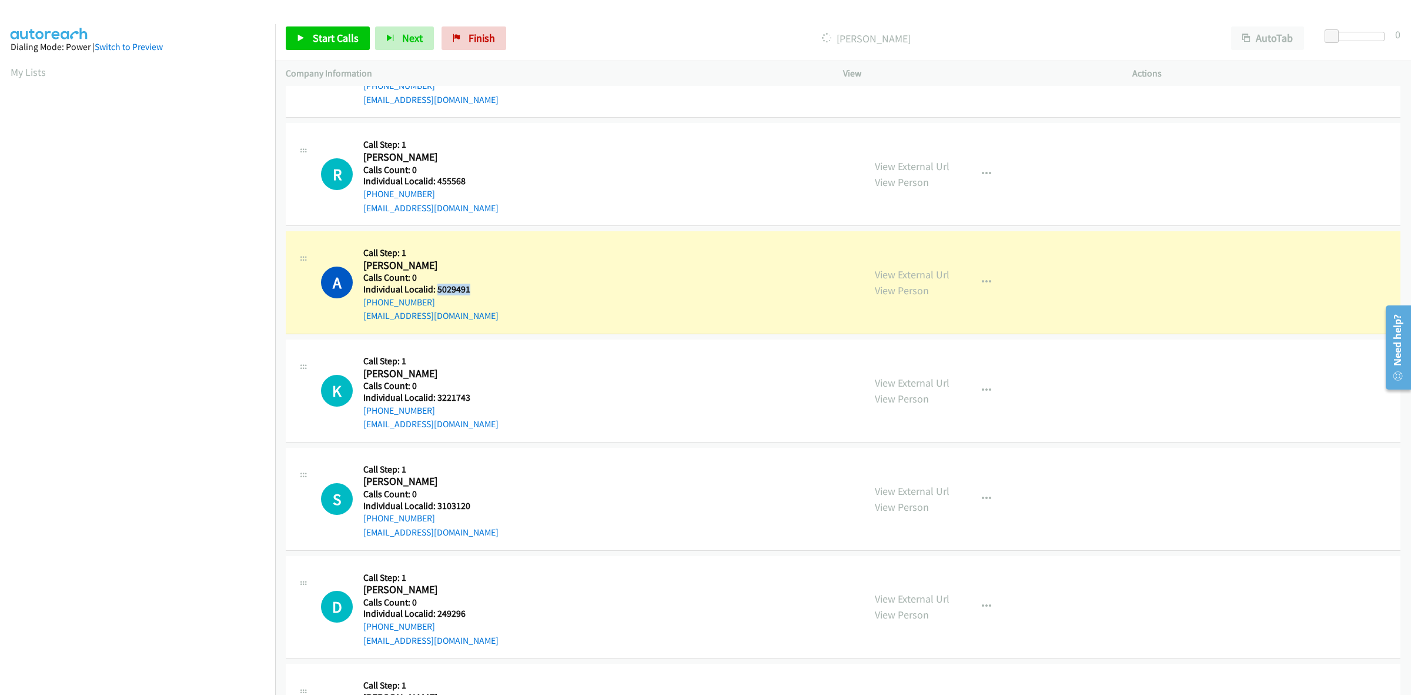
copy h5 "5029491"
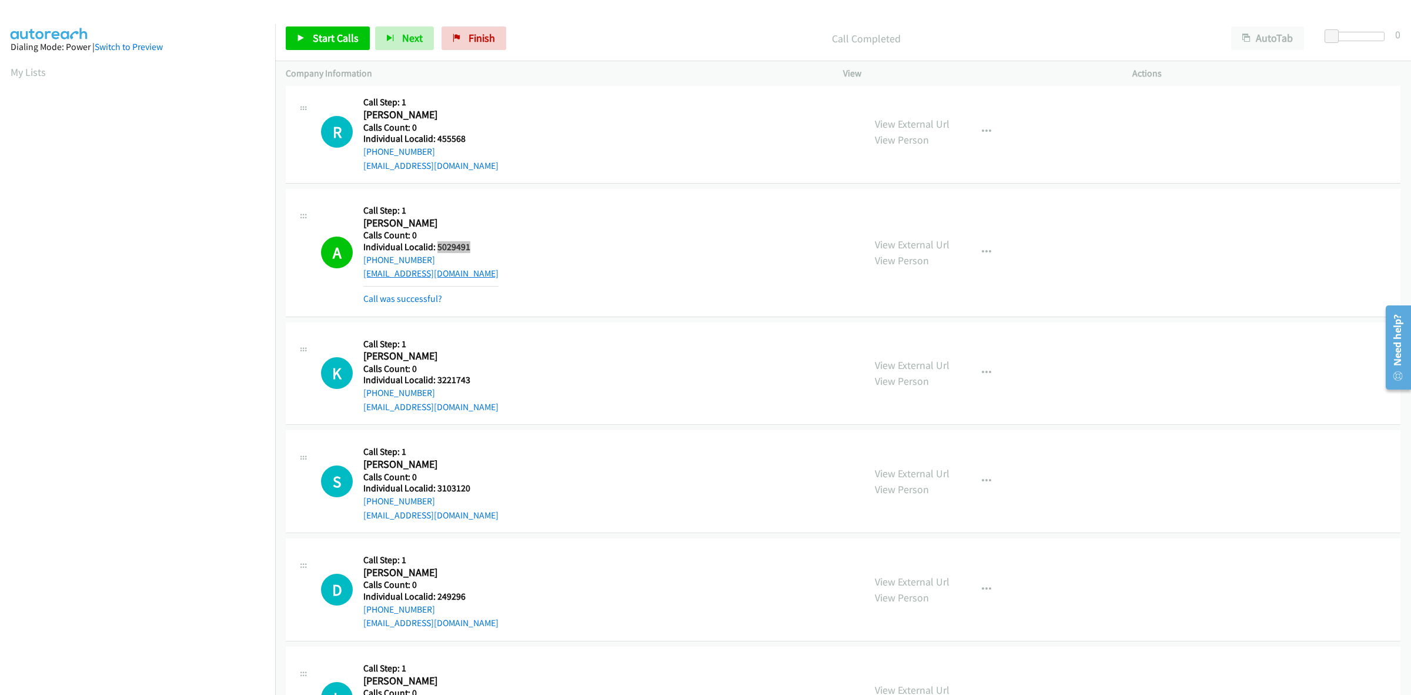
scroll to position [275, 0]
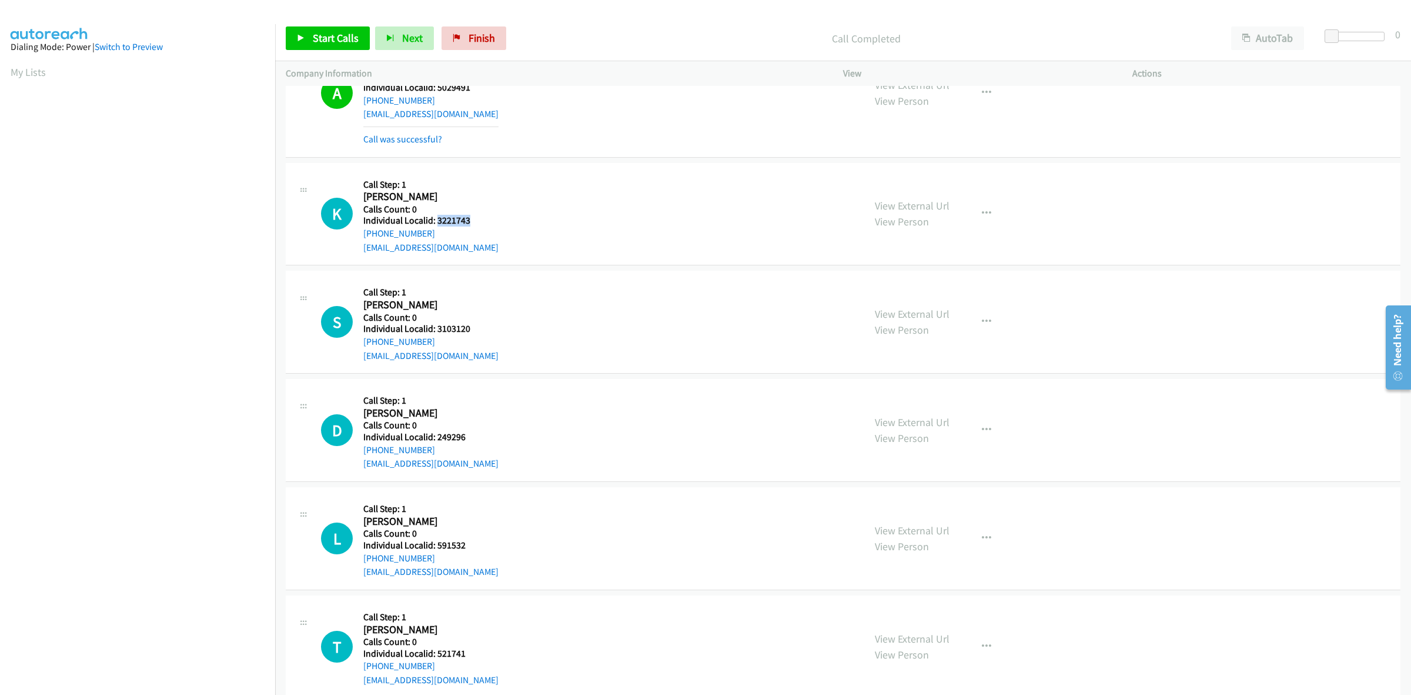
drag, startPoint x: 469, startPoint y: 216, endPoint x: 436, endPoint y: 219, distance: 33.0
click at [436, 219] on h5 "Individual Localid: 3221743" at bounding box center [430, 221] width 135 height 12
copy h5 "3221743"
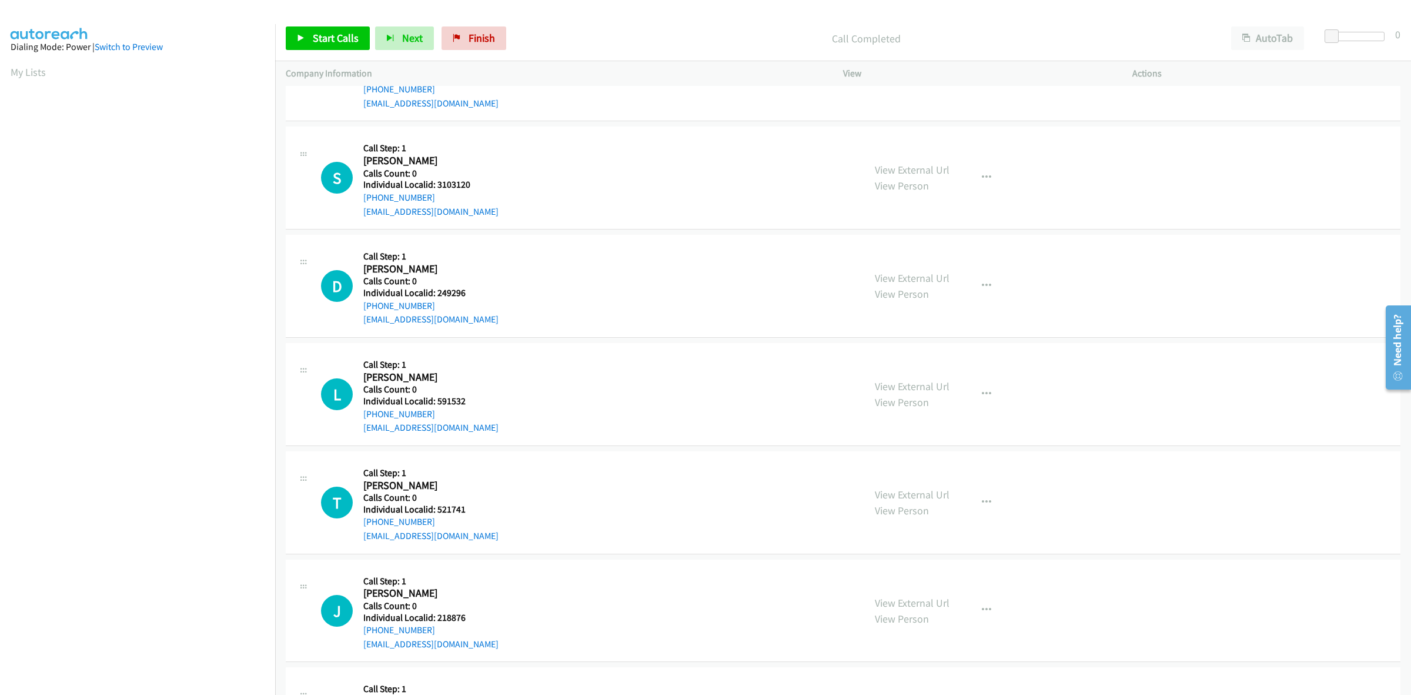
scroll to position [422, 0]
drag, startPoint x: 468, startPoint y: 290, endPoint x: 435, endPoint y: 290, distance: 32.9
click at [435, 290] on h5 "Individual Localid: 249296" at bounding box center [430, 290] width 135 height 12
copy h5 "249296"
drag, startPoint x: 427, startPoint y: 301, endPoint x: 360, endPoint y: 306, distance: 67.2
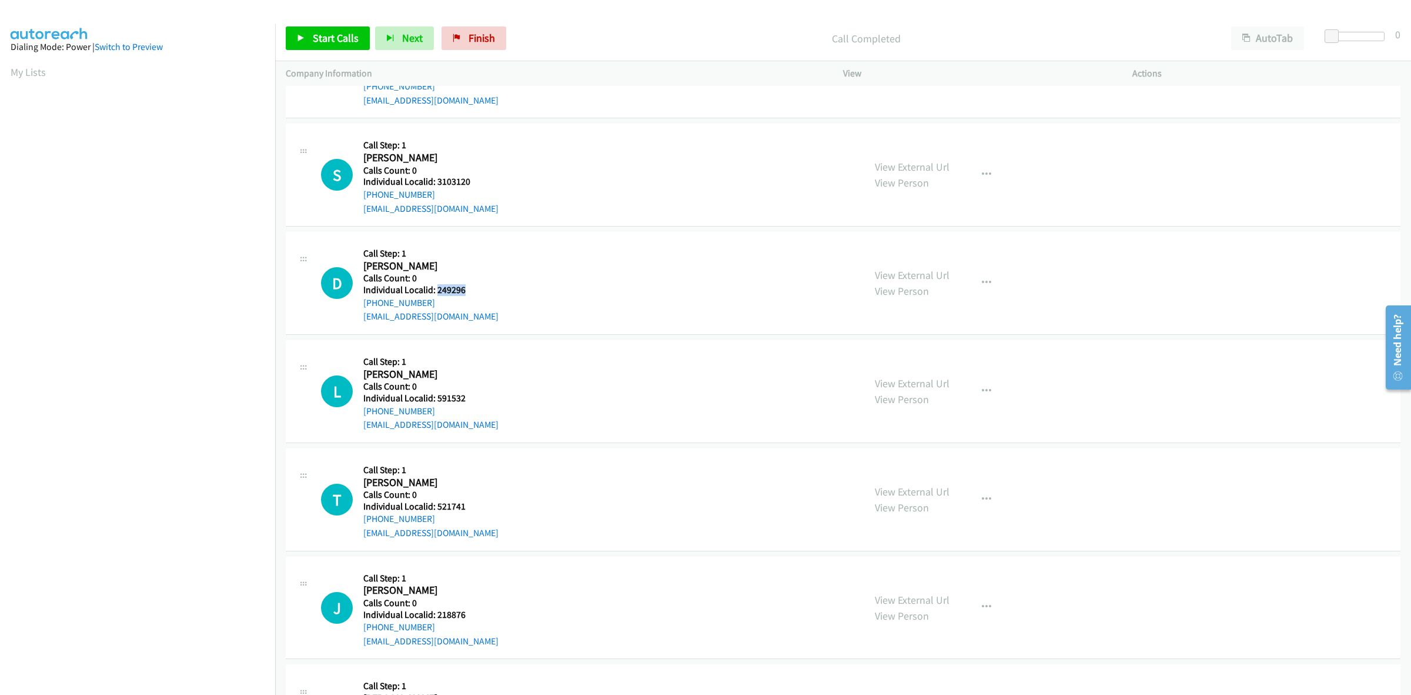
click at [360, 306] on div "D Callback Scheduled Call Step: 1 Douglas Quillin America/Los_Angeles Calls Cou…" at bounding box center [587, 282] width 533 height 81
copy link "+1 707-416-1674"
drag, startPoint x: 449, startPoint y: 289, endPoint x: 436, endPoint y: 289, distance: 12.3
click at [436, 289] on h5 "Individual Localid: 249296" at bounding box center [430, 290] width 135 height 12
copy h5 "249296"
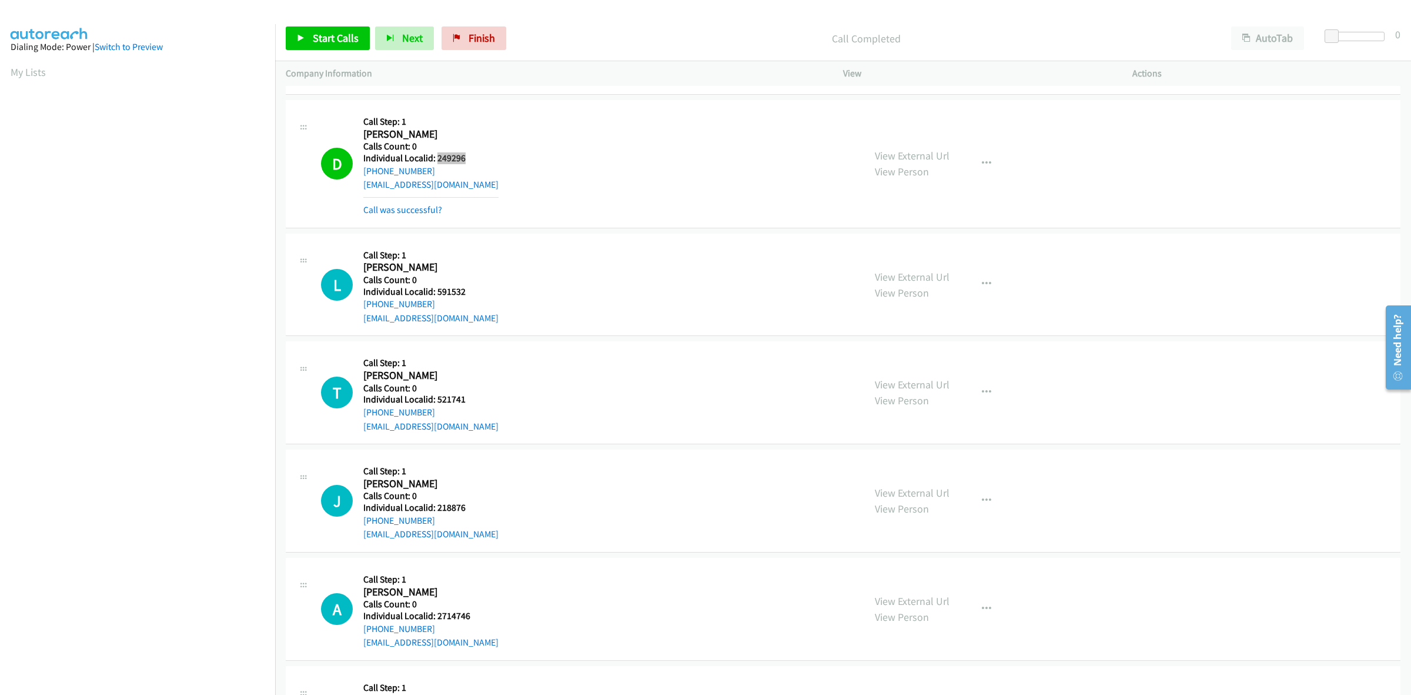
scroll to position [606, 0]
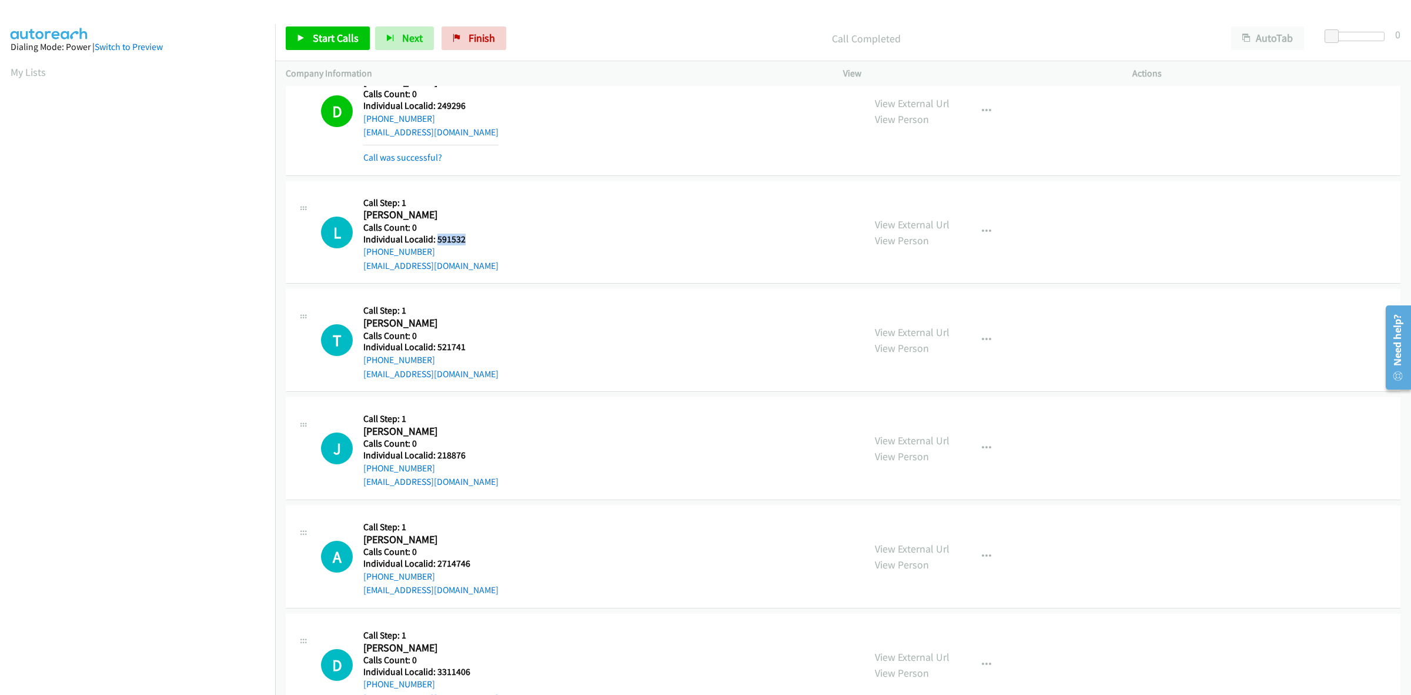
drag, startPoint x: 470, startPoint y: 239, endPoint x: 436, endPoint y: 239, distance: 34.7
click at [436, 239] on h5 "Individual Localid: 591532" at bounding box center [430, 239] width 135 height 12
copy h5 "591532"
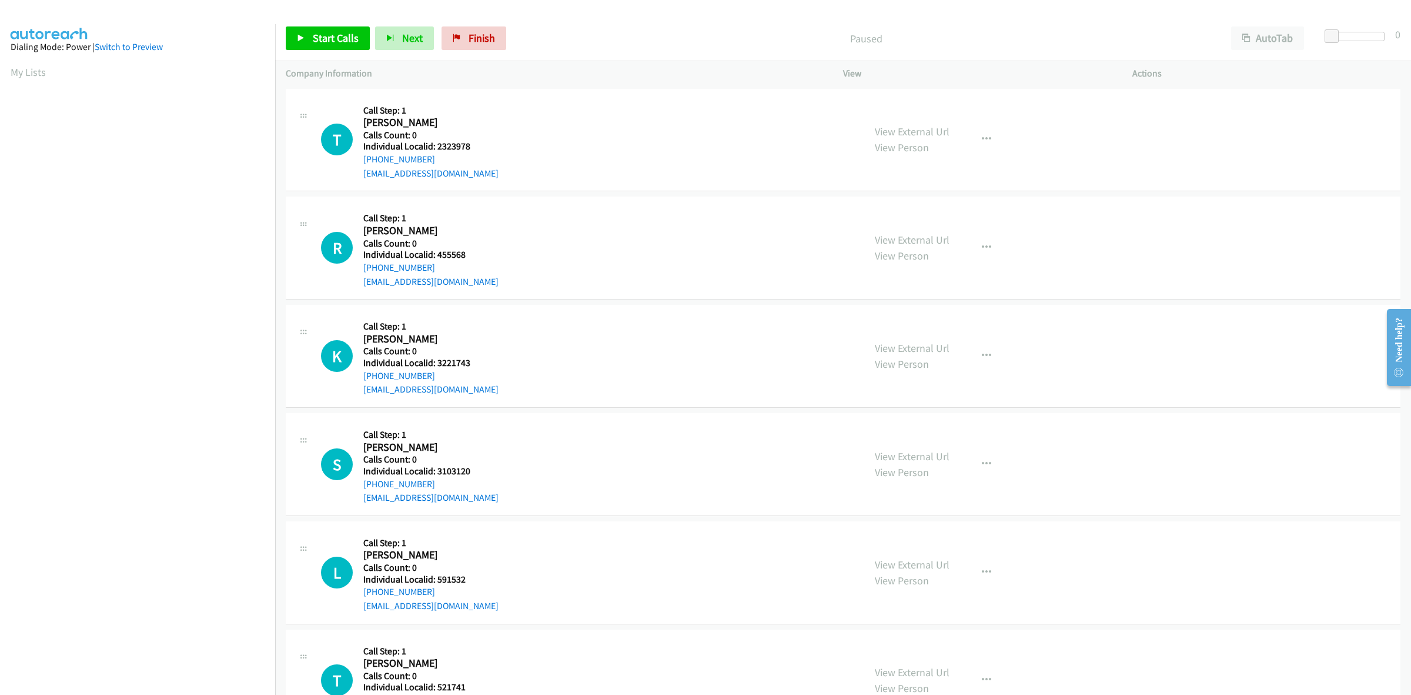
scroll to position [0, 2]
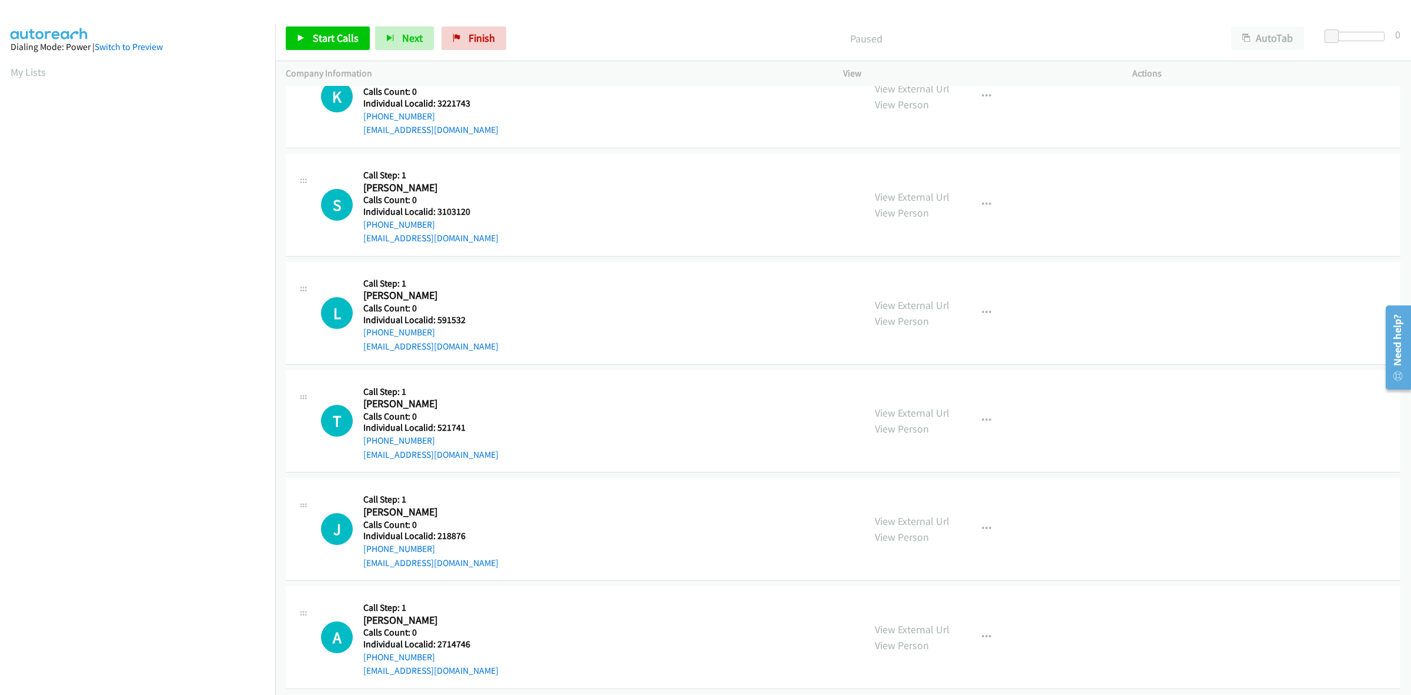
scroll to position [275, 0]
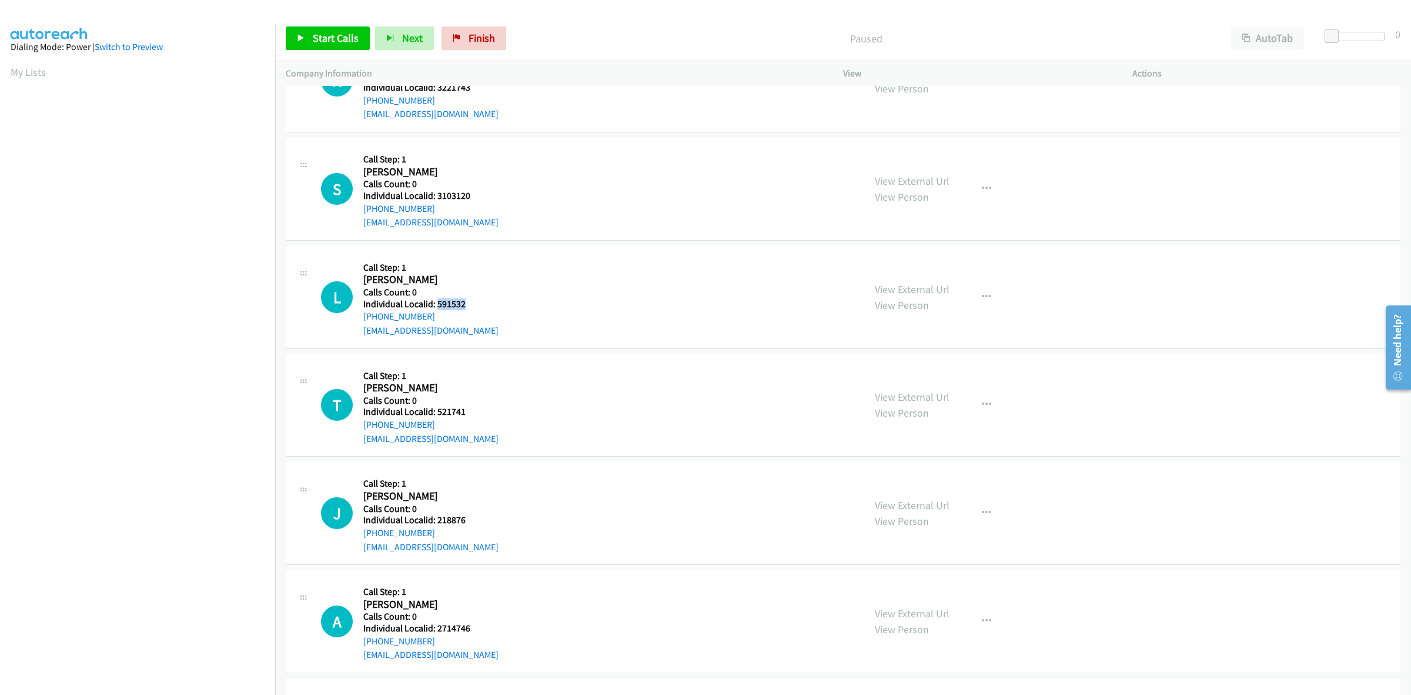
drag, startPoint x: 478, startPoint y: 306, endPoint x: 436, endPoint y: 305, distance: 41.2
click at [436, 305] on h5 "Individual Localid: 591532" at bounding box center [430, 304] width 135 height 12
copy h5 "591532"
click at [437, 312] on div "[PHONE_NUMBER]" at bounding box center [430, 316] width 135 height 14
drag, startPoint x: 433, startPoint y: 313, endPoint x: 357, endPoint y: 319, distance: 76.7
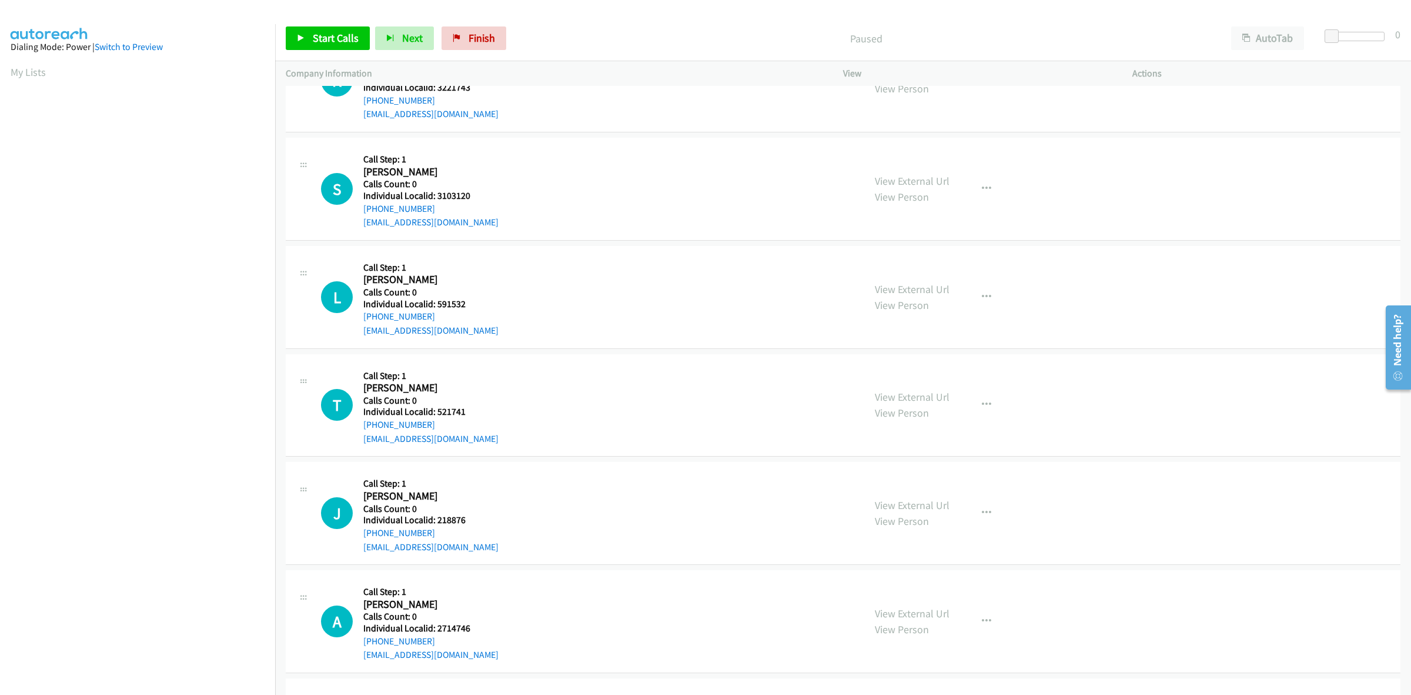
click at [357, 319] on div "L Callback Scheduled Call Step: 1 [PERSON_NAME] America/Los_Angeles Calls Count…" at bounding box center [587, 296] width 533 height 81
copy link "[PHONE_NUMBER]"
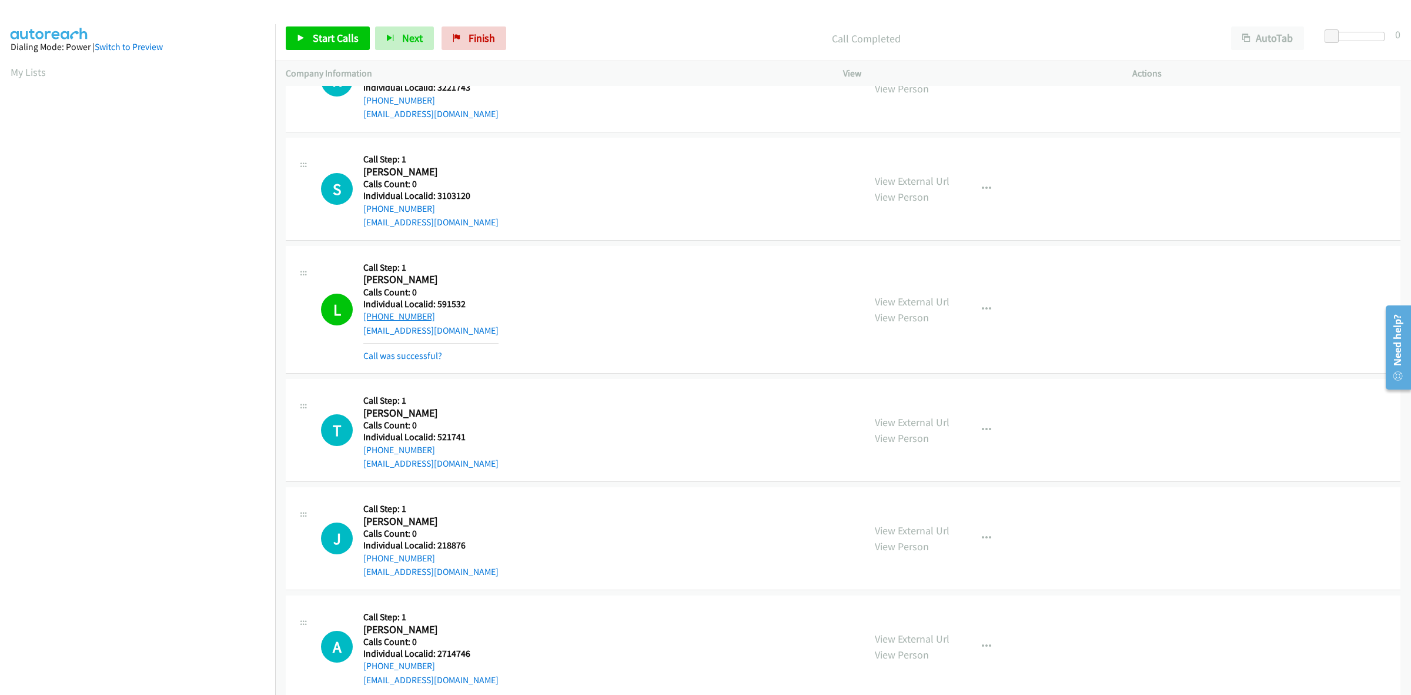
copy link "[PHONE_NUMBER]"
click at [984, 305] on icon "button" at bounding box center [986, 309] width 9 height 9
click at [926, 410] on link "Add to do not call list" at bounding box center [924, 410] width 156 height 24
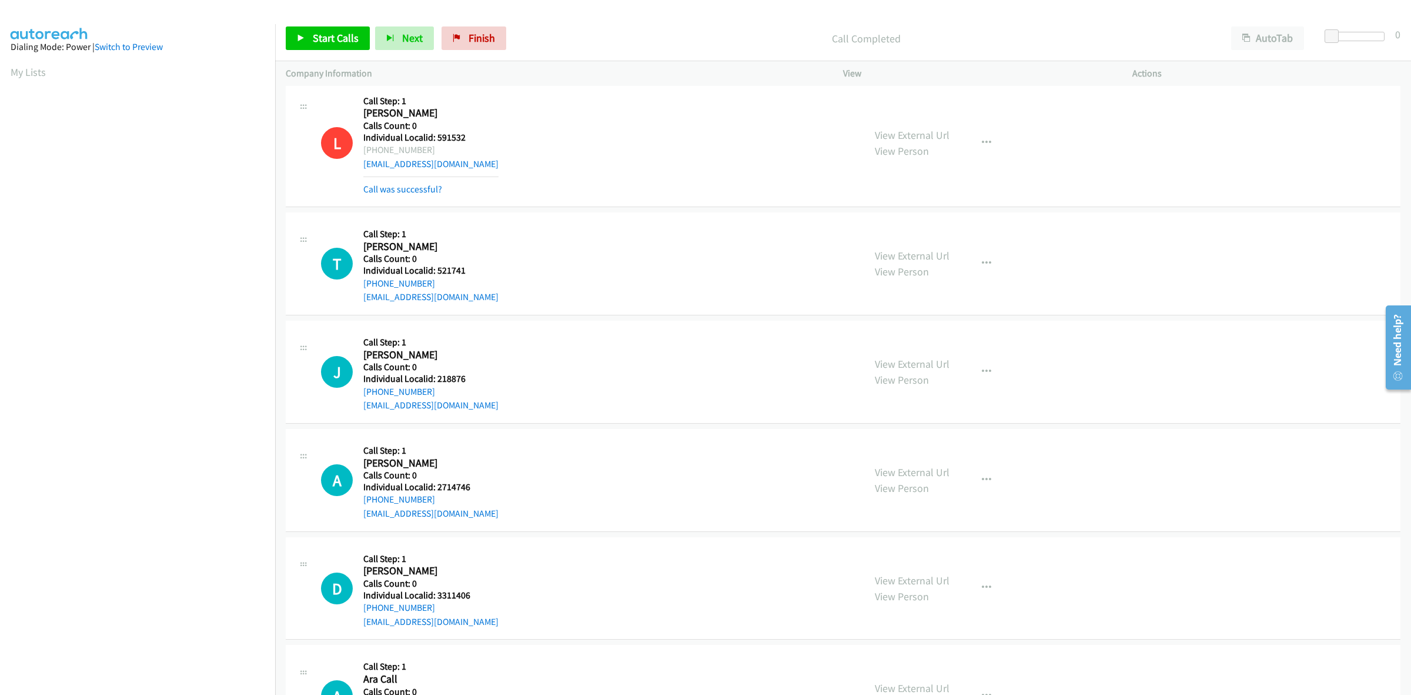
scroll to position [459, 0]
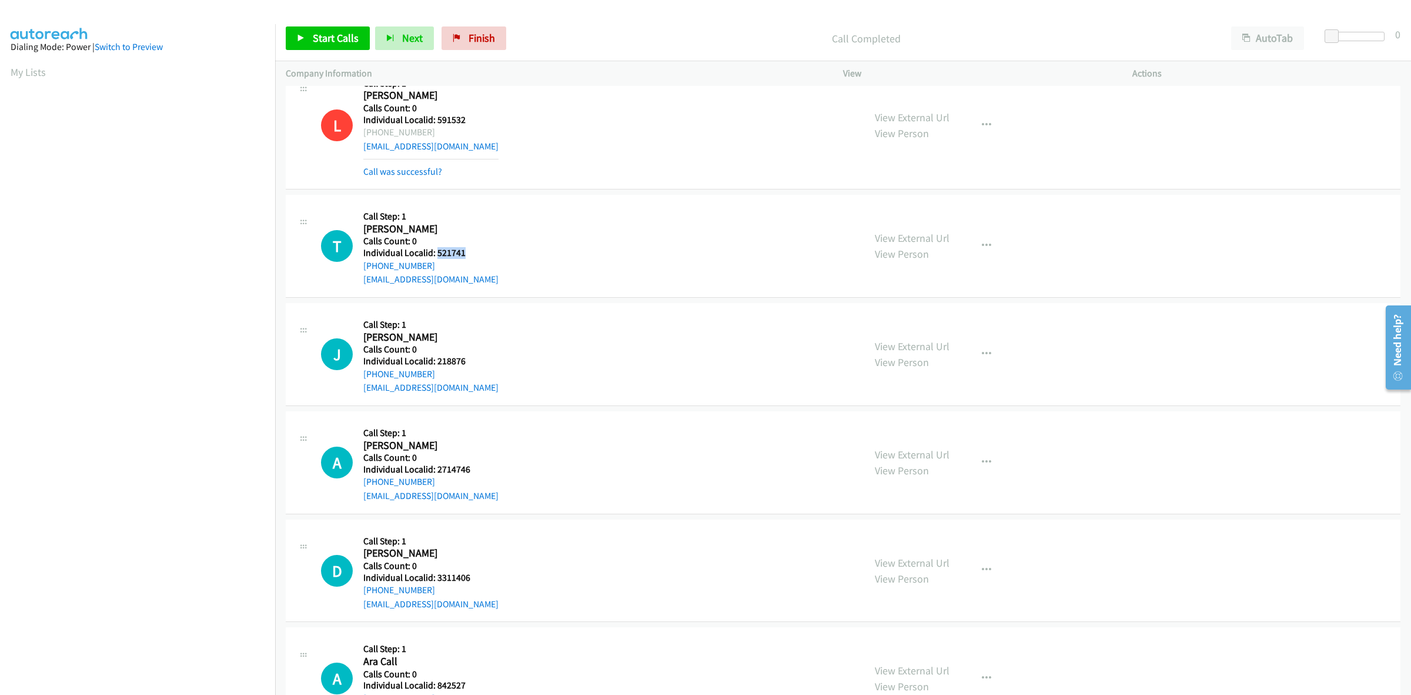
drag, startPoint x: 463, startPoint y: 246, endPoint x: 437, endPoint y: 249, distance: 26.6
click at [437, 249] on h5 "Individual Localid: 521741" at bounding box center [430, 253] width 135 height 12
copy h5 "521741"
